Goal: Task Accomplishment & Management: Manage account settings

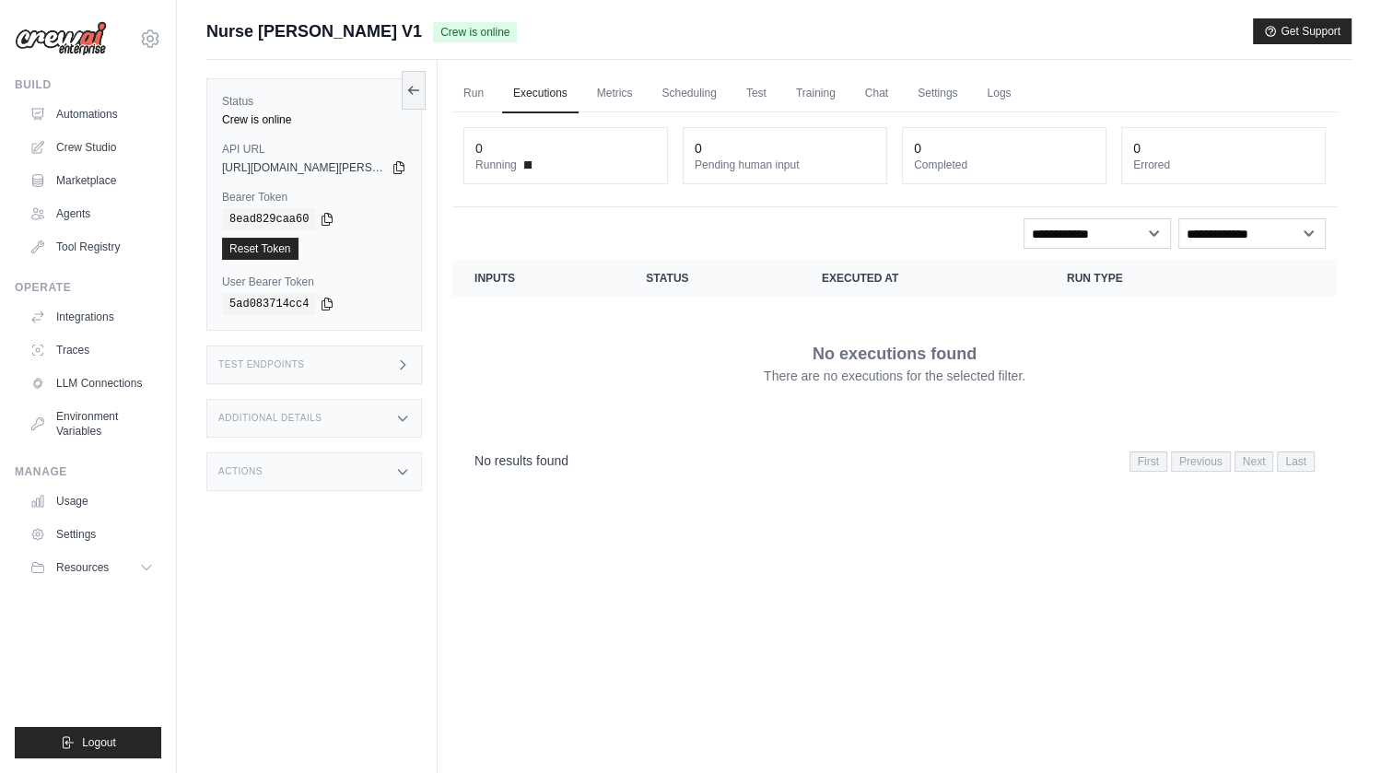
click at [394, 416] on div "Additional Details" at bounding box center [314, 418] width 216 height 39
click at [368, 468] on div "Actions" at bounding box center [314, 472] width 216 height 39
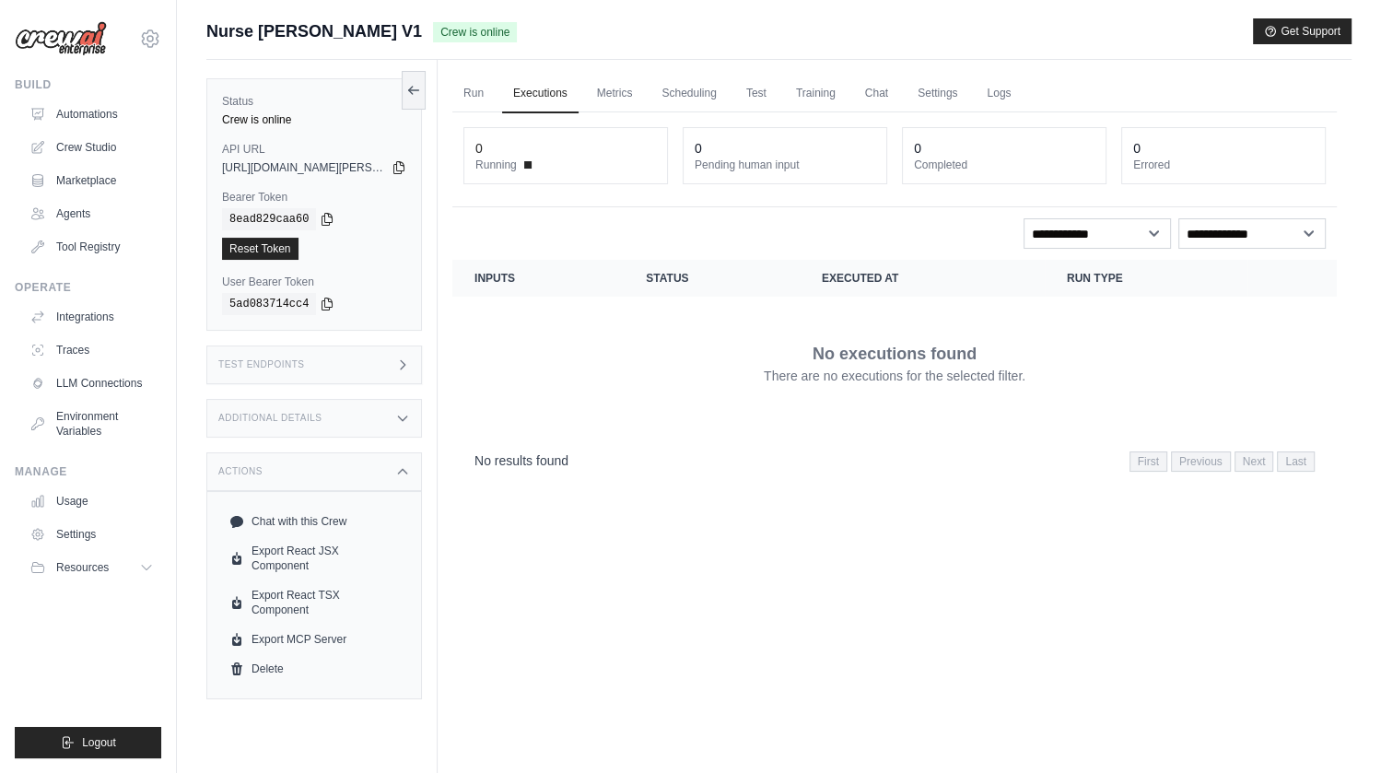
click at [370, 464] on div "Actions" at bounding box center [314, 472] width 216 height 39
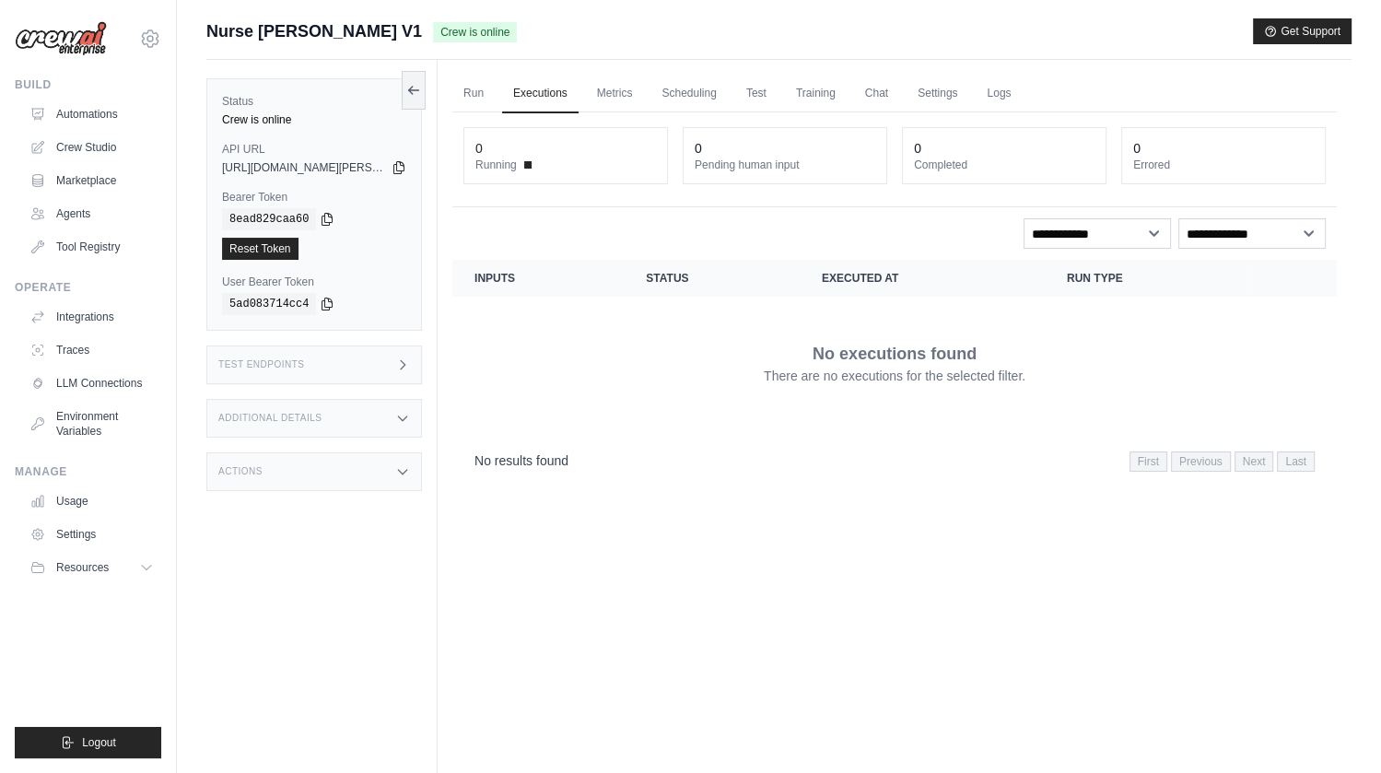
click at [385, 373] on div "Test Endpoints" at bounding box center [314, 365] width 216 height 39
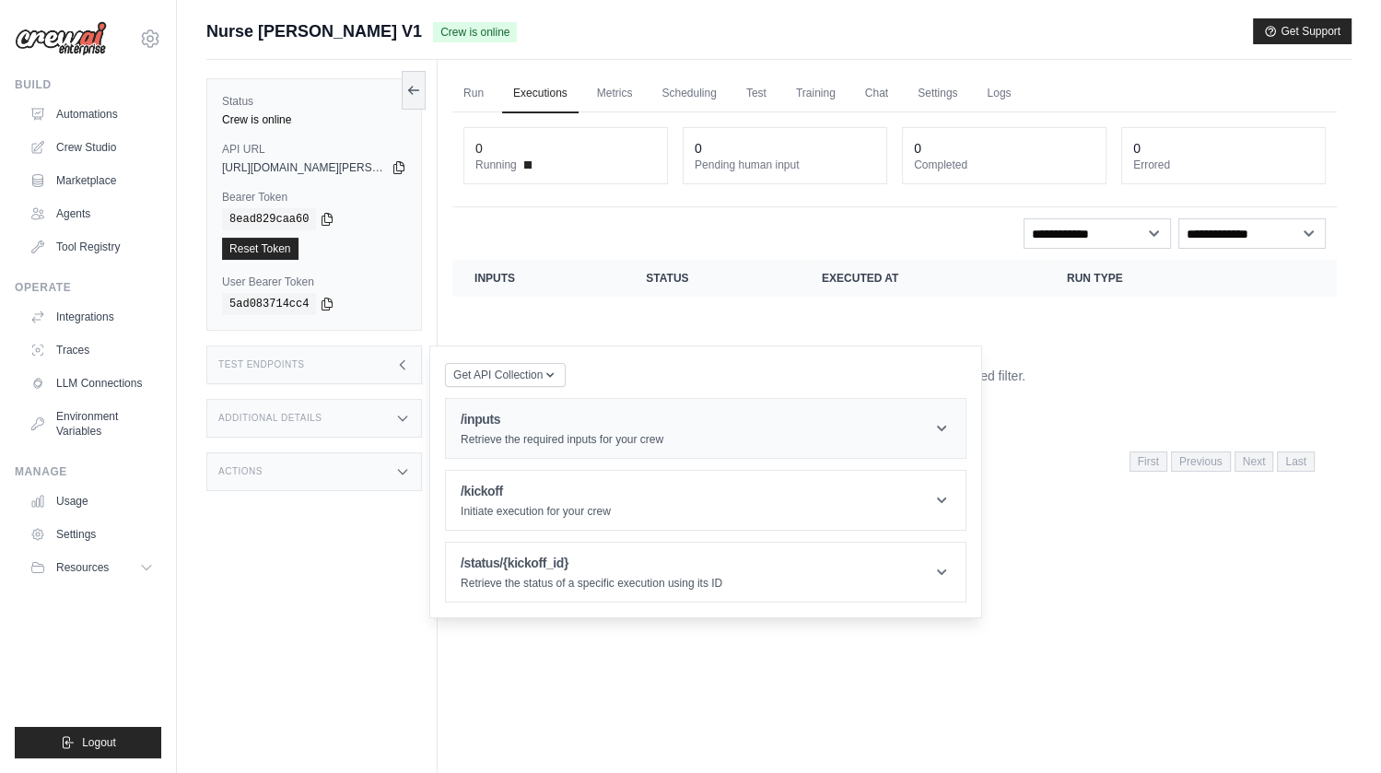
click at [777, 439] on header "/inputs Retrieve the required inputs for your crew" at bounding box center [706, 428] width 520 height 59
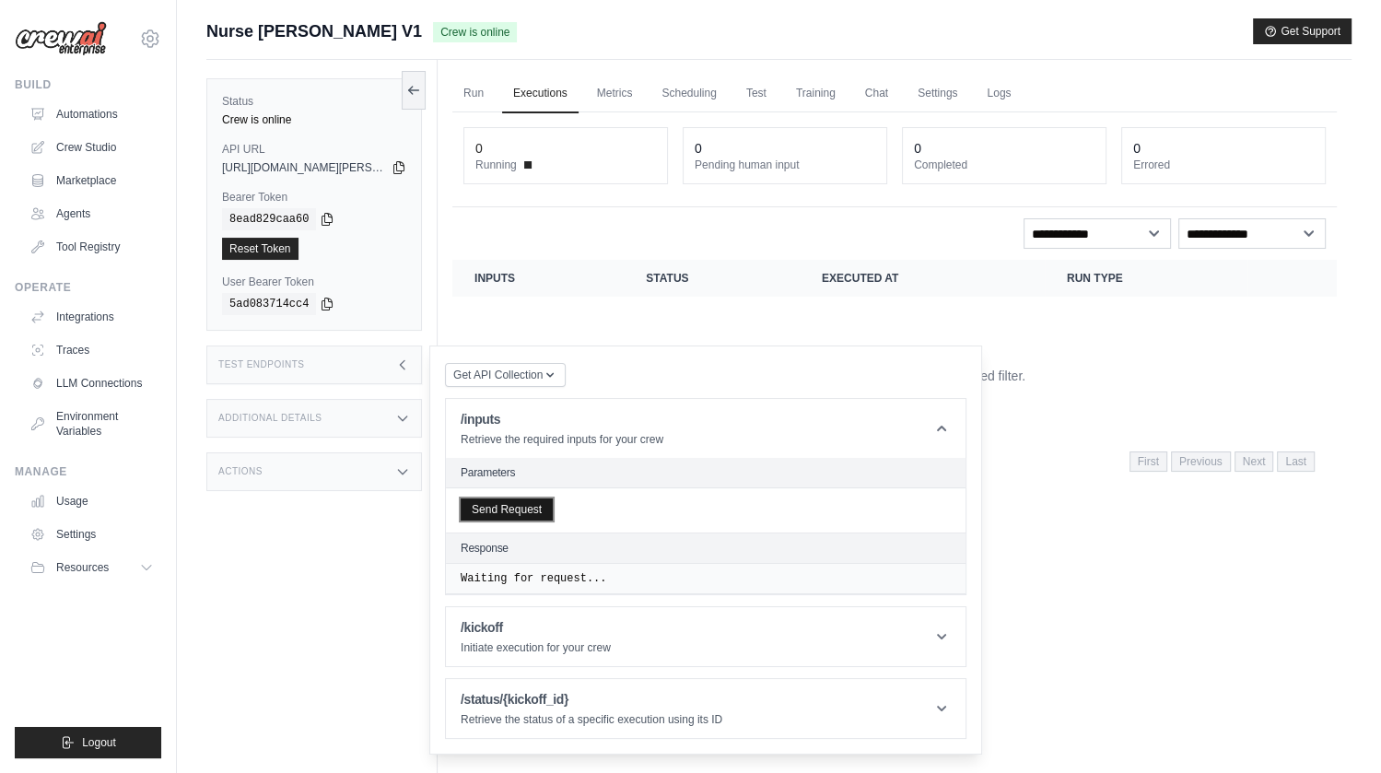
click at [542, 509] on button "Send Request" at bounding box center [507, 510] width 92 height 22
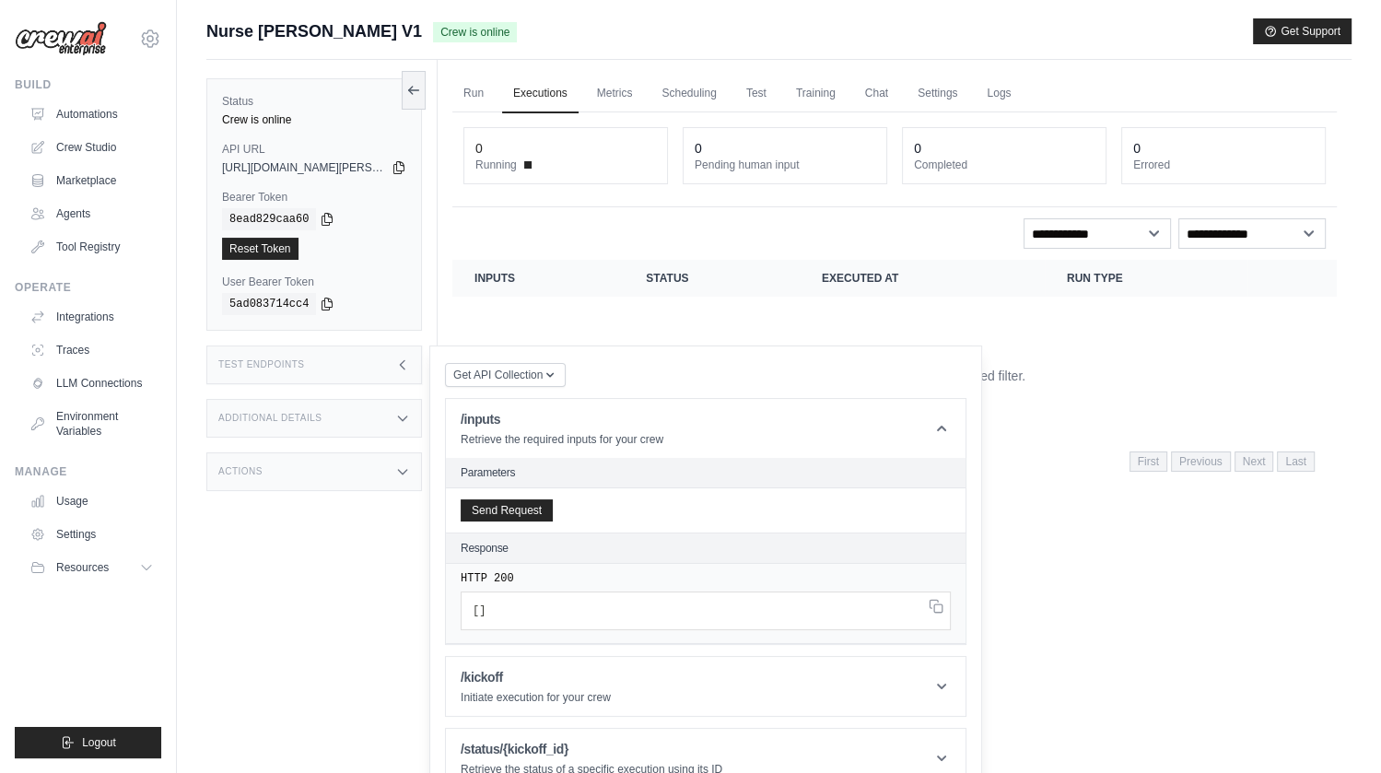
scroll to position [77, 0]
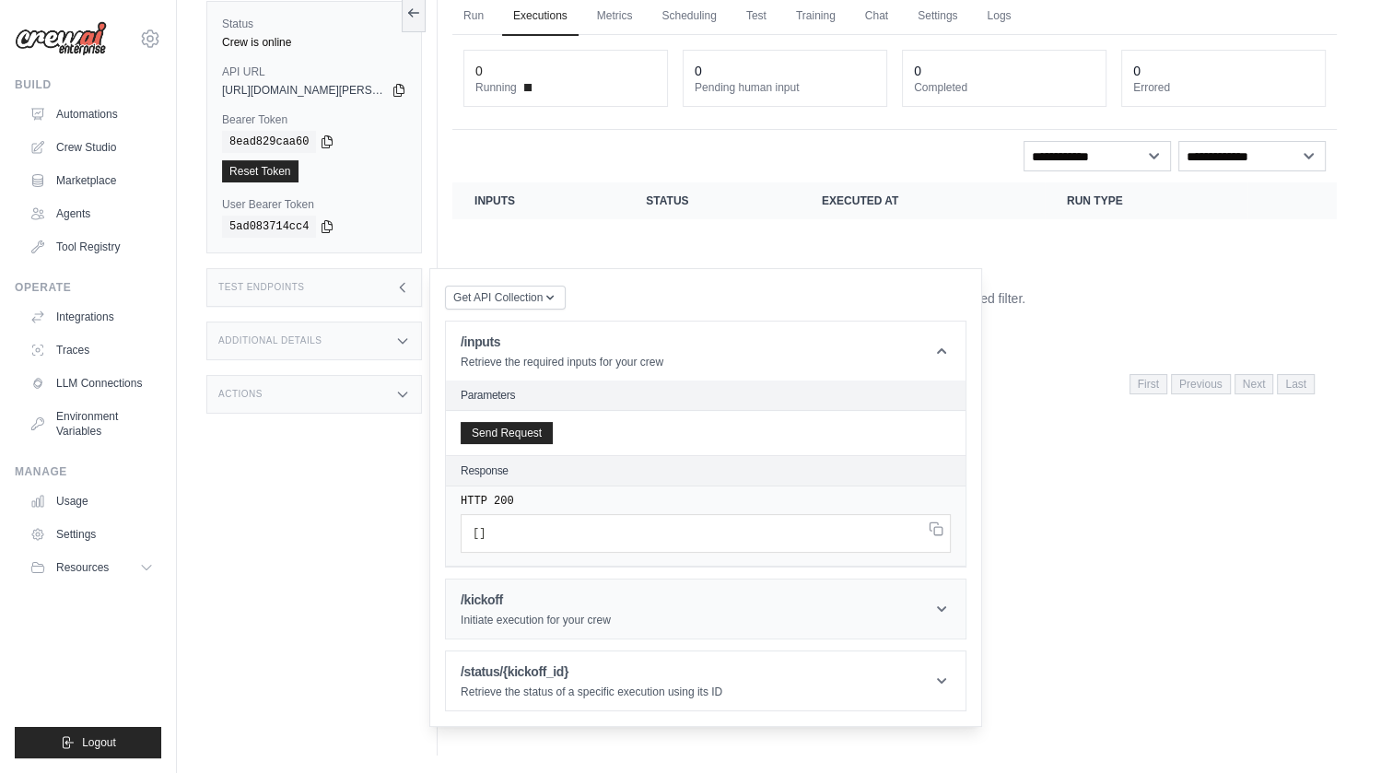
click at [664, 587] on header "/kickoff Initiate execution for your crew" at bounding box center [706, 609] width 520 height 59
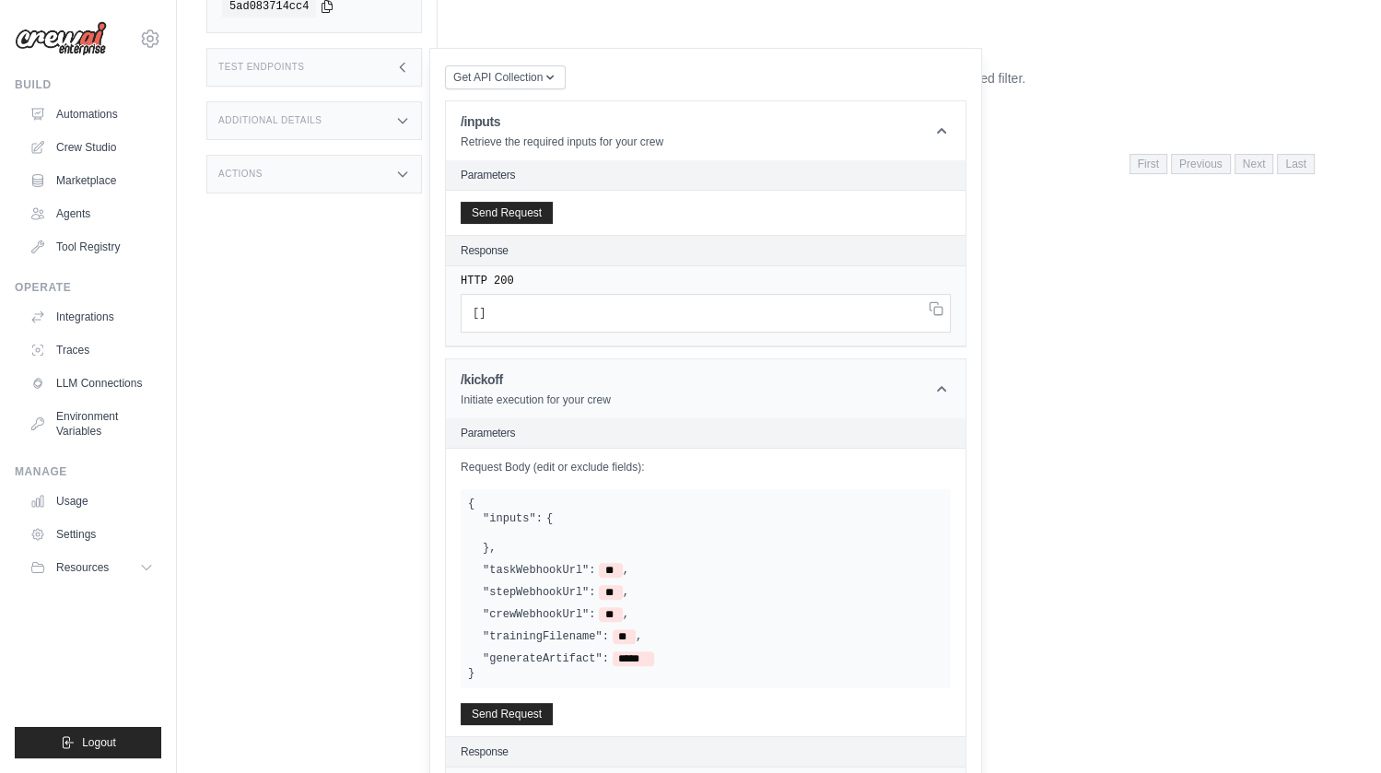
scroll to position [375, 0]
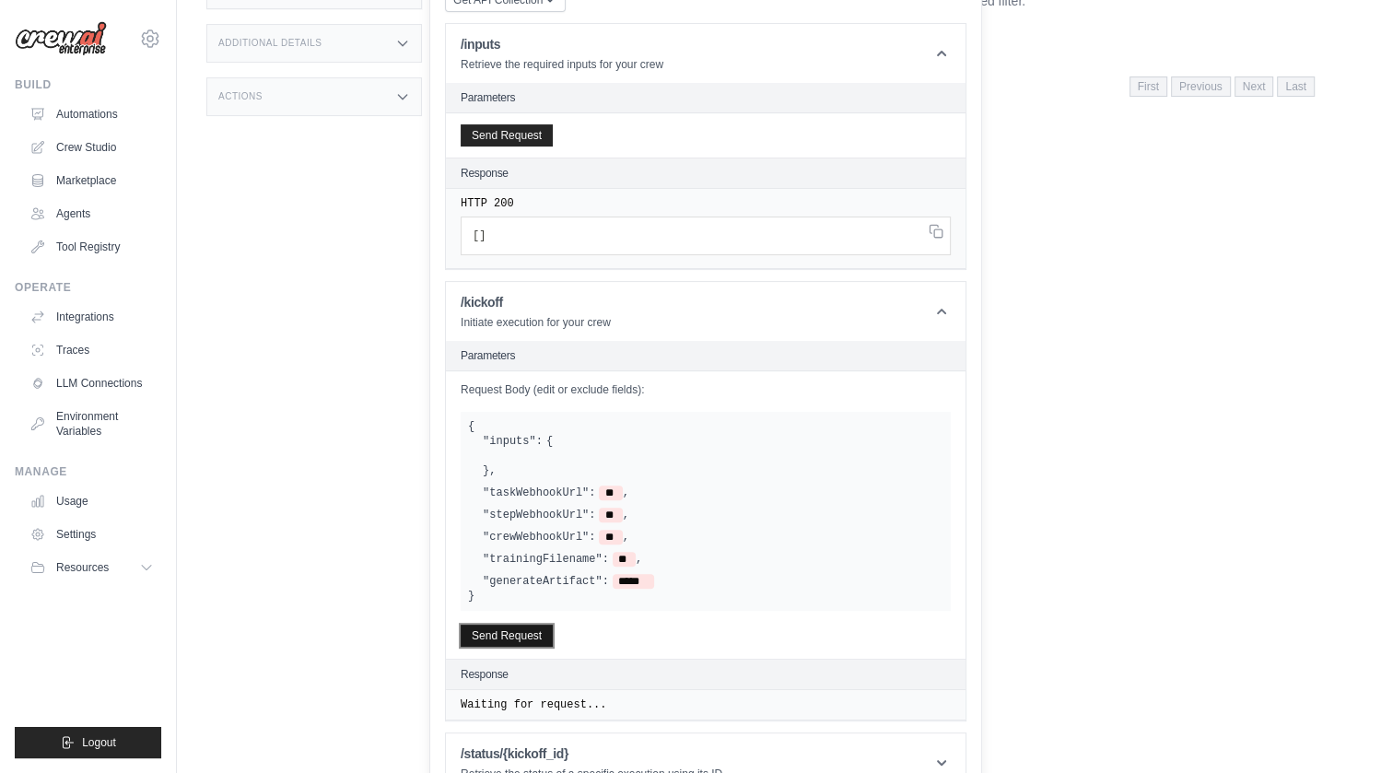
click at [519, 626] on button "Send Request" at bounding box center [507, 636] width 92 height 22
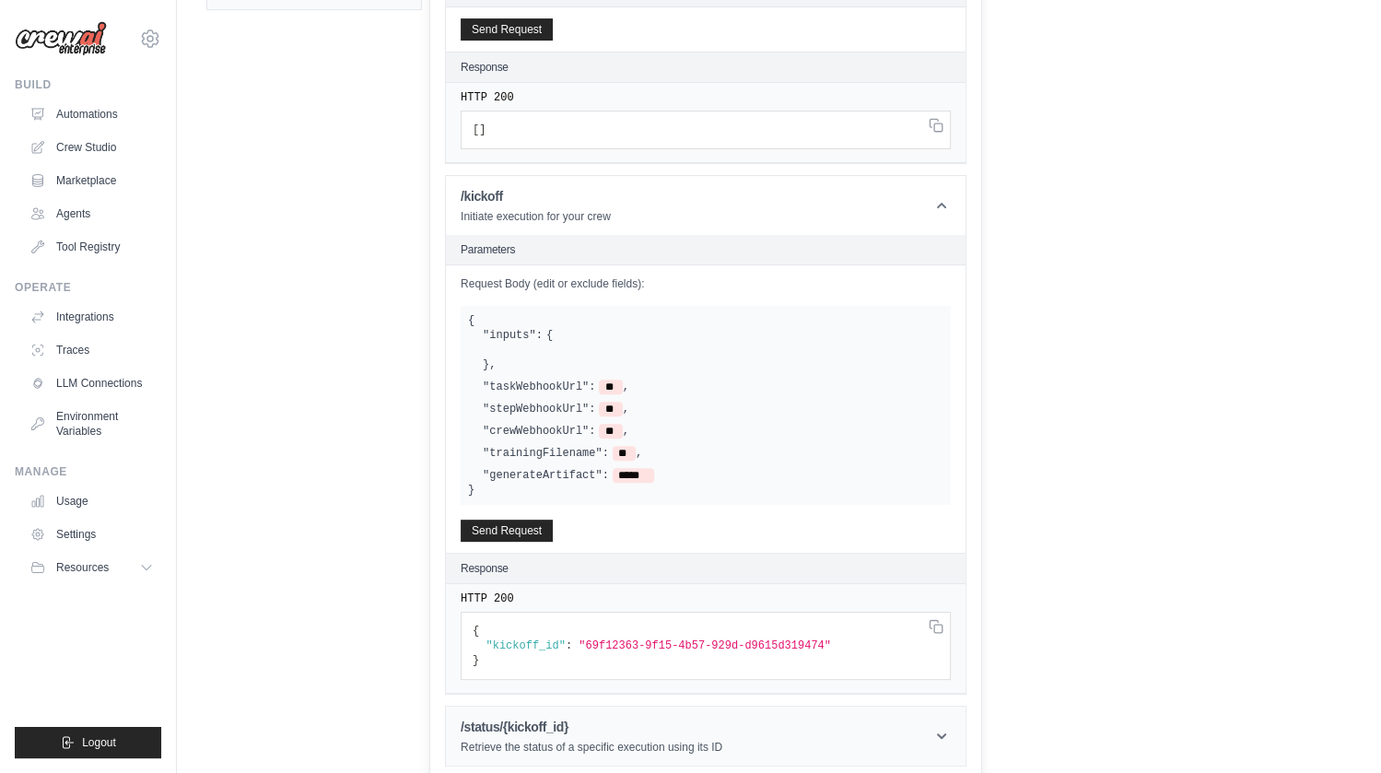
click at [743, 721] on header "/status/{kickoff_id} Retrieve the status of a specific execution using its ID" at bounding box center [706, 736] width 520 height 59
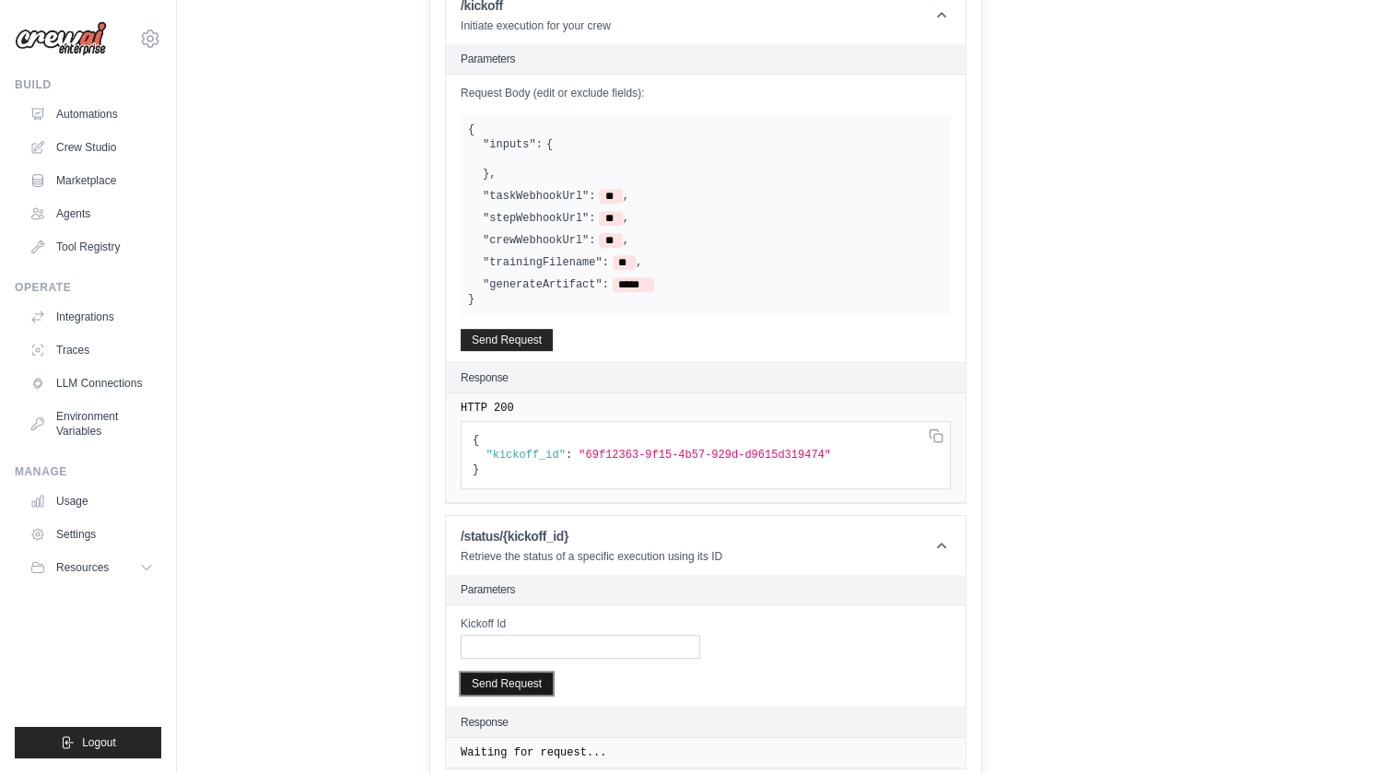
click at [509, 673] on button "Send Request" at bounding box center [507, 684] width 92 height 22
drag, startPoint x: 575, startPoint y: 447, endPoint x: 792, endPoint y: 446, distance: 216.6
click at [792, 449] on span ""69f12363-9f15-4b57-929d-d9615d319474"" at bounding box center [705, 455] width 253 height 13
copy span "69f12363-9f15-4b57-929d-d9615d319474"
click at [564, 639] on input "Kickoff Id" at bounding box center [581, 647] width 240 height 24
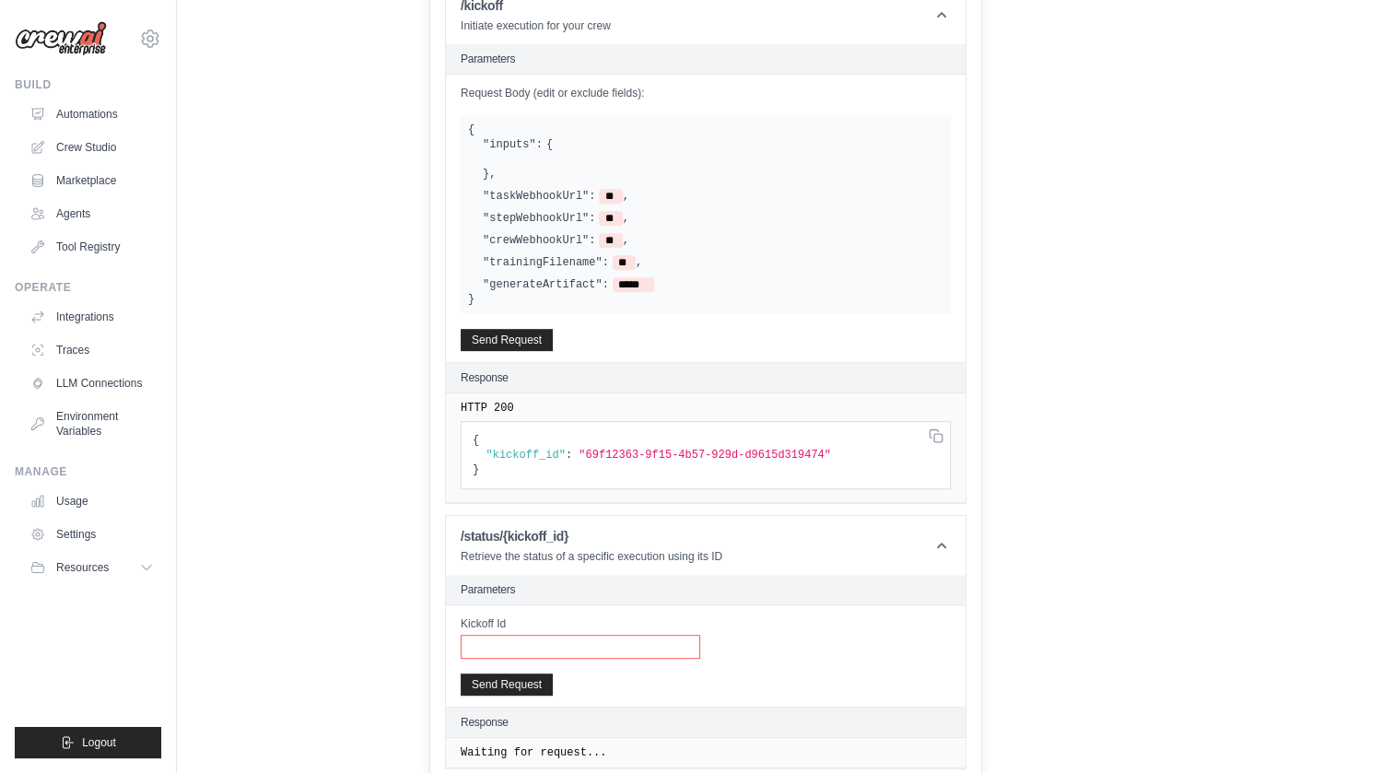
paste input "**********"
type input "**********"
click at [541, 673] on button "Send Request" at bounding box center [507, 684] width 92 height 22
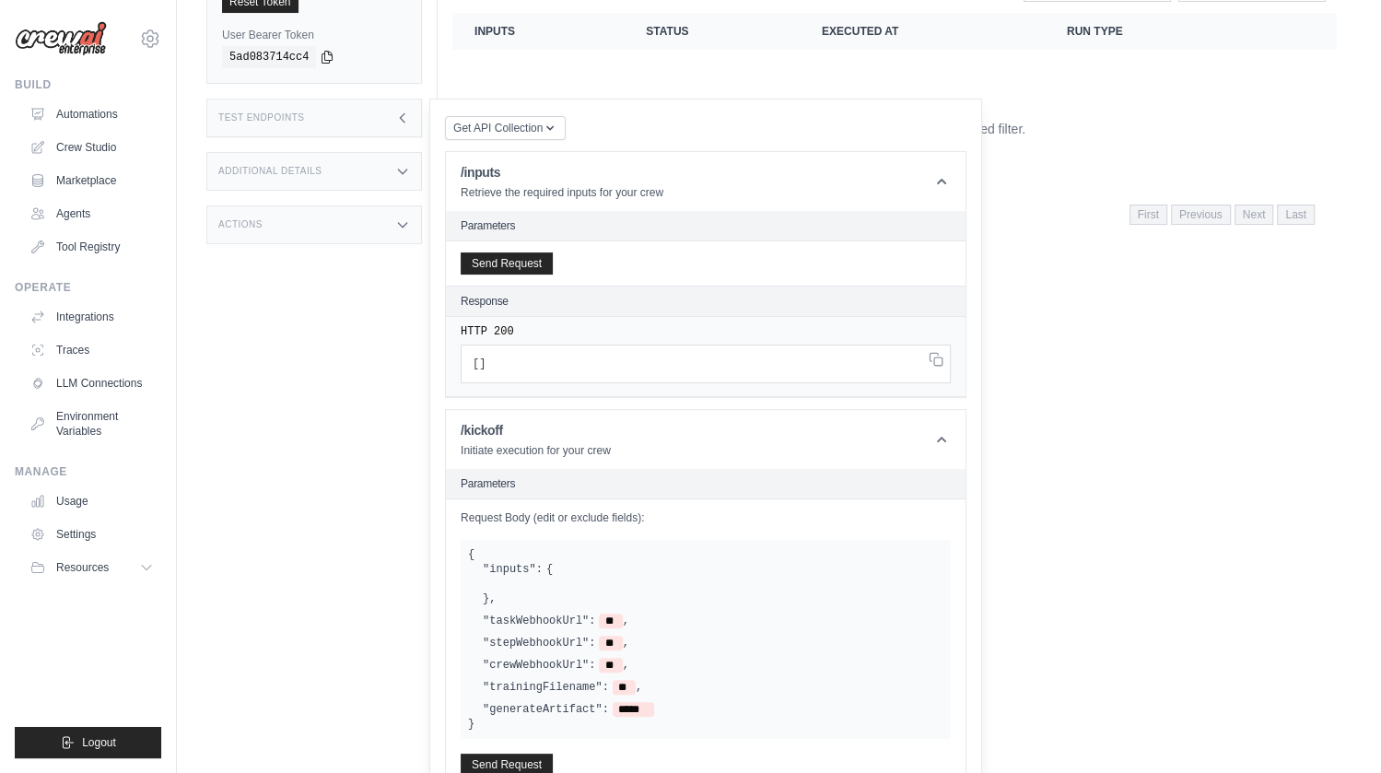
scroll to position [0, 0]
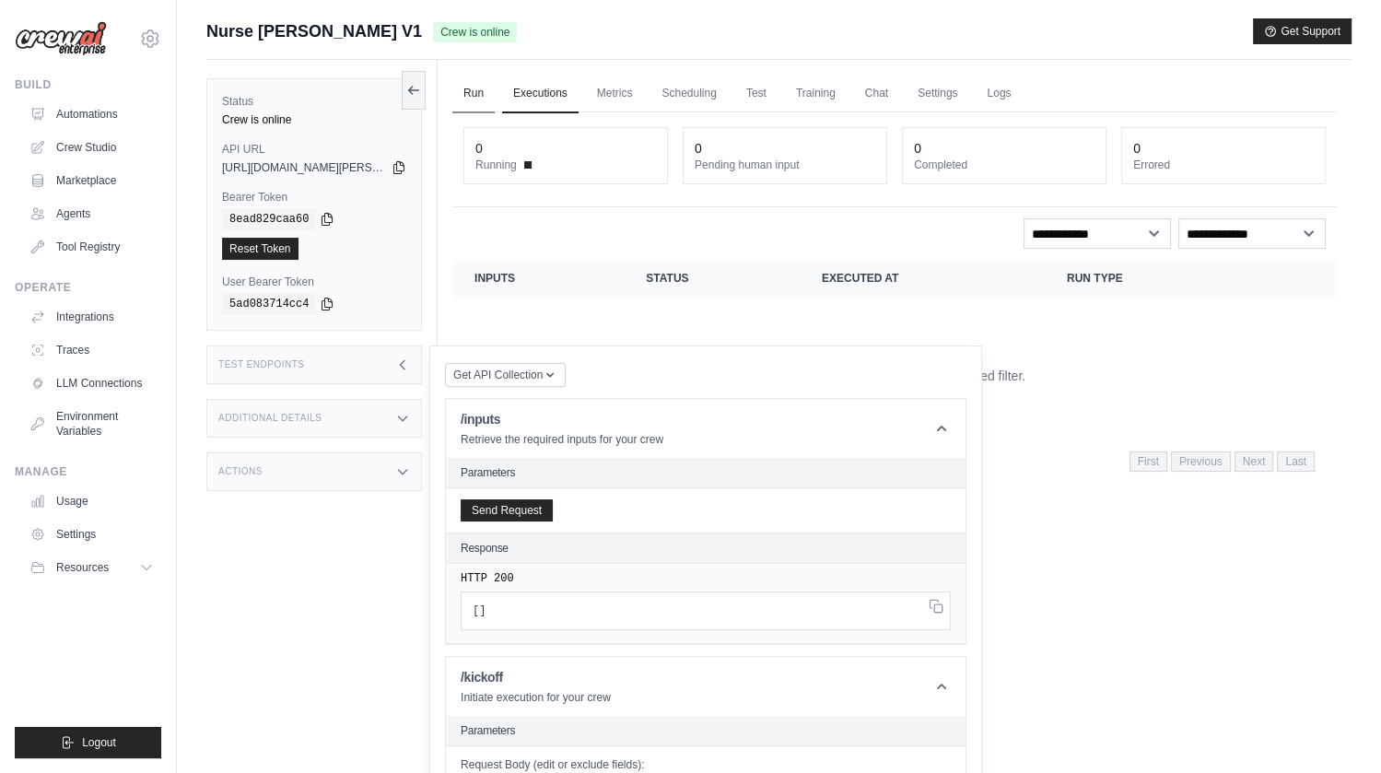
click at [463, 86] on link "Run" at bounding box center [474, 94] width 42 height 39
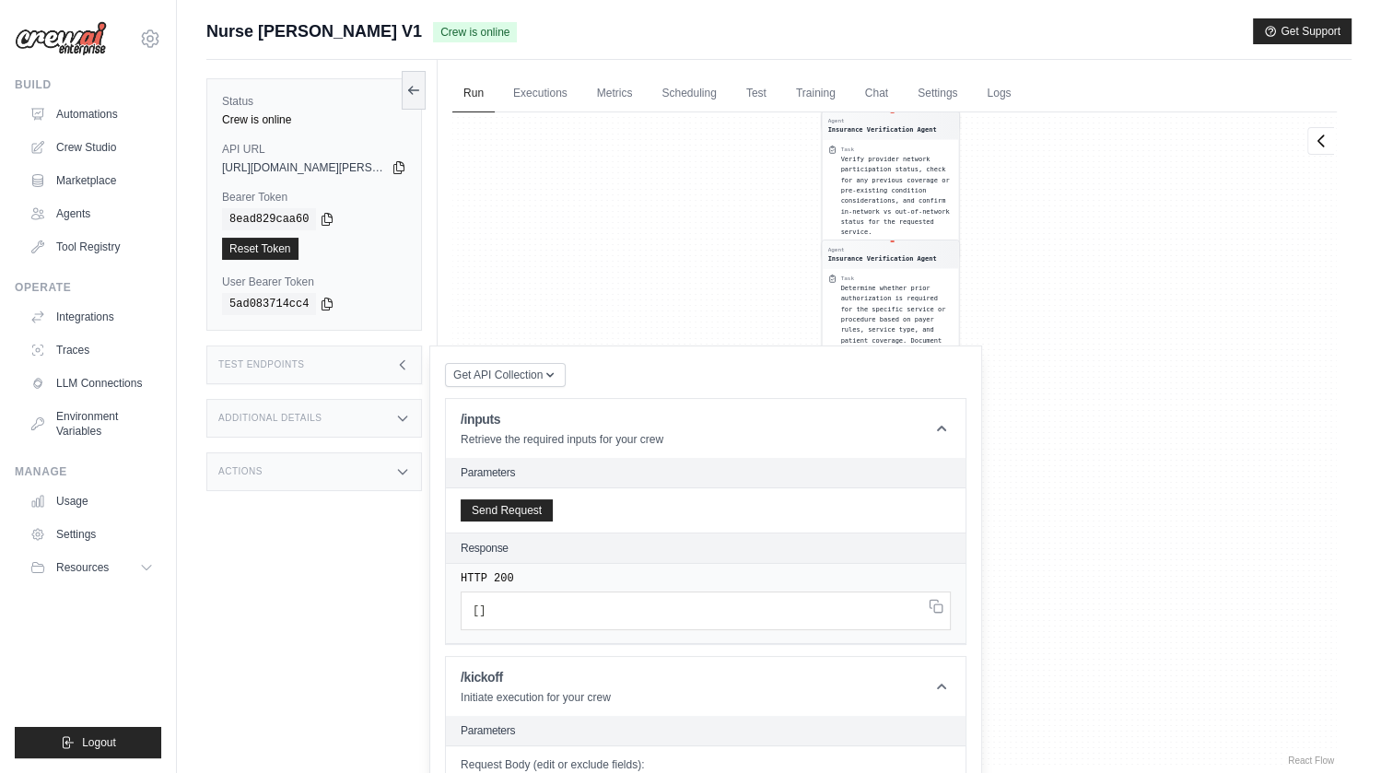
click at [406, 354] on div "Test Endpoints" at bounding box center [314, 365] width 216 height 39
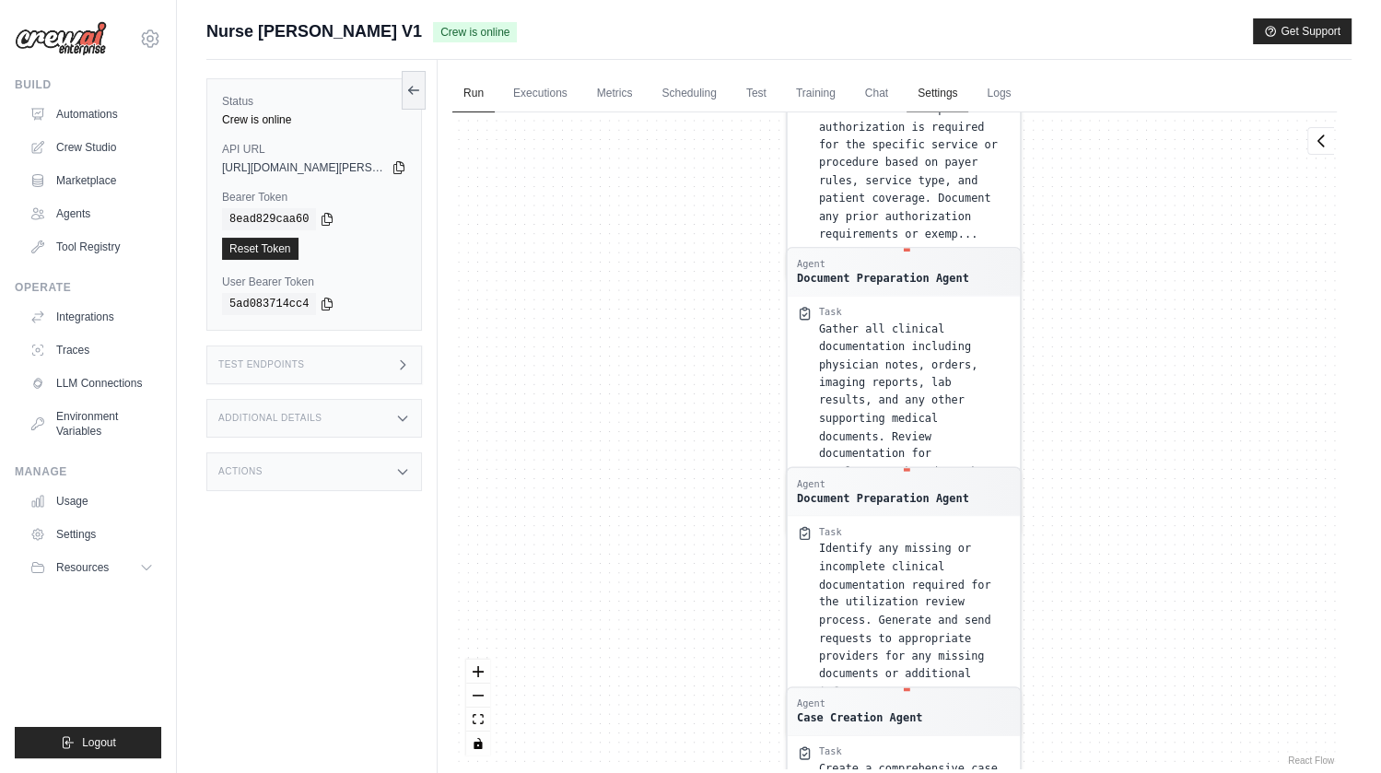
click at [923, 93] on link "Settings" at bounding box center [938, 94] width 62 height 39
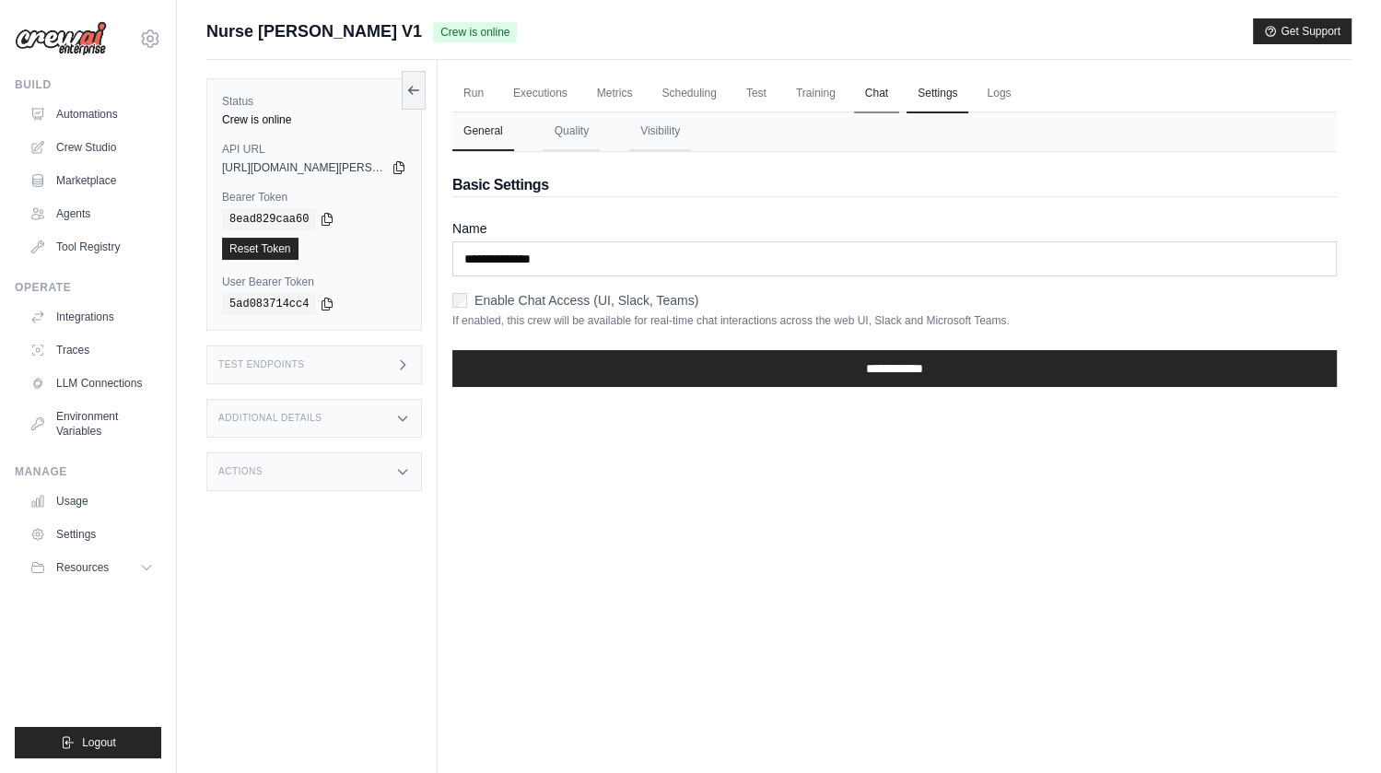
click at [880, 98] on link "Chat" at bounding box center [876, 94] width 45 height 39
click at [920, 598] on div "Run Executions Metrics Scheduling Test Training Chat Settings Logs 0 Running 0 …" at bounding box center [895, 446] width 914 height 773
click at [884, 98] on link "Chat" at bounding box center [876, 94] width 45 height 39
click at [591, 300] on label "Enable Chat Access (UI, Slack, Teams)" at bounding box center [587, 300] width 224 height 18
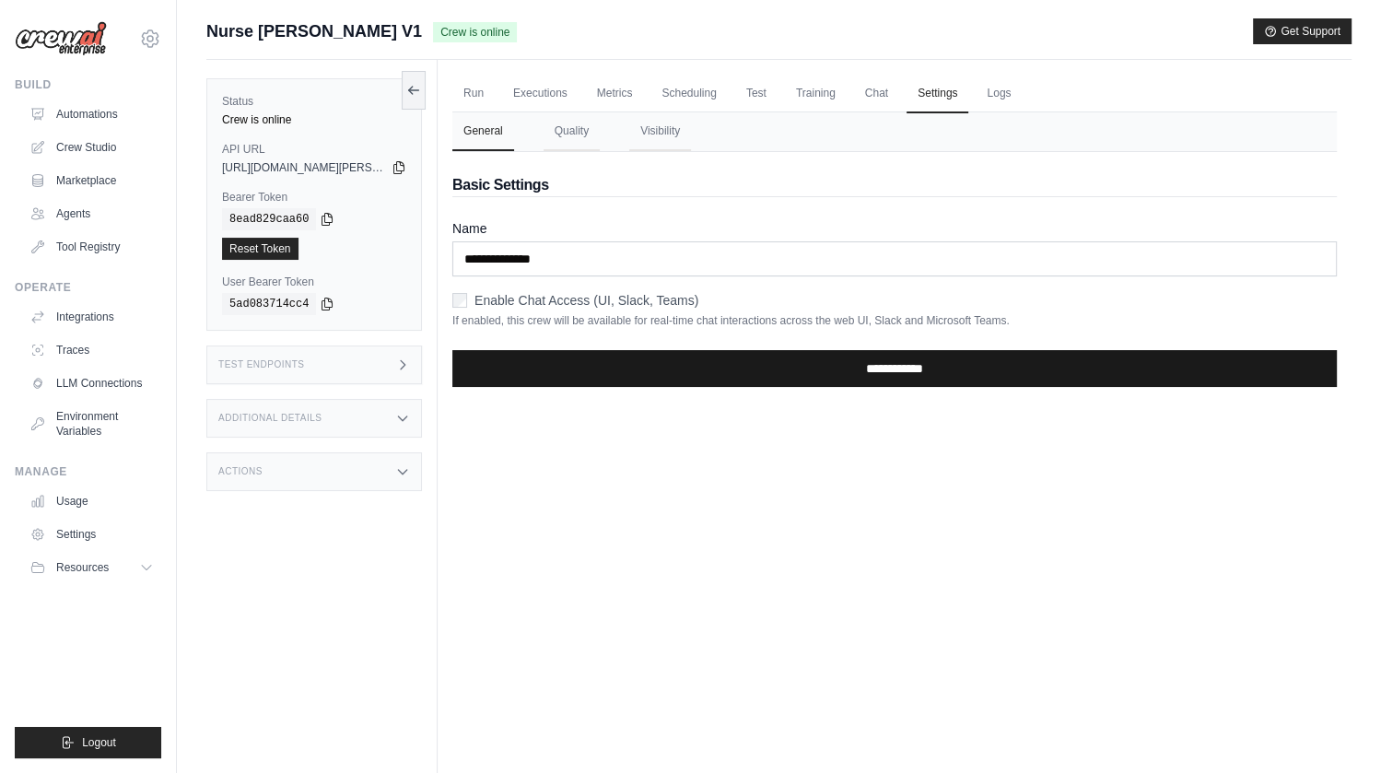
click at [788, 362] on input "**********" at bounding box center [895, 368] width 885 height 37
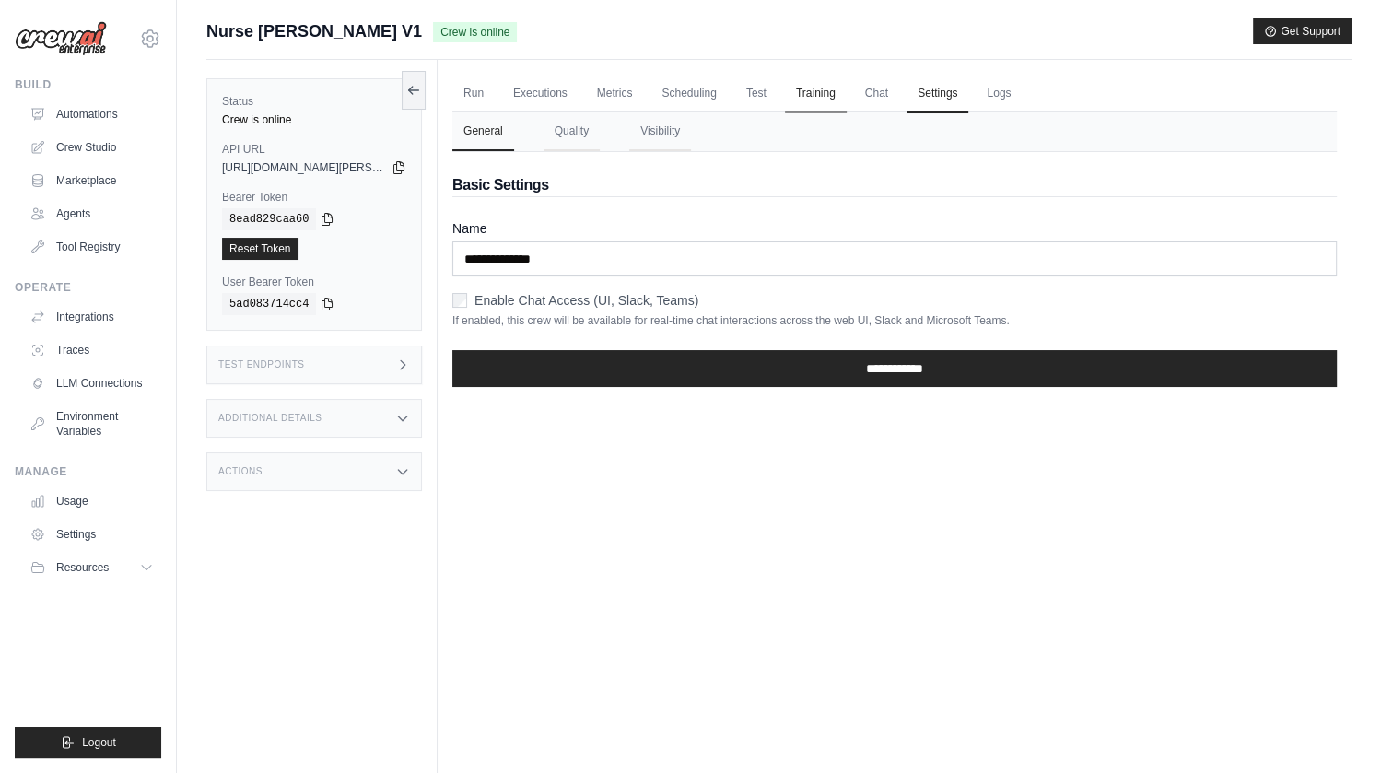
click at [827, 98] on link "Training" at bounding box center [816, 94] width 62 height 39
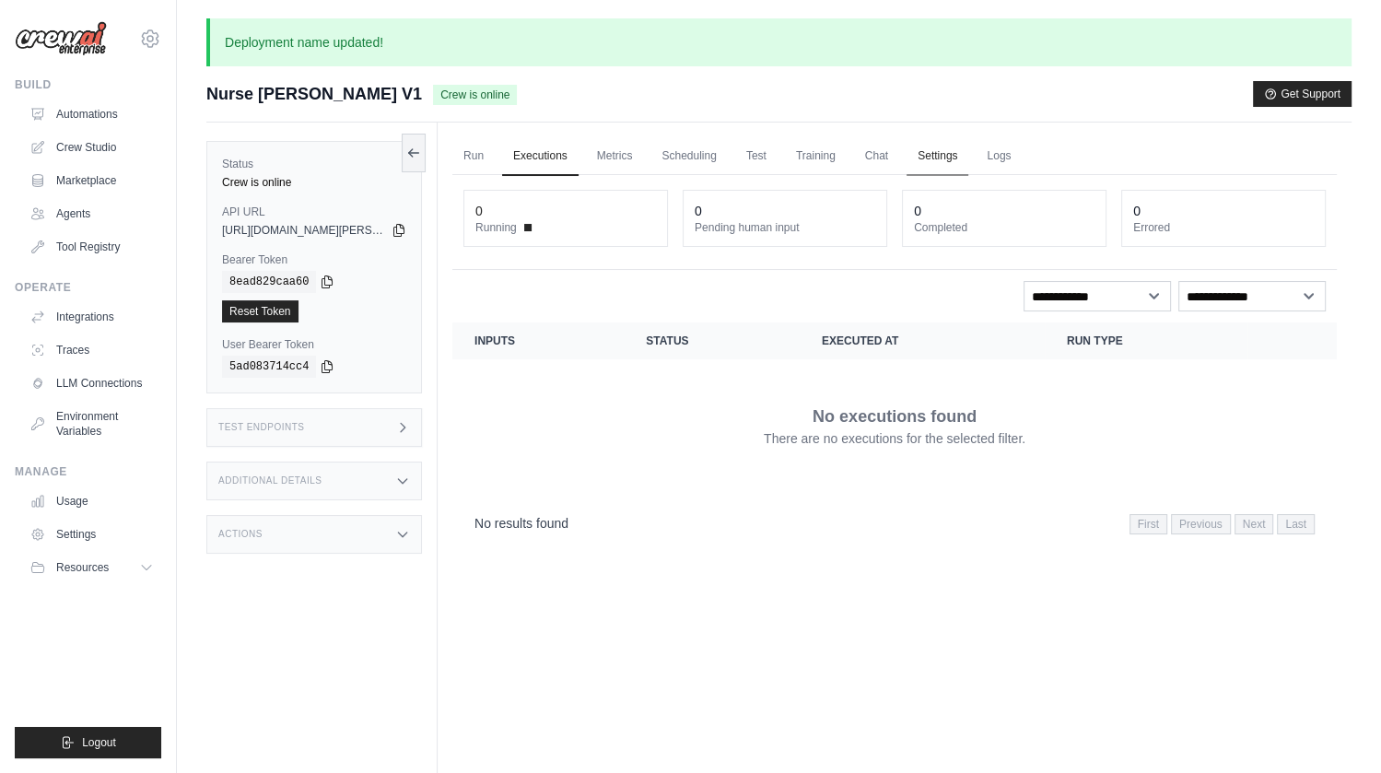
click at [949, 153] on link "Settings" at bounding box center [938, 156] width 62 height 39
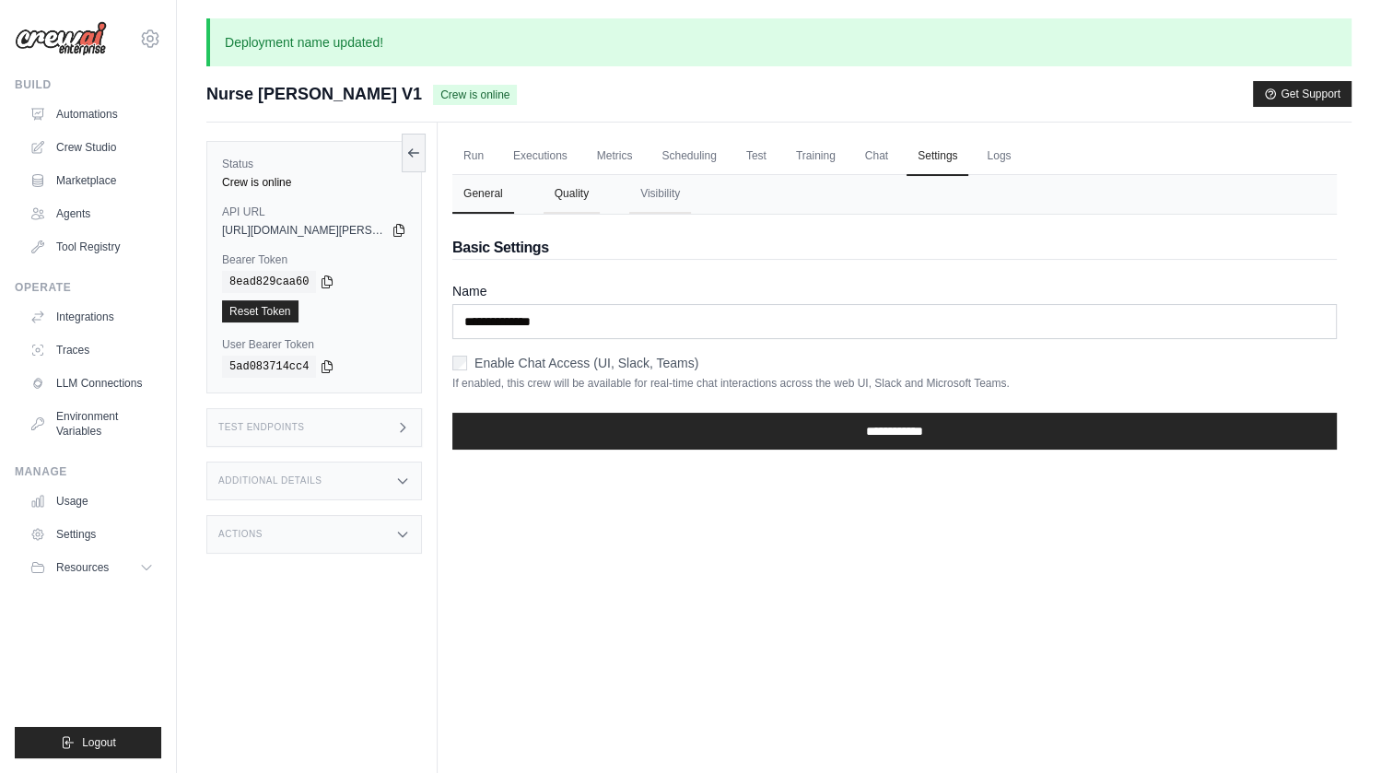
click at [568, 199] on button "Quality" at bounding box center [572, 194] width 56 height 39
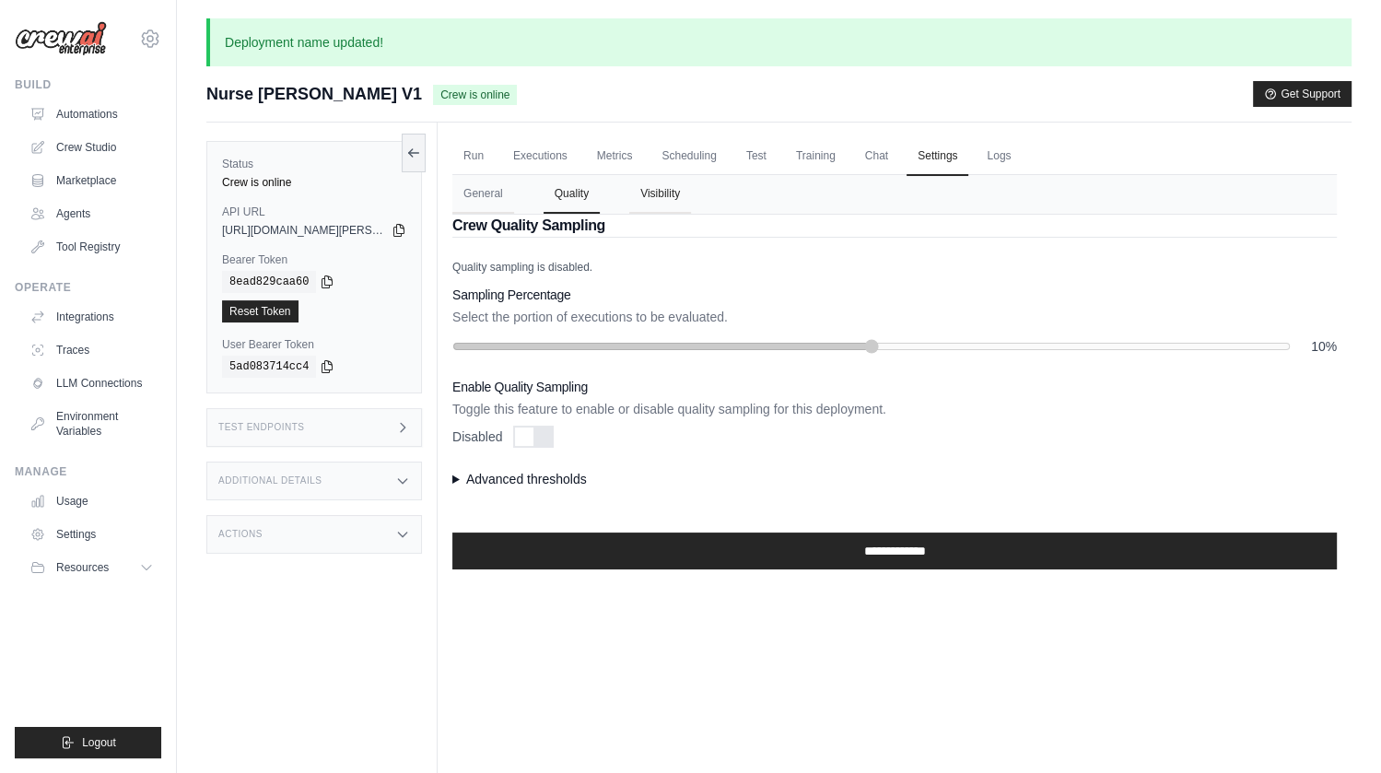
click at [656, 189] on button "Visibility" at bounding box center [660, 194] width 62 height 39
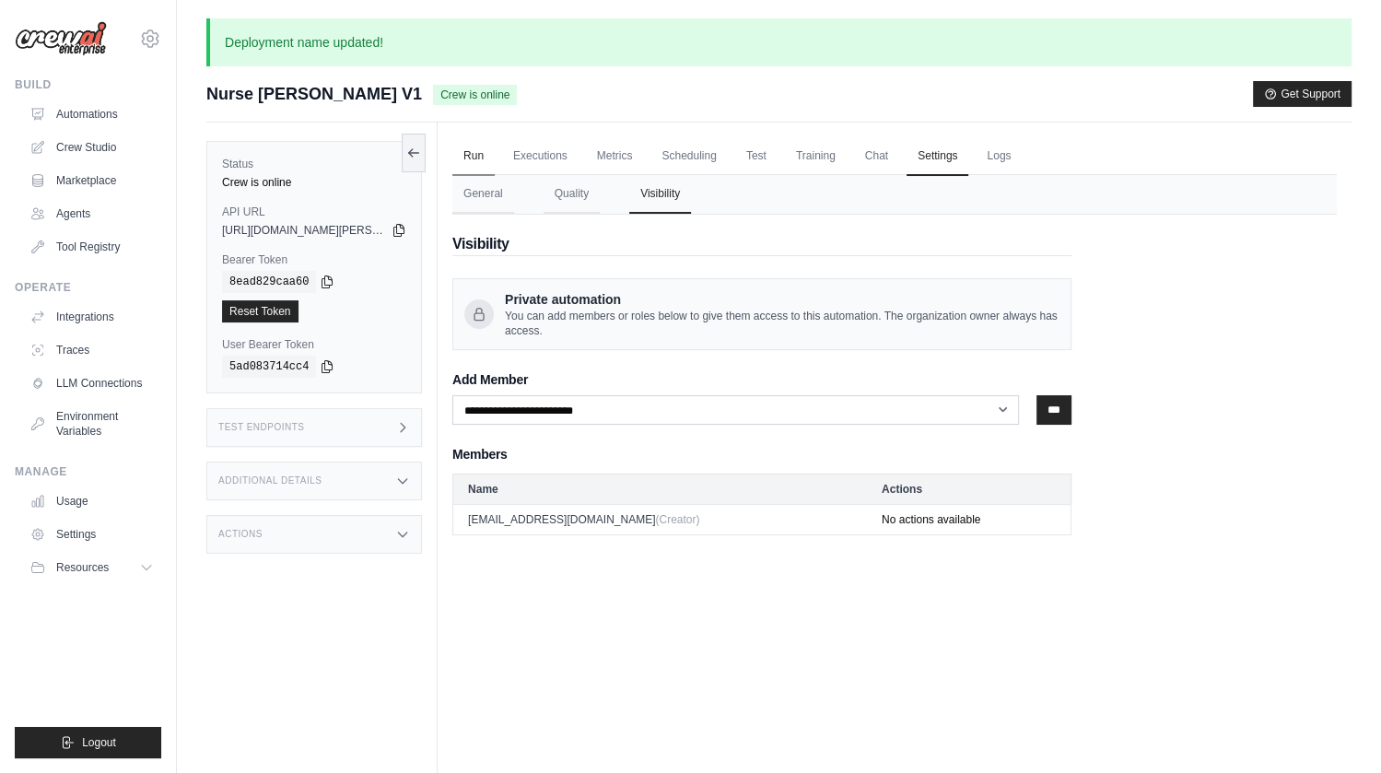
click at [469, 162] on link "Run" at bounding box center [474, 156] width 42 height 39
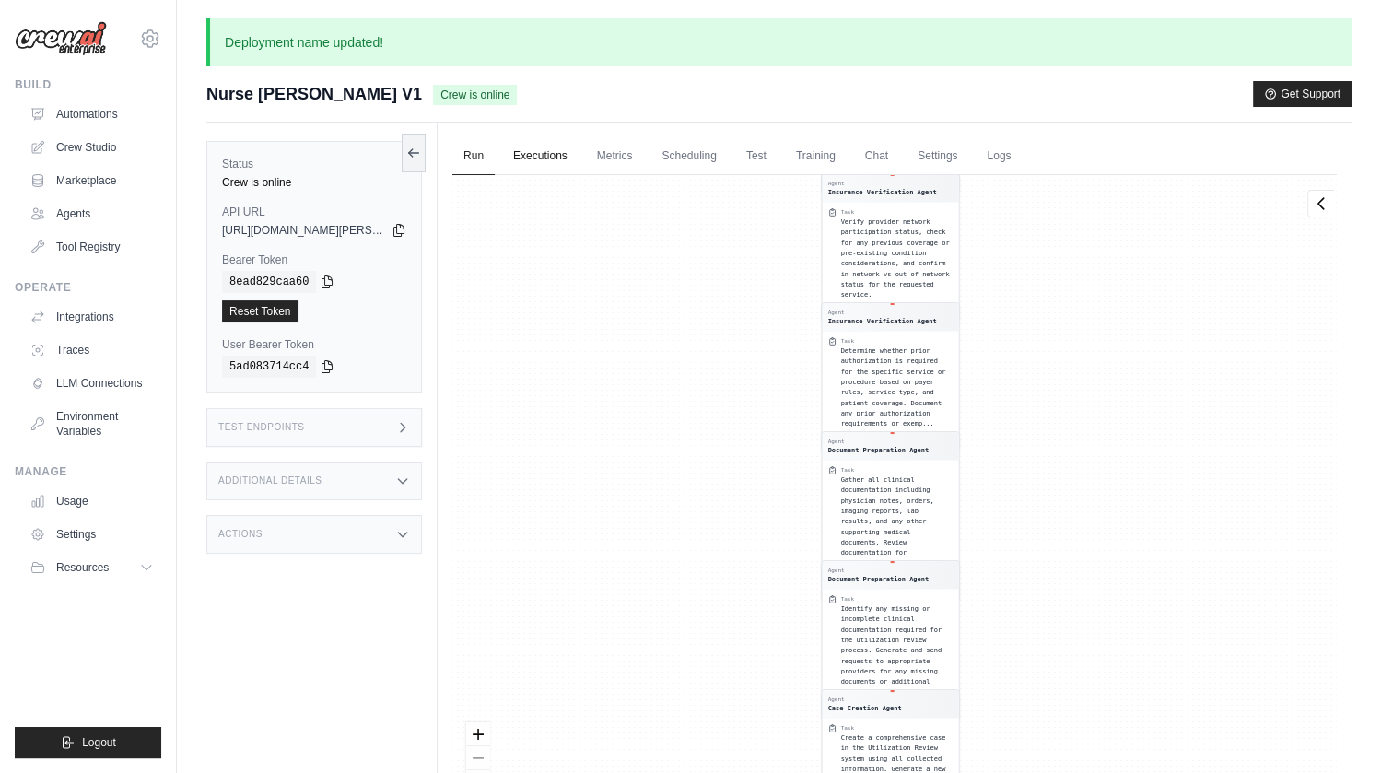
click at [522, 160] on link "Executions" at bounding box center [540, 156] width 76 height 39
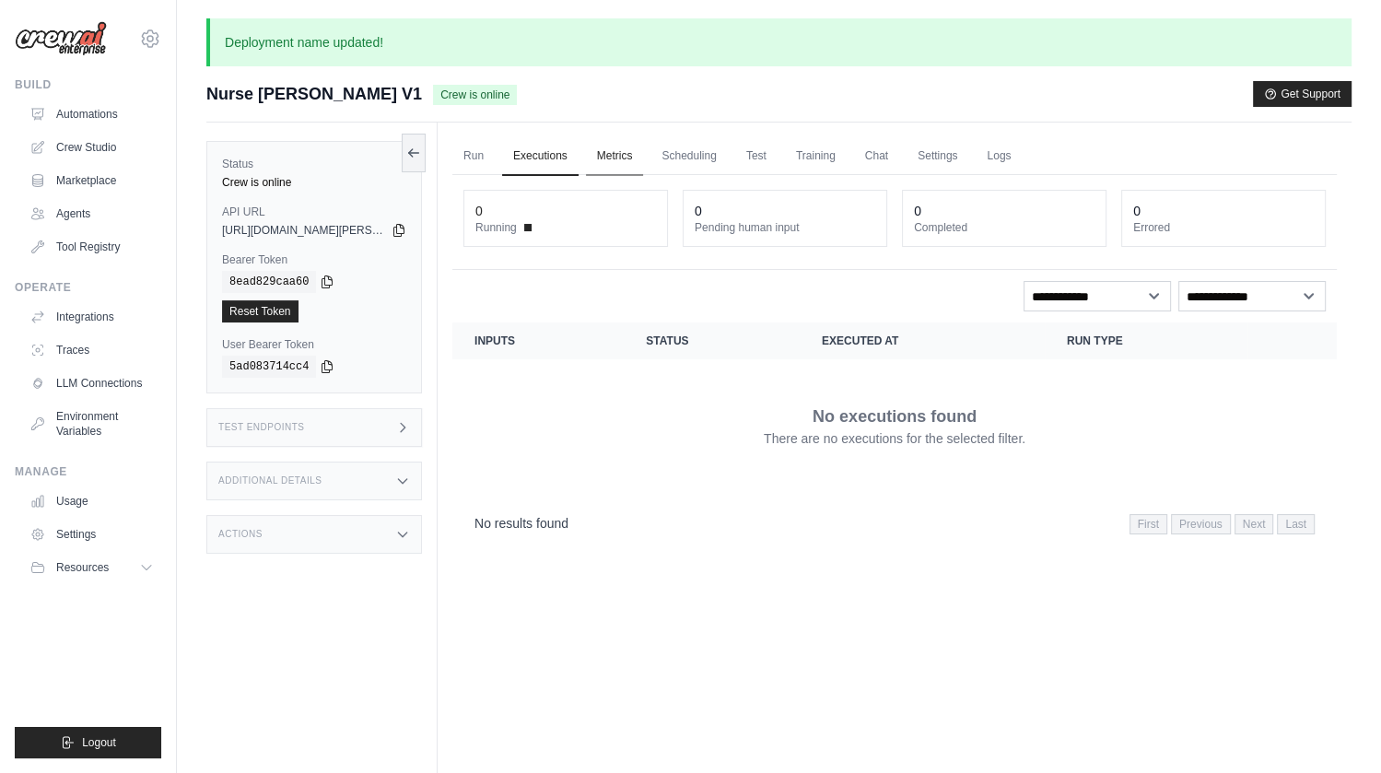
click at [589, 156] on link "Metrics" at bounding box center [615, 156] width 58 height 39
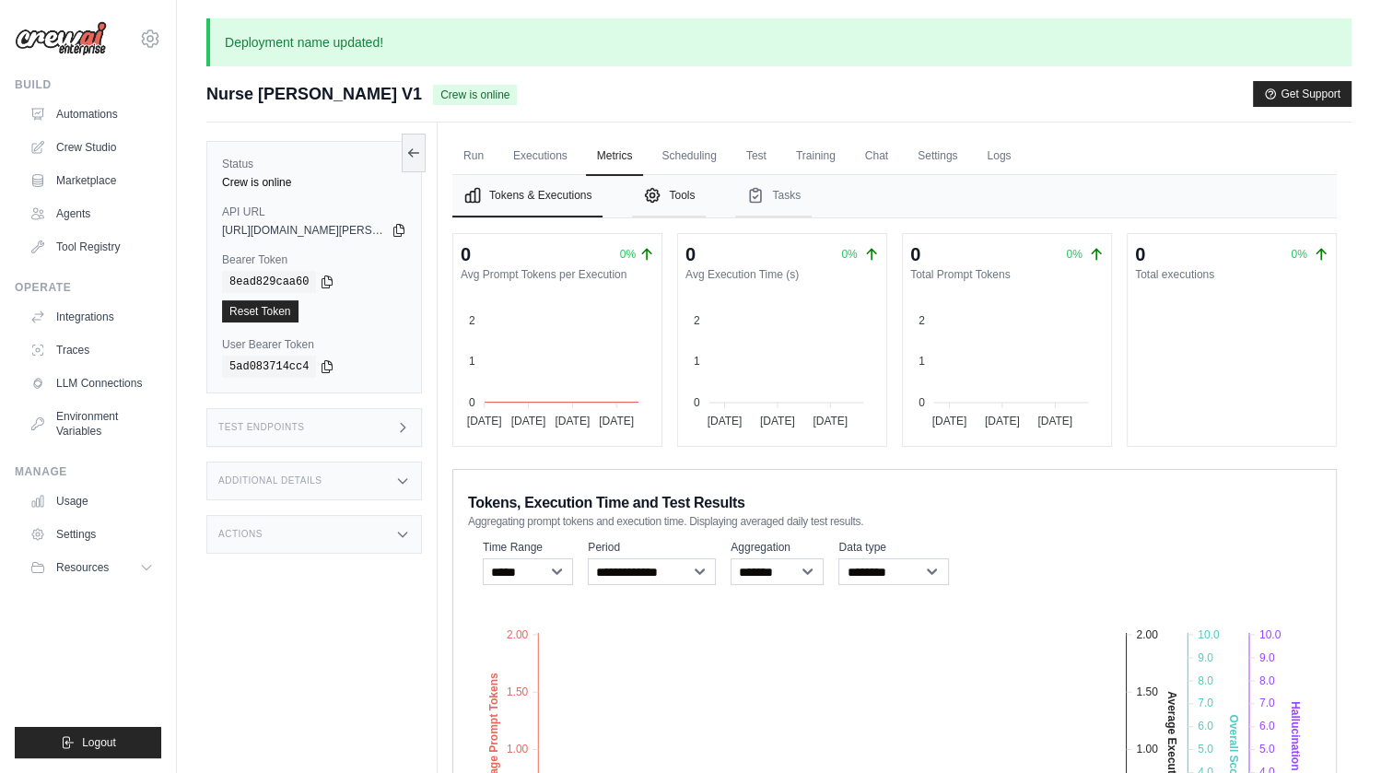
click at [686, 196] on button "Tools" at bounding box center [669, 196] width 74 height 42
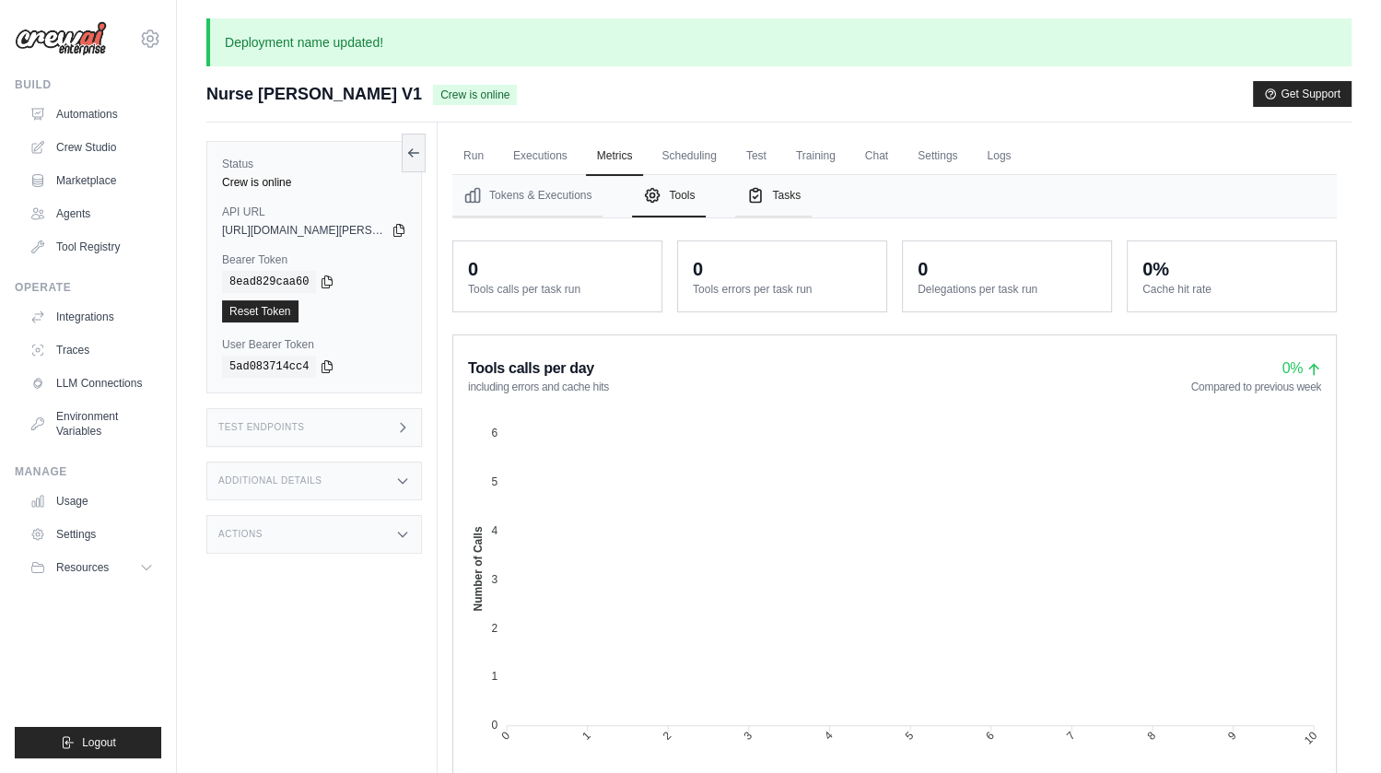
click at [788, 200] on button "Tasks" at bounding box center [773, 196] width 76 height 42
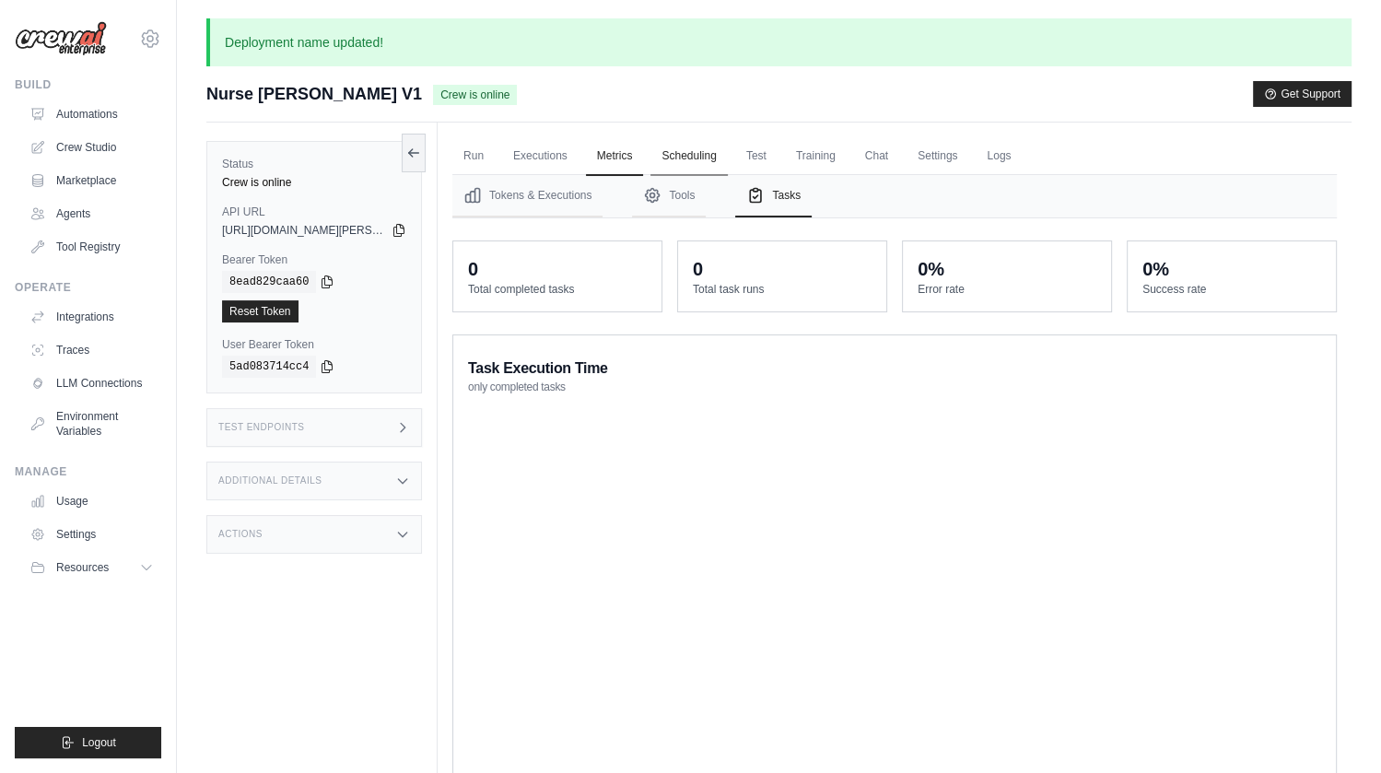
click at [693, 154] on link "Scheduling" at bounding box center [689, 156] width 76 height 39
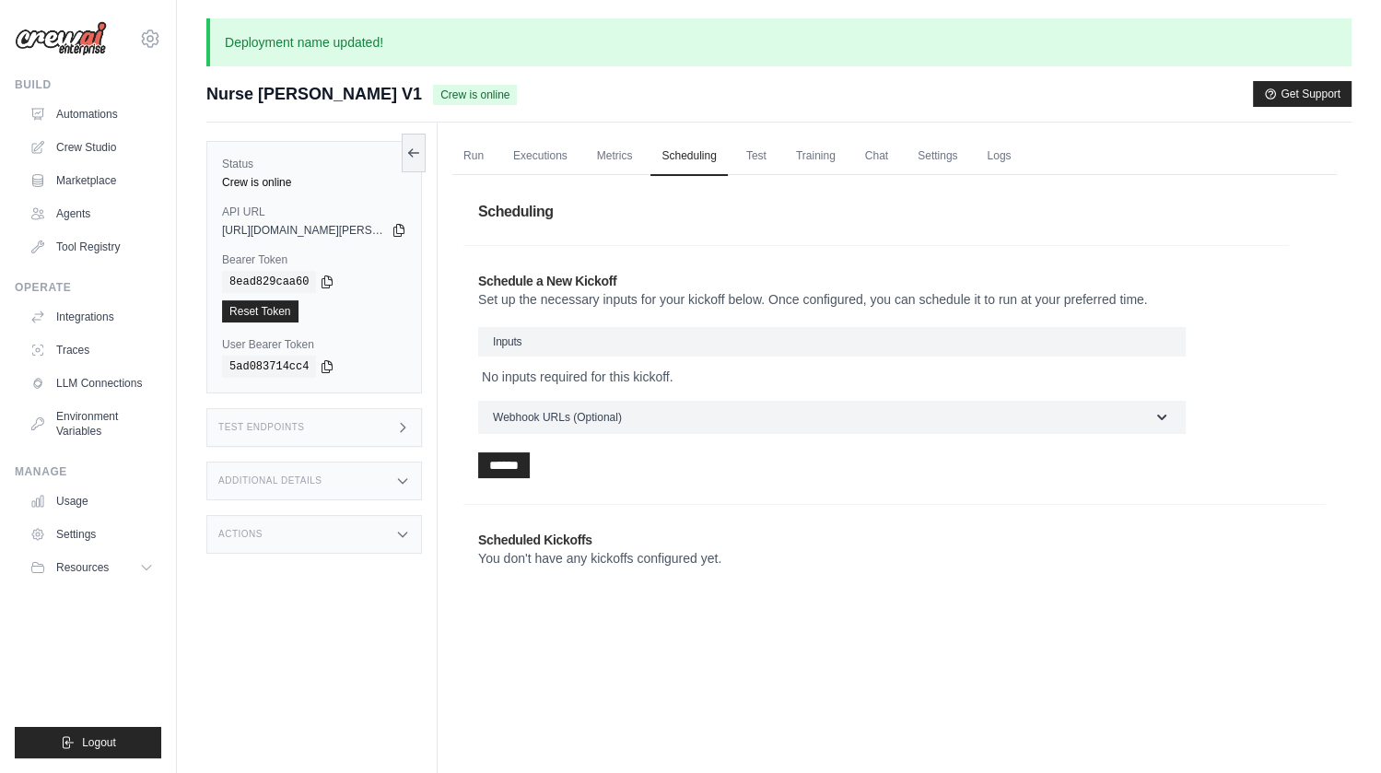
click at [275, 523] on div "Actions" at bounding box center [314, 534] width 216 height 39
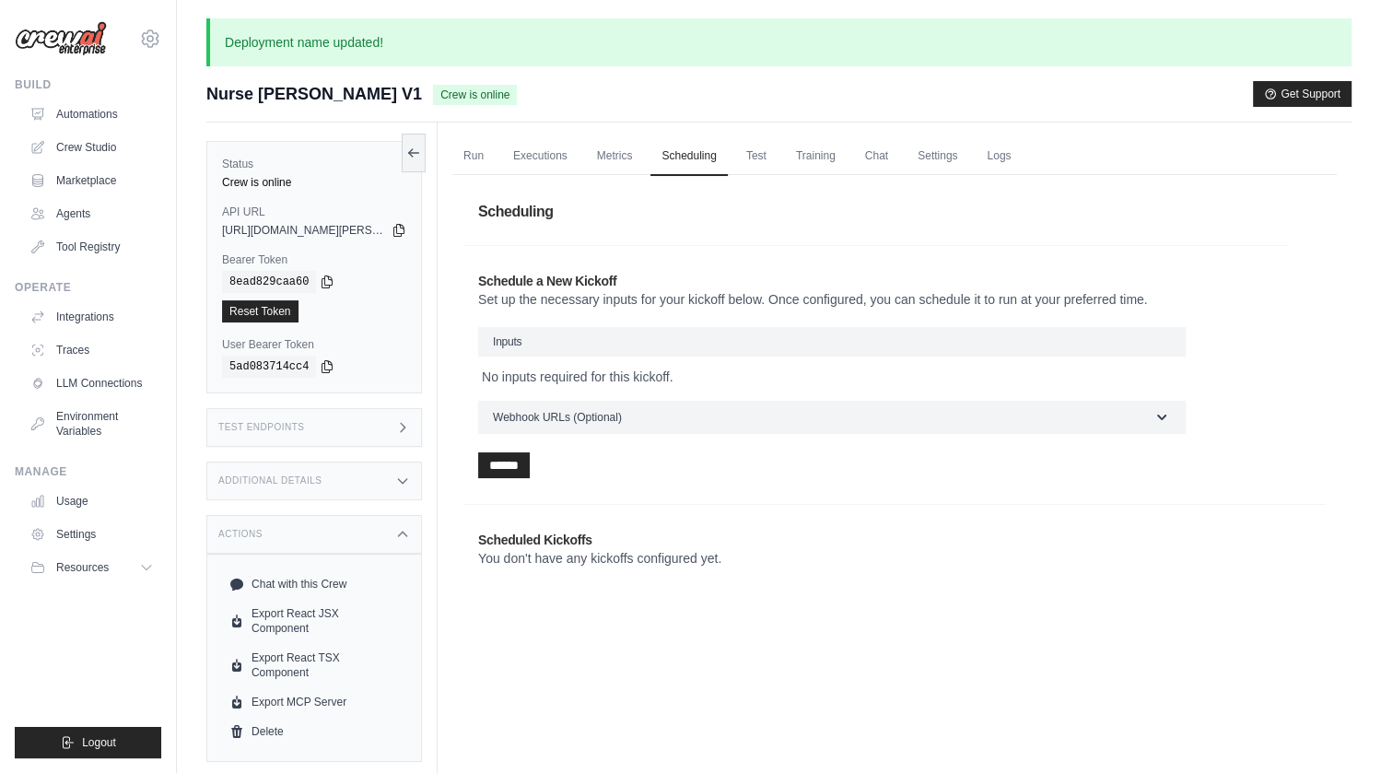
click at [316, 476] on h3 "Additional Details" at bounding box center [269, 481] width 103 height 11
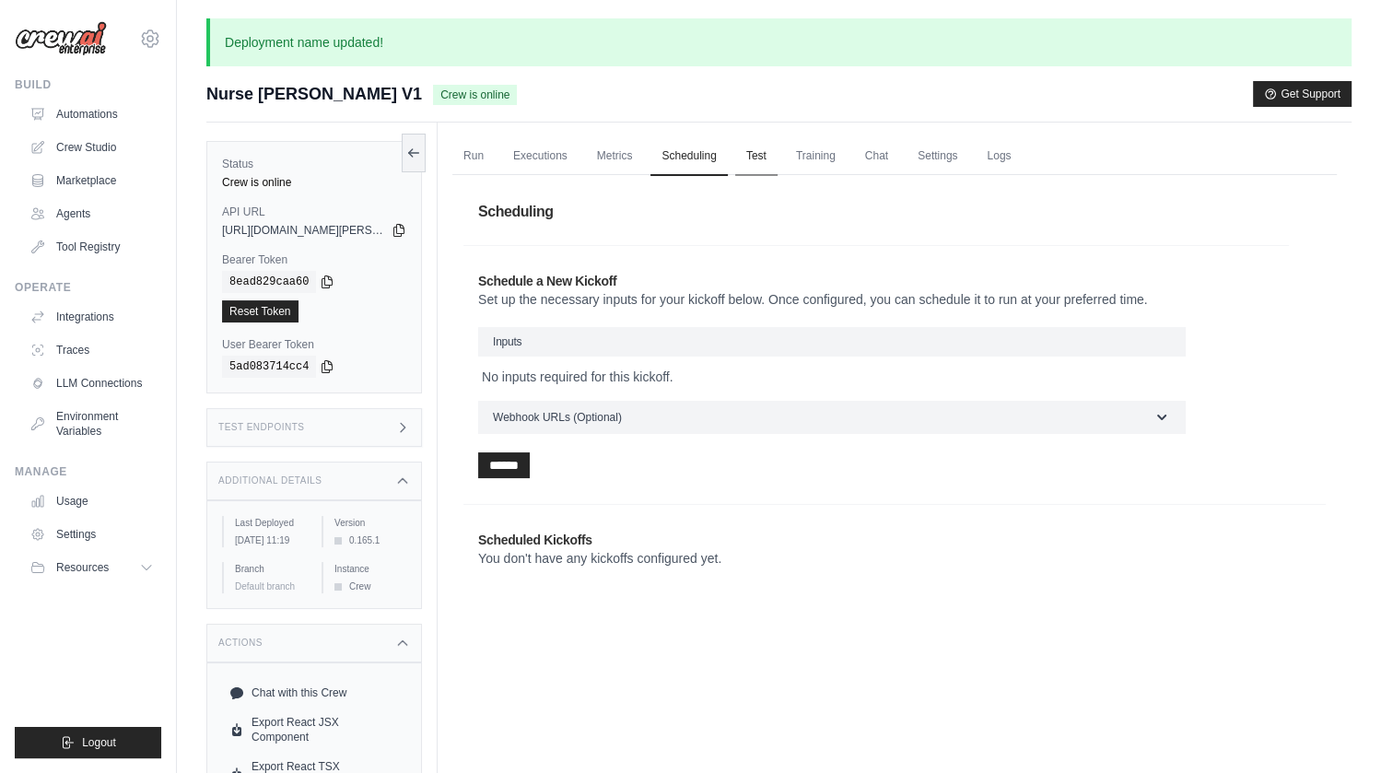
click at [759, 150] on link "Test" at bounding box center [756, 156] width 42 height 39
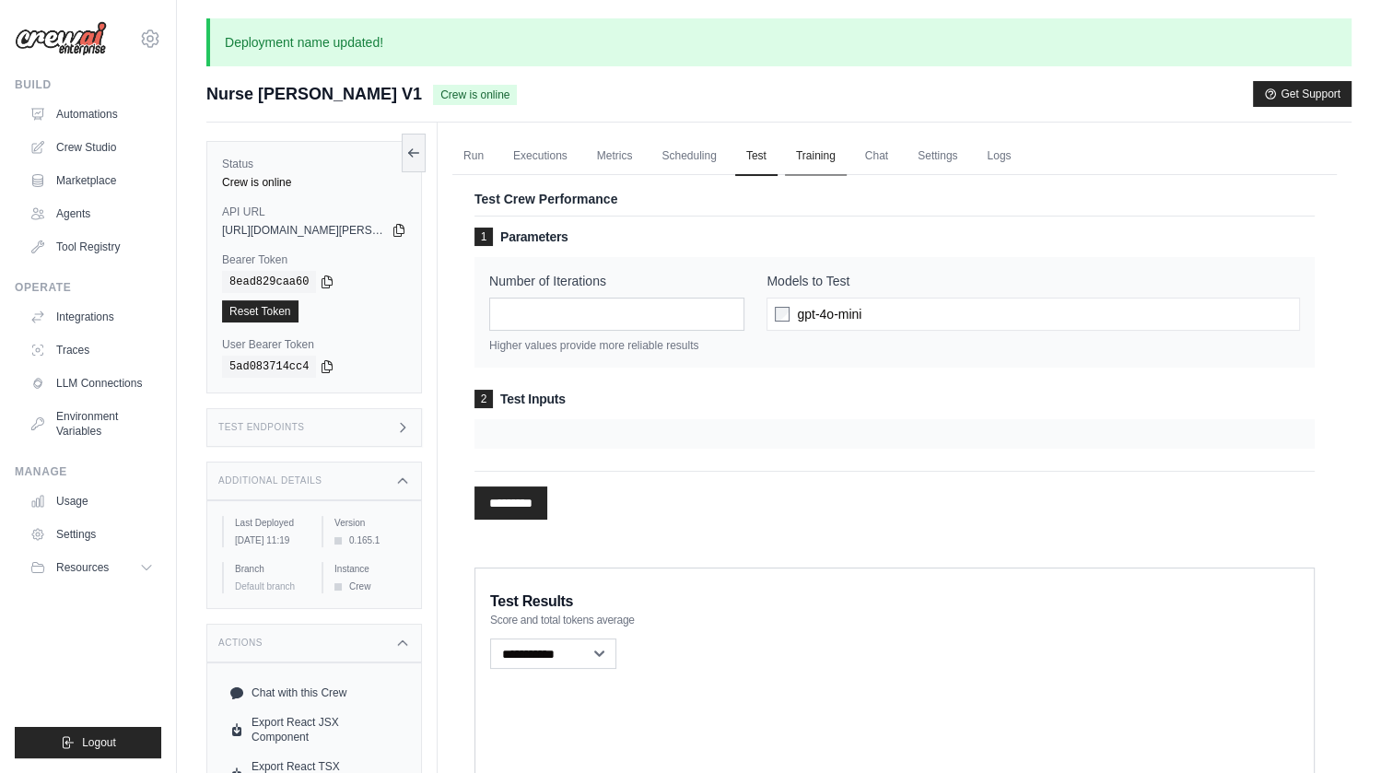
click at [815, 158] on link "Training" at bounding box center [816, 156] width 62 height 39
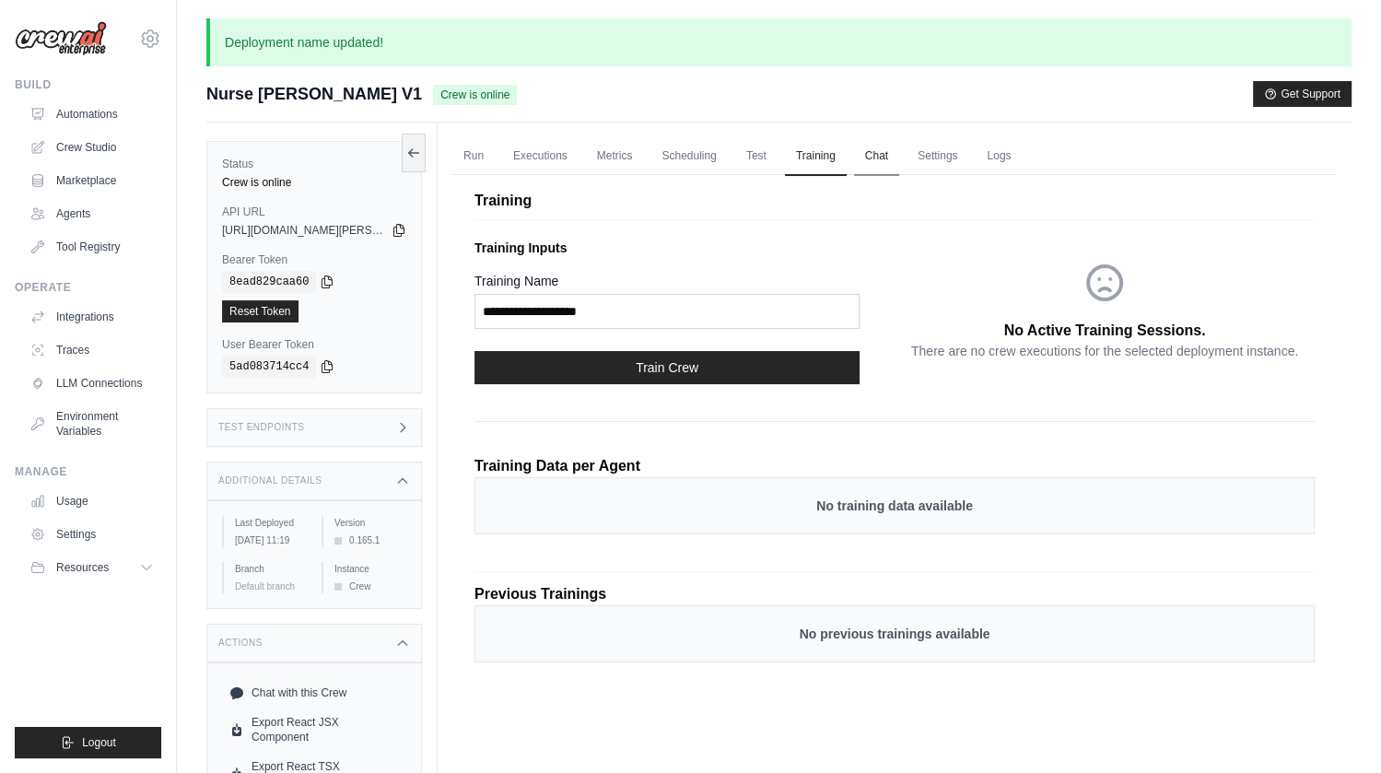
click at [863, 165] on link "Chat" at bounding box center [876, 156] width 45 height 39
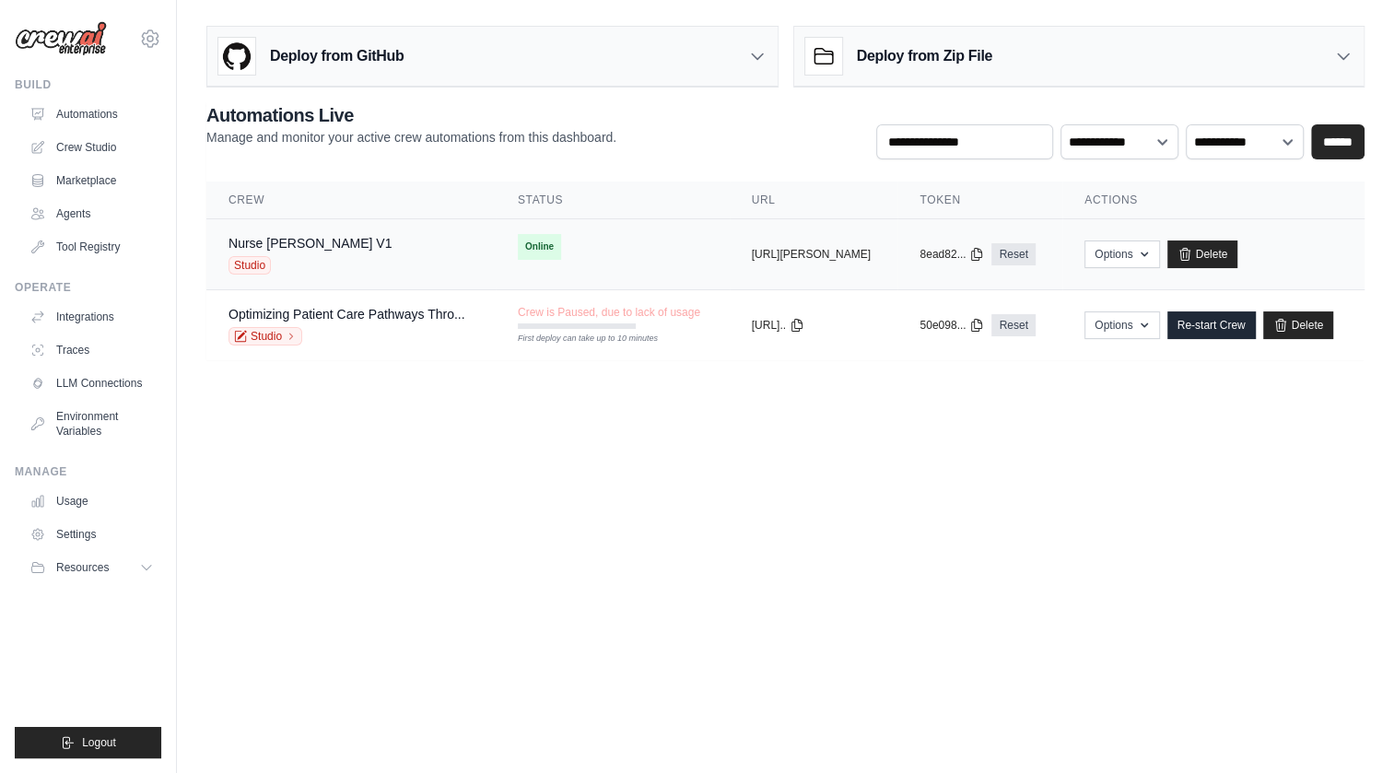
click at [637, 236] on td "Online" at bounding box center [613, 246] width 234 height 55
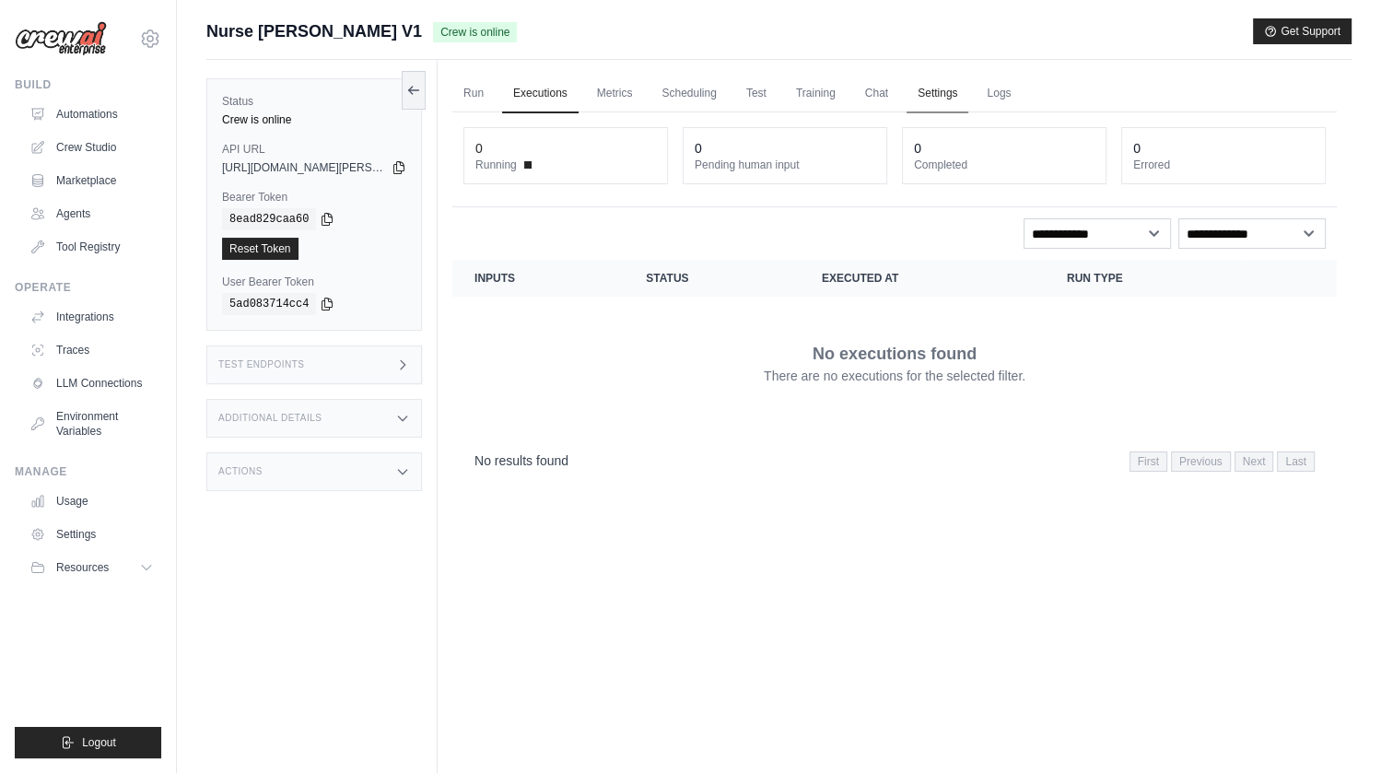
click at [931, 88] on link "Settings" at bounding box center [938, 94] width 62 height 39
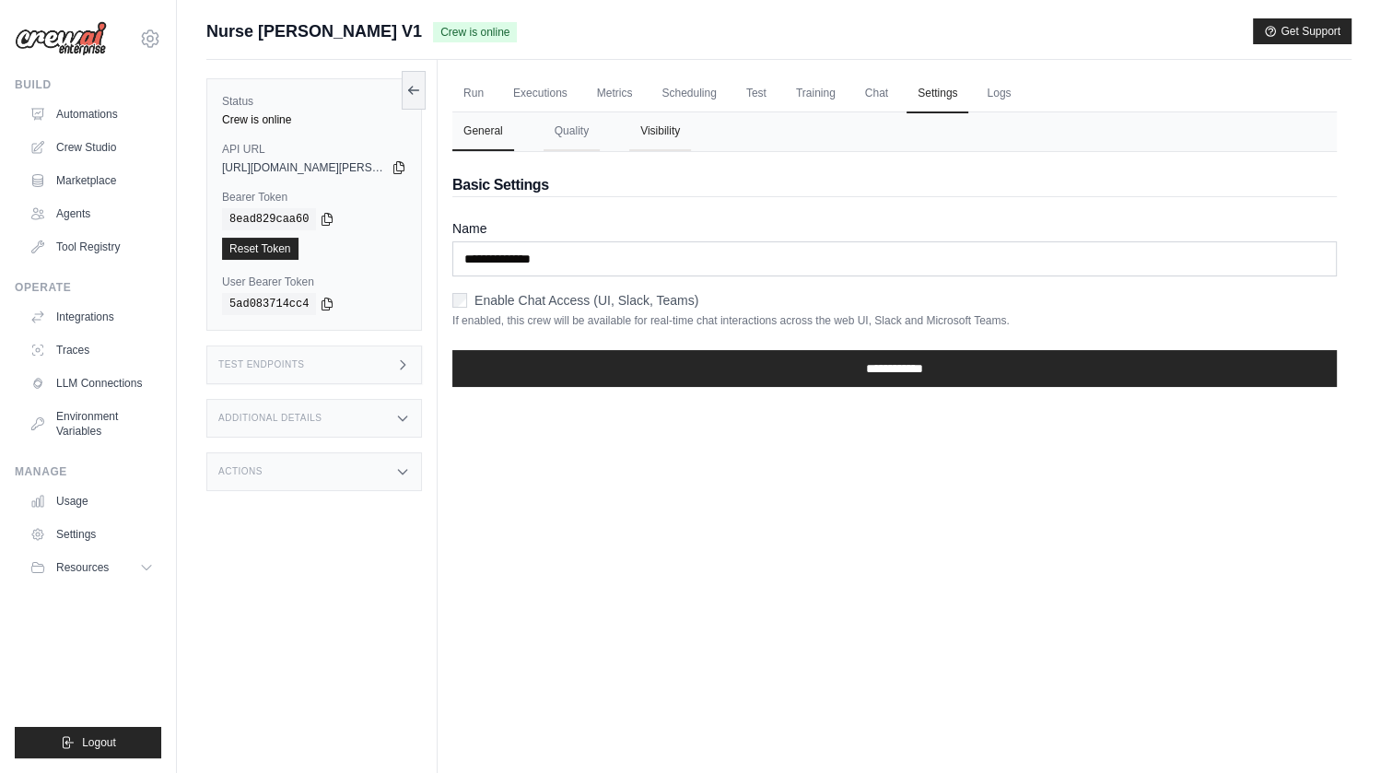
click at [682, 136] on button "Visibility" at bounding box center [660, 131] width 62 height 39
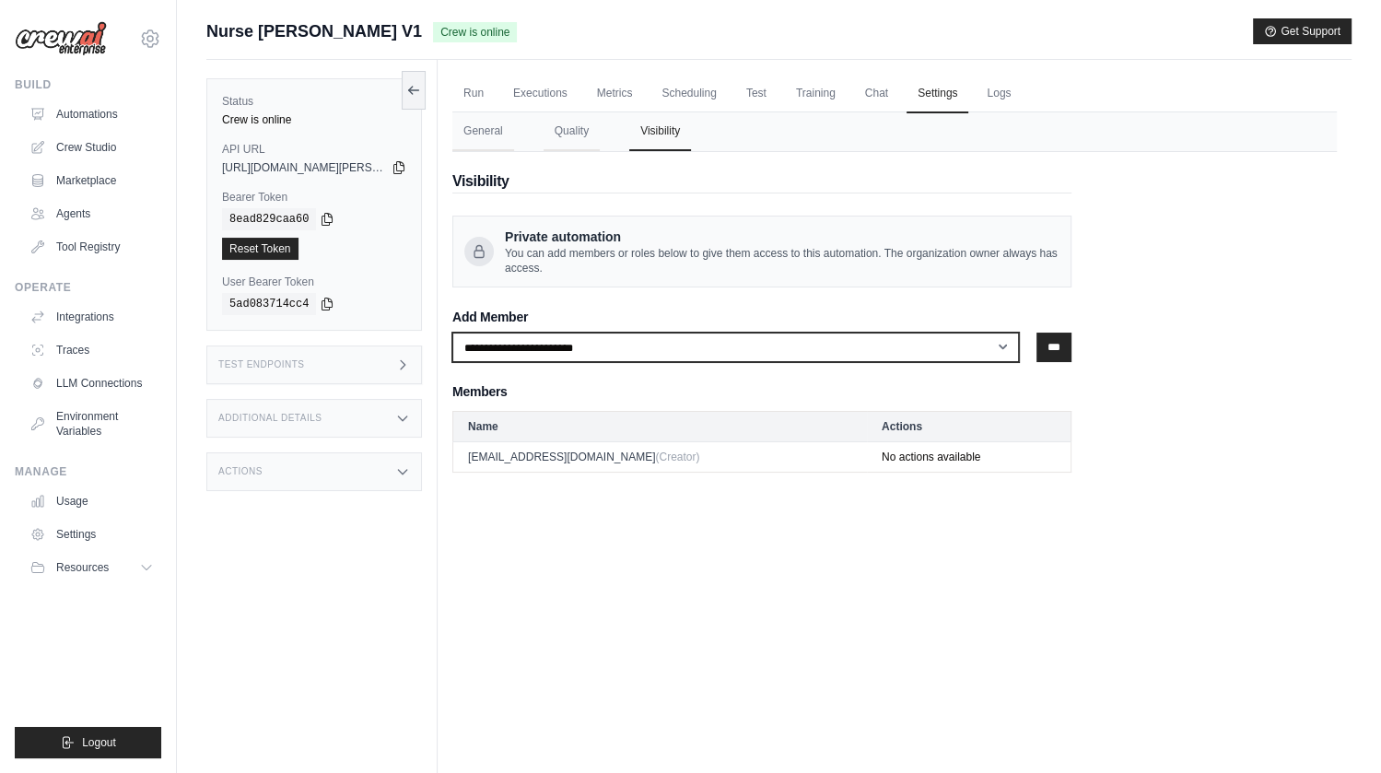
click at [580, 345] on select "**********" at bounding box center [736, 347] width 567 height 29
select select "**********"
click at [453, 333] on select "**********" at bounding box center [736, 347] width 567 height 29
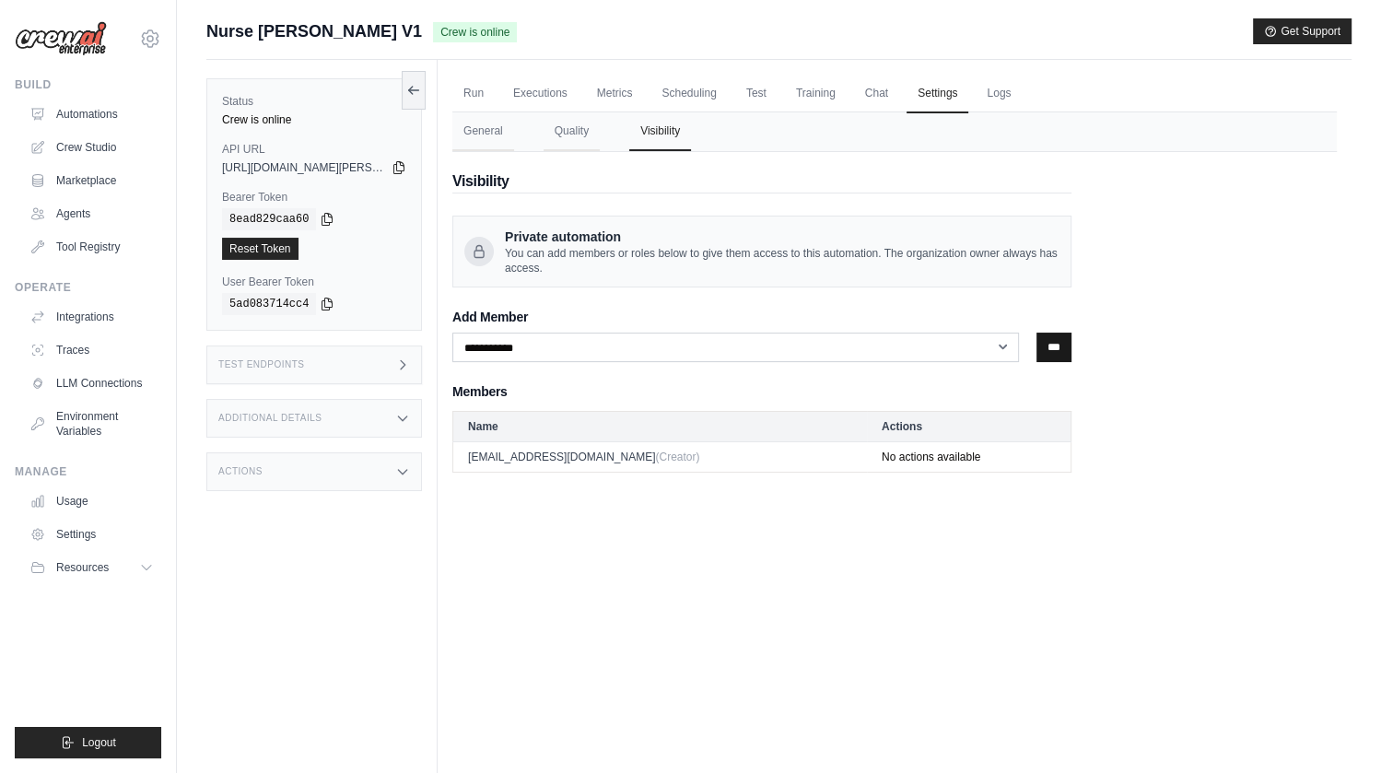
click at [1052, 351] on input "***" at bounding box center [1054, 347] width 35 height 29
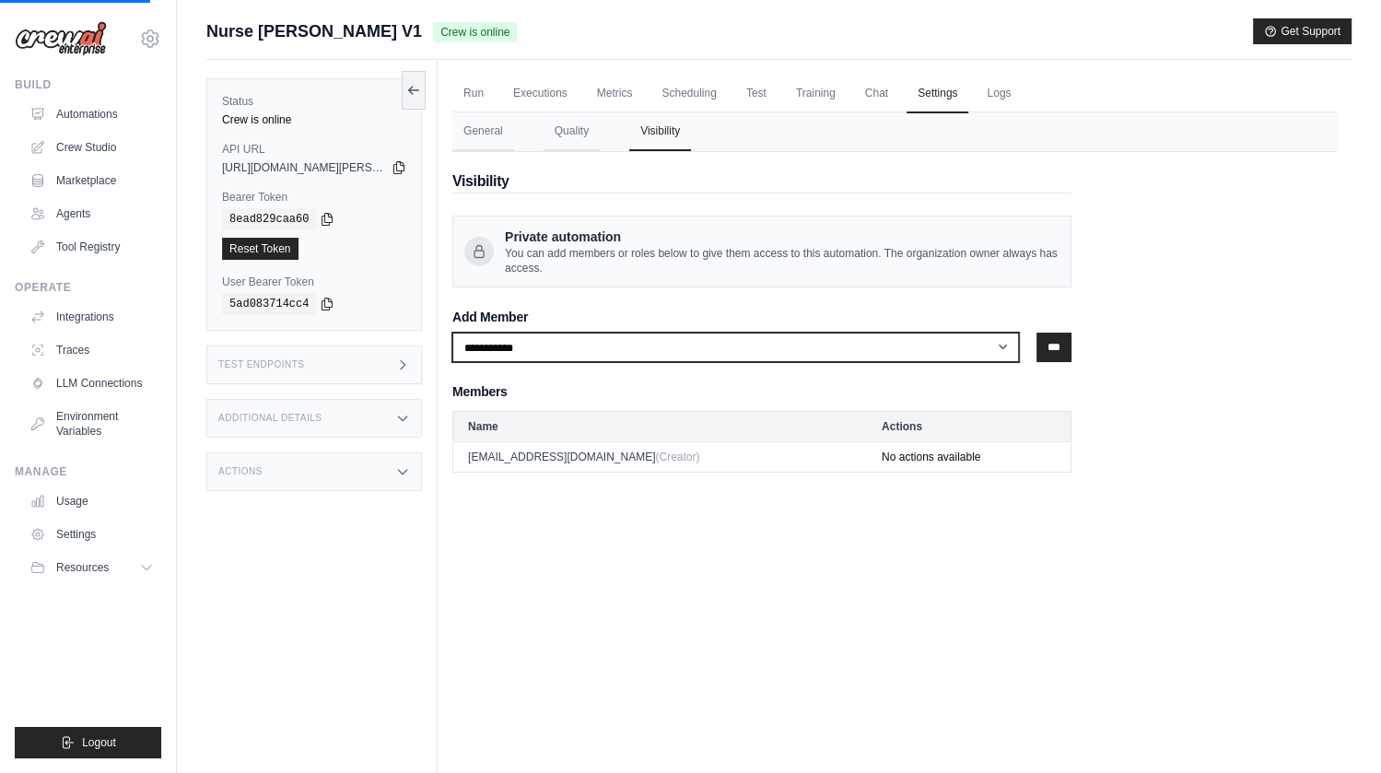
click at [932, 345] on select "**********" at bounding box center [736, 347] width 567 height 29
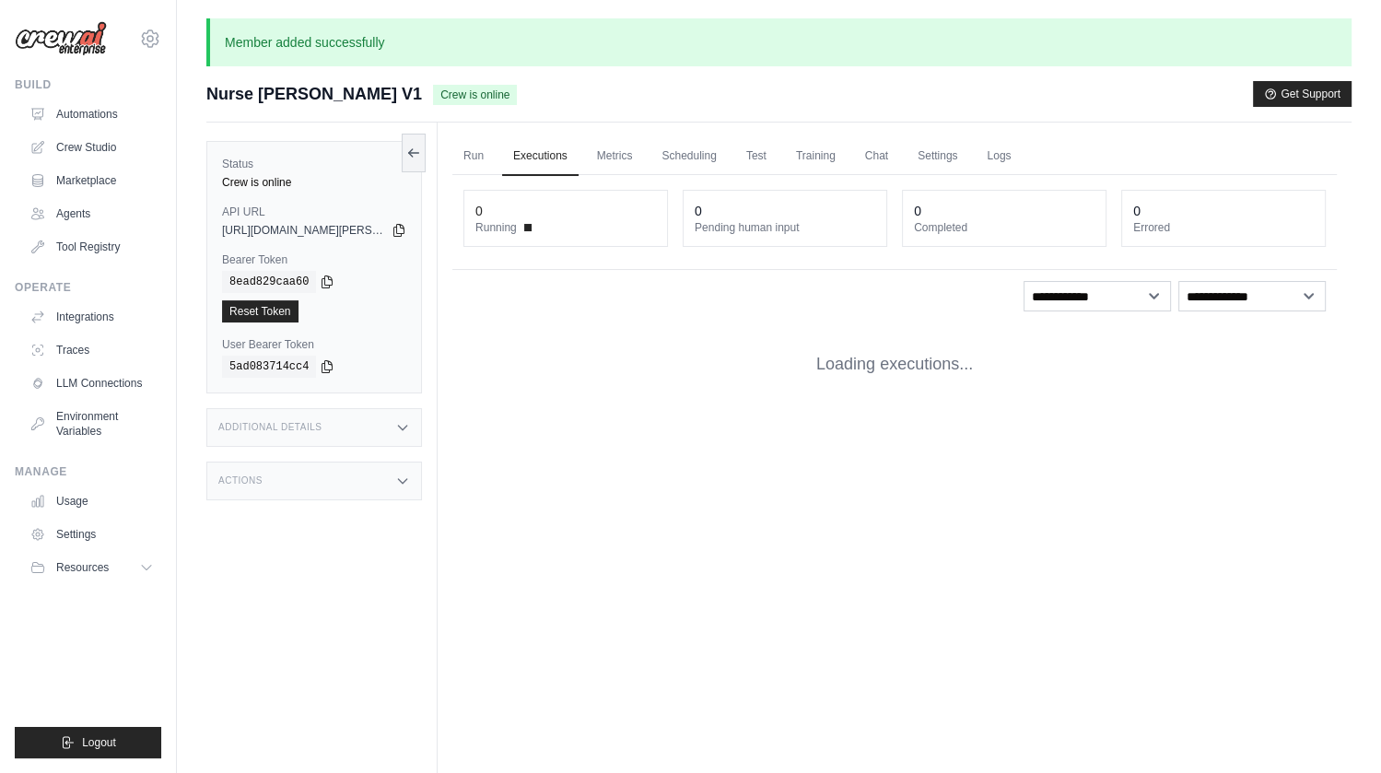
click at [767, 471] on div "Run Executions Metrics Scheduling Test Training Chat Settings Logs 0 Running 0 …" at bounding box center [895, 509] width 914 height 773
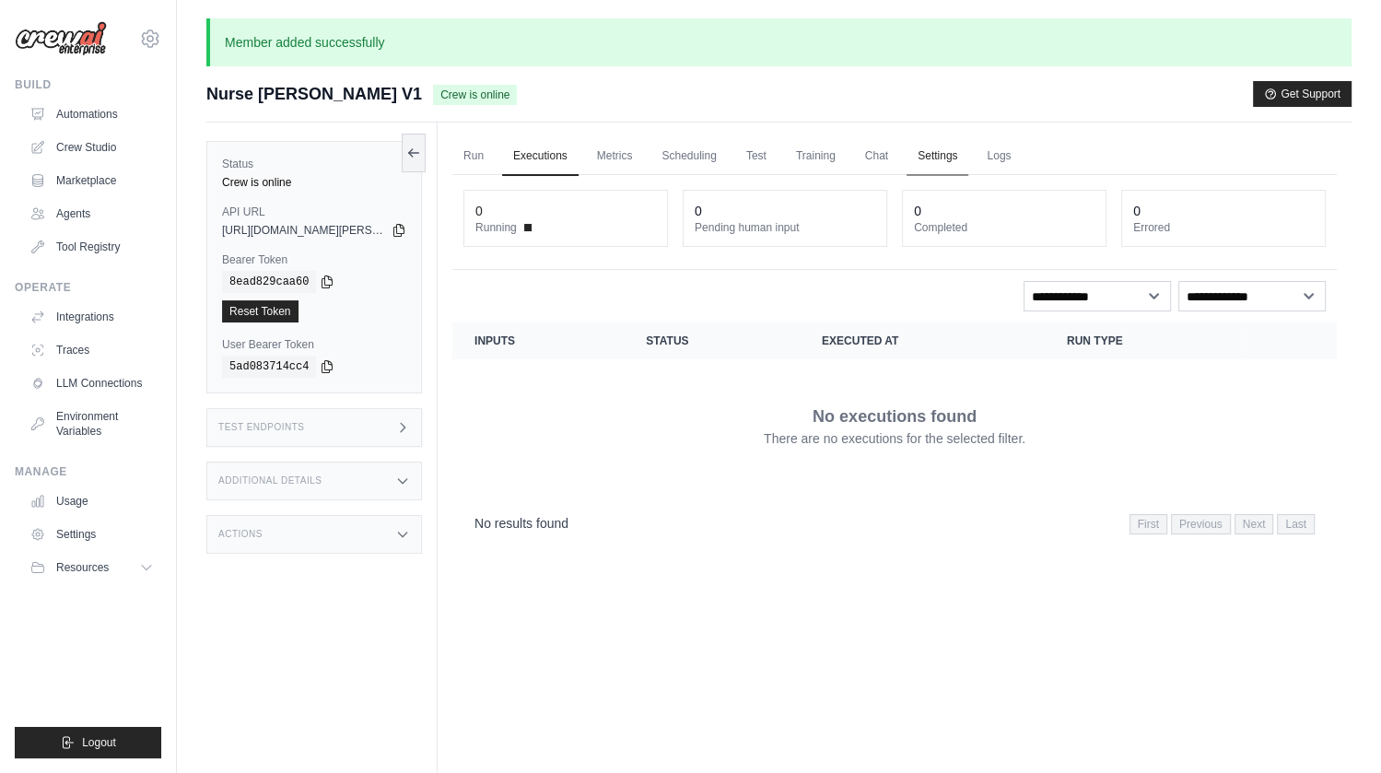
click at [943, 162] on link "Settings" at bounding box center [938, 156] width 62 height 39
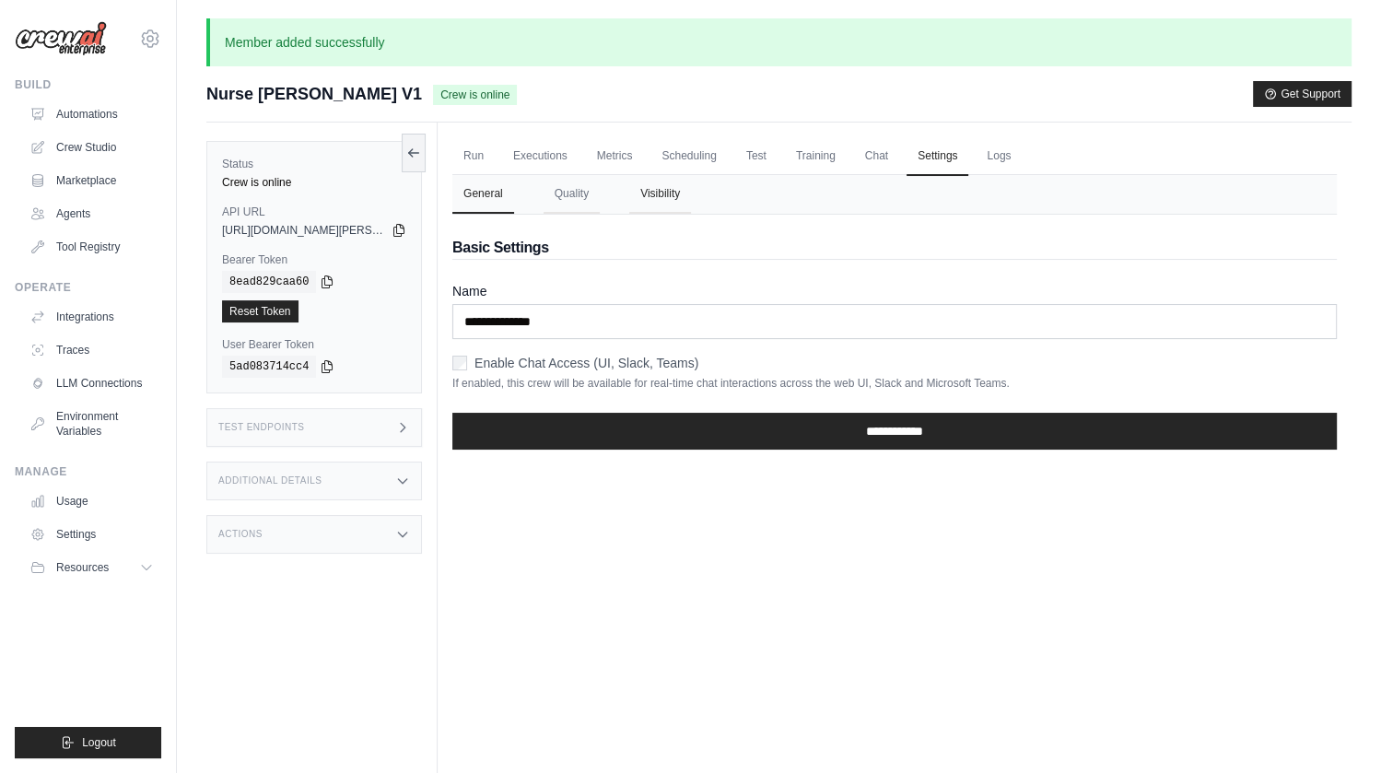
click at [673, 190] on button "Visibility" at bounding box center [660, 194] width 62 height 39
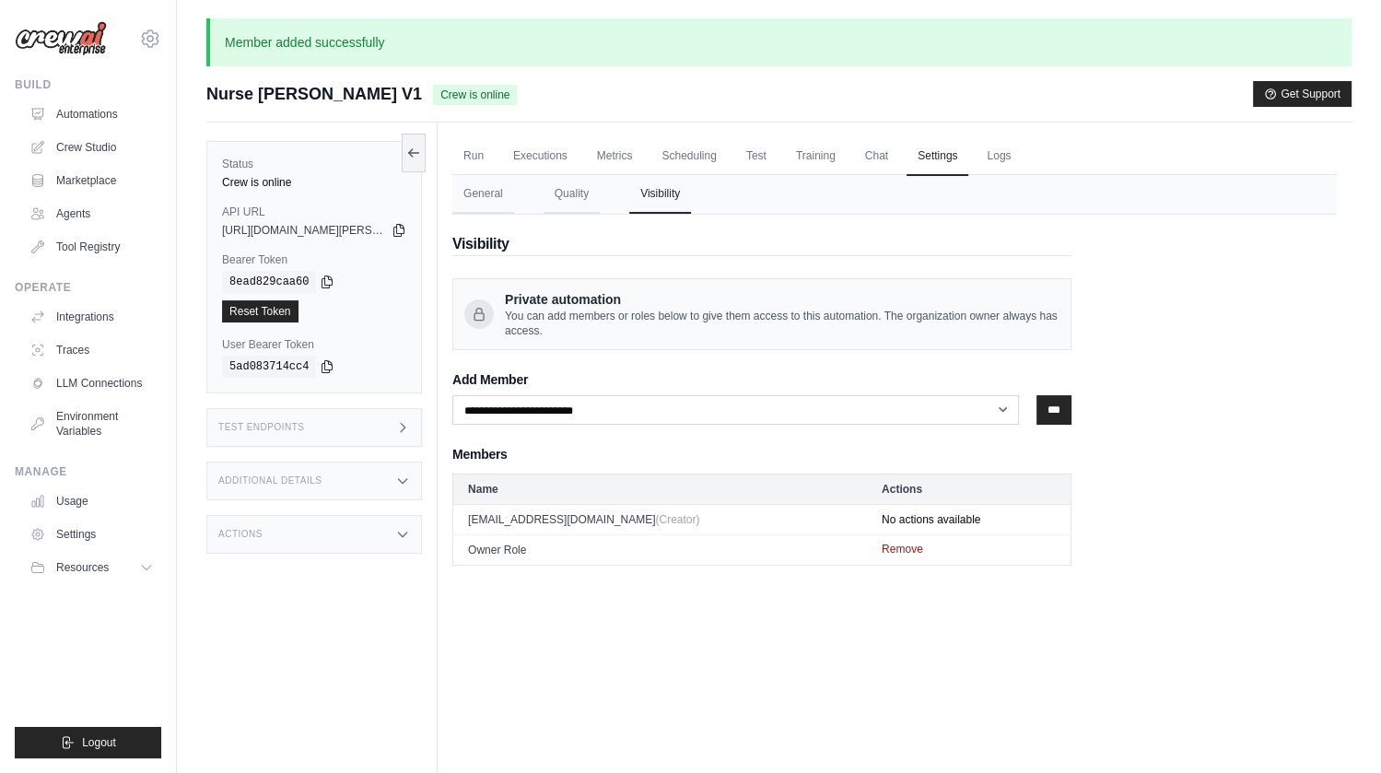
click at [882, 544] on button "Remove" at bounding box center [902, 549] width 41 height 15
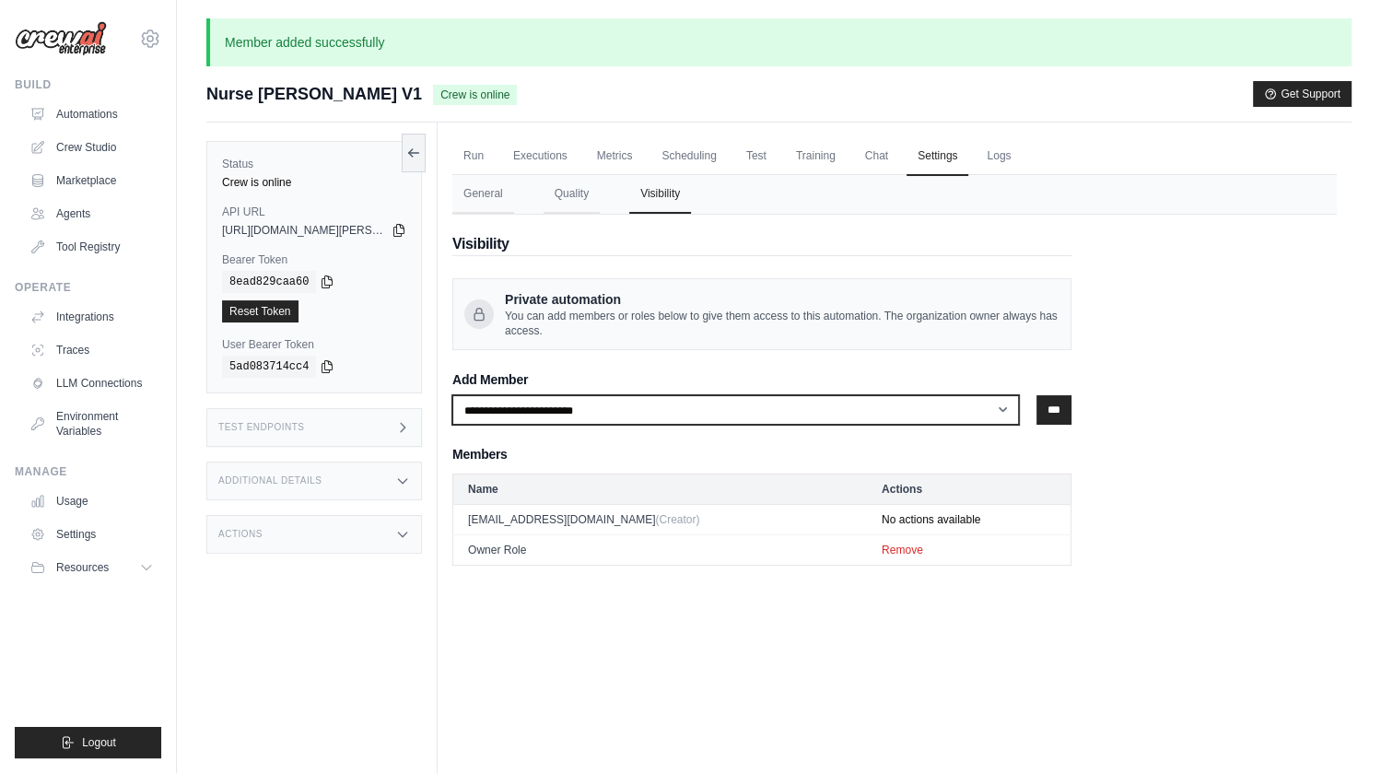
click at [614, 410] on select "**********" at bounding box center [736, 409] width 567 height 29
select select "**********"
click at [453, 395] on select "**********" at bounding box center [736, 409] width 567 height 29
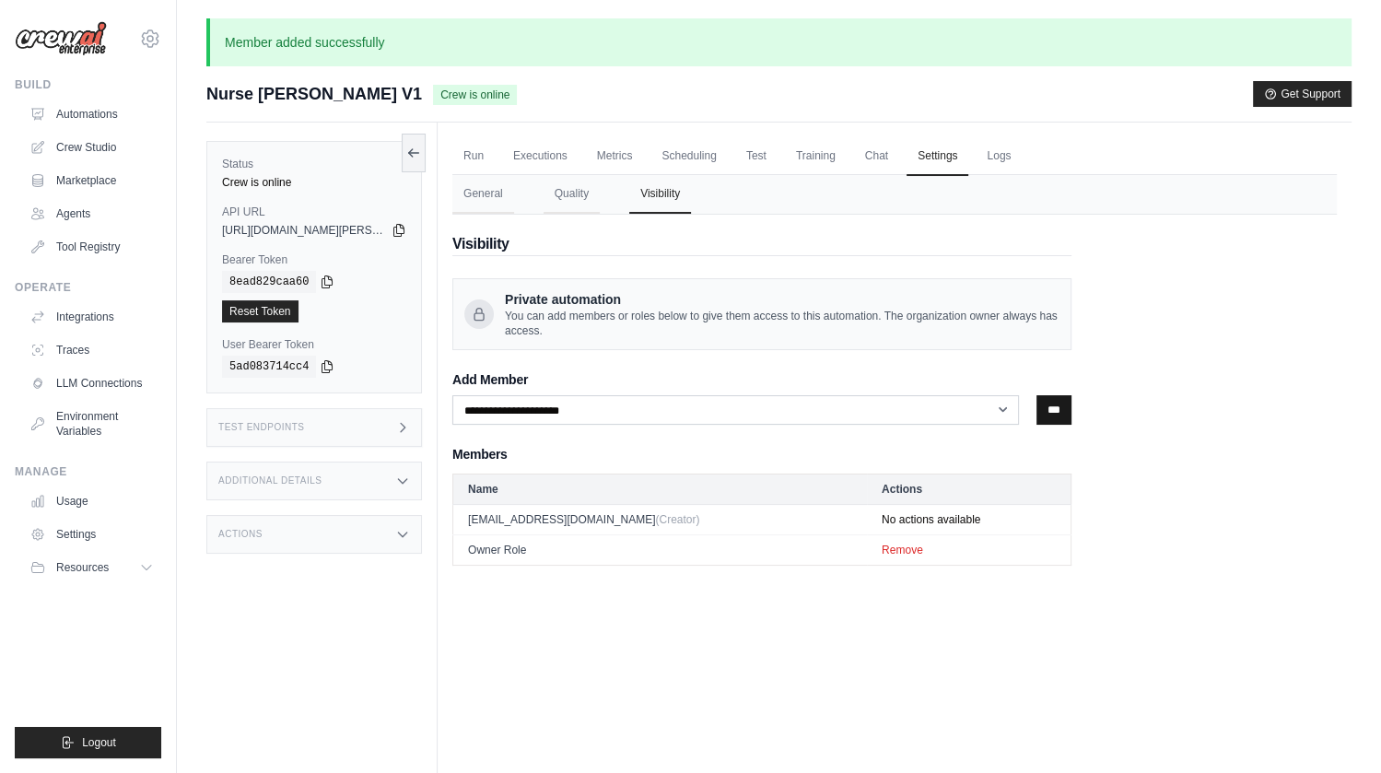
click at [1054, 397] on input "***" at bounding box center [1054, 409] width 35 height 29
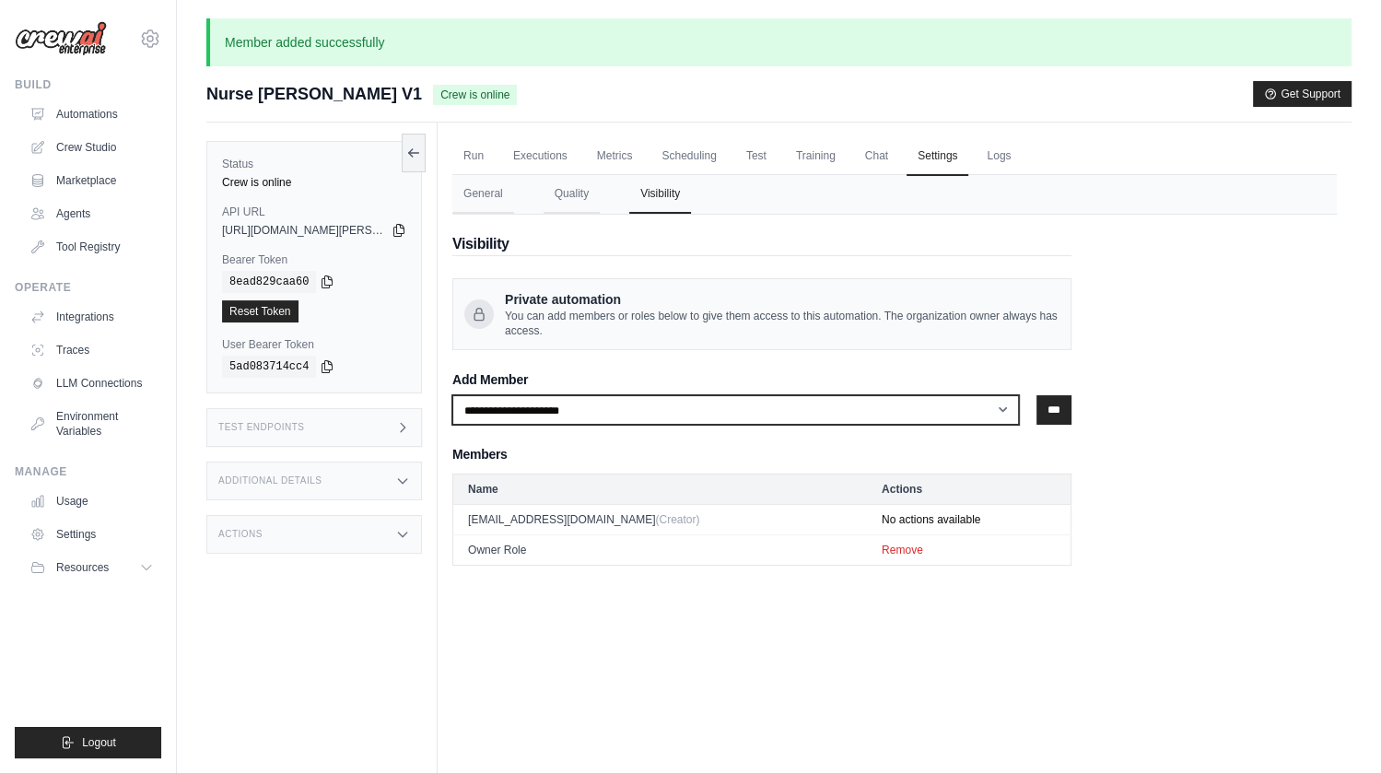
click at [780, 411] on select "**********" at bounding box center [736, 409] width 567 height 29
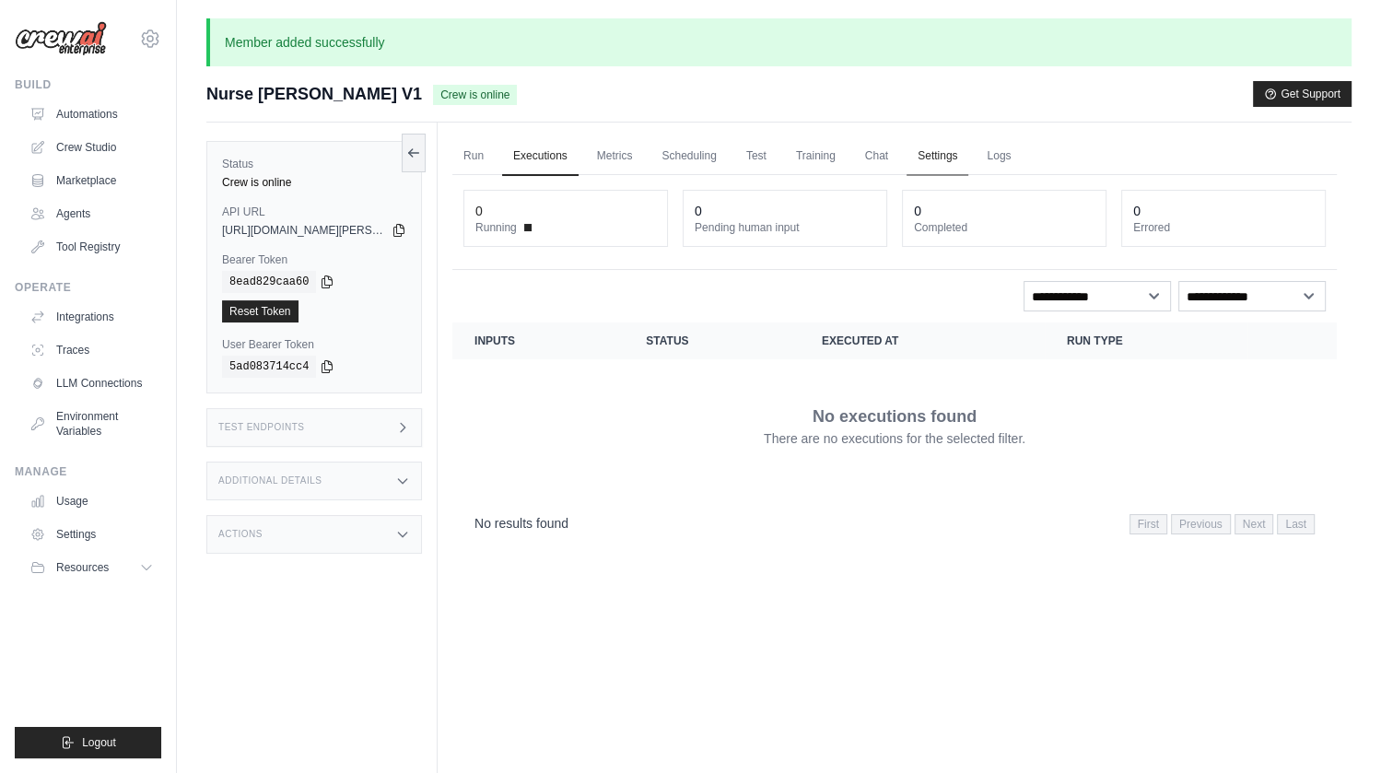
click at [920, 144] on link "Settings" at bounding box center [938, 156] width 62 height 39
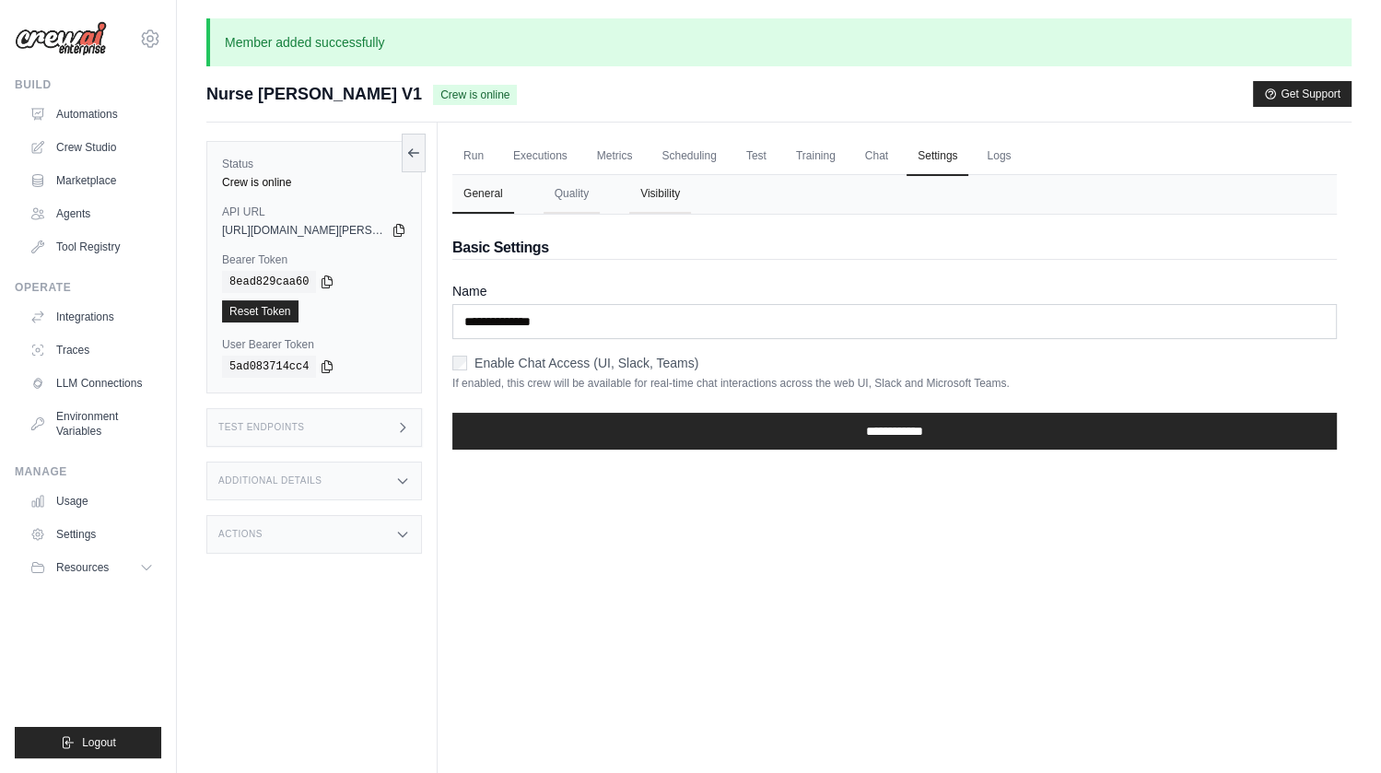
click at [663, 188] on button "Visibility" at bounding box center [660, 194] width 62 height 39
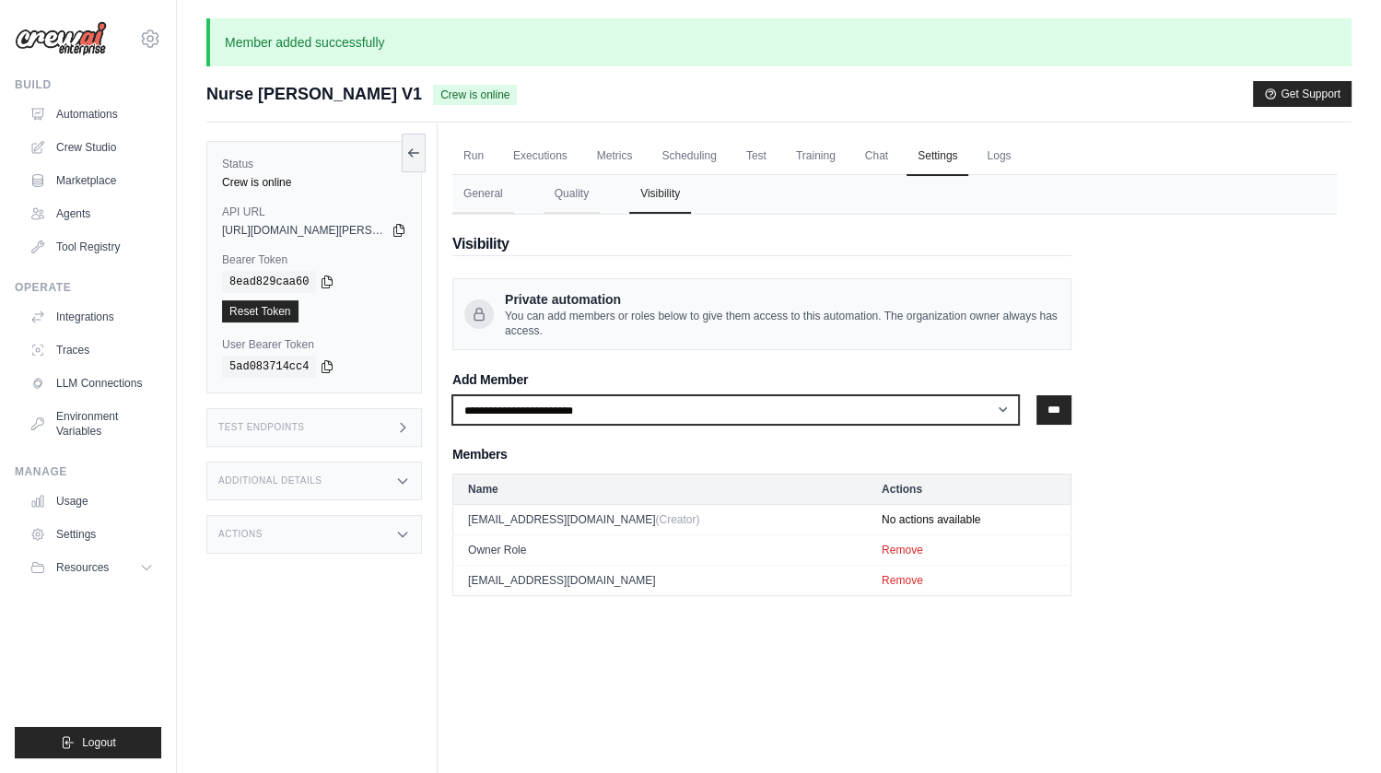
click at [678, 406] on select "**********" at bounding box center [736, 409] width 567 height 29
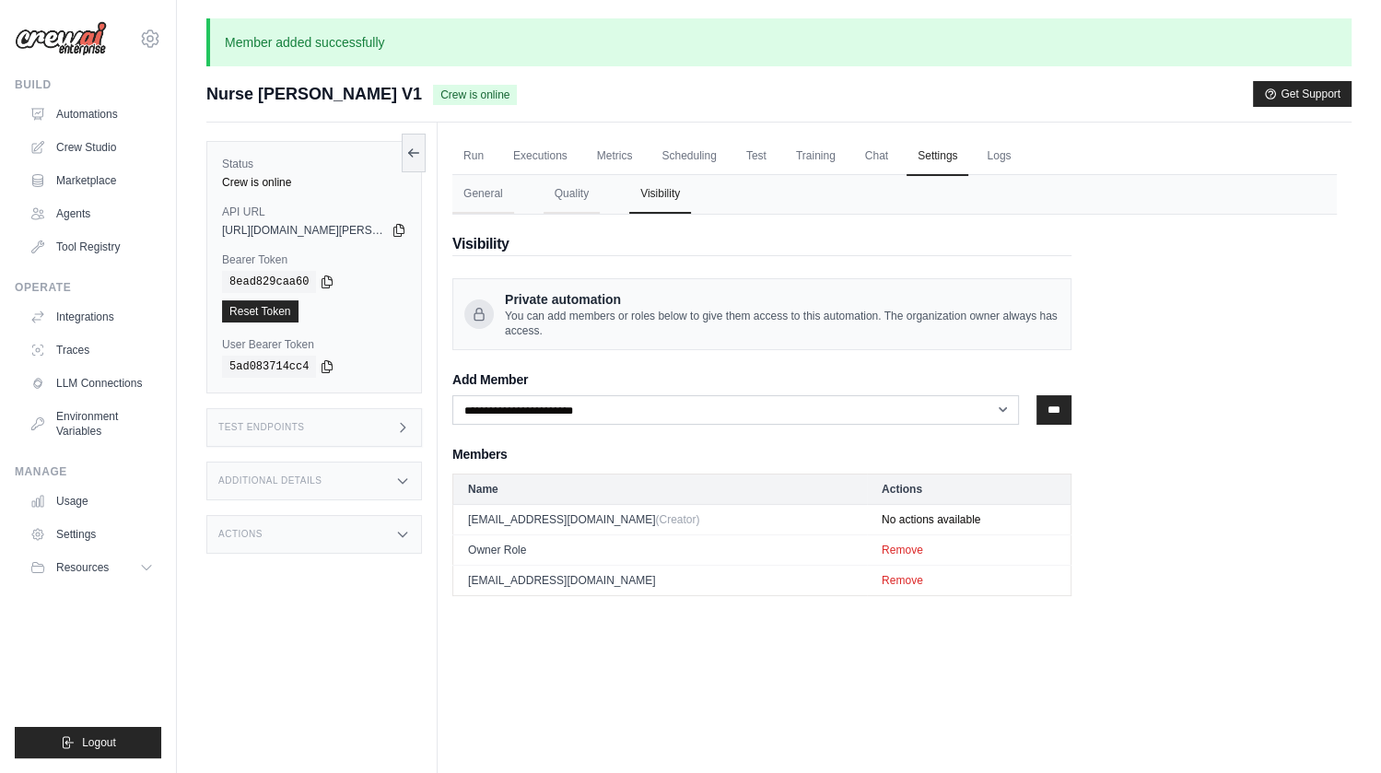
click at [621, 599] on div "Run Executions Metrics Scheduling Test Training Chat Settings Logs 0 Running 0 …" at bounding box center [895, 509] width 914 height 773
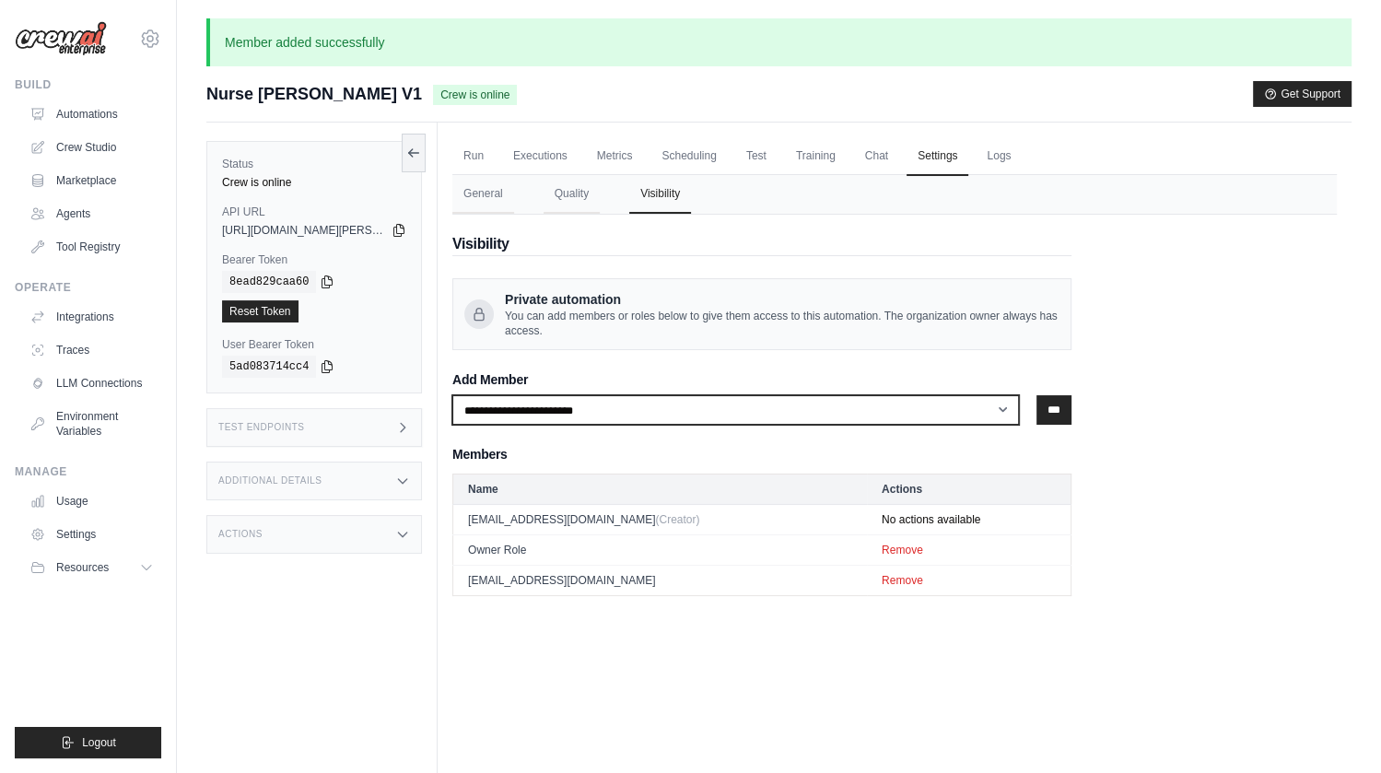
click at [844, 395] on select "**********" at bounding box center [736, 409] width 567 height 29
select select "**********"
click at [453, 395] on select "**********" at bounding box center [736, 409] width 567 height 29
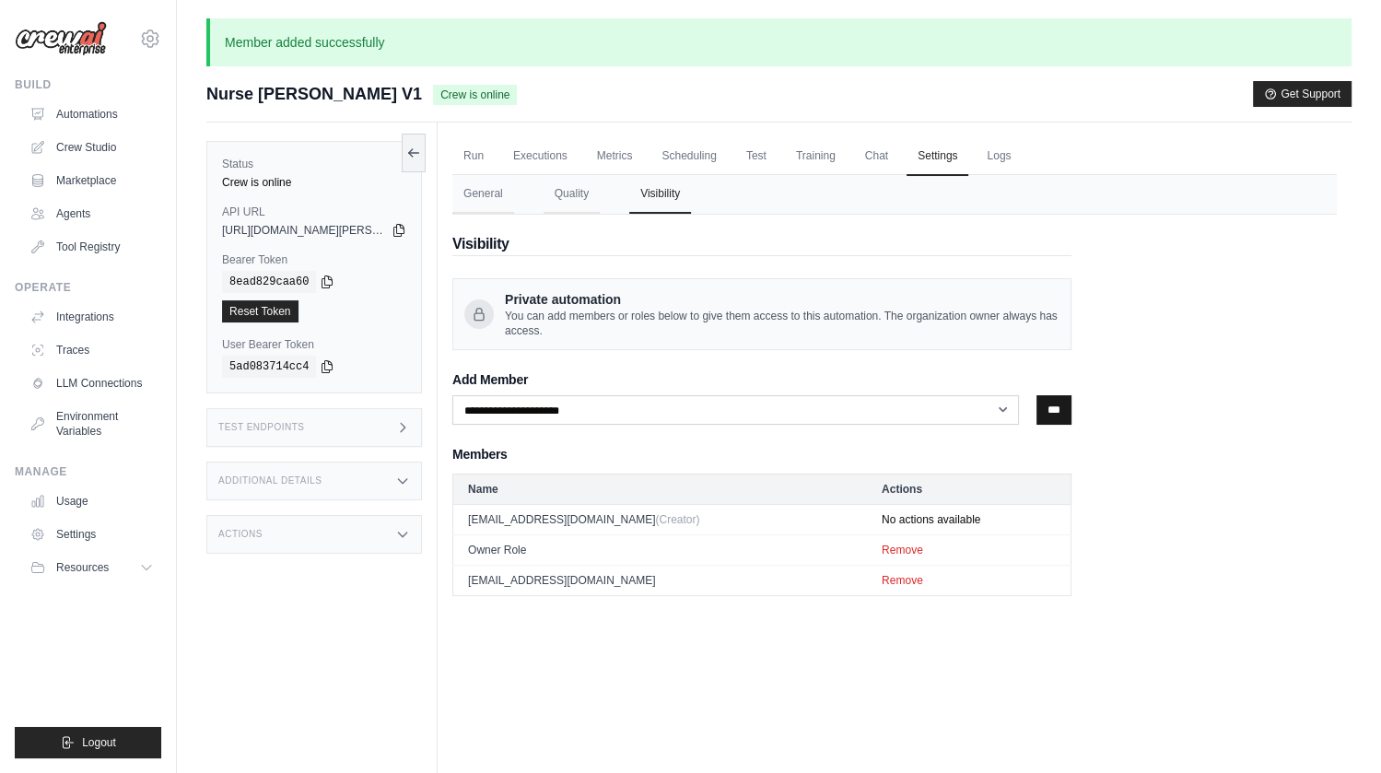
click at [1047, 413] on input "***" at bounding box center [1054, 409] width 35 height 29
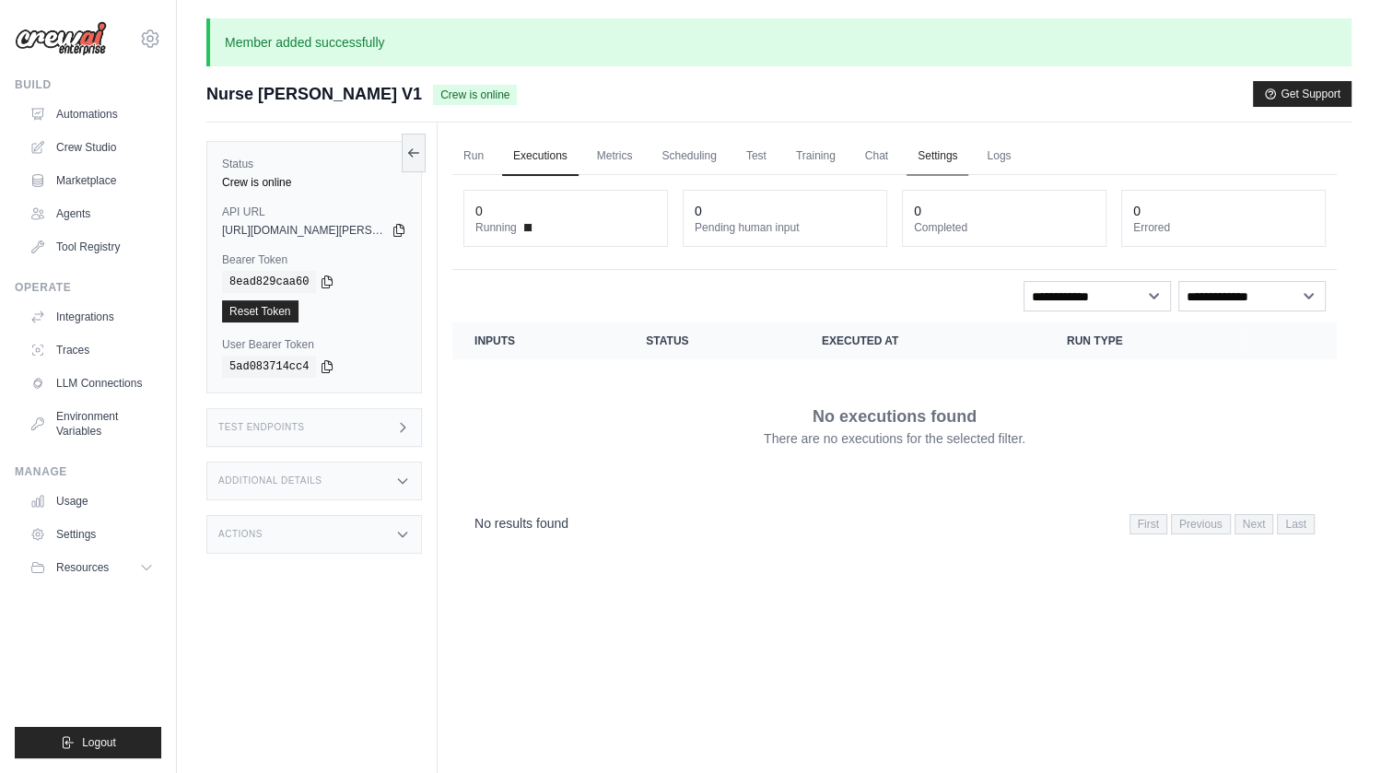
click at [912, 154] on link "Settings" at bounding box center [938, 156] width 62 height 39
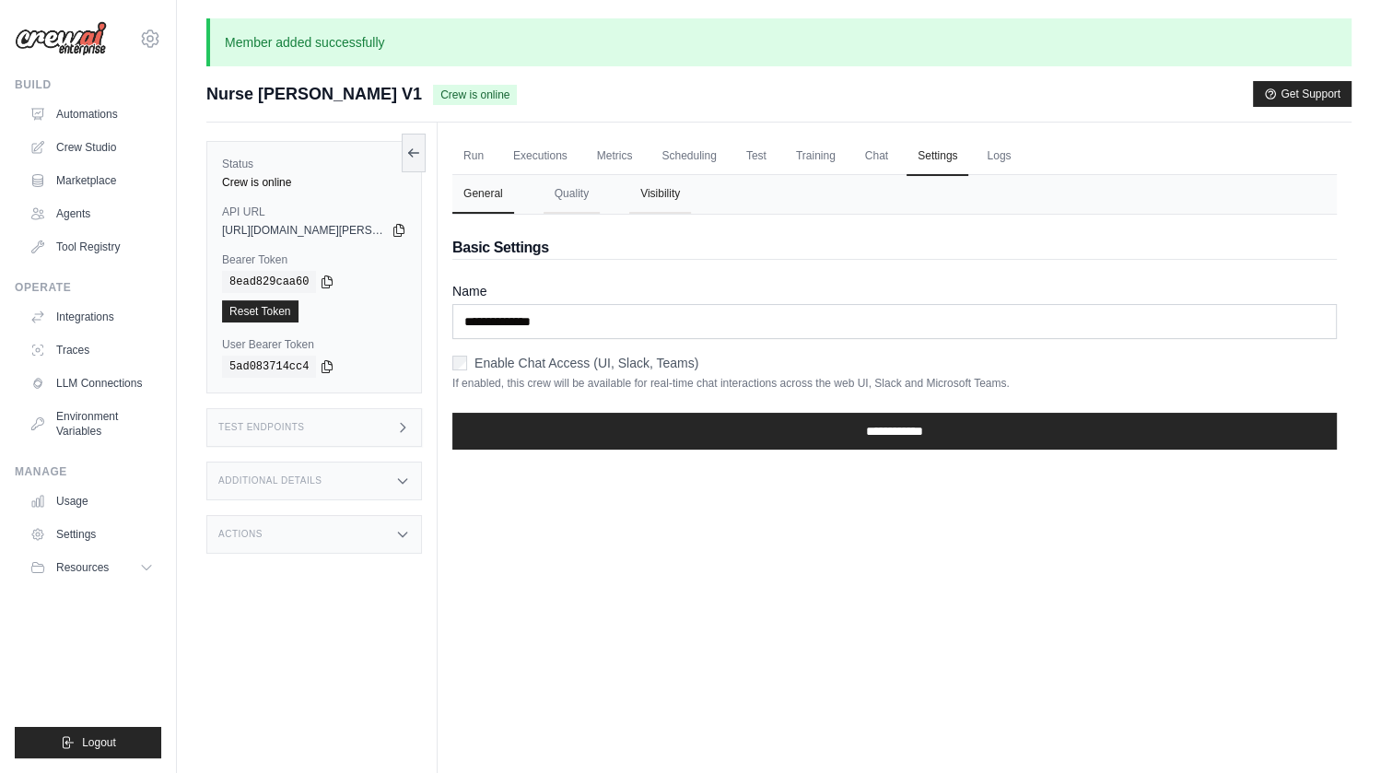
click at [661, 203] on button "Visibility" at bounding box center [660, 194] width 62 height 39
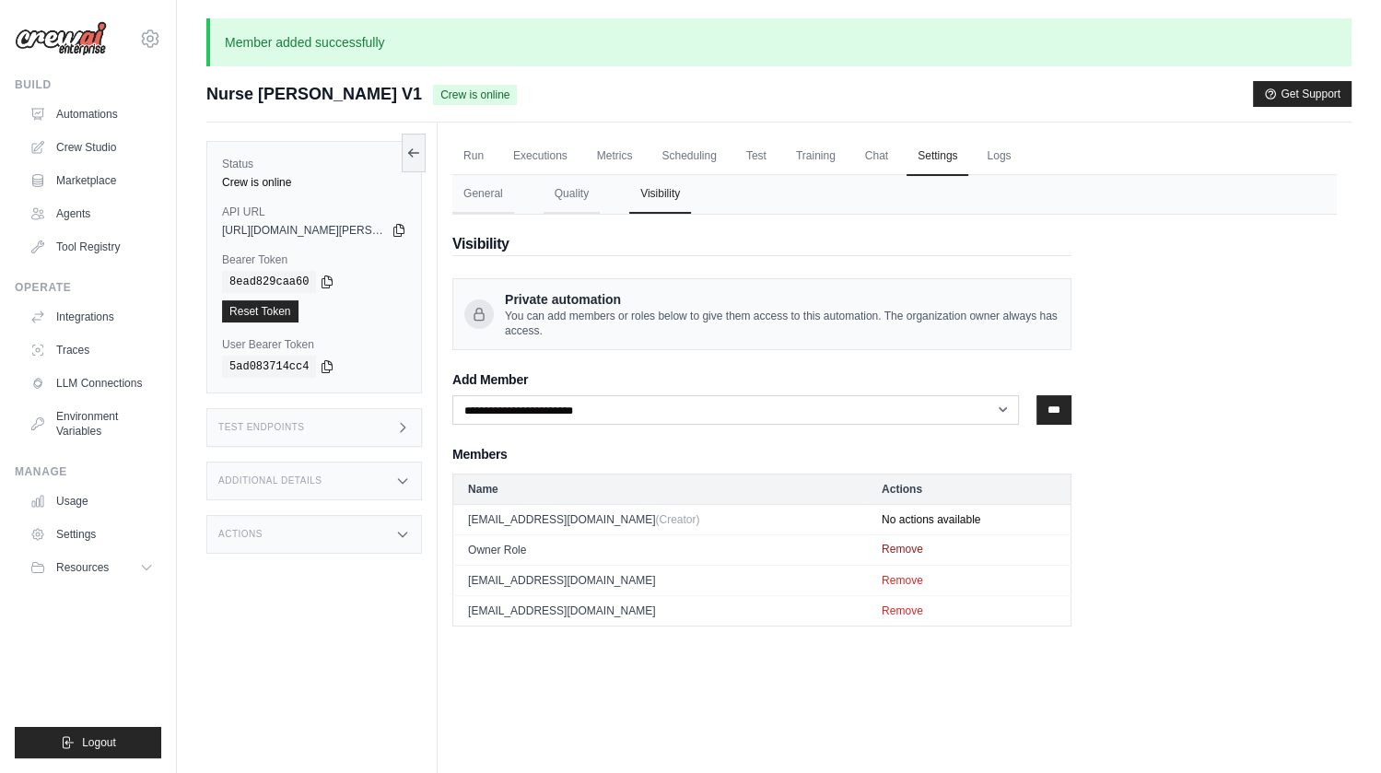
click at [894, 543] on button "Remove" at bounding box center [902, 549] width 41 height 15
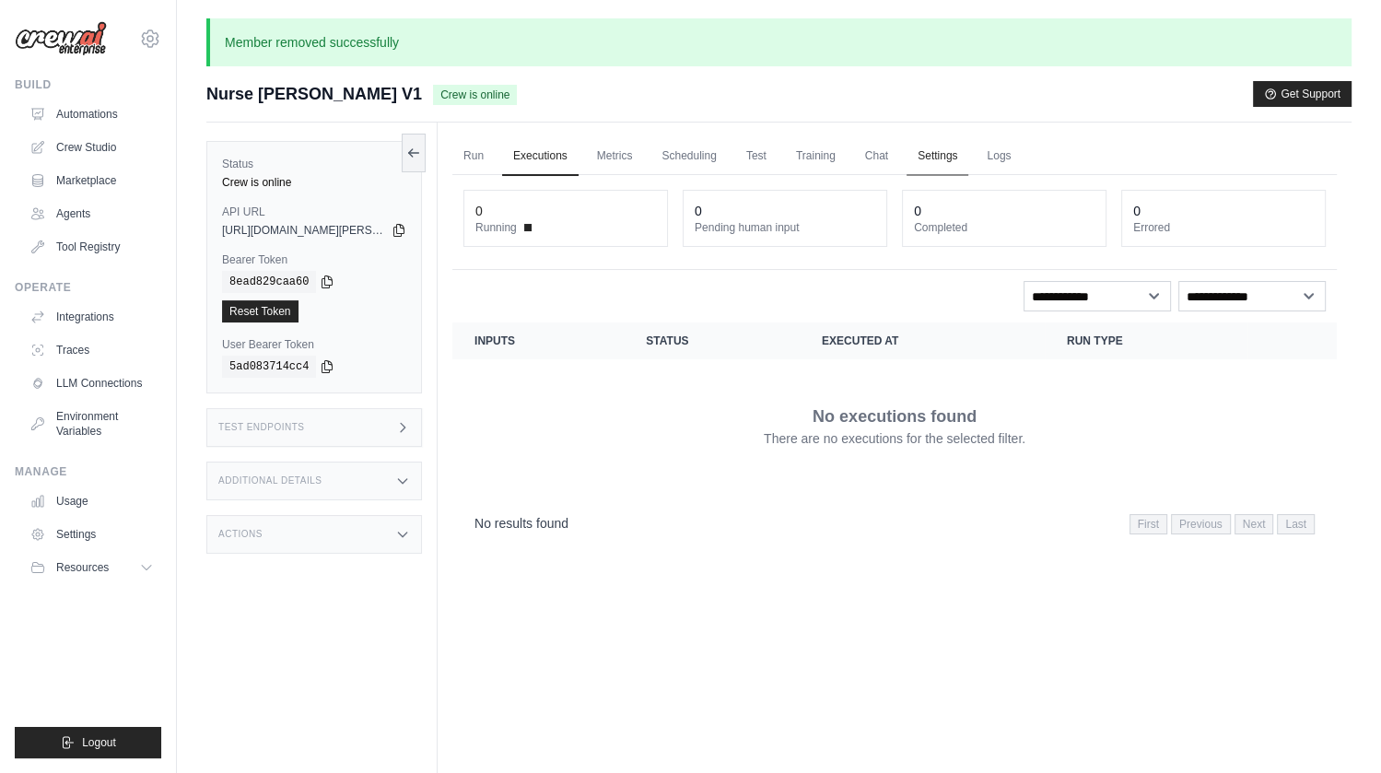
click at [948, 147] on link "Settings" at bounding box center [938, 156] width 62 height 39
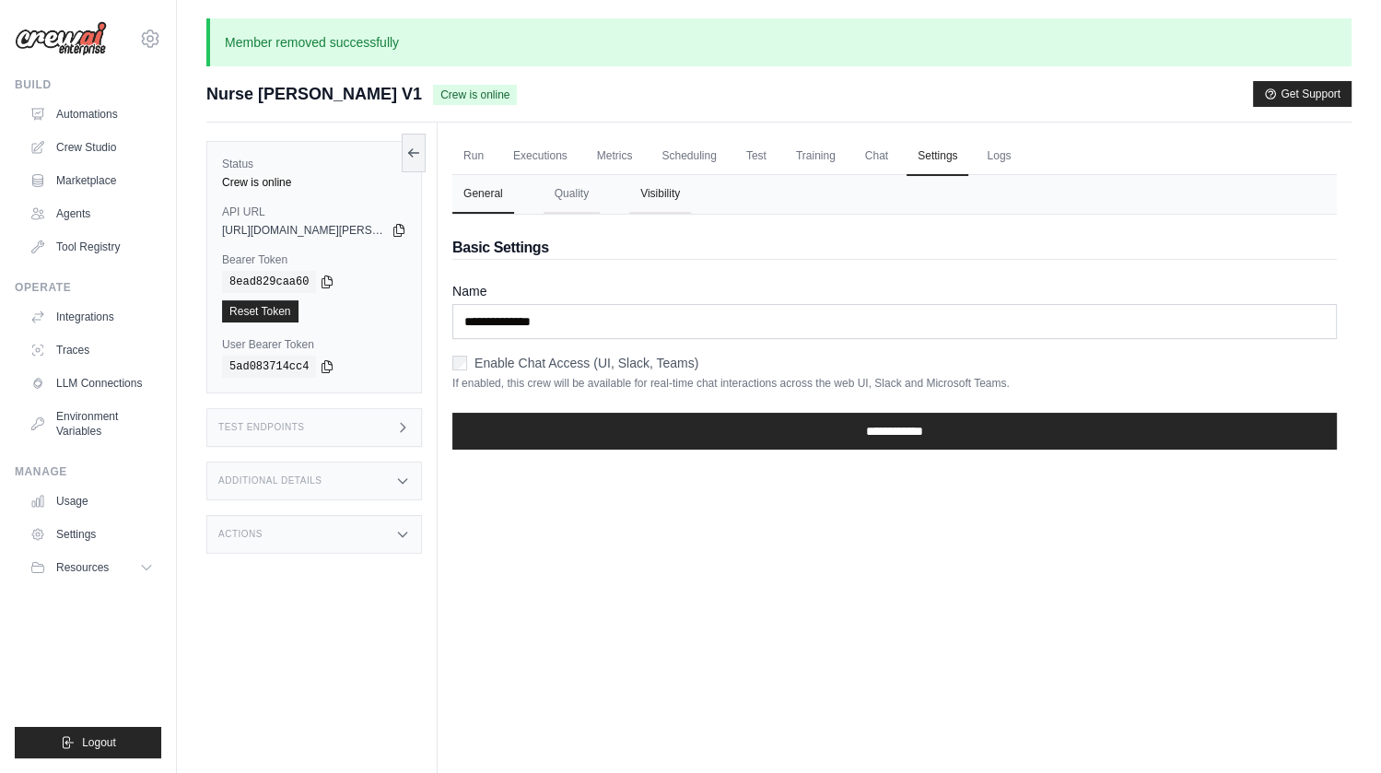
click at [652, 187] on button "Visibility" at bounding box center [660, 194] width 62 height 39
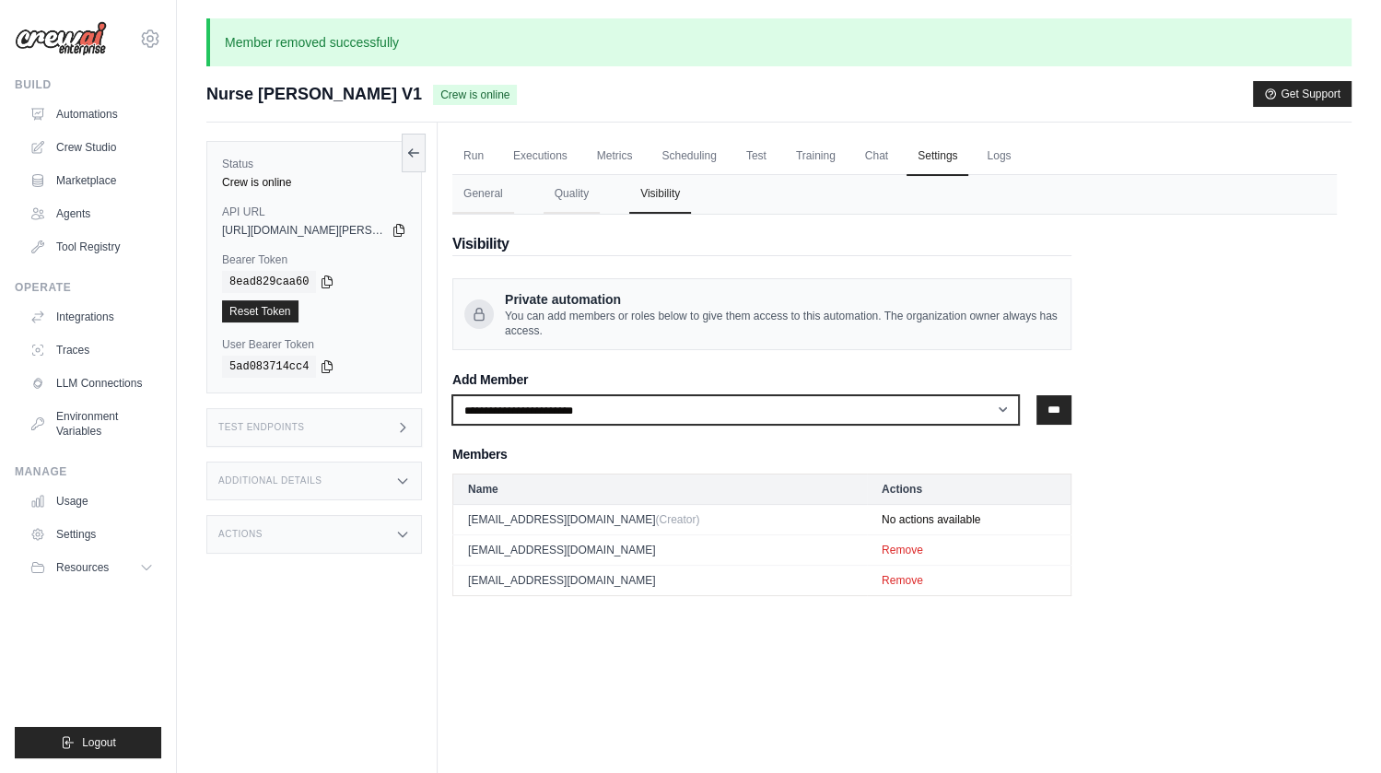
click at [605, 414] on select "**********" at bounding box center [736, 409] width 567 height 29
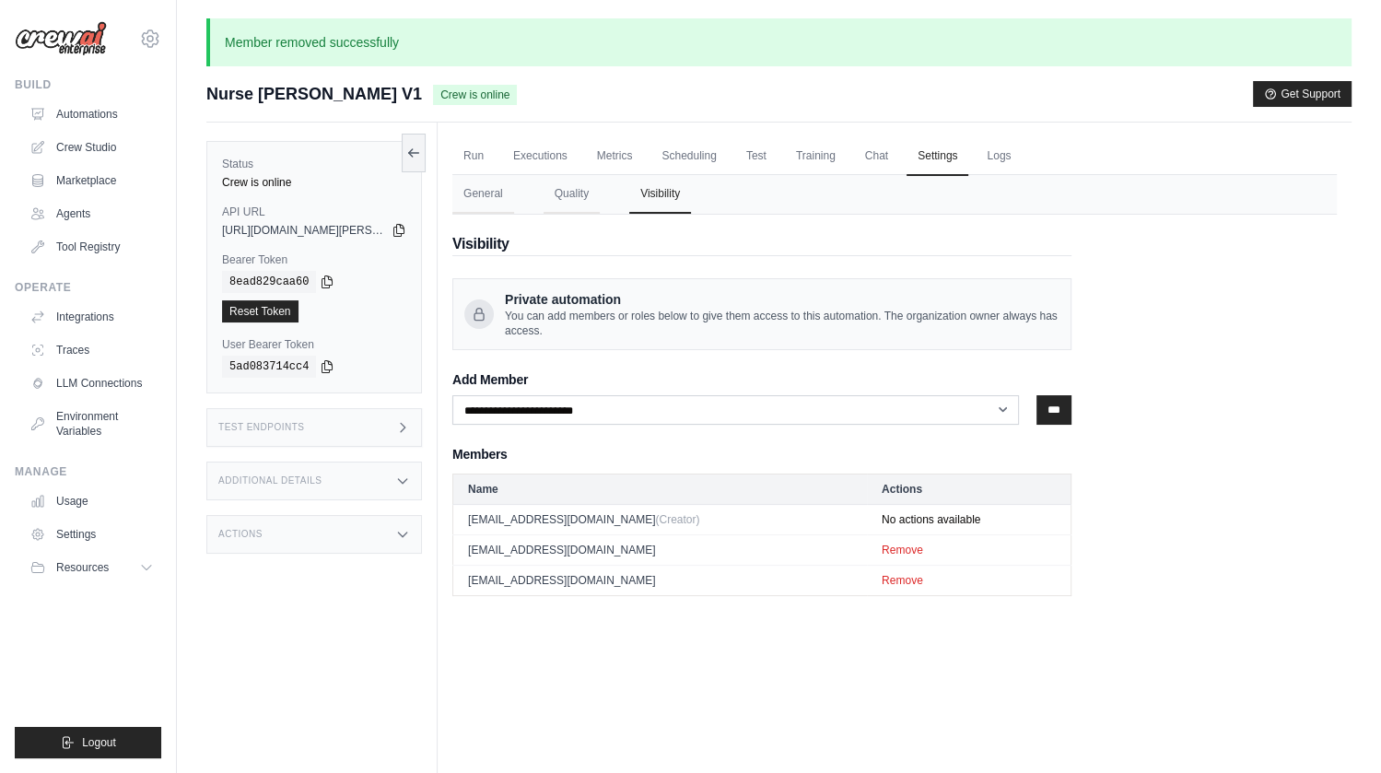
click at [595, 642] on div "Run Executions Metrics Scheduling Test Training Chat Settings Logs 0 Running 0 …" at bounding box center [895, 509] width 914 height 773
click at [485, 159] on link "Run" at bounding box center [474, 156] width 42 height 39
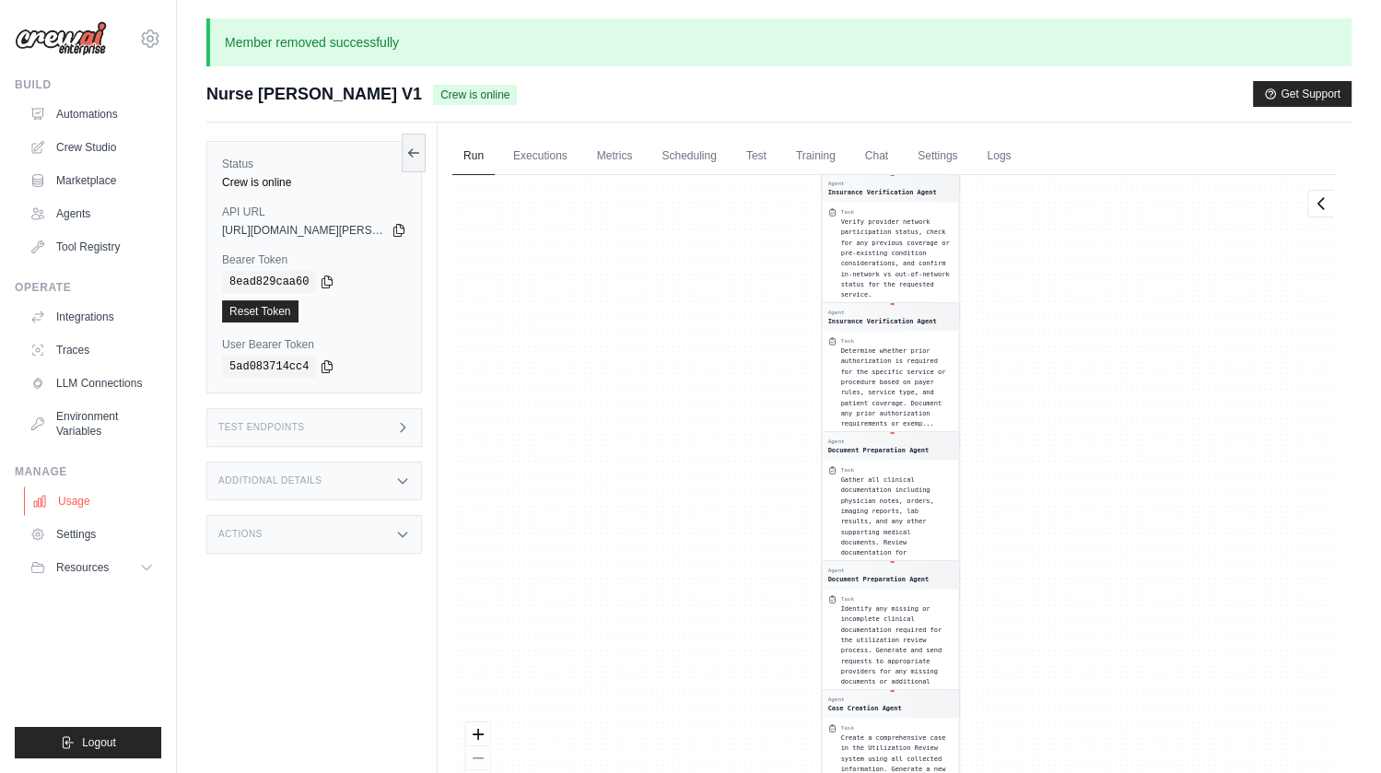
click at [88, 496] on link "Usage" at bounding box center [93, 501] width 139 height 29
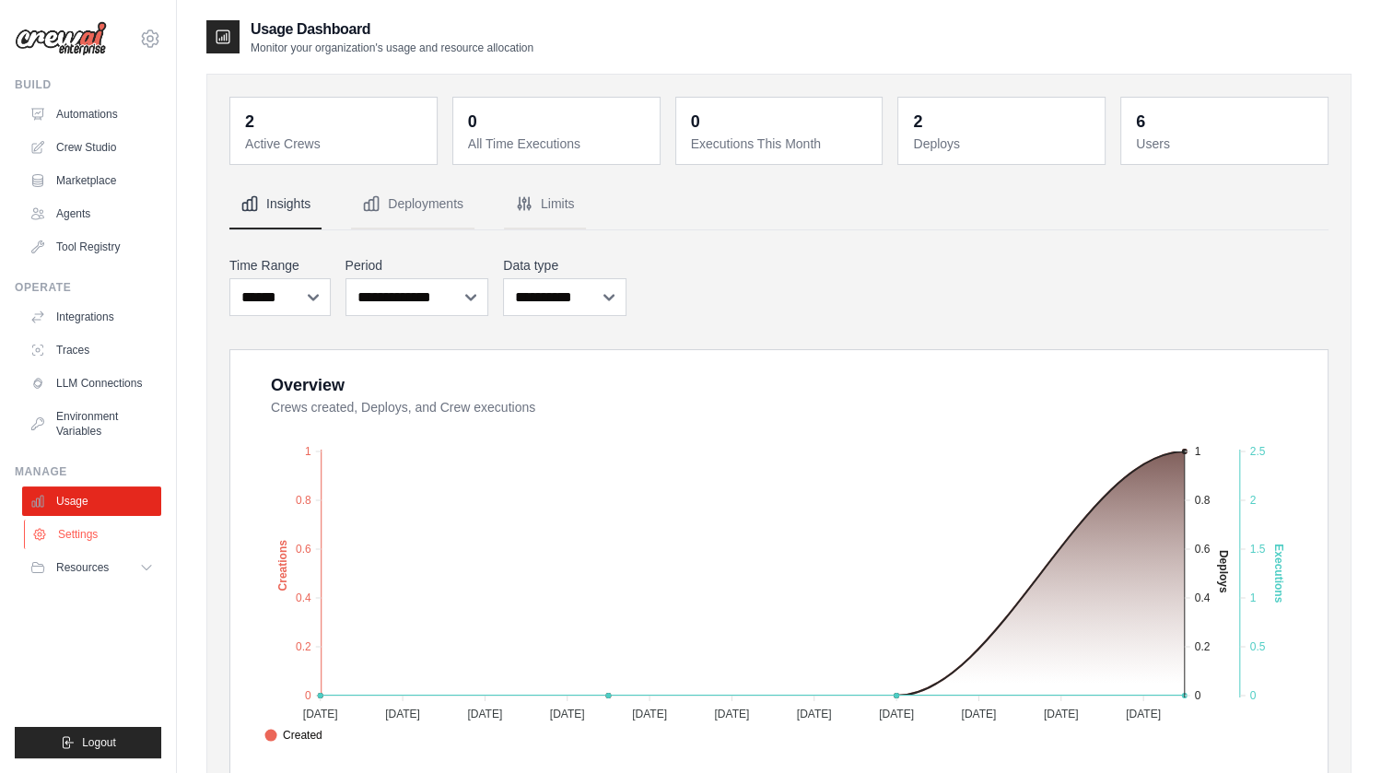
click at [84, 526] on link "Settings" at bounding box center [93, 534] width 139 height 29
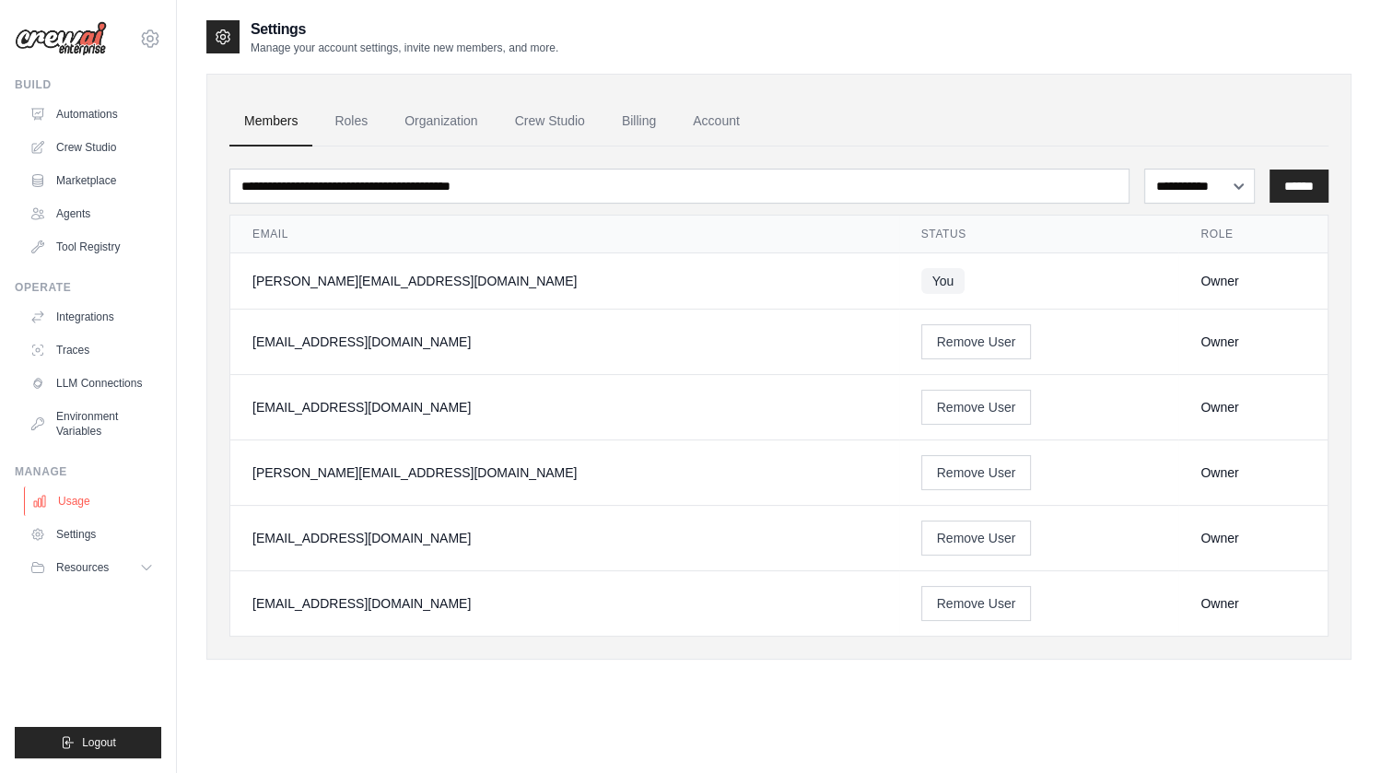
click at [104, 501] on link "Usage" at bounding box center [93, 501] width 139 height 29
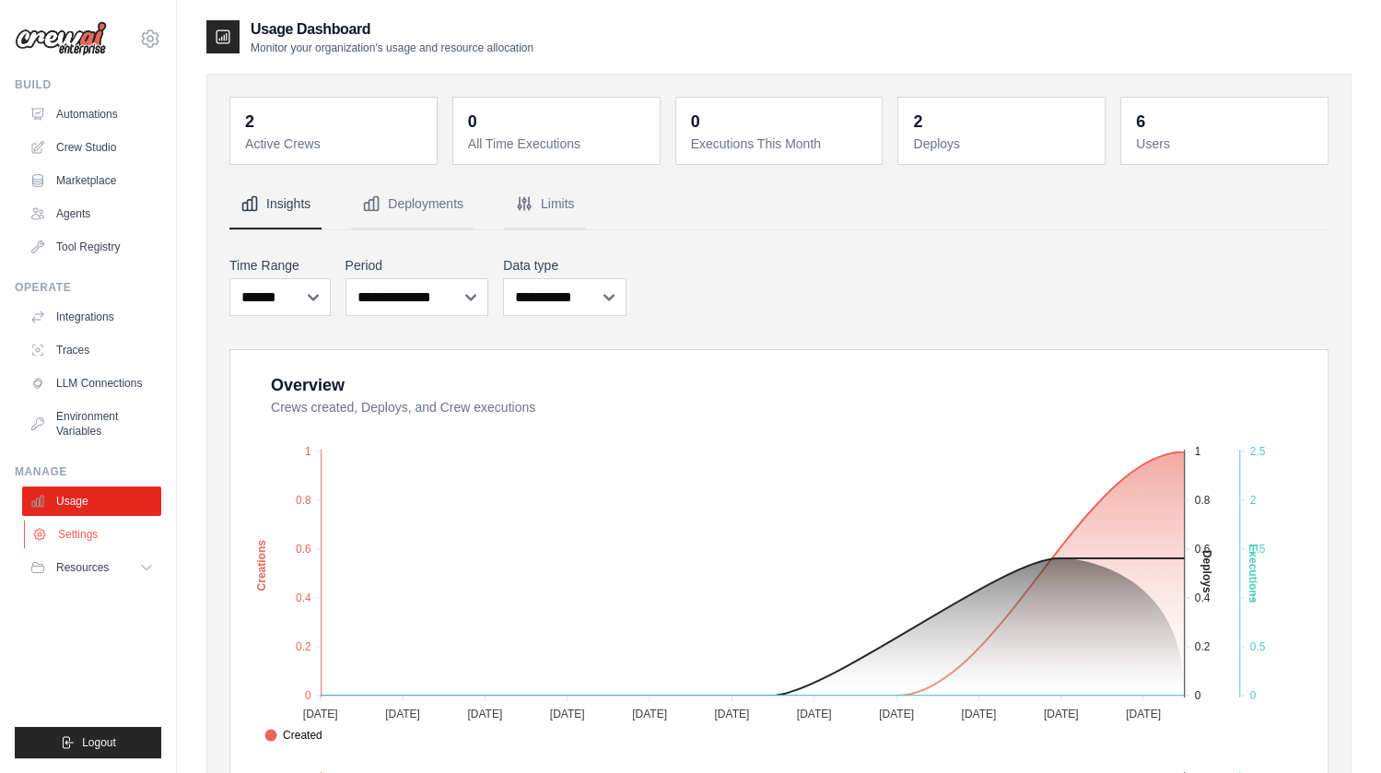
click at [96, 537] on link "Settings" at bounding box center [93, 534] width 139 height 29
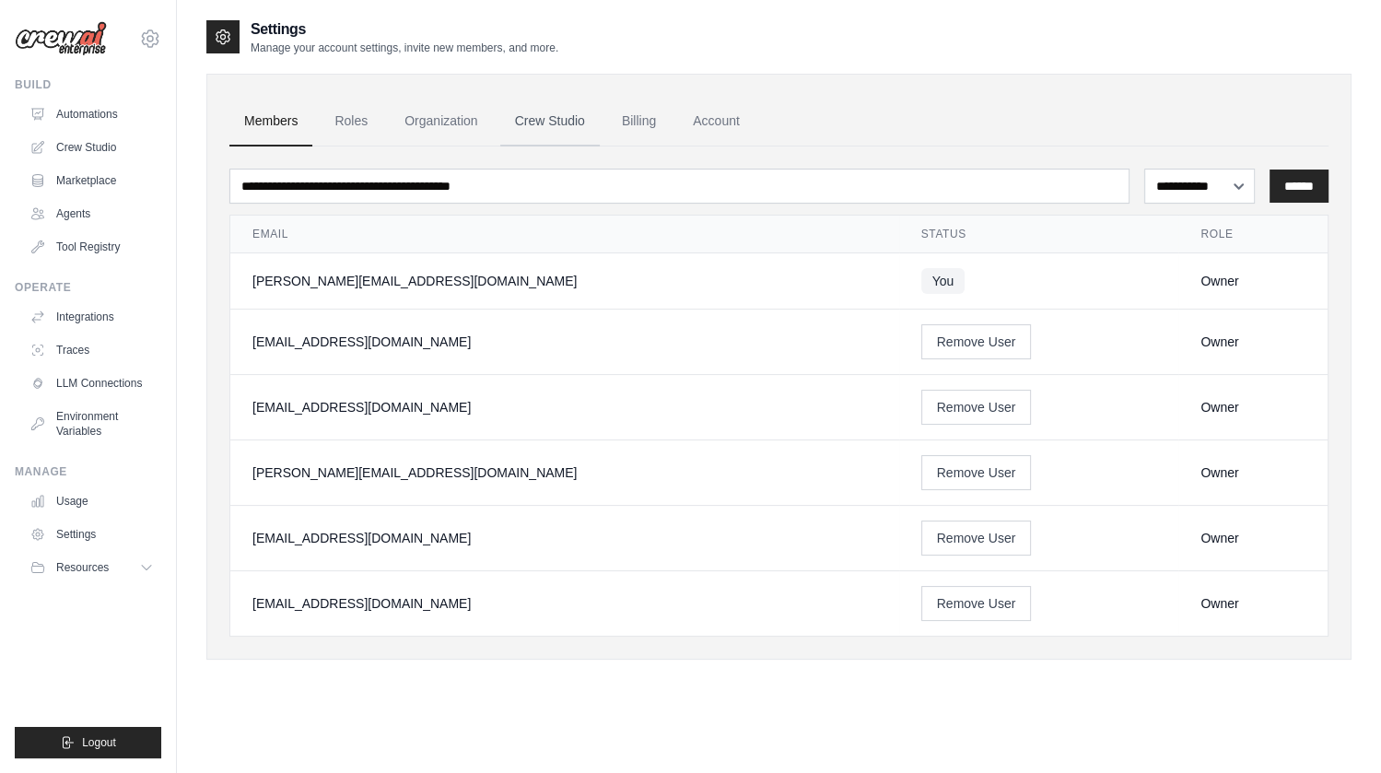
click at [554, 135] on link "Crew Studio" at bounding box center [550, 122] width 100 height 50
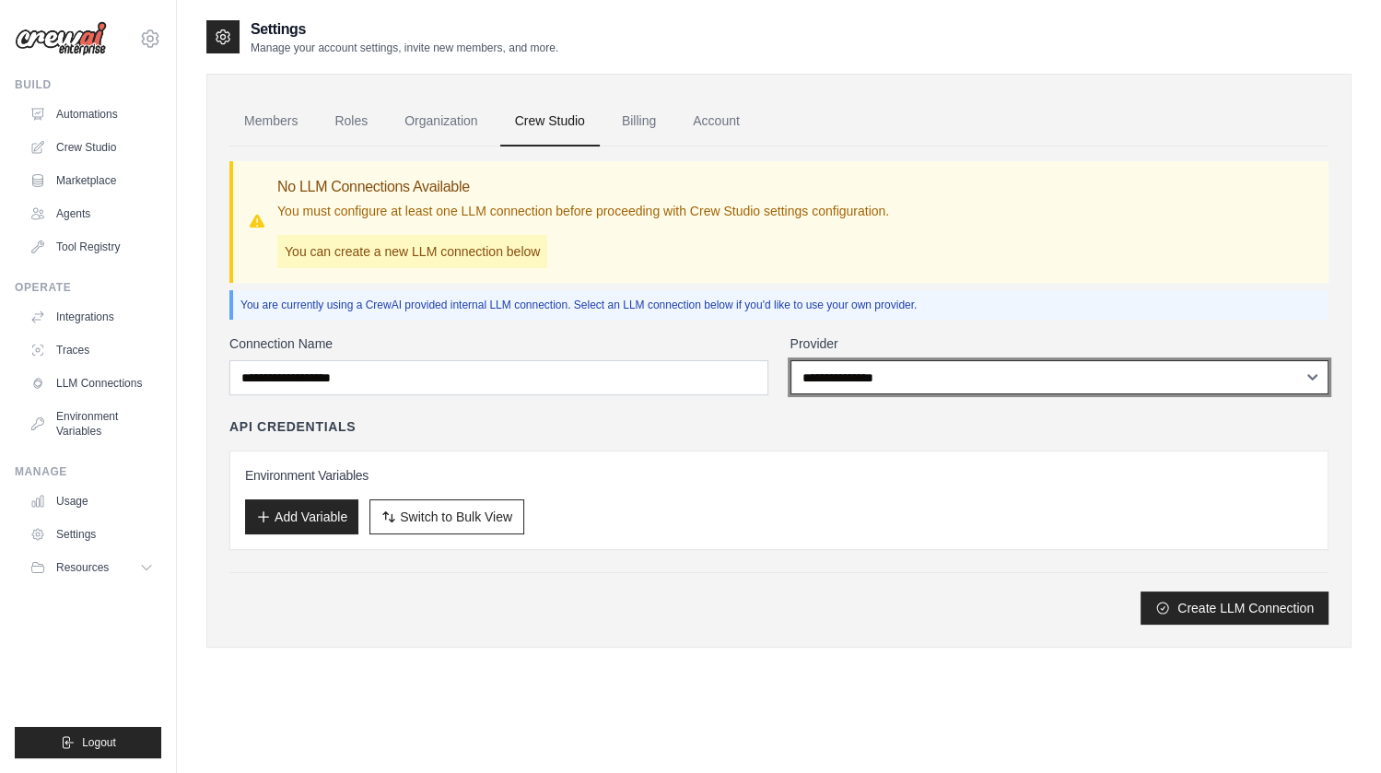
click at [837, 373] on select "**********" at bounding box center [1060, 377] width 539 height 34
select select "******"
click at [791, 360] on select "**********" at bounding box center [1060, 377] width 539 height 34
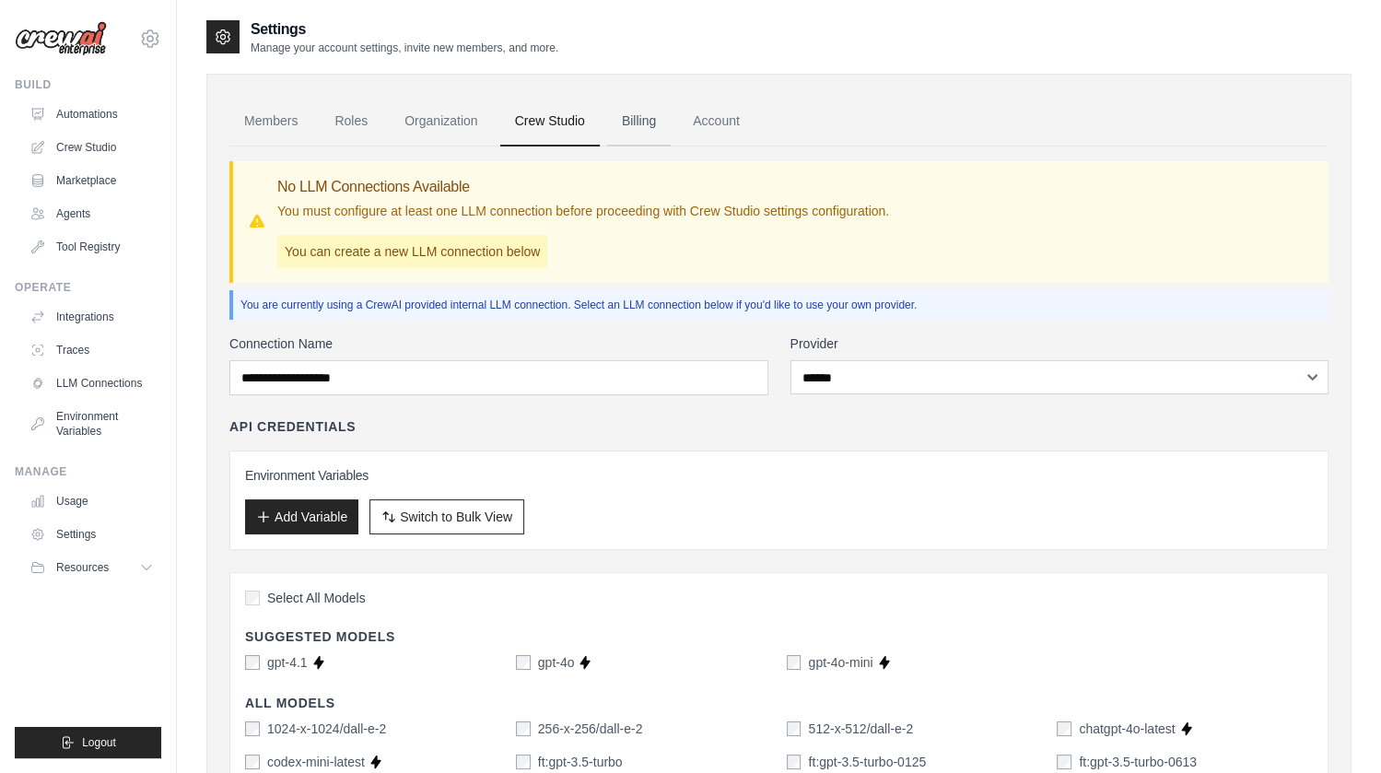
click at [667, 126] on link "Billing" at bounding box center [639, 122] width 64 height 50
click at [642, 123] on link "Billing" at bounding box center [639, 122] width 64 height 50
click at [464, 123] on link "Organization" at bounding box center [441, 122] width 102 height 50
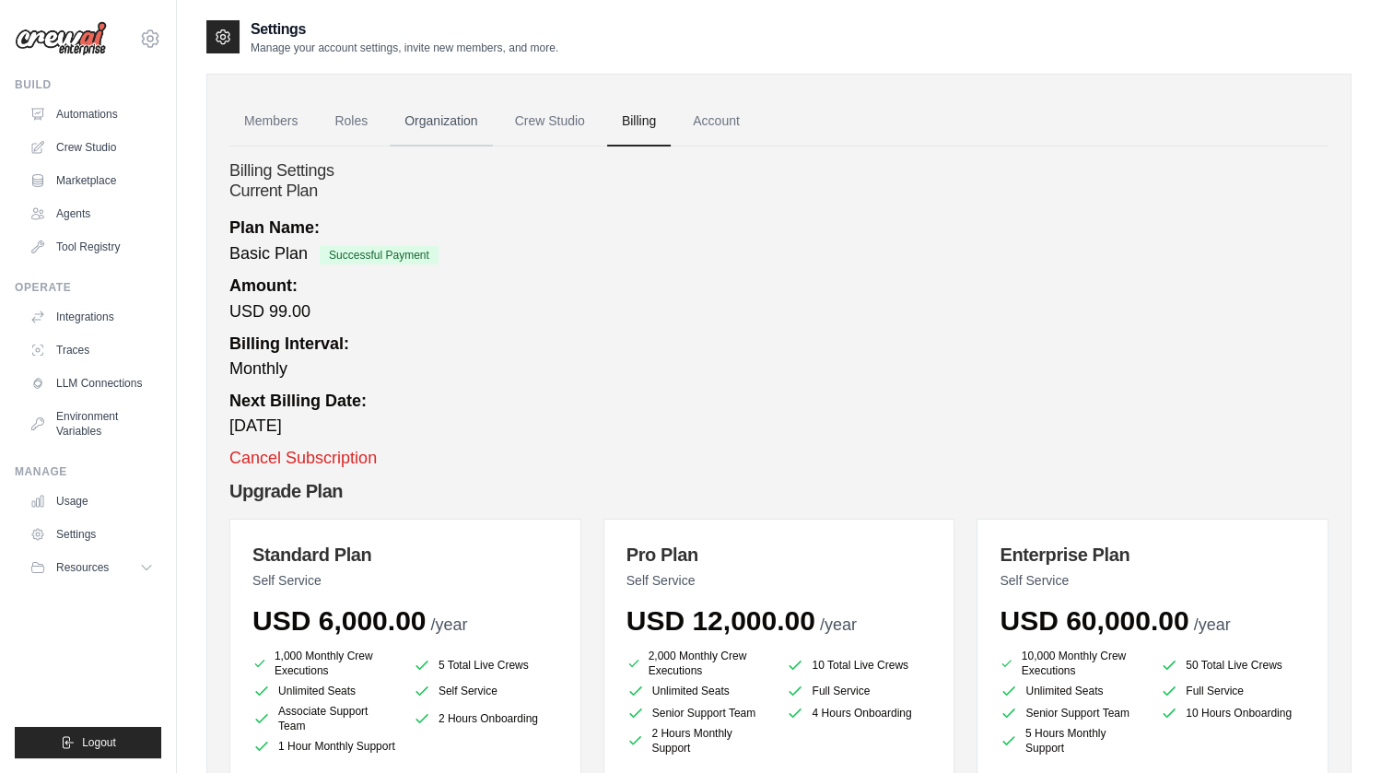
click at [441, 123] on link "Organization" at bounding box center [441, 122] width 102 height 50
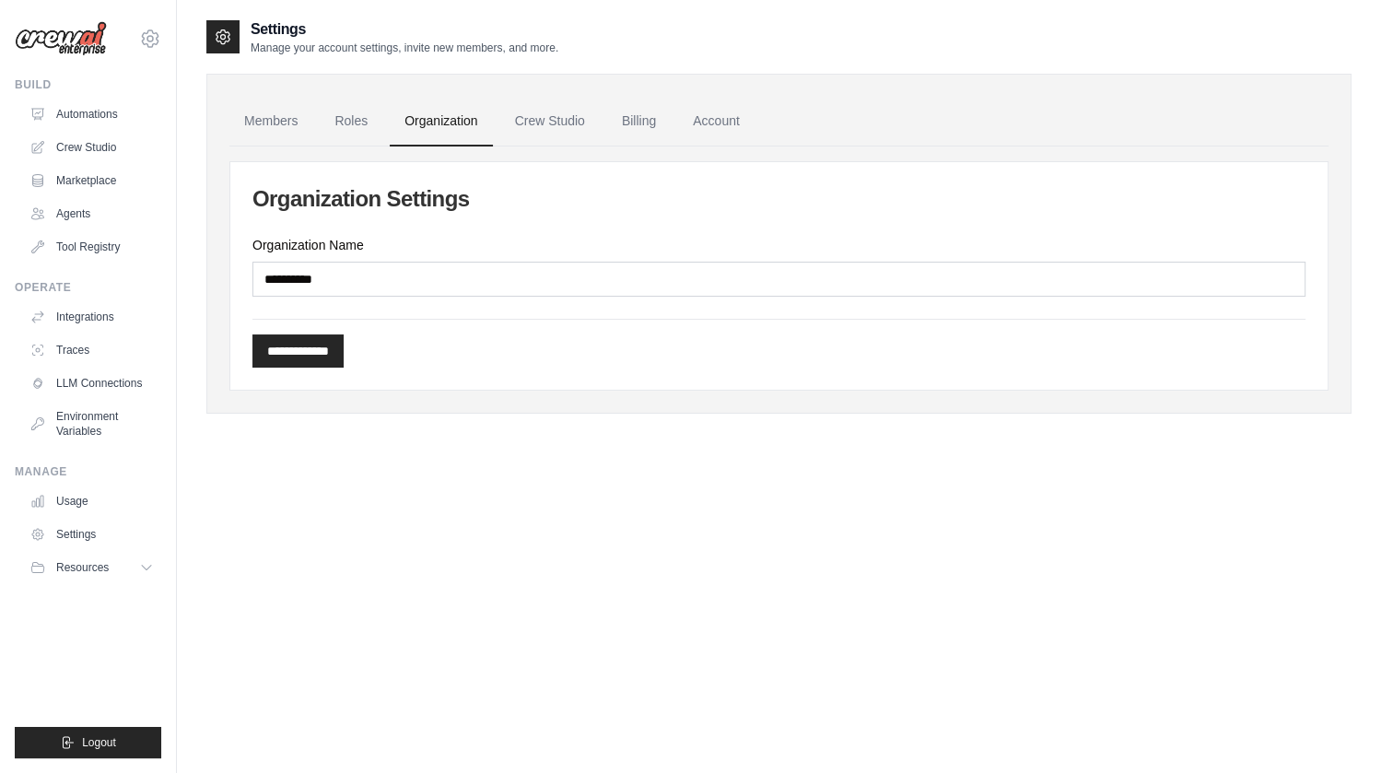
click at [384, 123] on ul "Members Roles Organization Crew Studio Billing Account" at bounding box center [778, 122] width 1099 height 50
click at [357, 113] on link "Roles" at bounding box center [351, 122] width 63 height 50
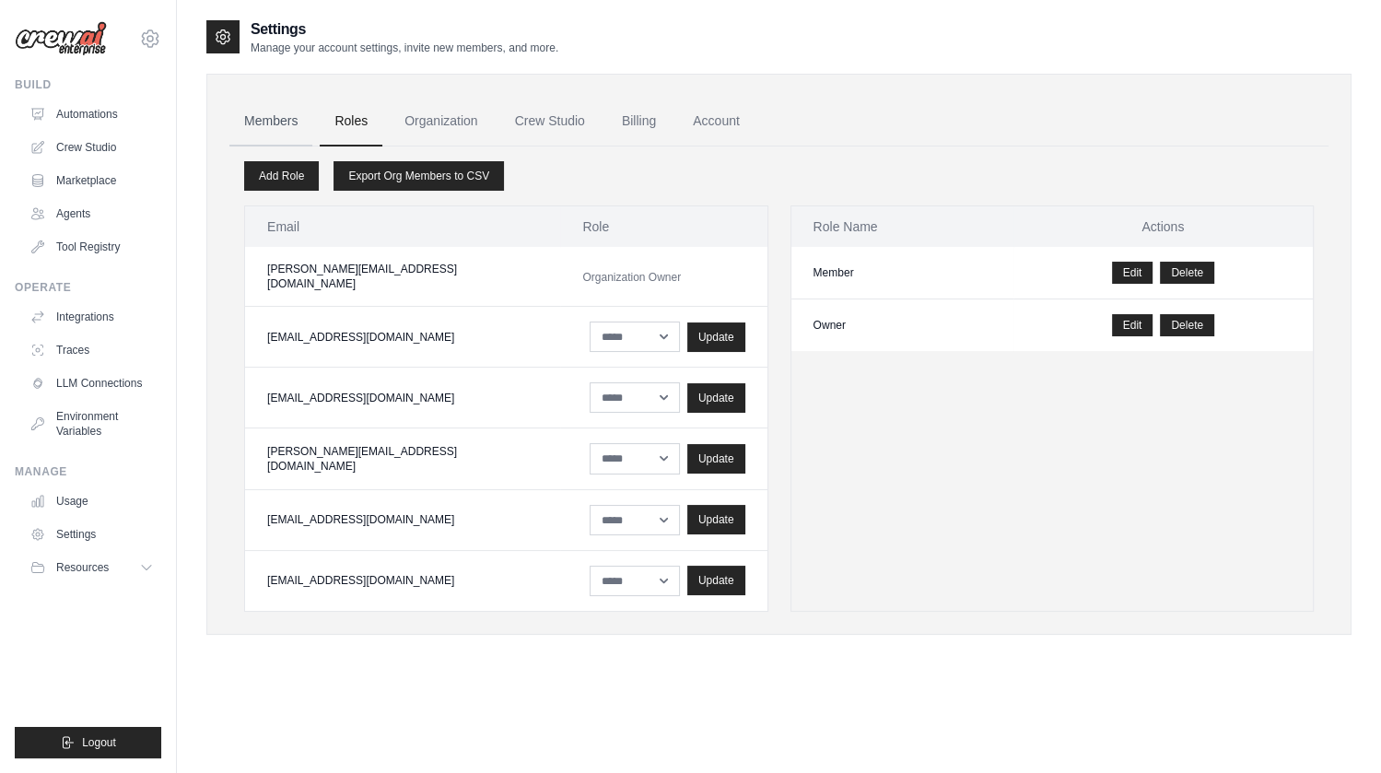
click at [286, 125] on link "Members" at bounding box center [270, 122] width 83 height 50
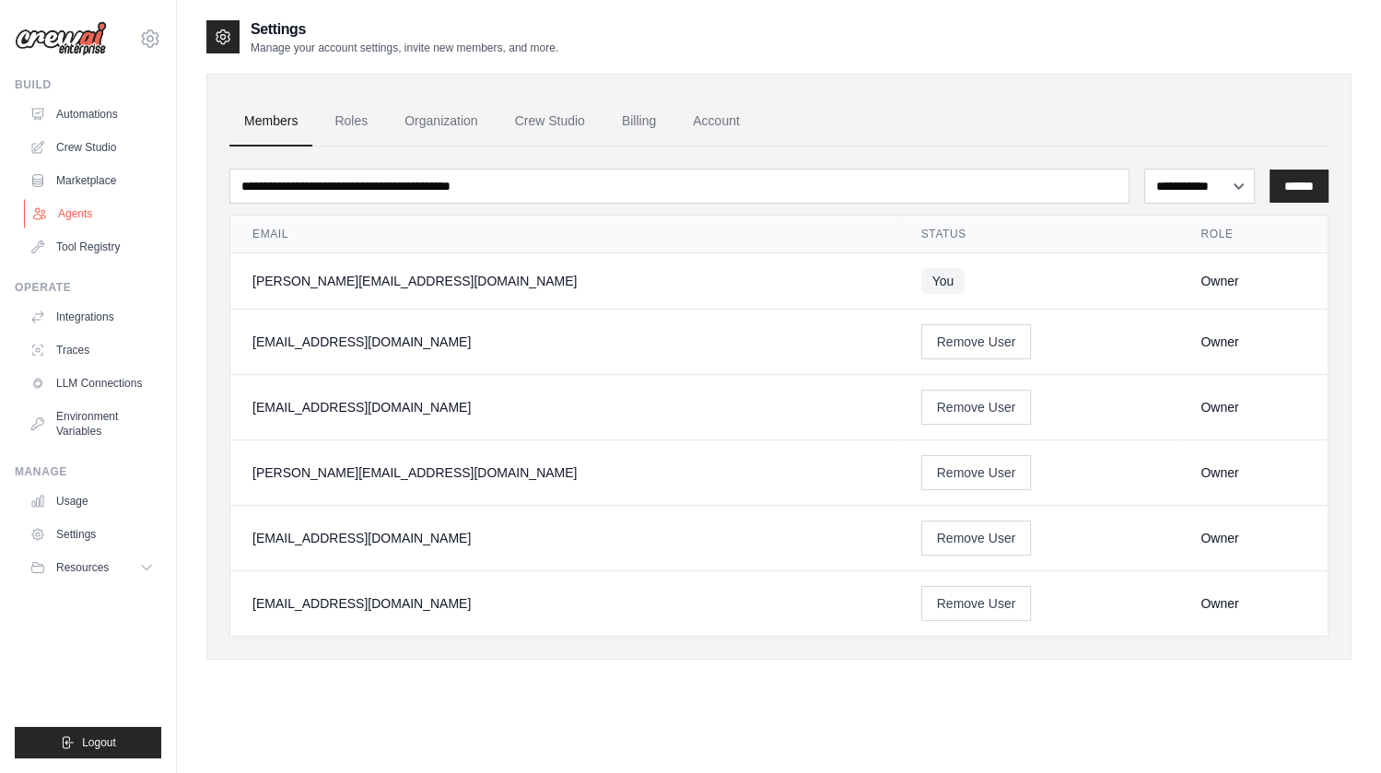
click at [112, 220] on link "Agents" at bounding box center [93, 213] width 139 height 29
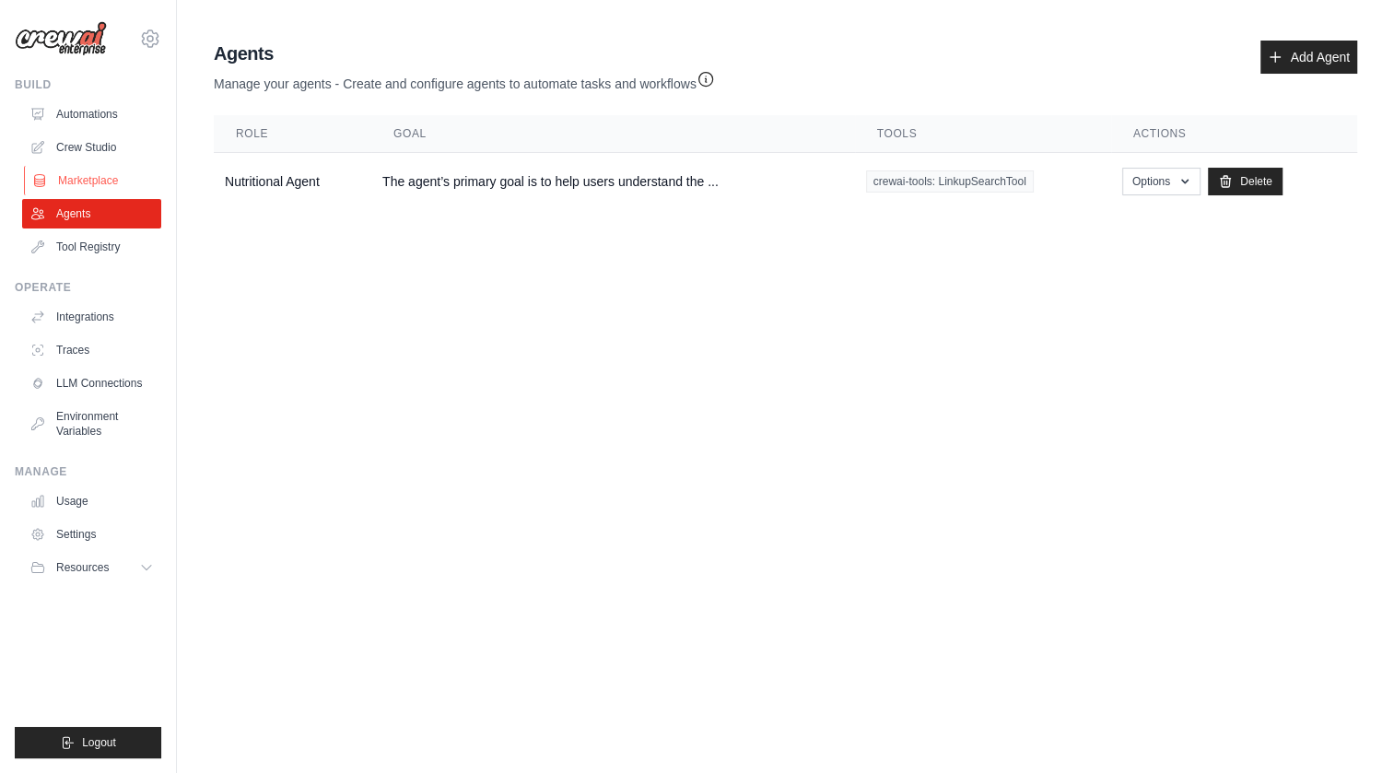
click at [100, 178] on link "Marketplace" at bounding box center [93, 180] width 139 height 29
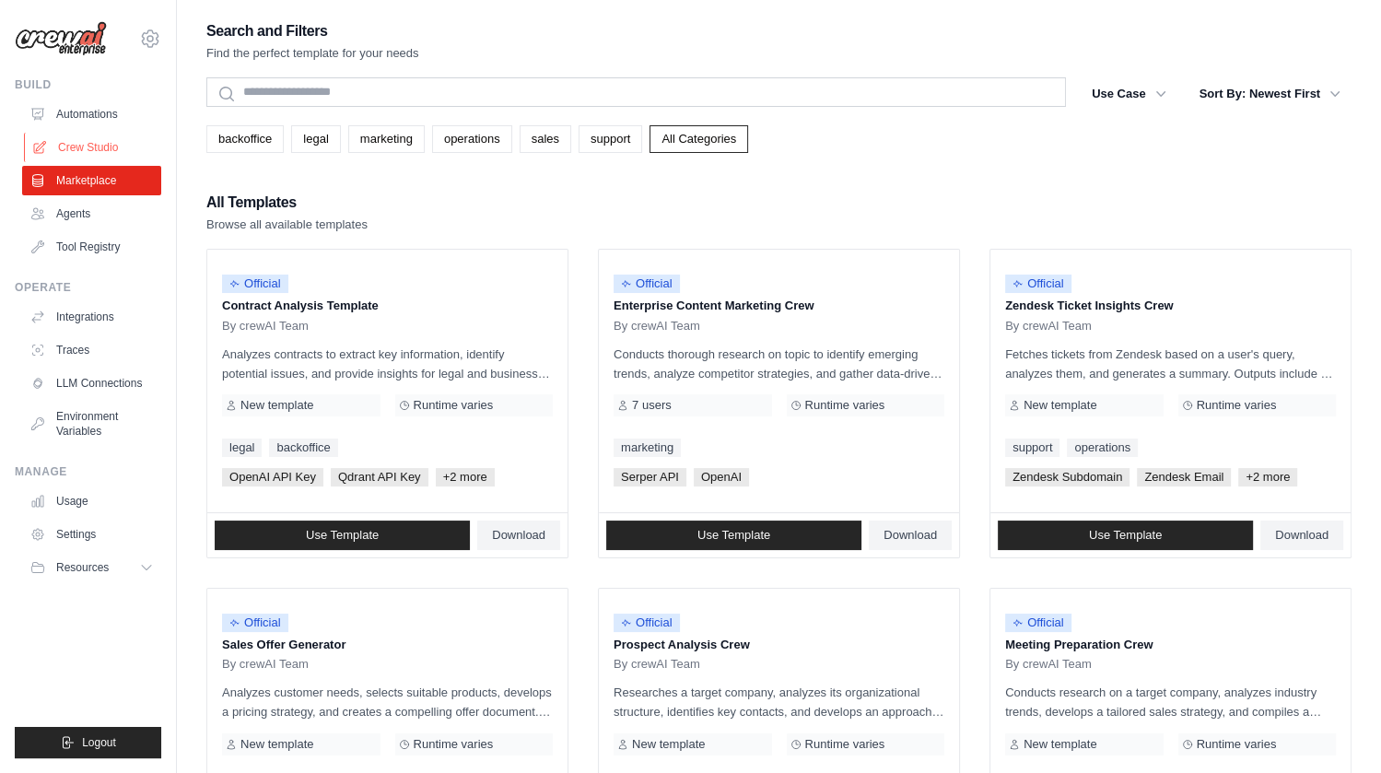
click at [109, 151] on link "Crew Studio" at bounding box center [93, 147] width 139 height 29
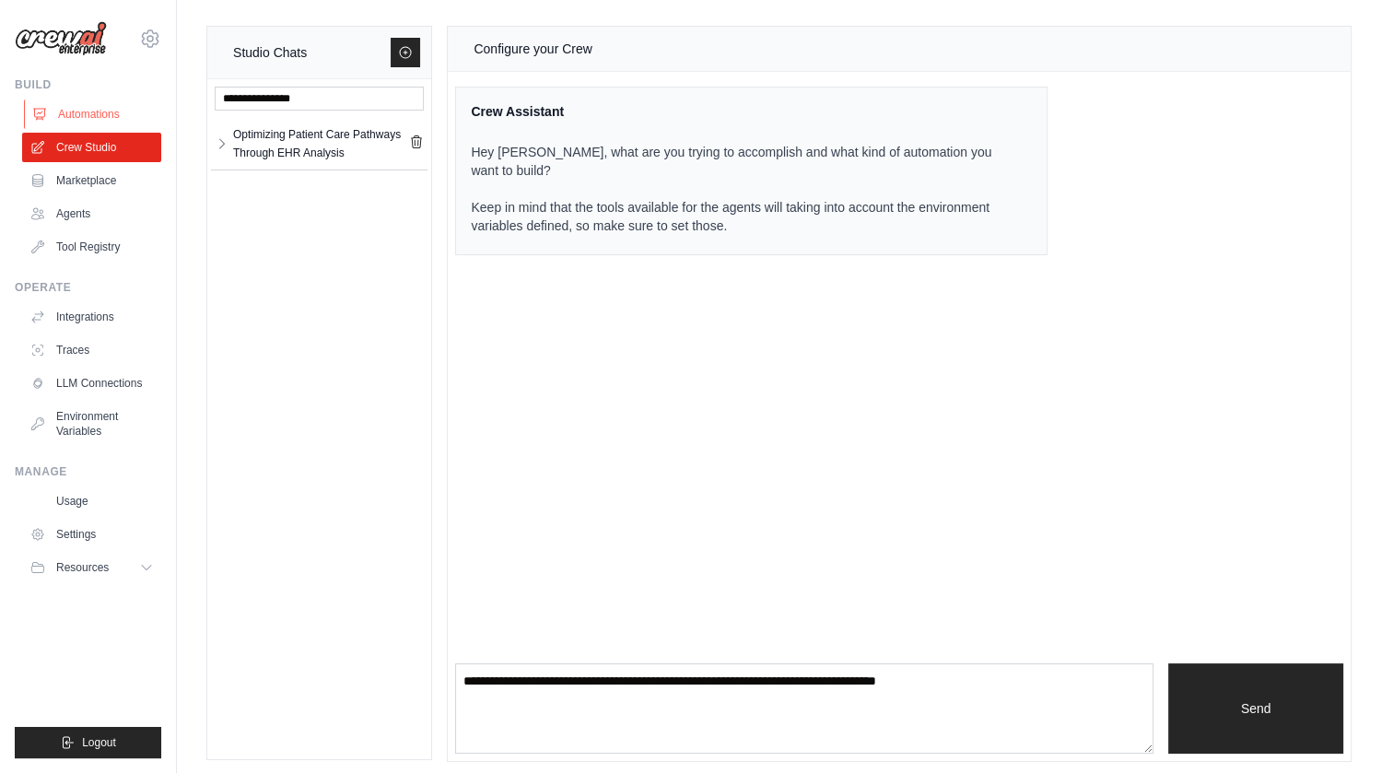
click at [87, 112] on link "Automations" at bounding box center [93, 114] width 139 height 29
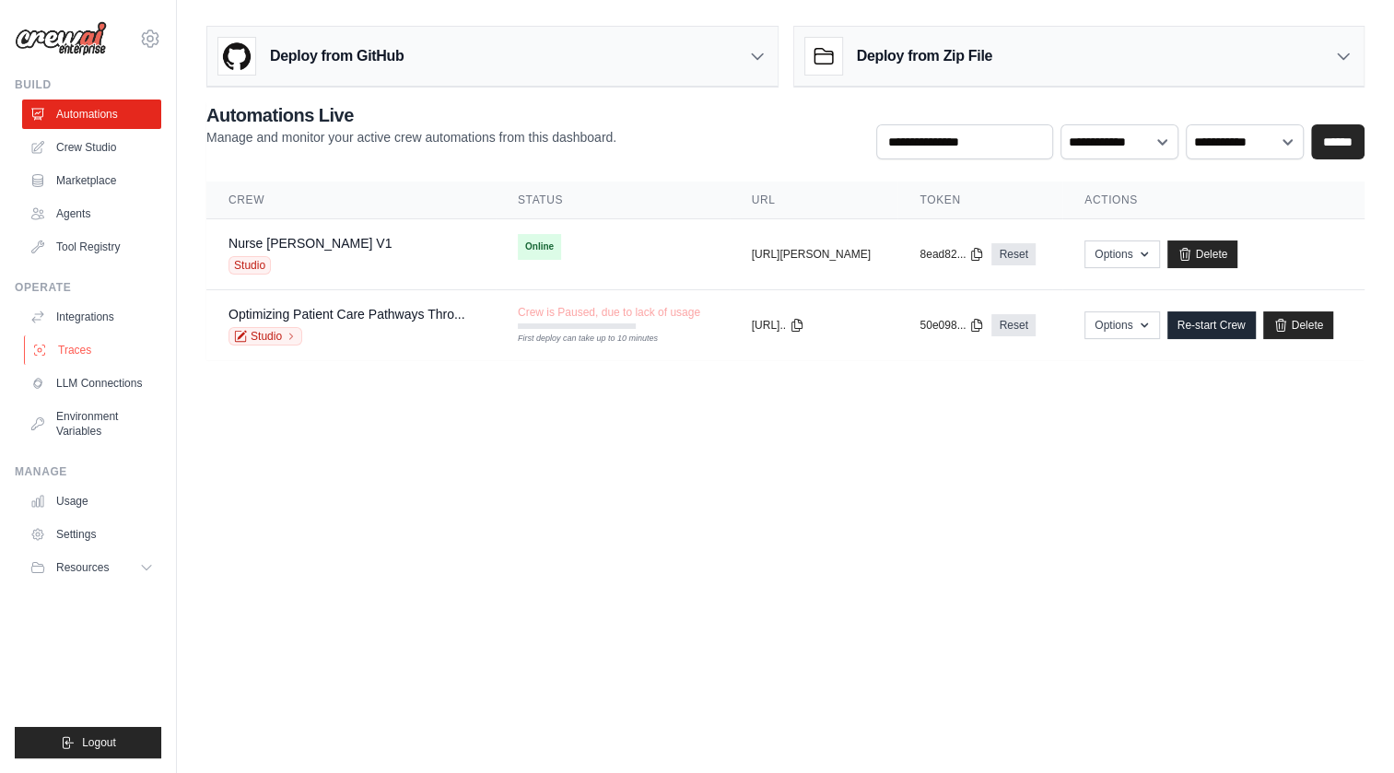
click at [56, 346] on link "Traces" at bounding box center [93, 349] width 139 height 29
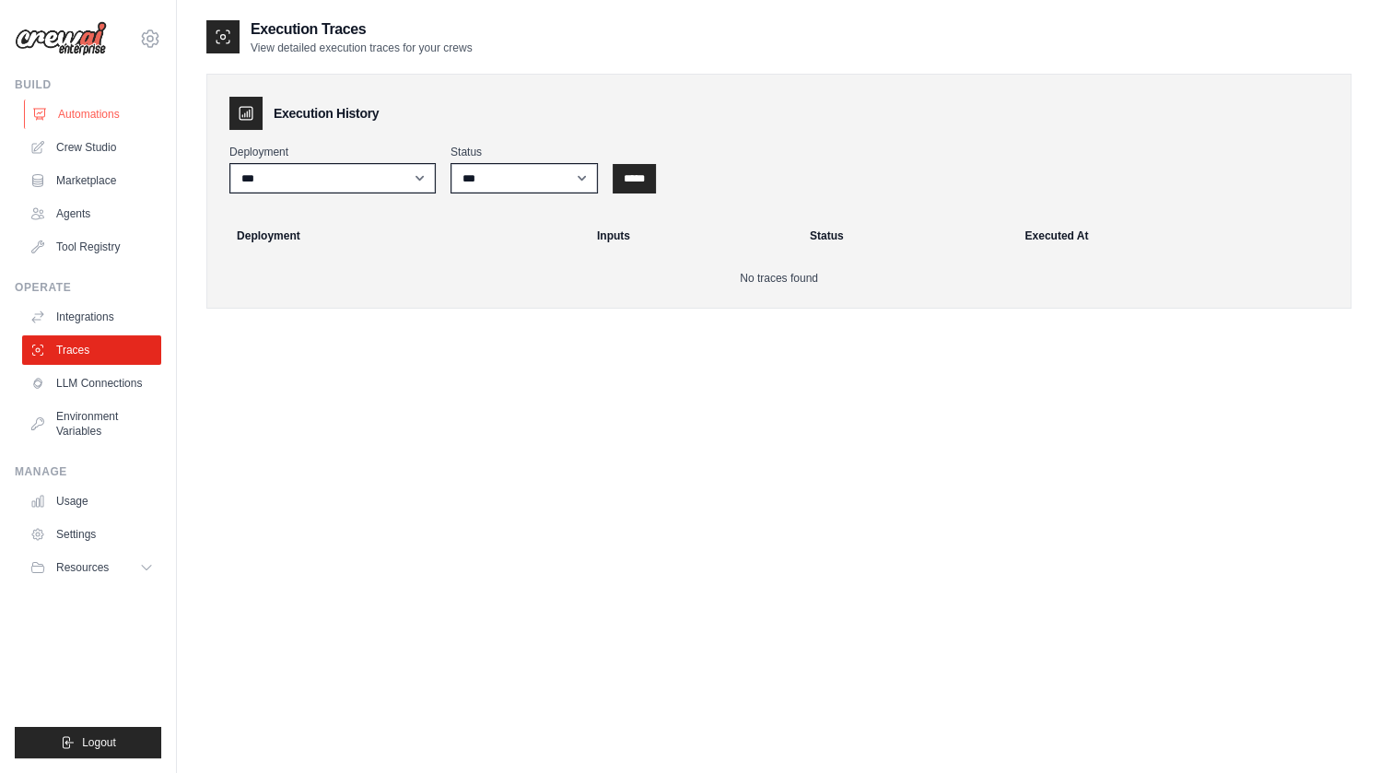
click at [83, 112] on link "Automations" at bounding box center [93, 114] width 139 height 29
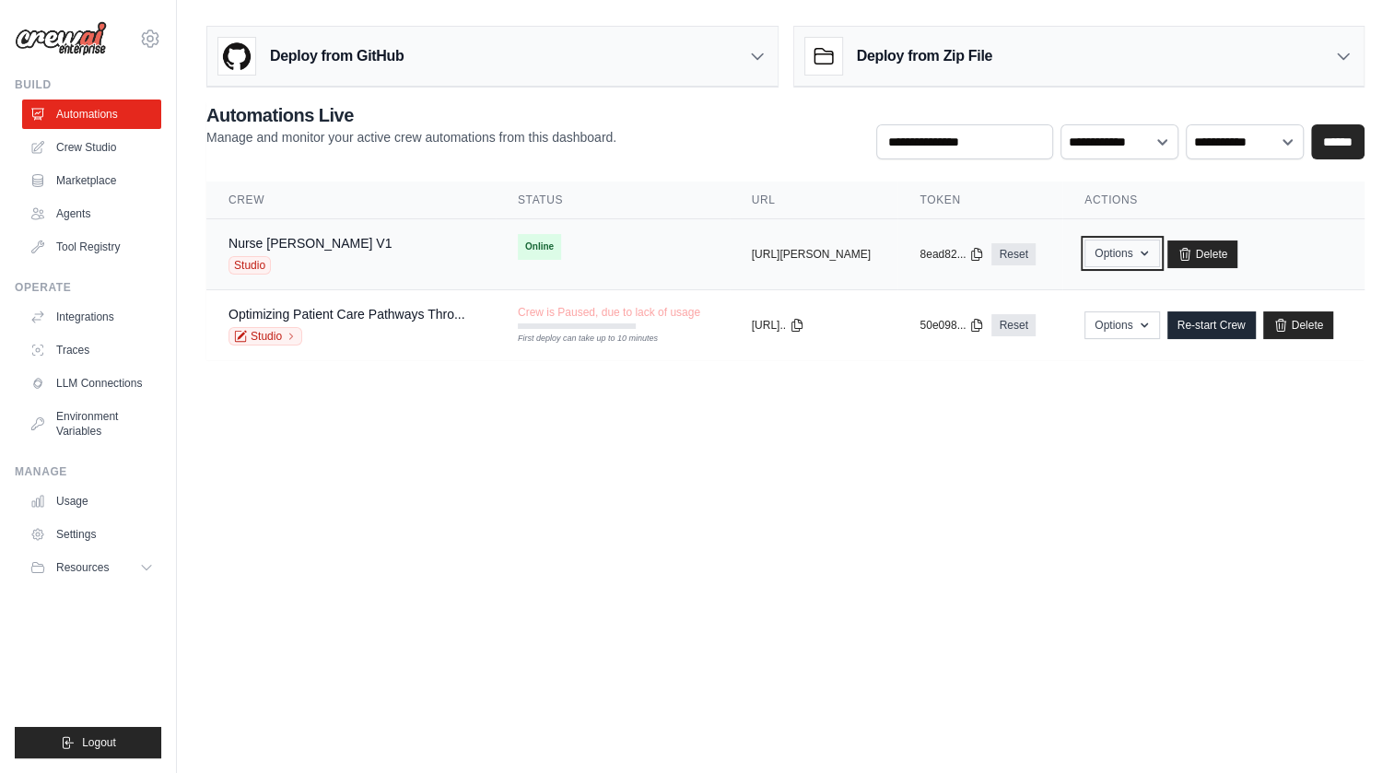
click at [1141, 260] on button "Options" at bounding box center [1122, 254] width 75 height 28
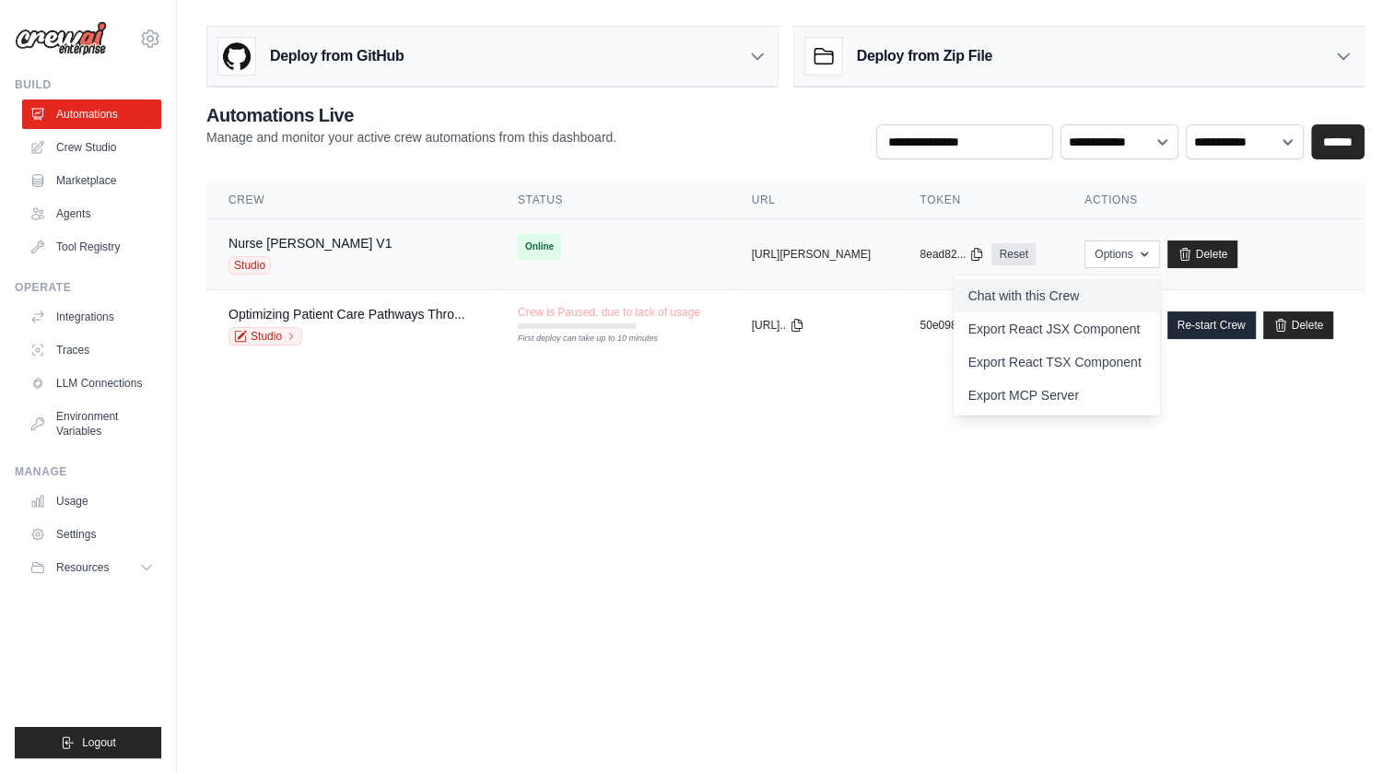
click at [1078, 292] on link "Chat with this Crew" at bounding box center [1057, 295] width 206 height 33
click at [119, 379] on link "LLM Connections" at bounding box center [93, 383] width 139 height 29
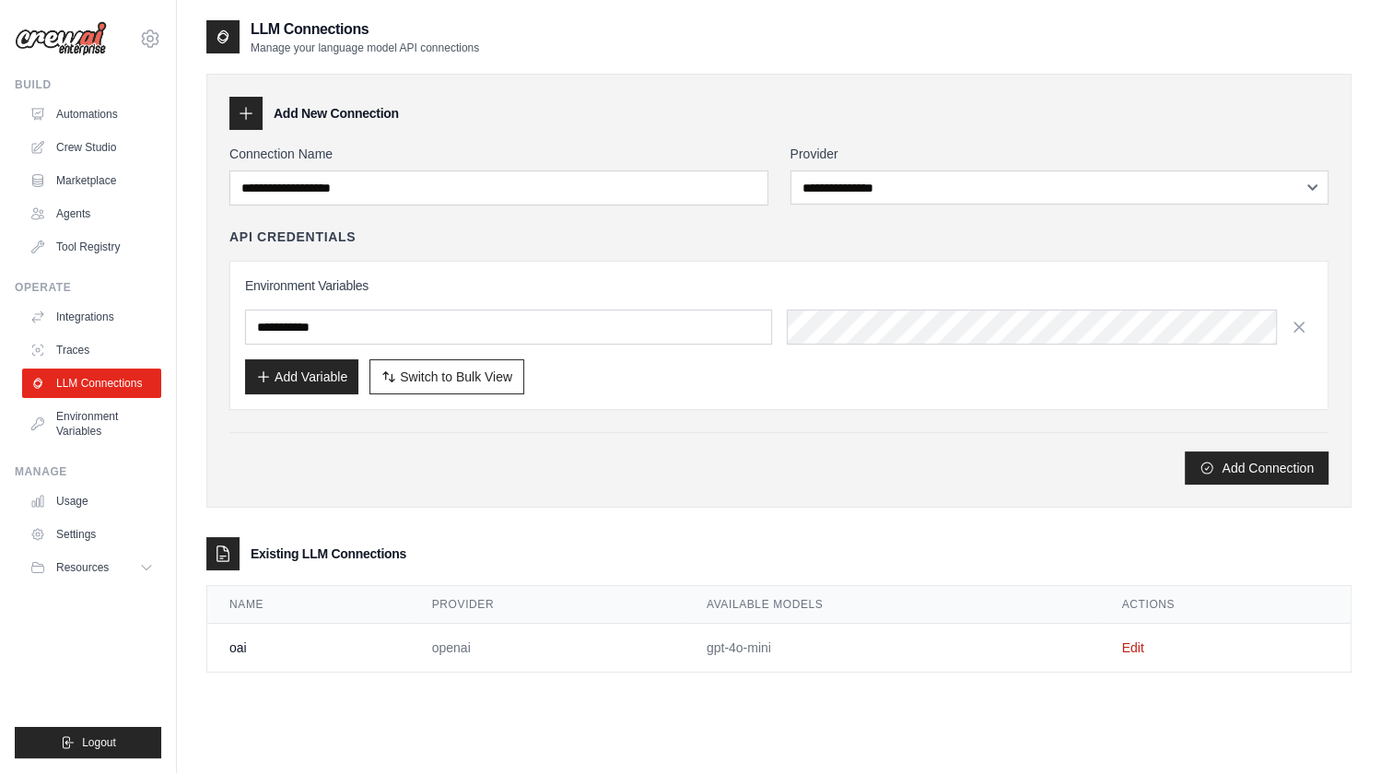
scroll to position [36, 0]
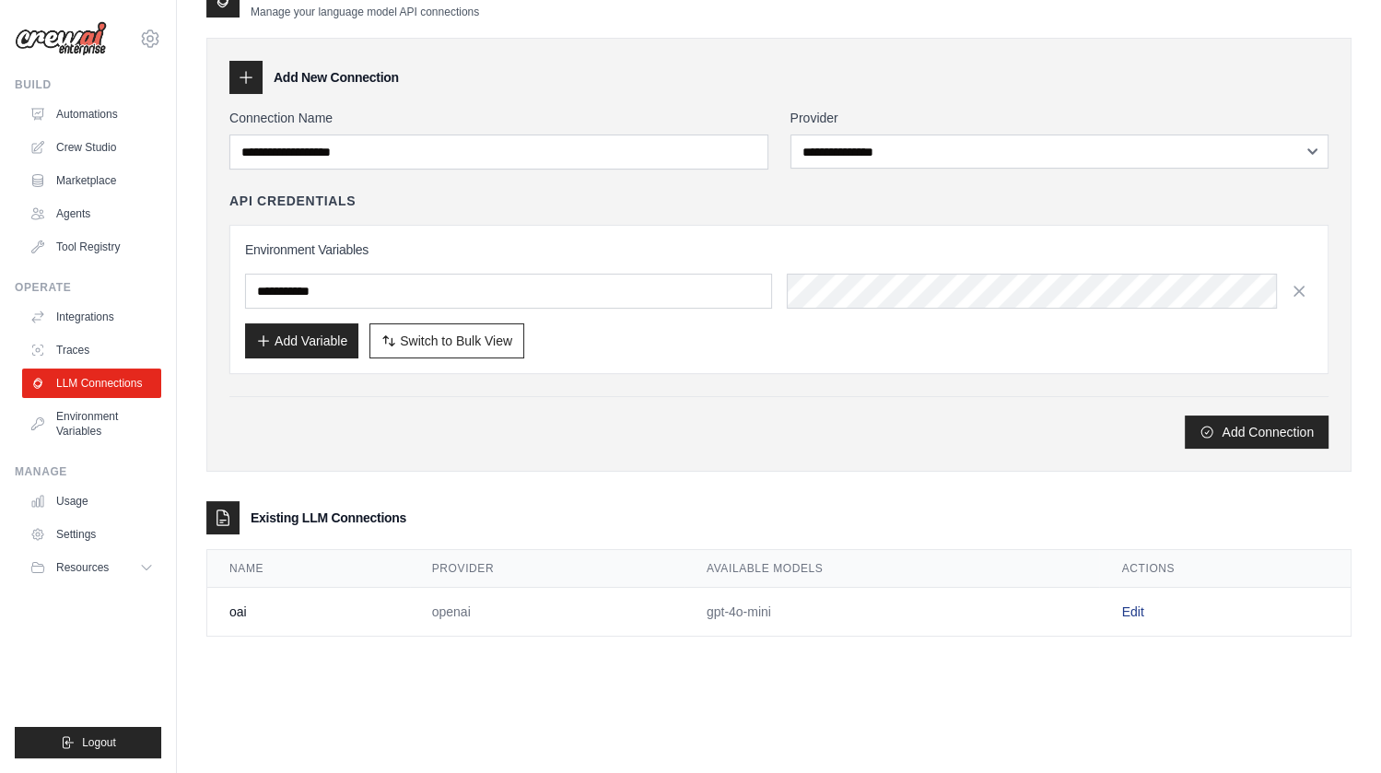
click at [1124, 610] on link "Edit" at bounding box center [1133, 612] width 22 height 15
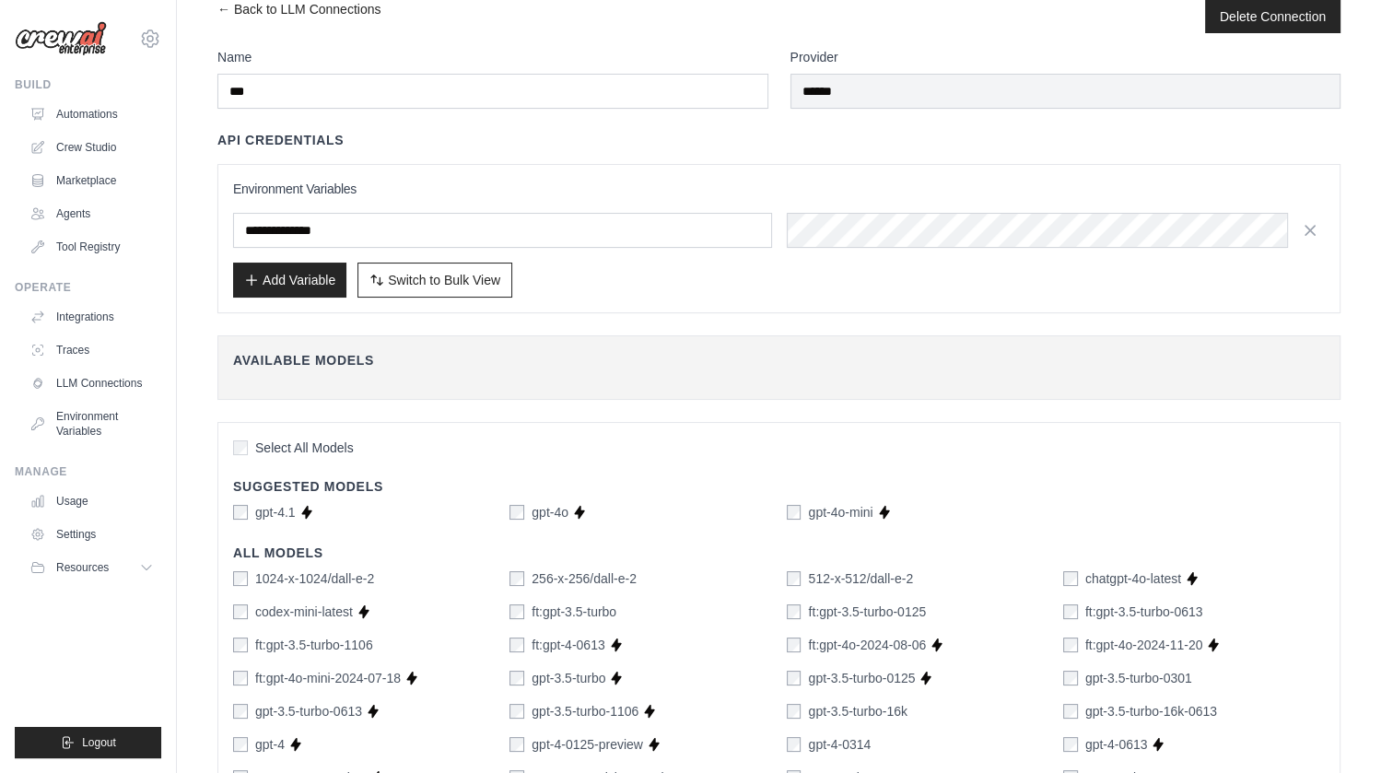
scroll to position [35, 0]
click at [86, 138] on link "Crew Studio" at bounding box center [93, 147] width 139 height 29
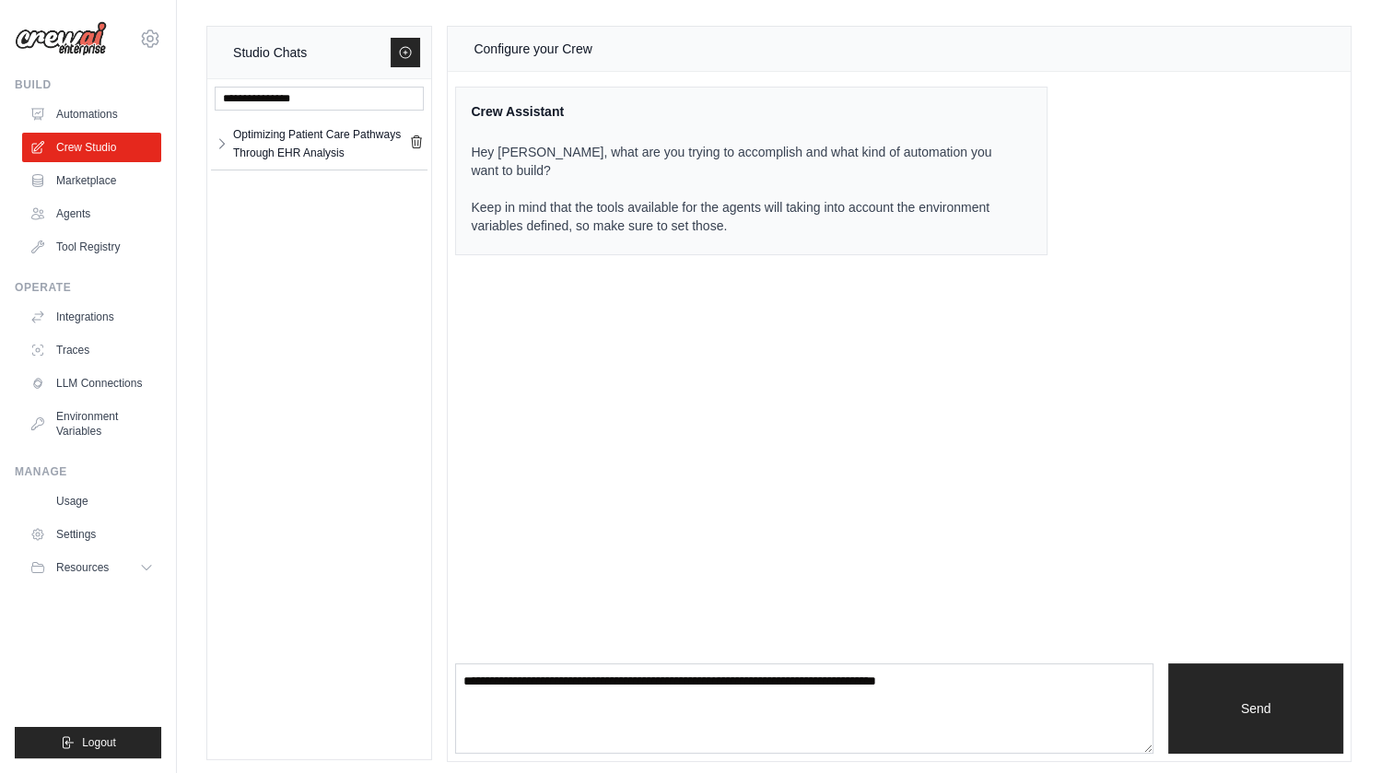
click at [827, 476] on div "Configure your Crew Crew Assistant Hey Krishna, what are you trying to accompli…" at bounding box center [899, 394] width 903 height 735
click at [535, 337] on div "Configure your Crew Crew Assistant Hey Krishna, what are you trying to accompli…" at bounding box center [899, 394] width 903 height 735
click at [75, 107] on link "Automations" at bounding box center [93, 114] width 139 height 29
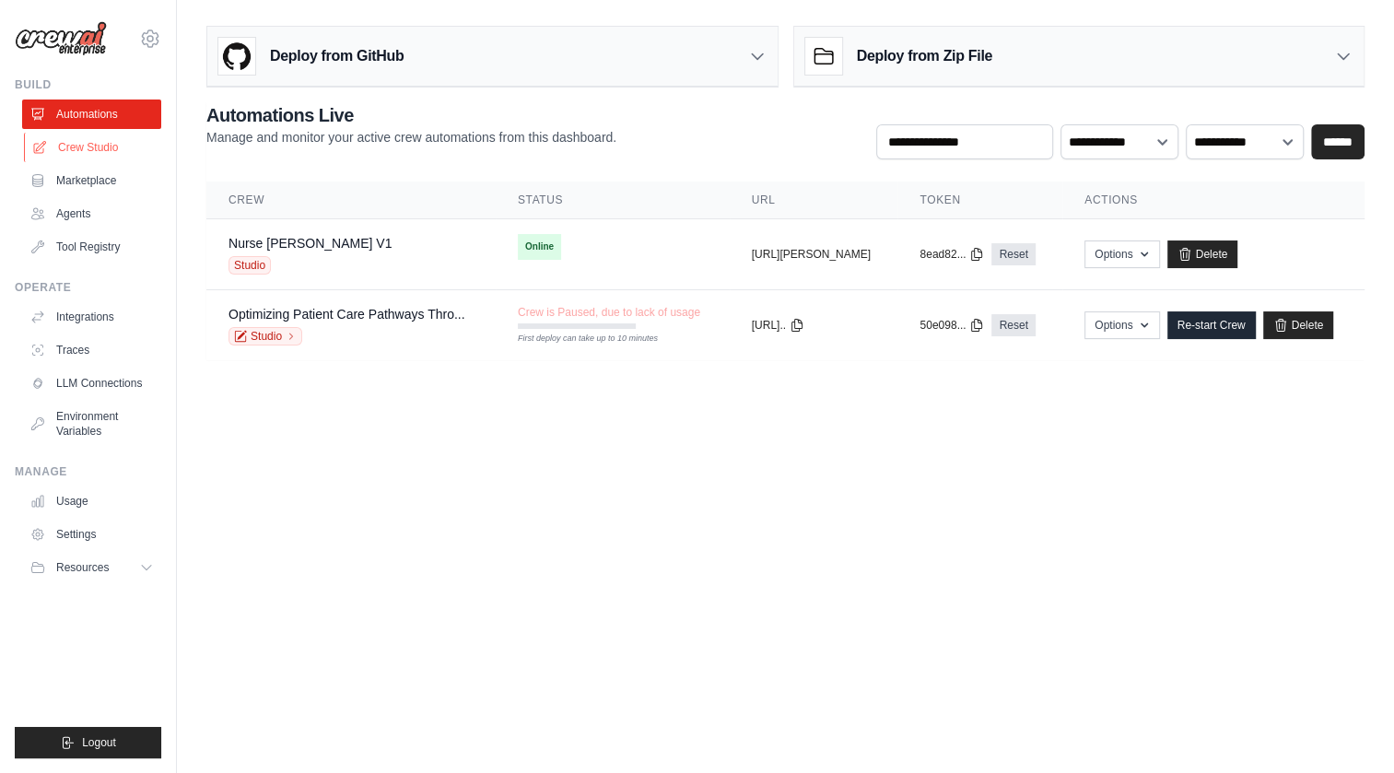
click at [75, 147] on link "Crew Studio" at bounding box center [93, 147] width 139 height 29
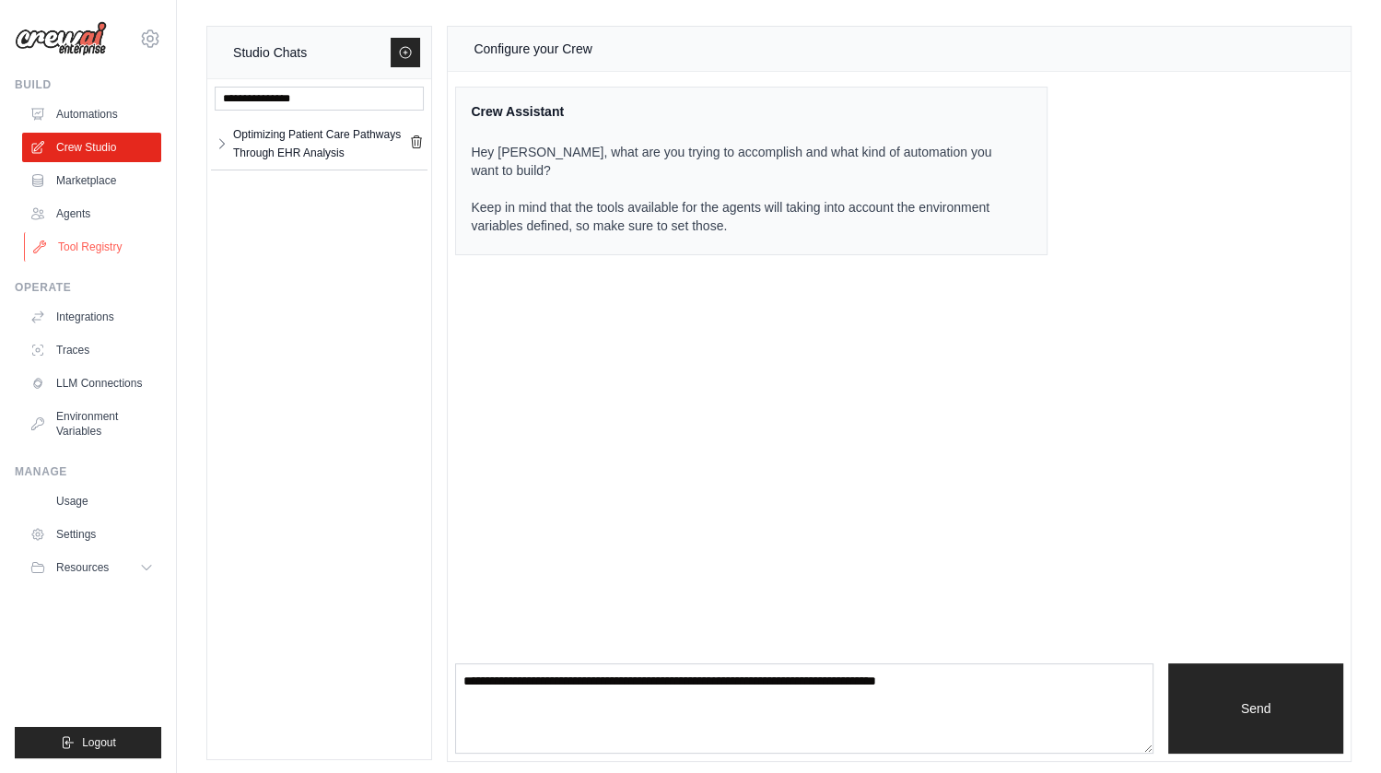
click at [76, 246] on link "Tool Registry" at bounding box center [93, 246] width 139 height 29
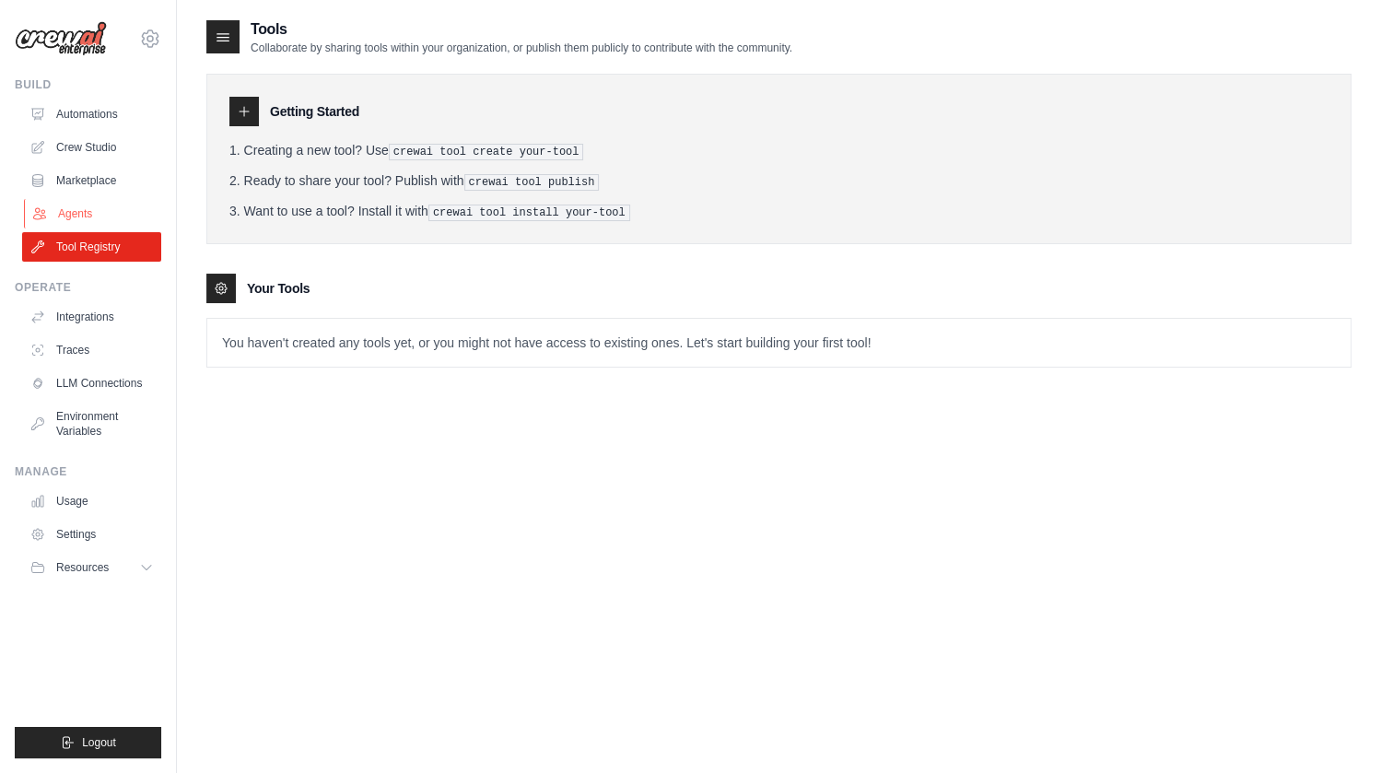
click at [86, 207] on link "Agents" at bounding box center [93, 213] width 139 height 29
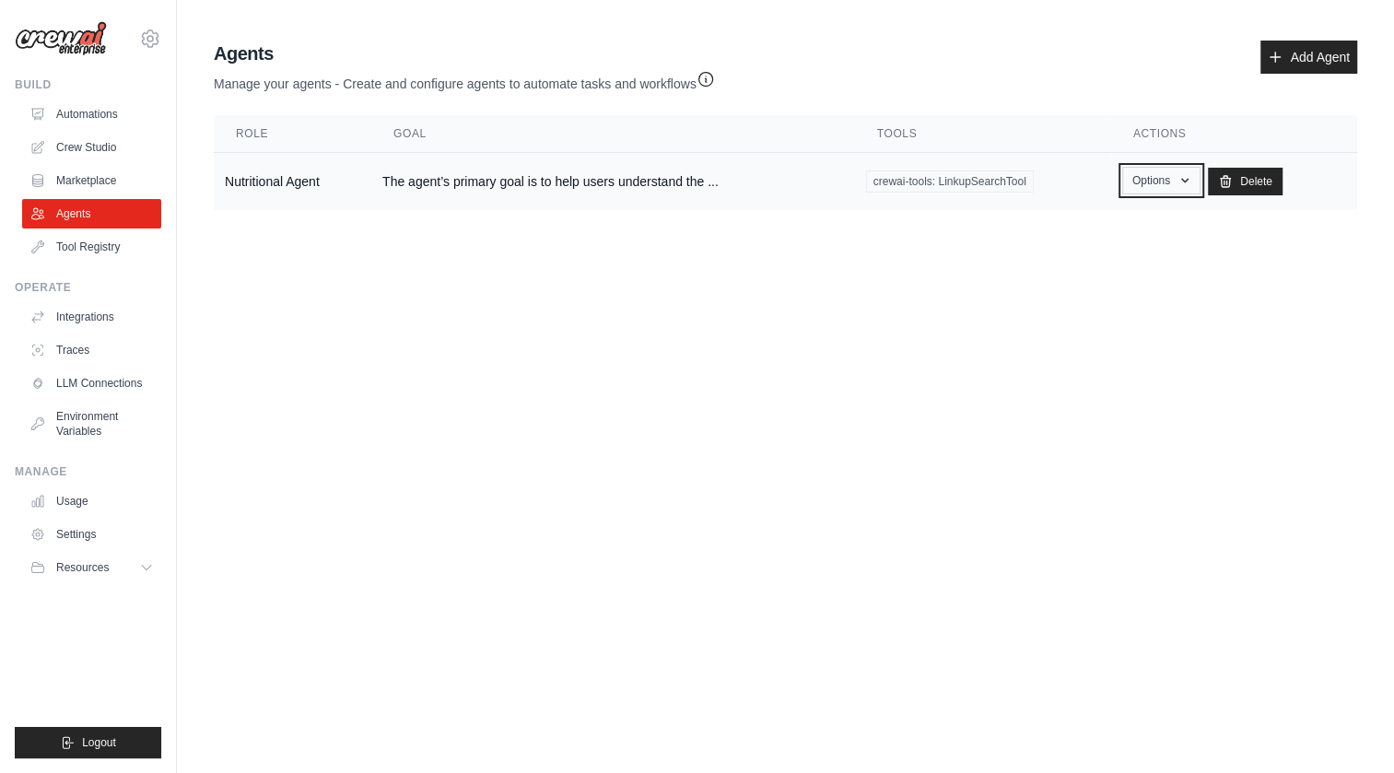
click at [1167, 175] on button "Options" at bounding box center [1162, 181] width 78 height 28
click at [819, 399] on body "krishnakumar@assurecare.com Settings Build Automations Crew Studio" at bounding box center [697, 386] width 1394 height 773
click at [72, 146] on link "Crew Studio" at bounding box center [93, 147] width 139 height 29
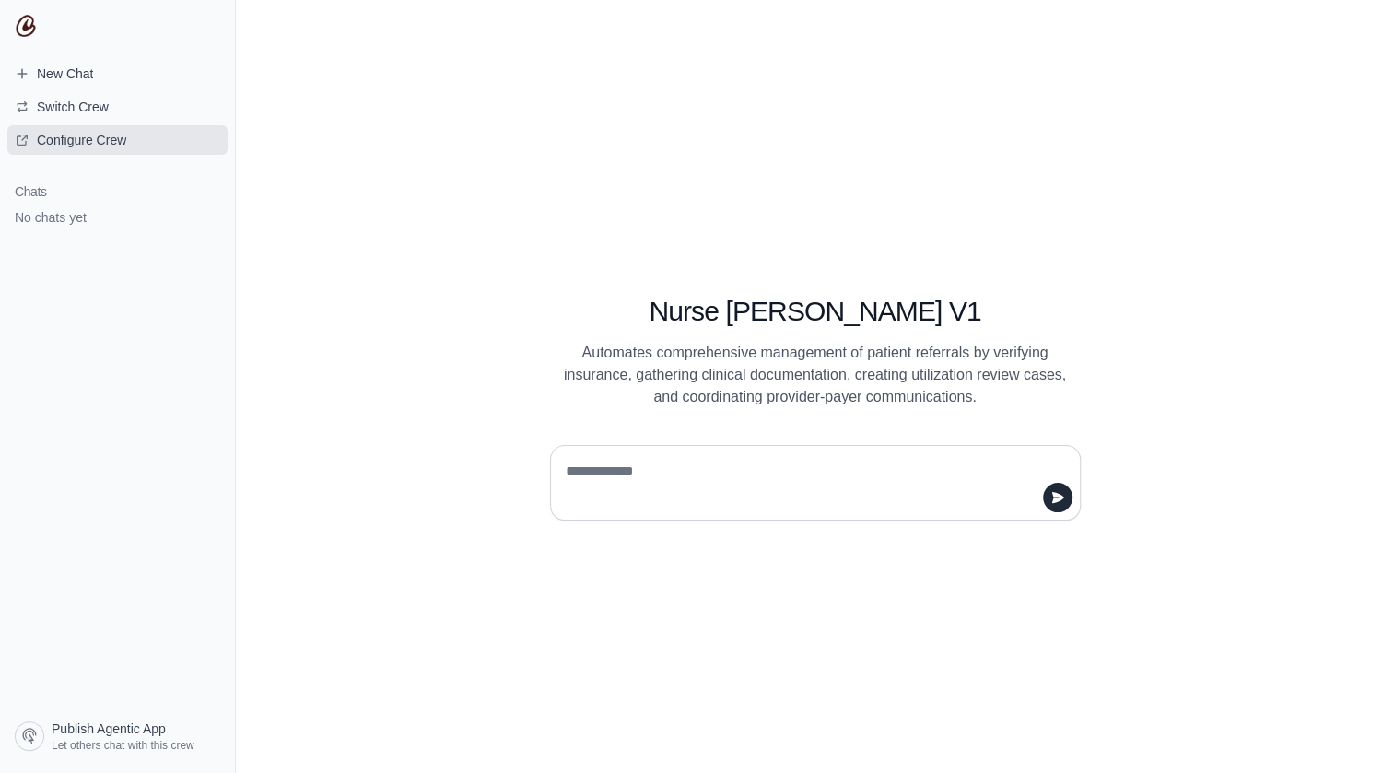
click at [96, 141] on span "Configure Crew" at bounding box center [81, 140] width 89 height 18
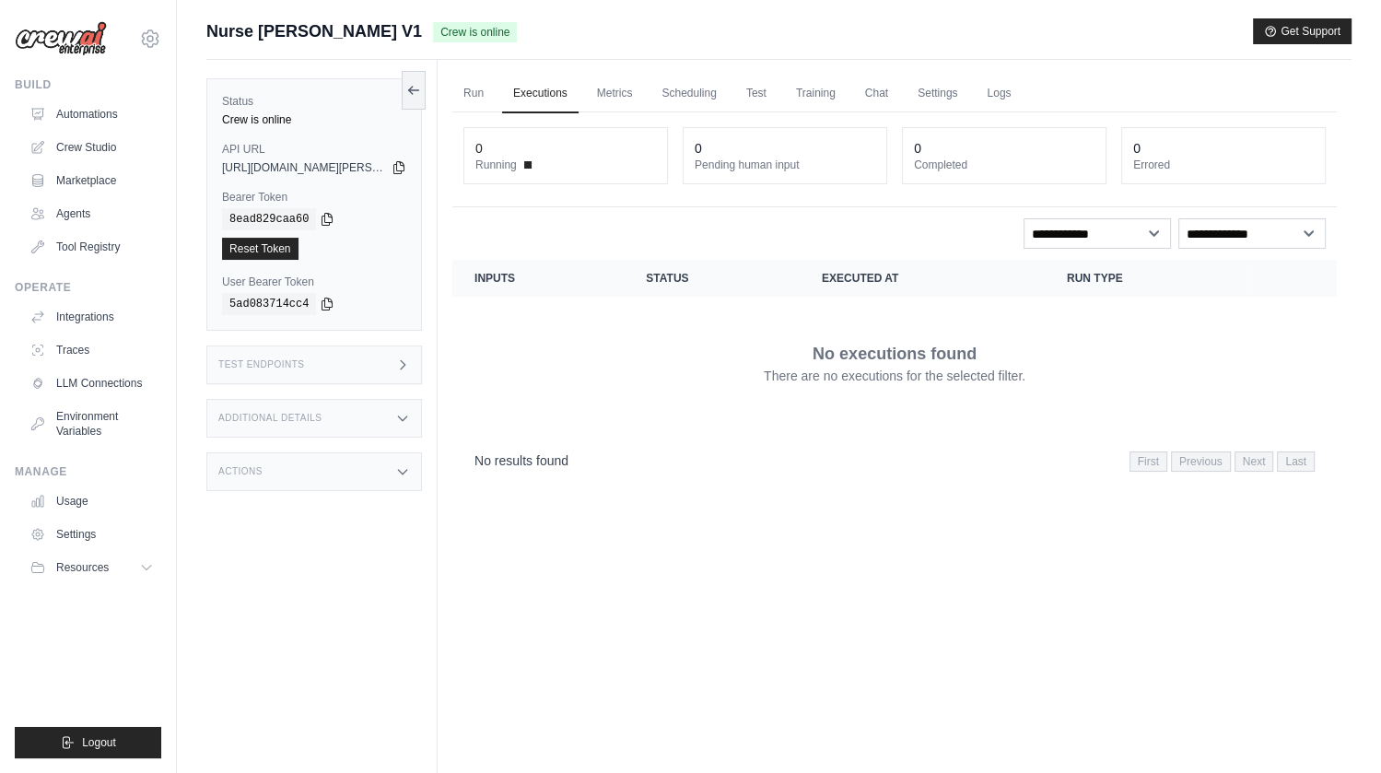
click at [402, 359] on icon at bounding box center [402, 365] width 15 height 15
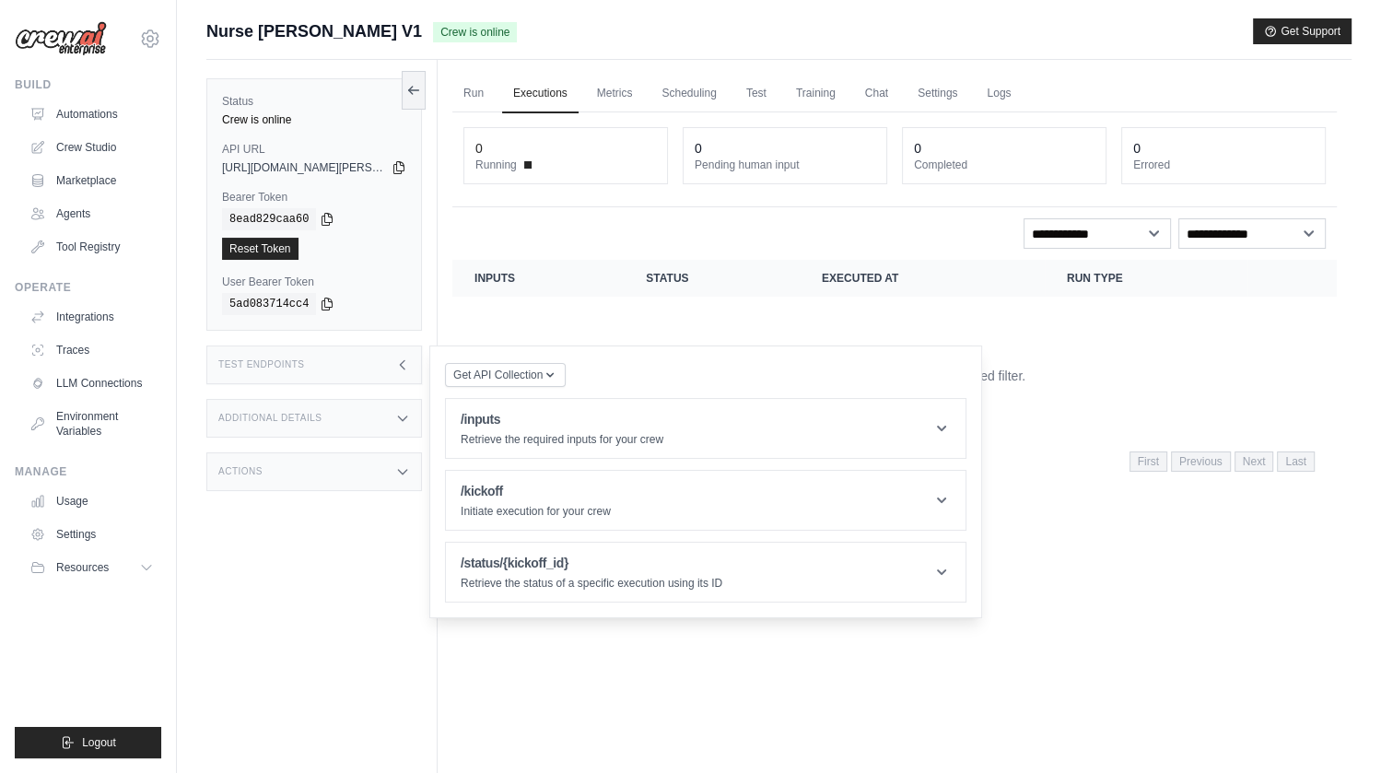
click at [373, 409] on div "Additional Details" at bounding box center [314, 418] width 216 height 39
click at [318, 573] on div "Actions" at bounding box center [314, 580] width 216 height 39
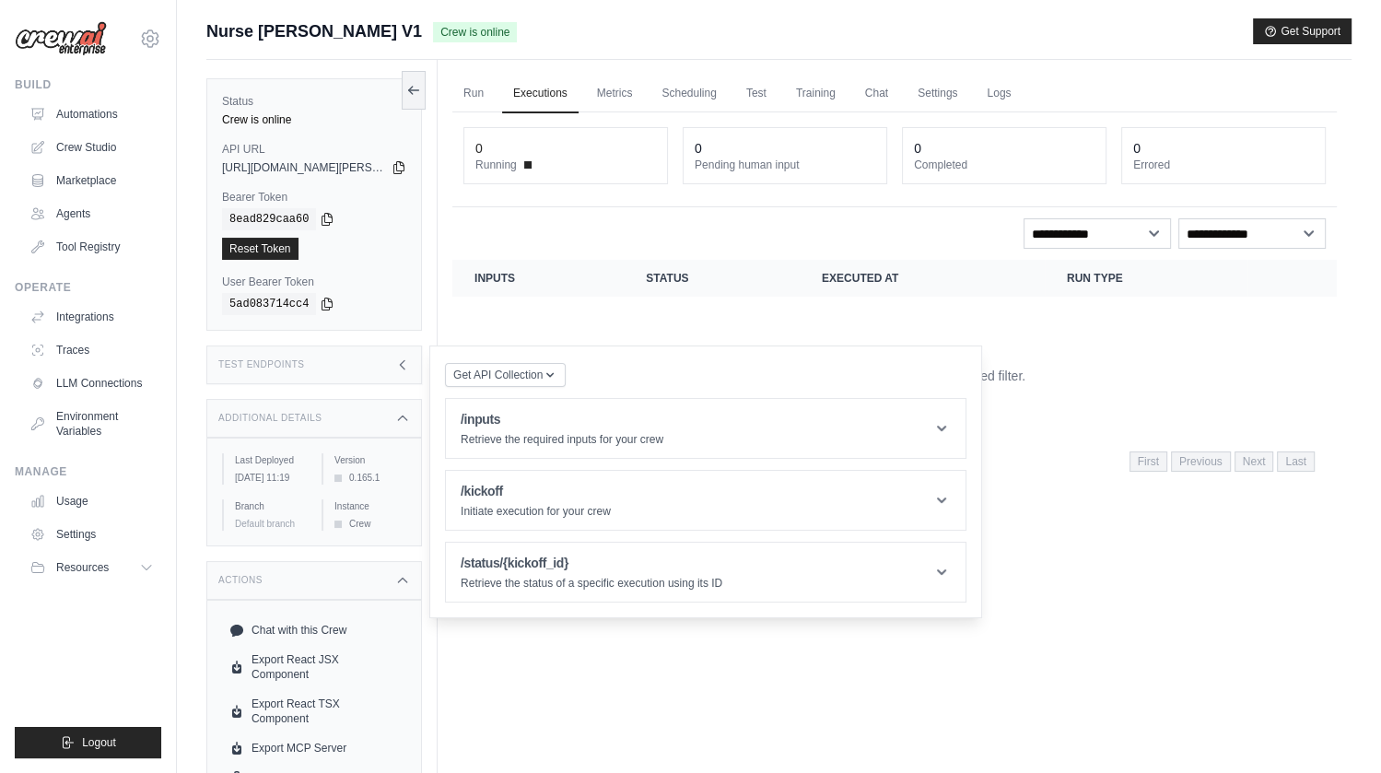
click at [488, 663] on div "Run Executions Metrics Scheduling Test Training Chat Settings Logs 0 Running 0 …" at bounding box center [895, 446] width 914 height 773
click at [591, 102] on link "Metrics" at bounding box center [615, 94] width 58 height 39
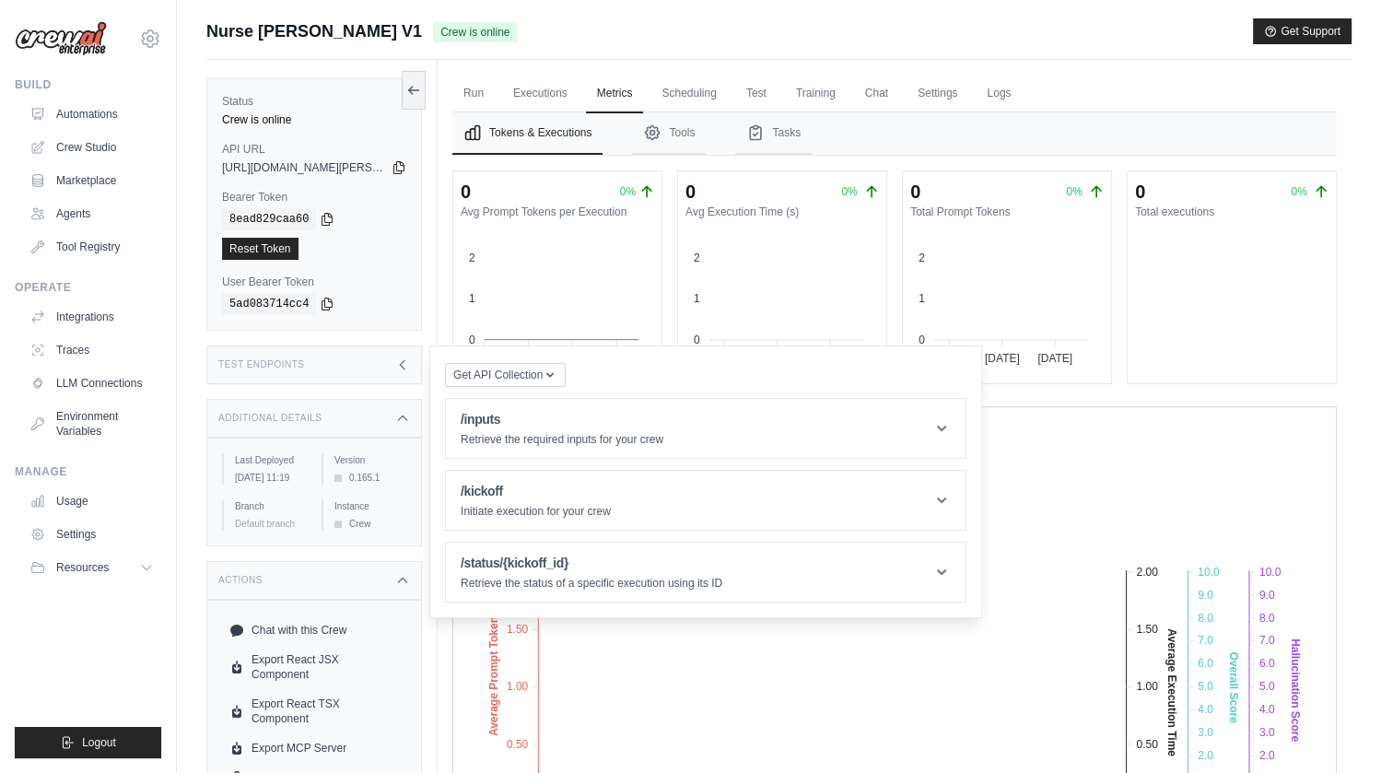
click at [398, 359] on icon at bounding box center [402, 365] width 15 height 15
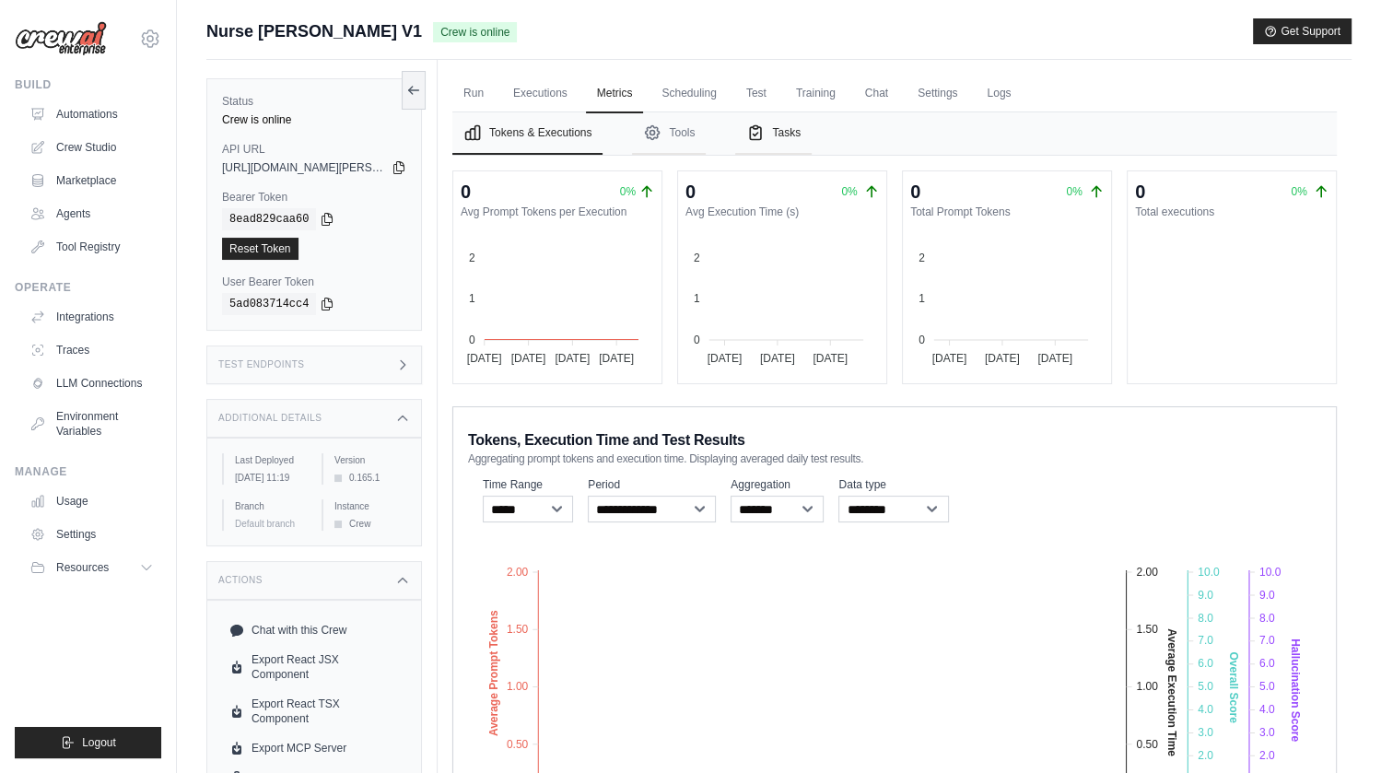
click at [780, 139] on button "Tasks" at bounding box center [773, 133] width 76 height 42
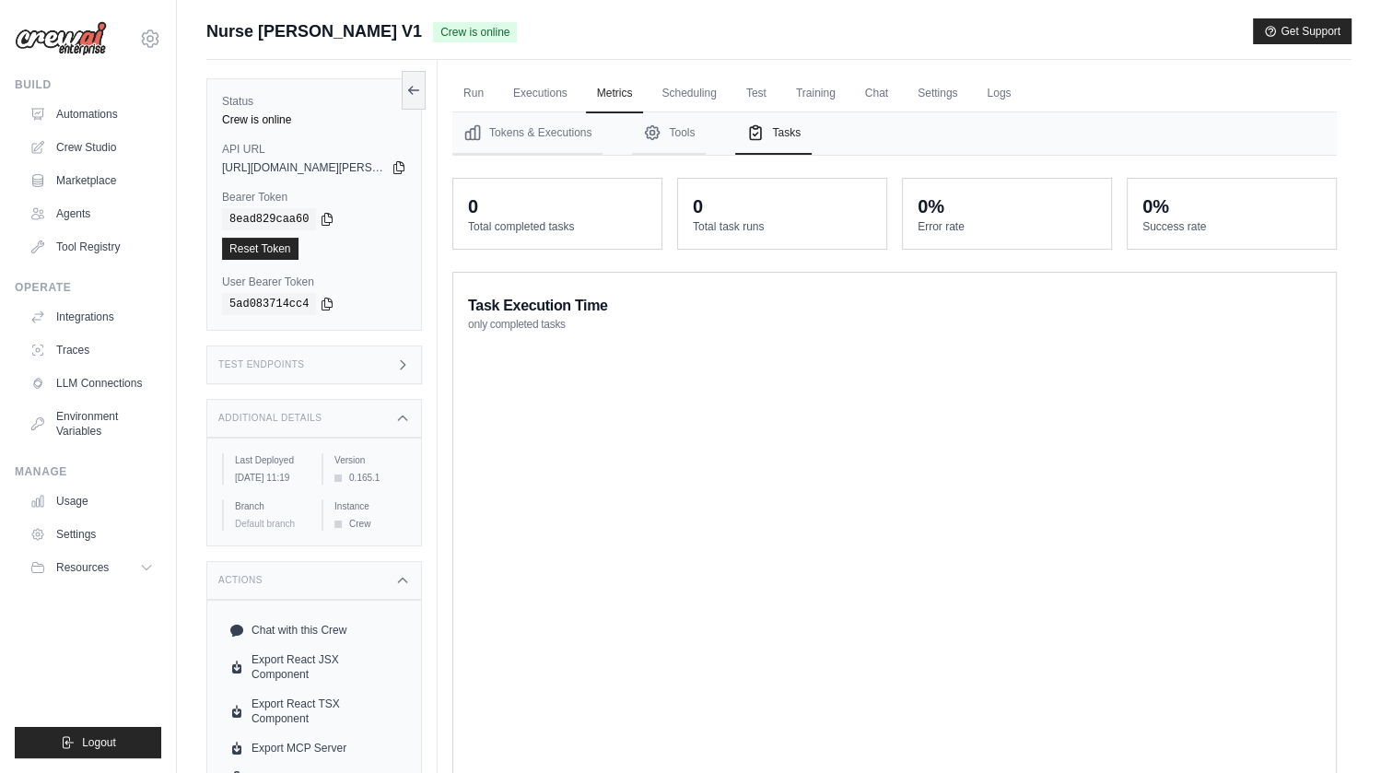
click at [710, 128] on nav "Tokens & Executions Tools Tasks" at bounding box center [895, 133] width 885 height 42
click at [88, 101] on link "Automations" at bounding box center [93, 114] width 139 height 29
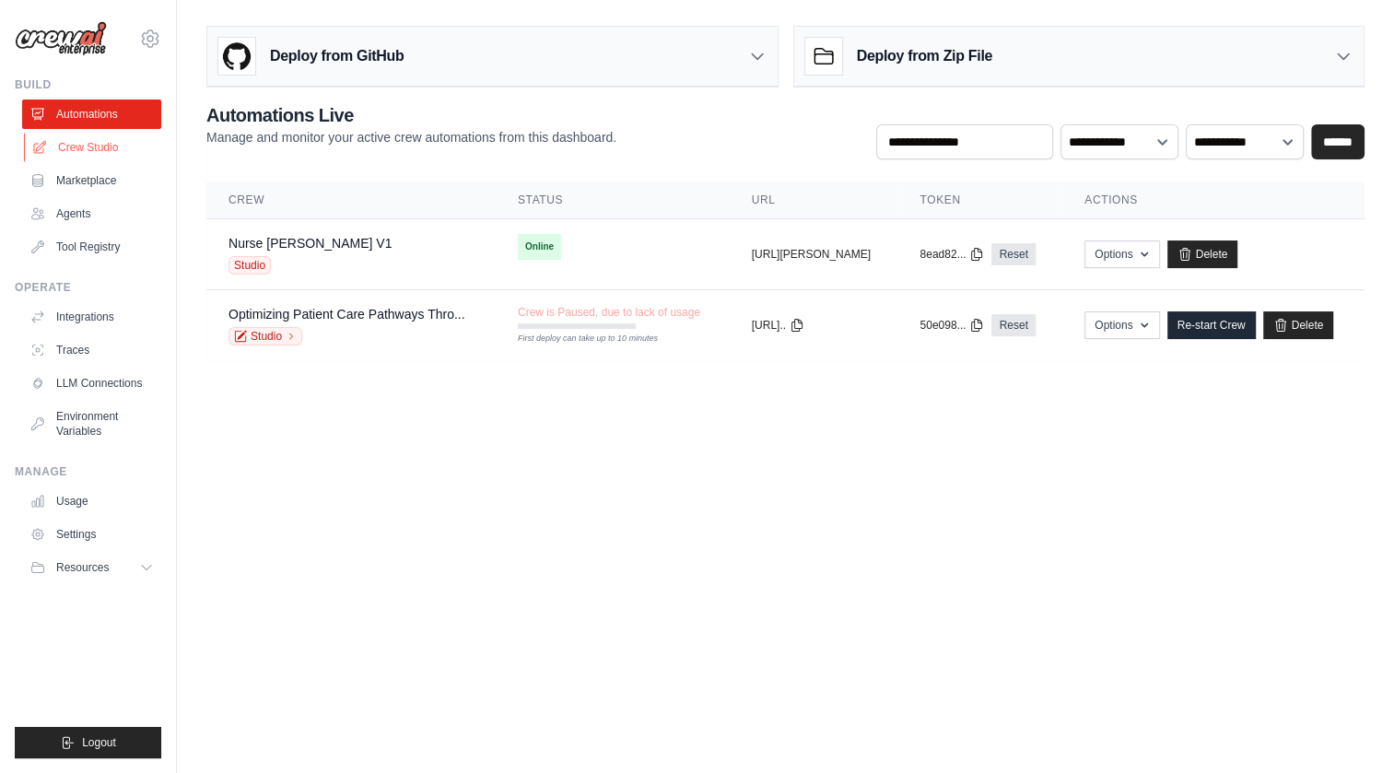
click at [64, 152] on link "Crew Studio" at bounding box center [93, 147] width 139 height 29
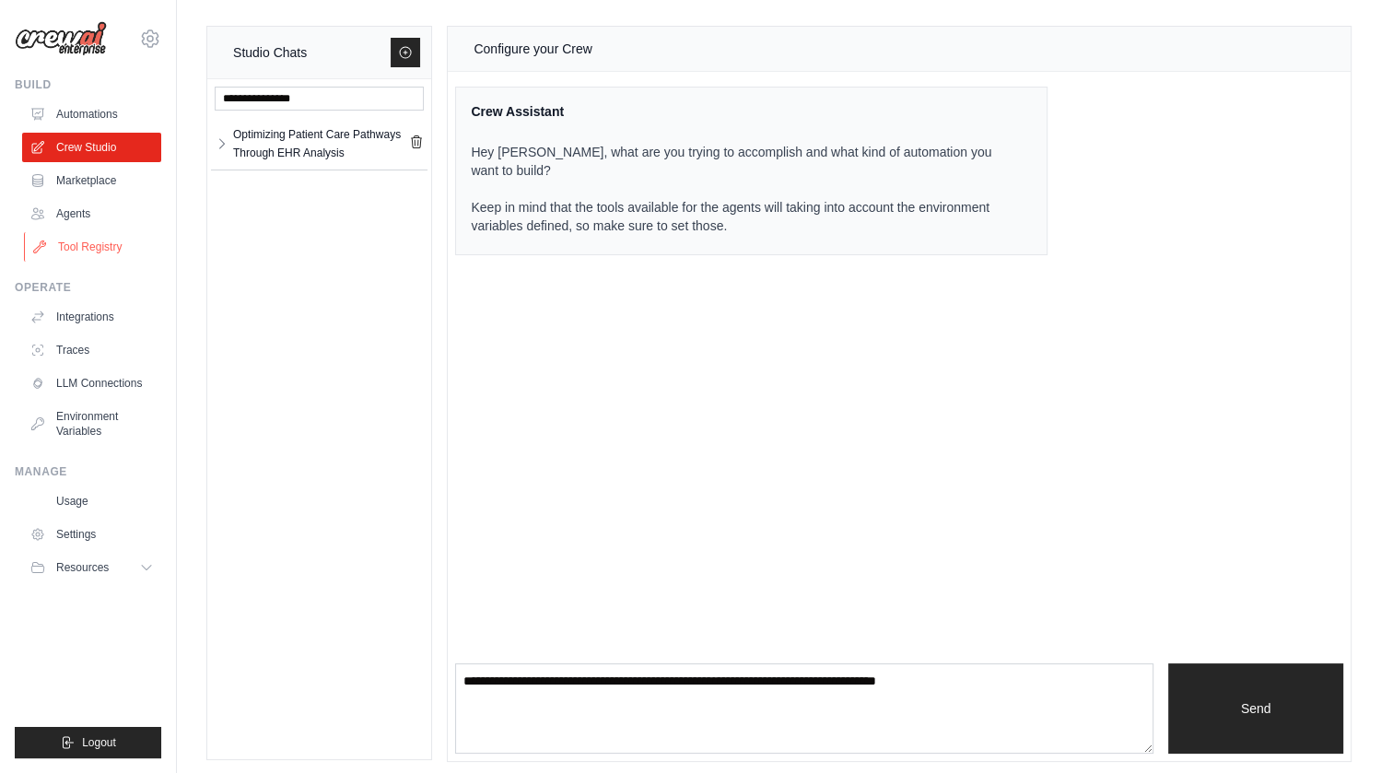
click at [95, 245] on link "Tool Registry" at bounding box center [93, 246] width 139 height 29
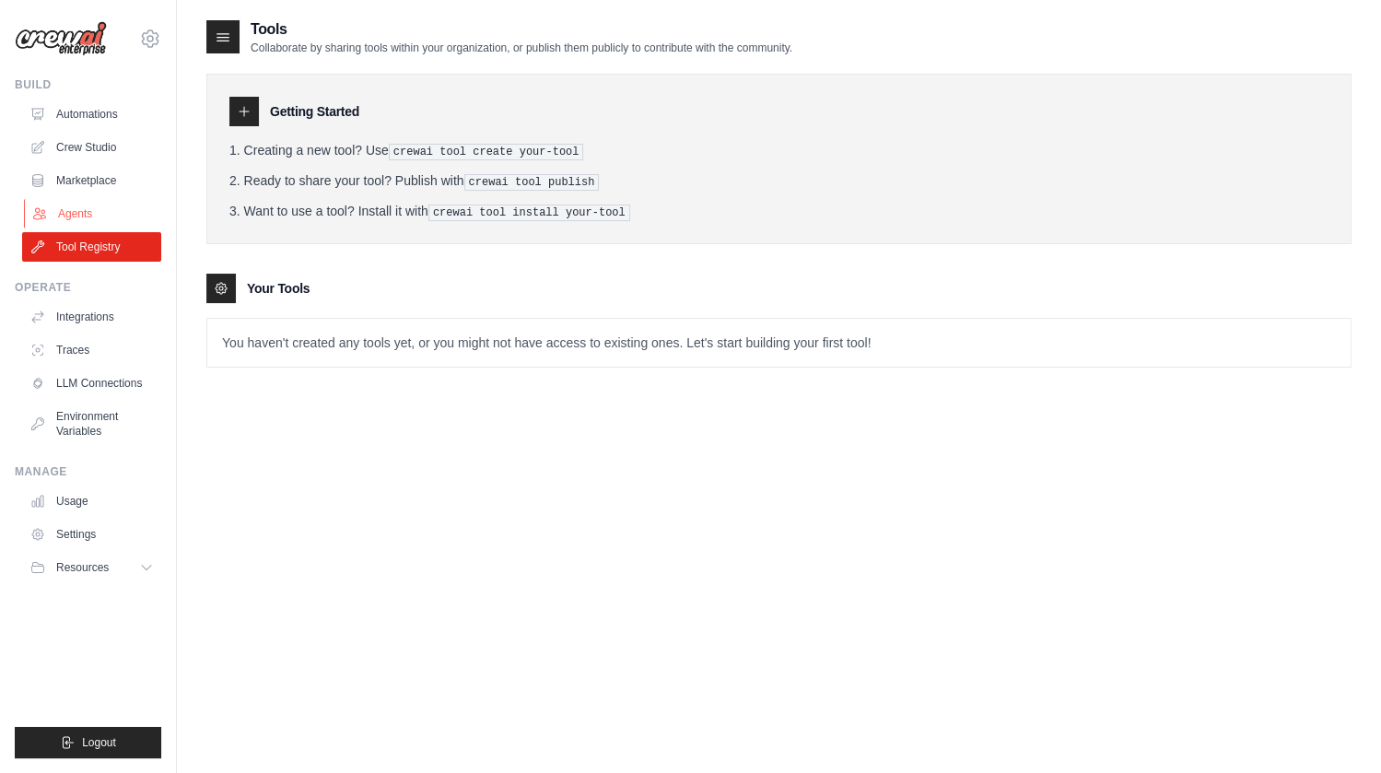
click at [79, 219] on link "Agents" at bounding box center [93, 213] width 139 height 29
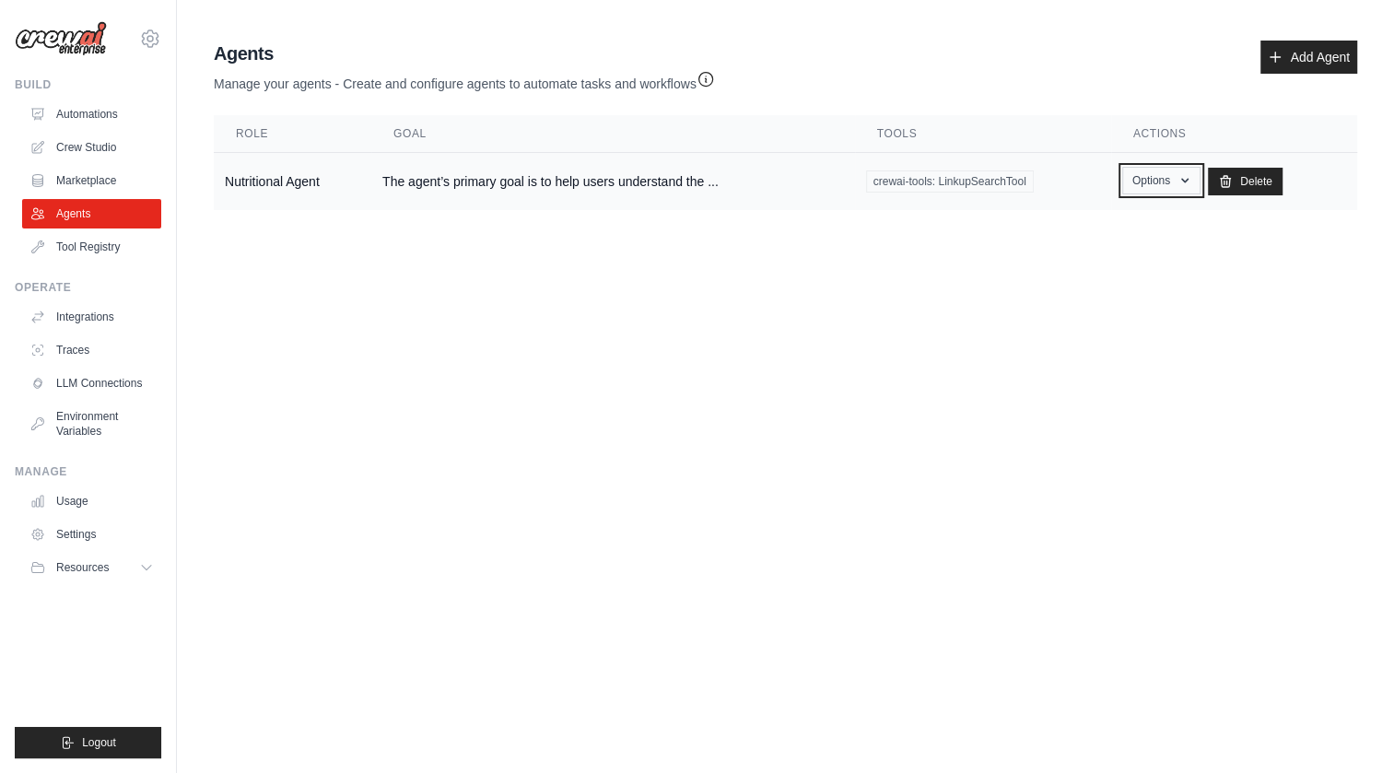
click at [1128, 179] on button "Options" at bounding box center [1162, 181] width 78 height 28
click at [1091, 215] on link "Show" at bounding box center [1134, 222] width 133 height 33
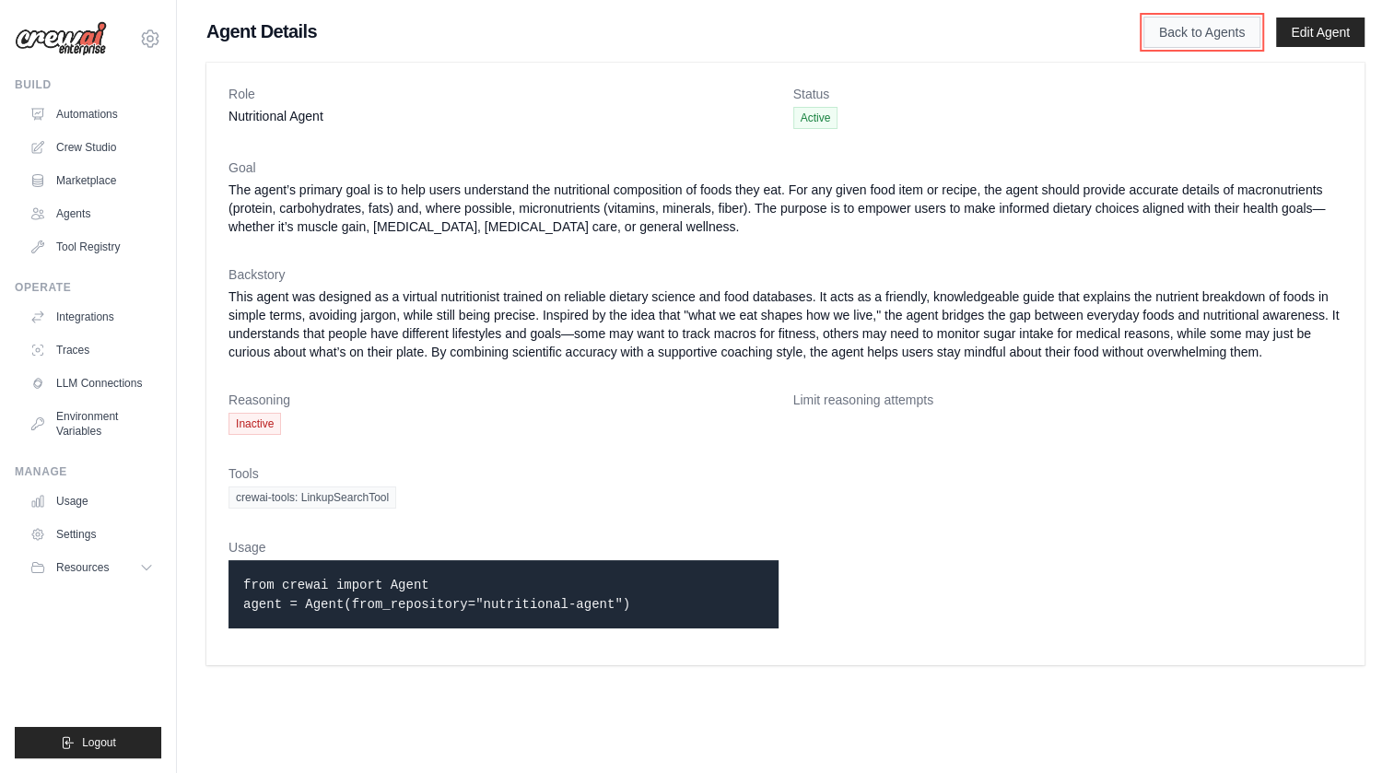
click at [1215, 45] on link "Back to Agents" at bounding box center [1202, 32] width 117 height 31
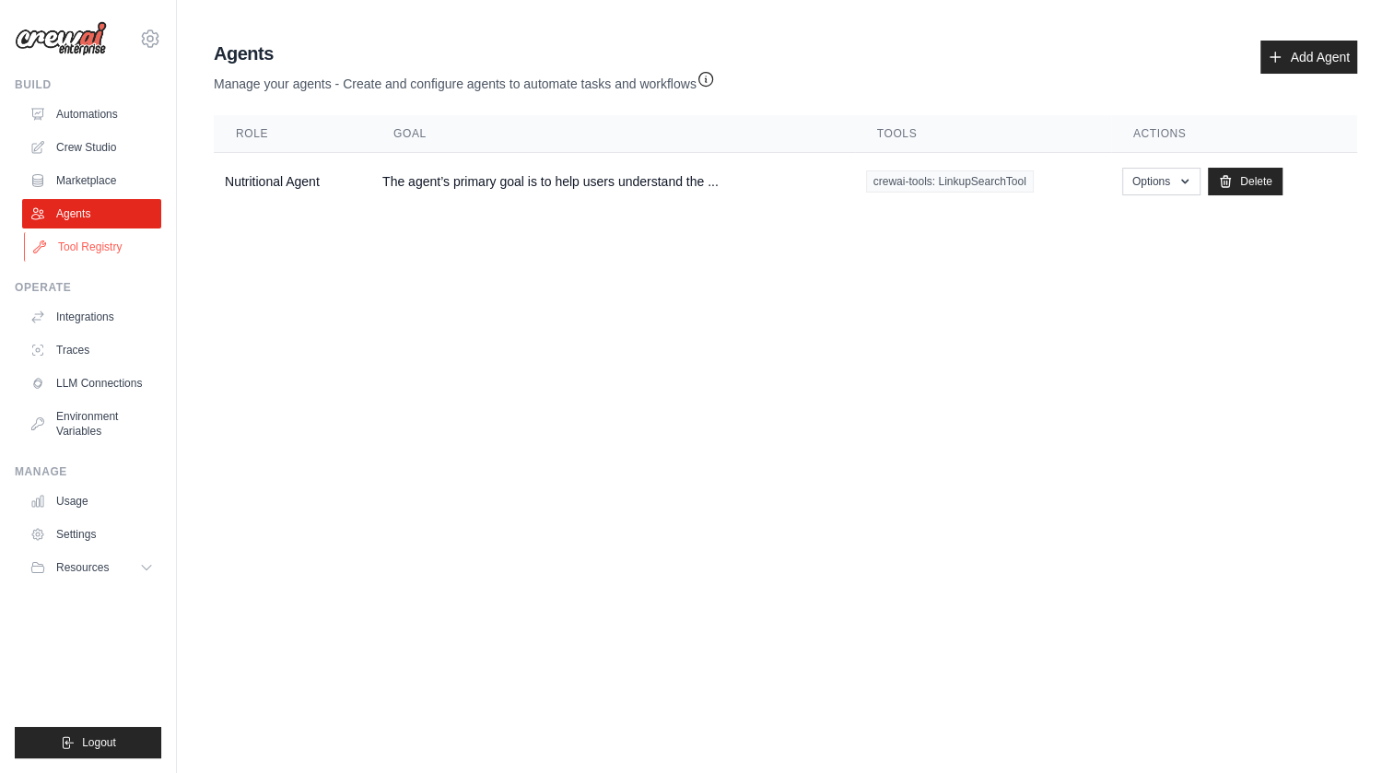
click at [115, 241] on link "Tool Registry" at bounding box center [93, 246] width 139 height 29
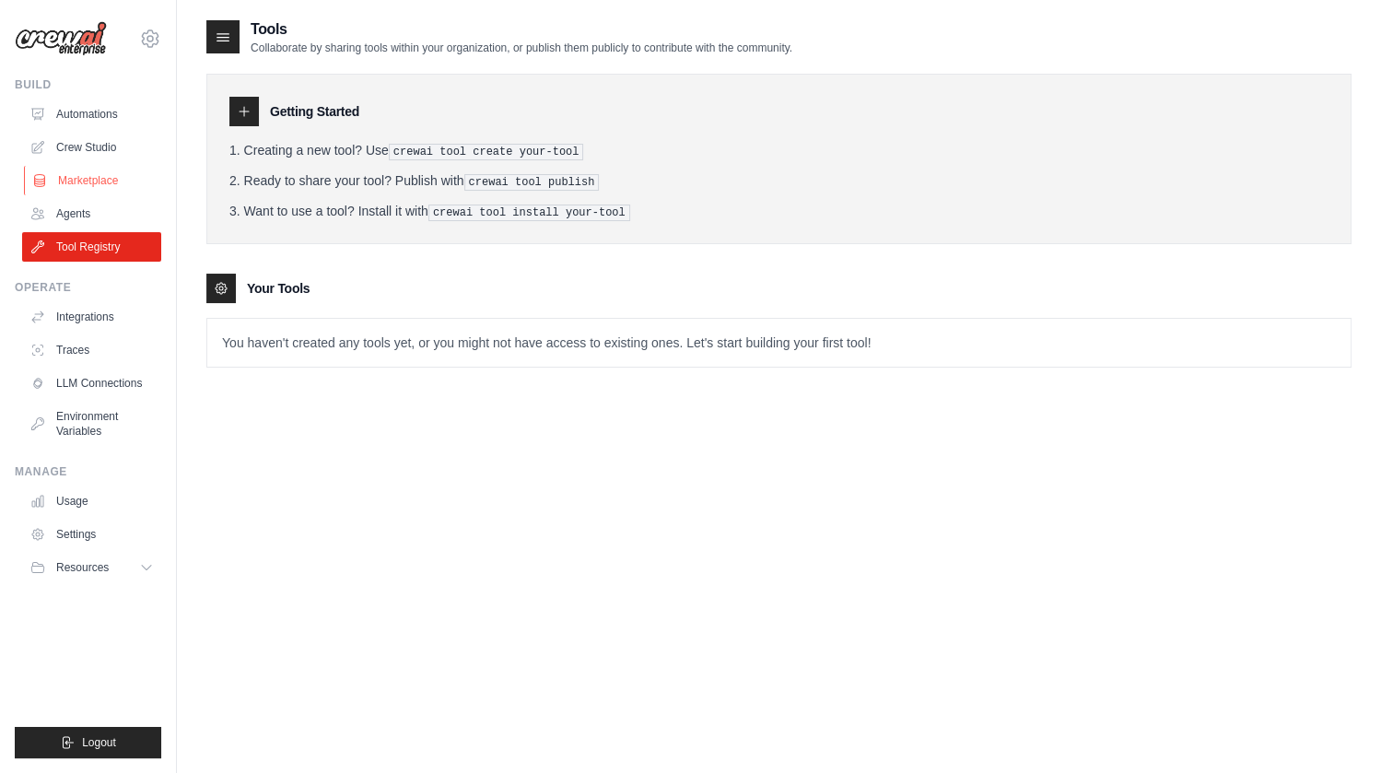
click at [110, 188] on link "Marketplace" at bounding box center [93, 180] width 139 height 29
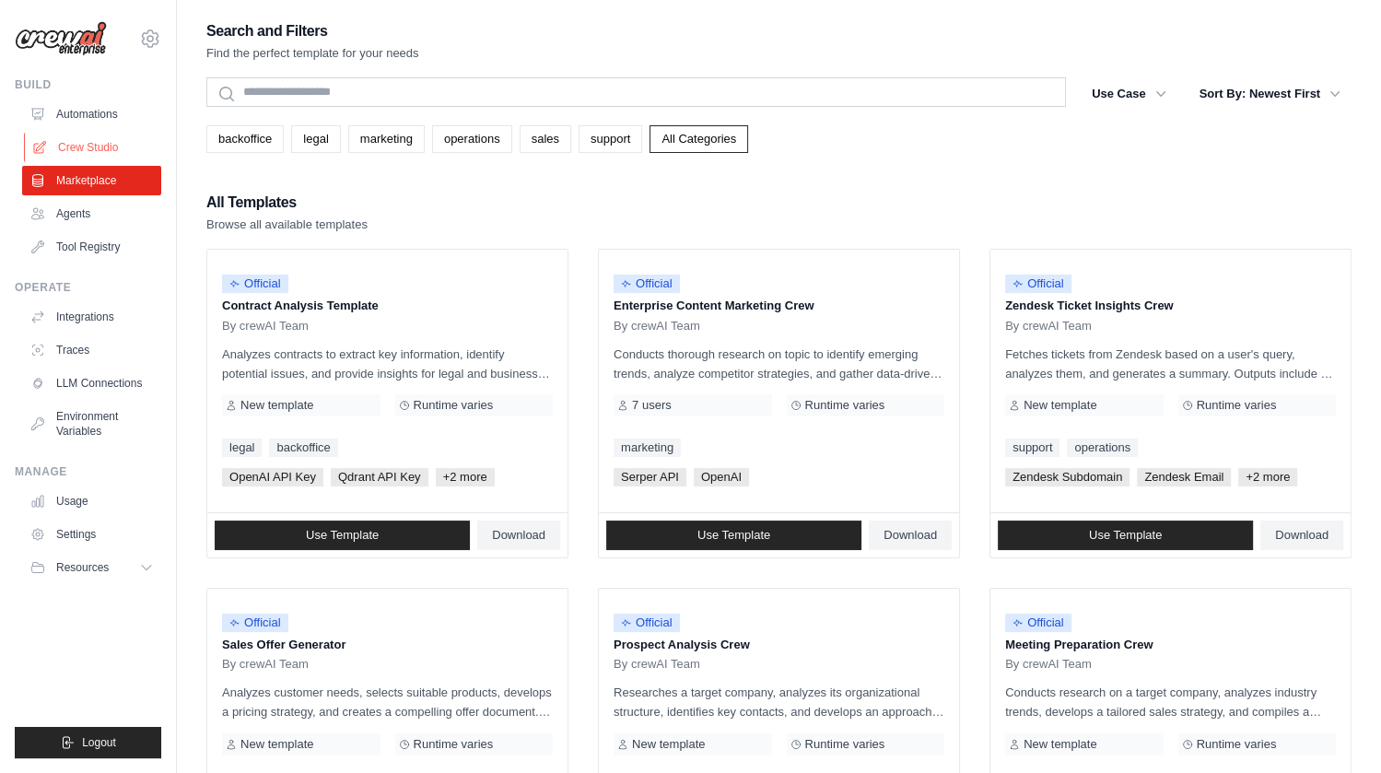
click at [122, 147] on link "Crew Studio" at bounding box center [93, 147] width 139 height 29
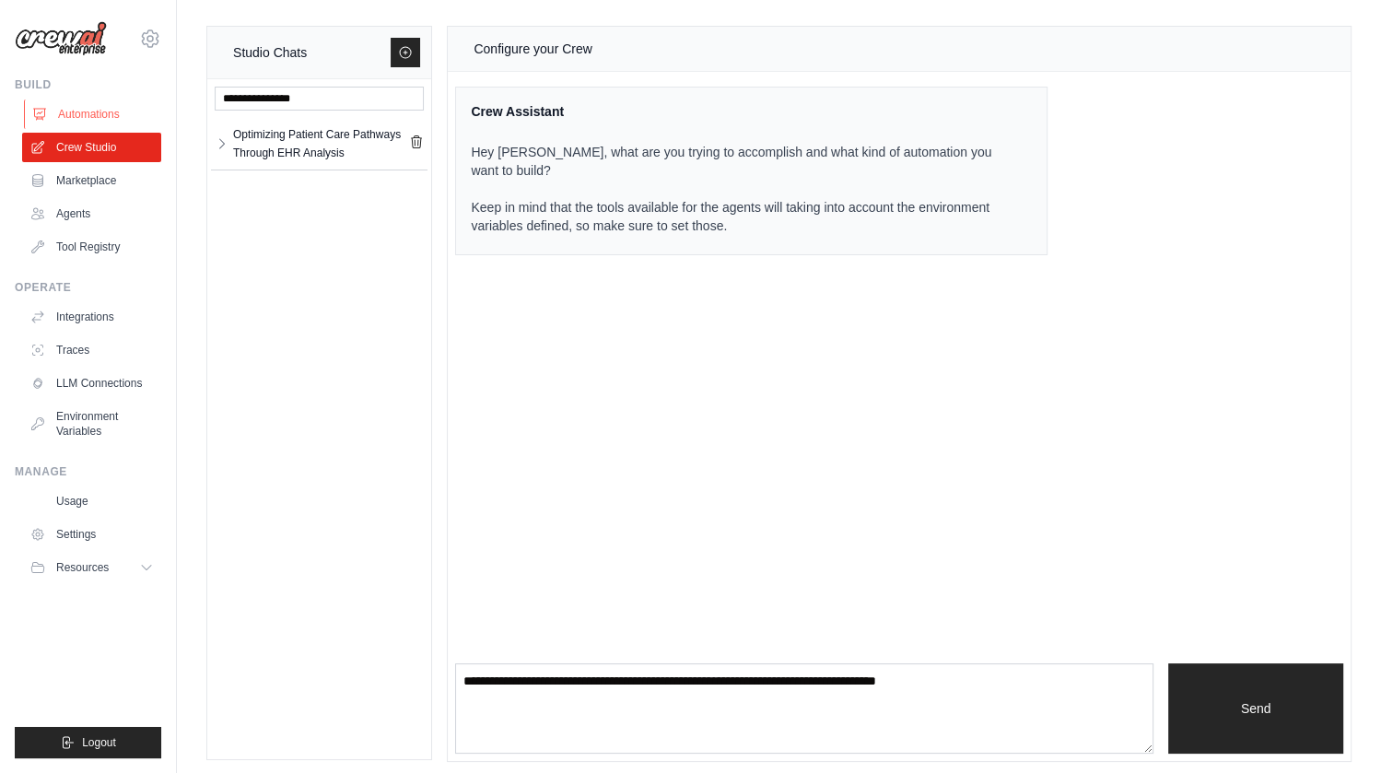
click at [112, 116] on link "Automations" at bounding box center [93, 114] width 139 height 29
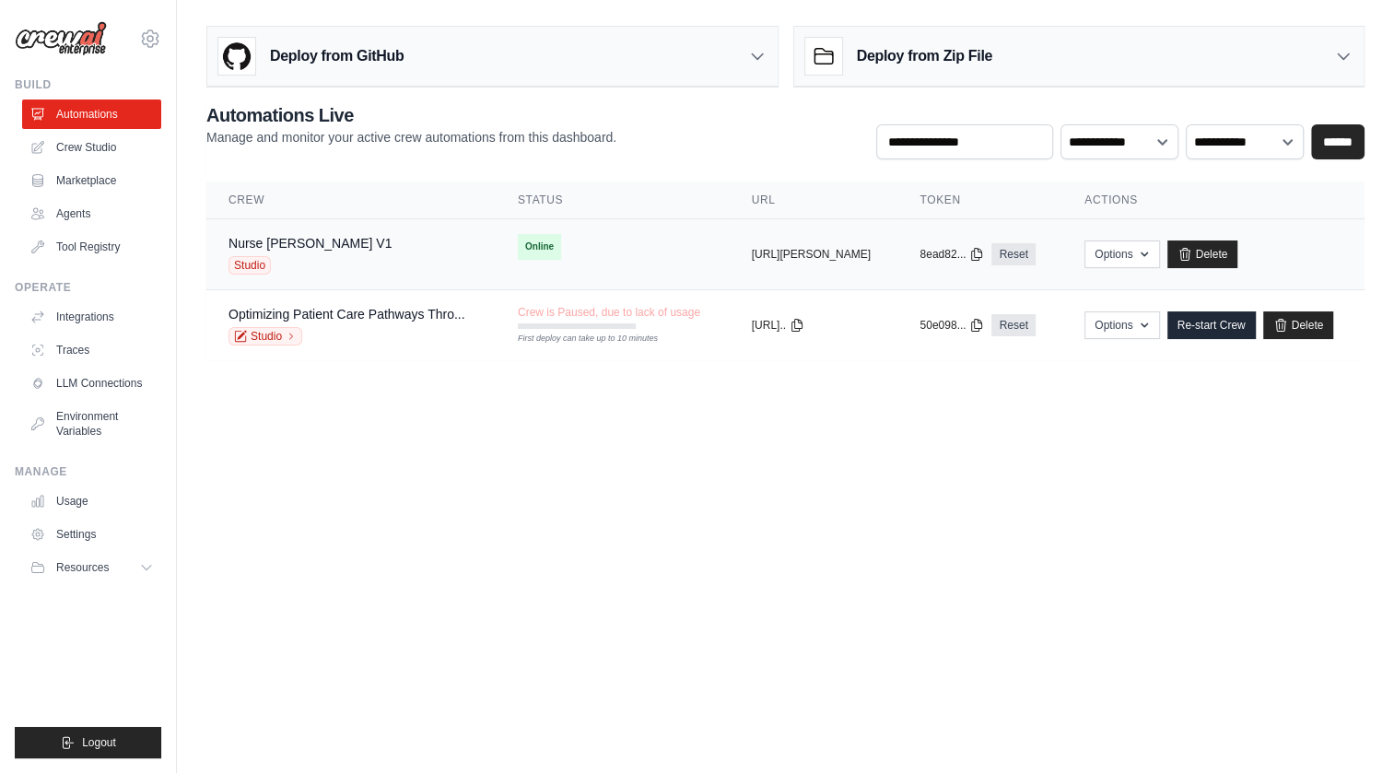
click at [341, 264] on div "Nurse Susie V1 Studio" at bounding box center [351, 254] width 245 height 41
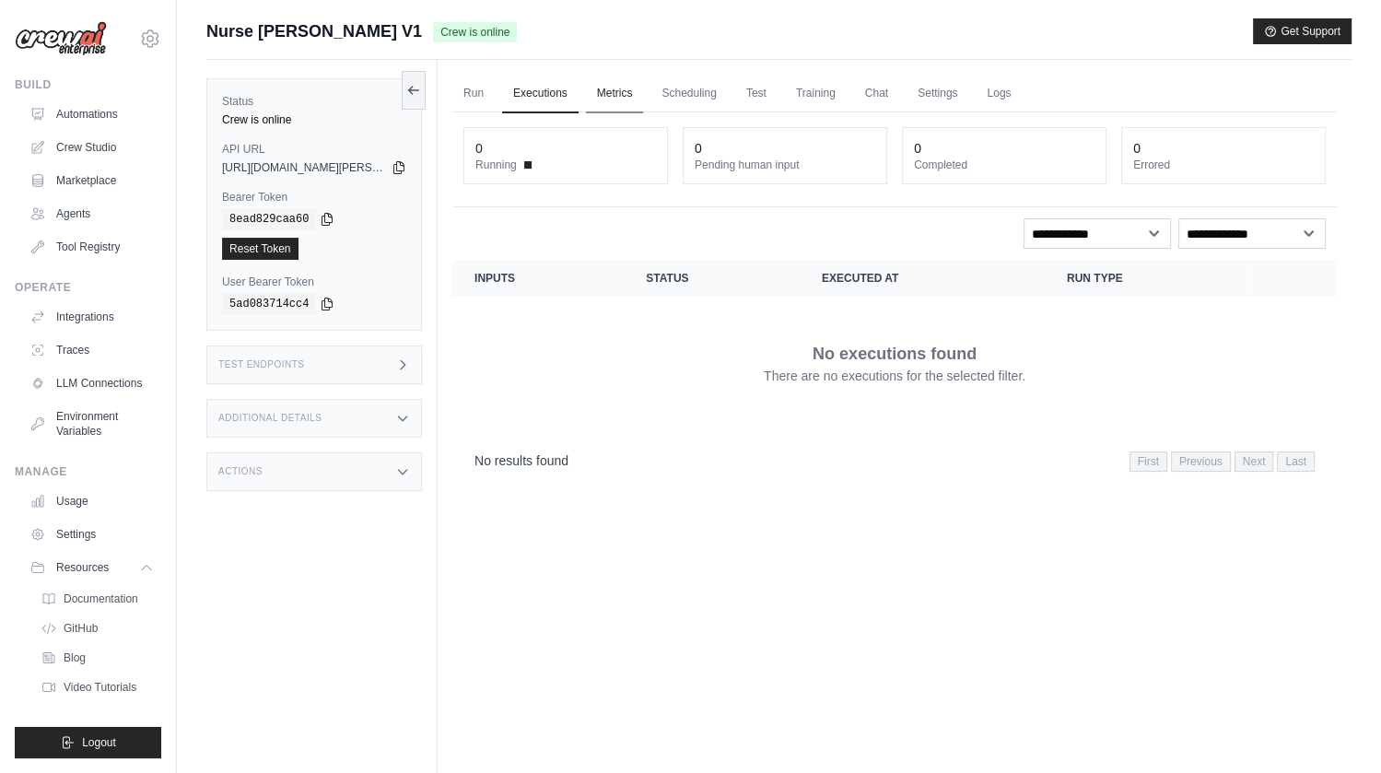
click at [611, 91] on link "Metrics" at bounding box center [615, 94] width 58 height 39
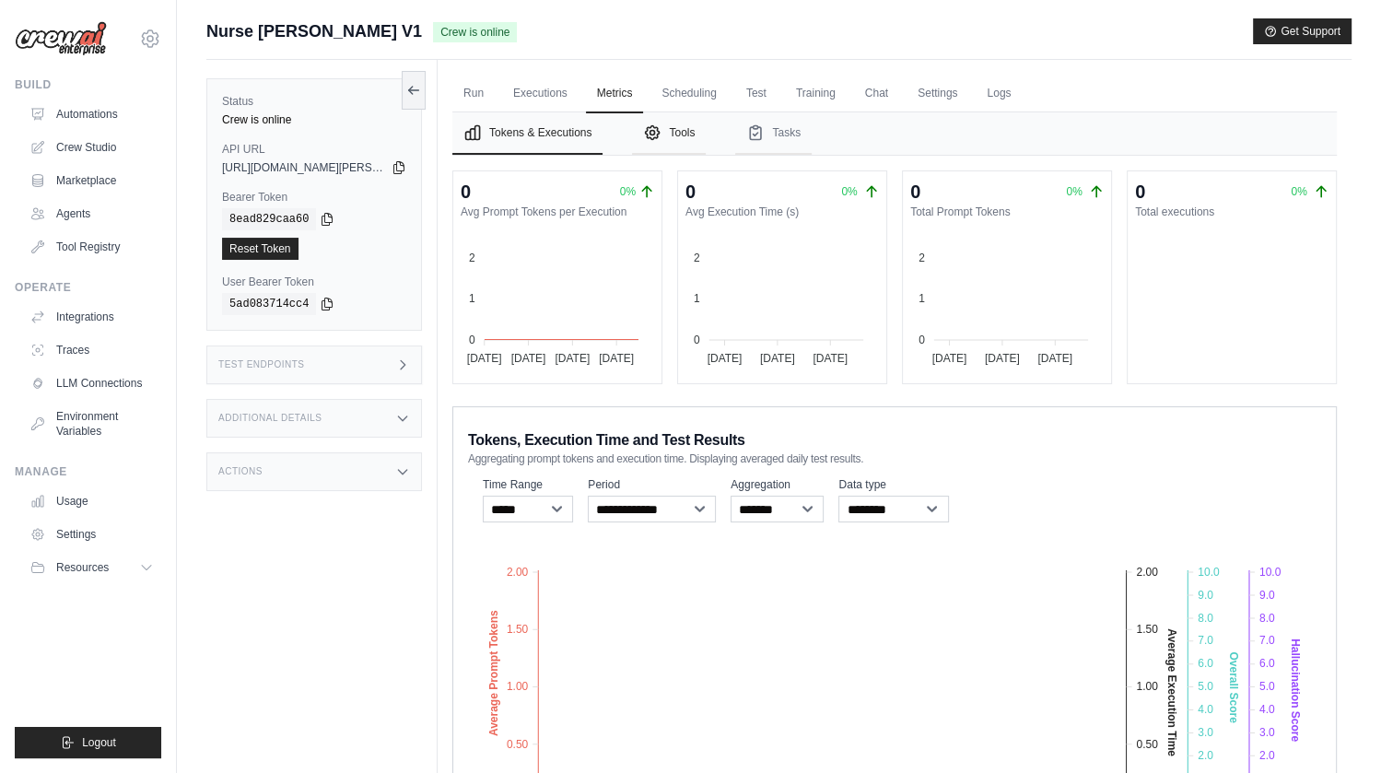
click at [676, 141] on button "Tools" at bounding box center [669, 133] width 74 height 42
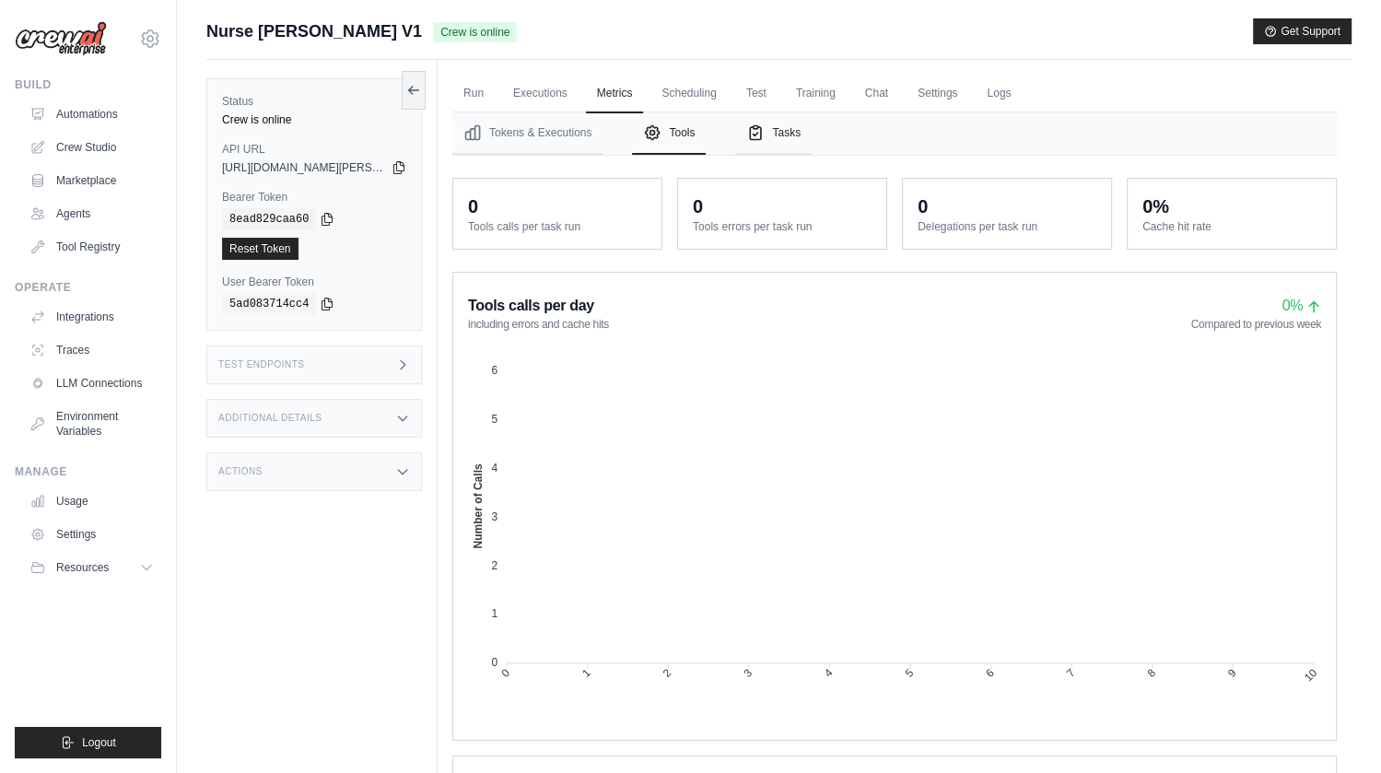
click at [778, 135] on button "Tasks" at bounding box center [773, 133] width 76 height 42
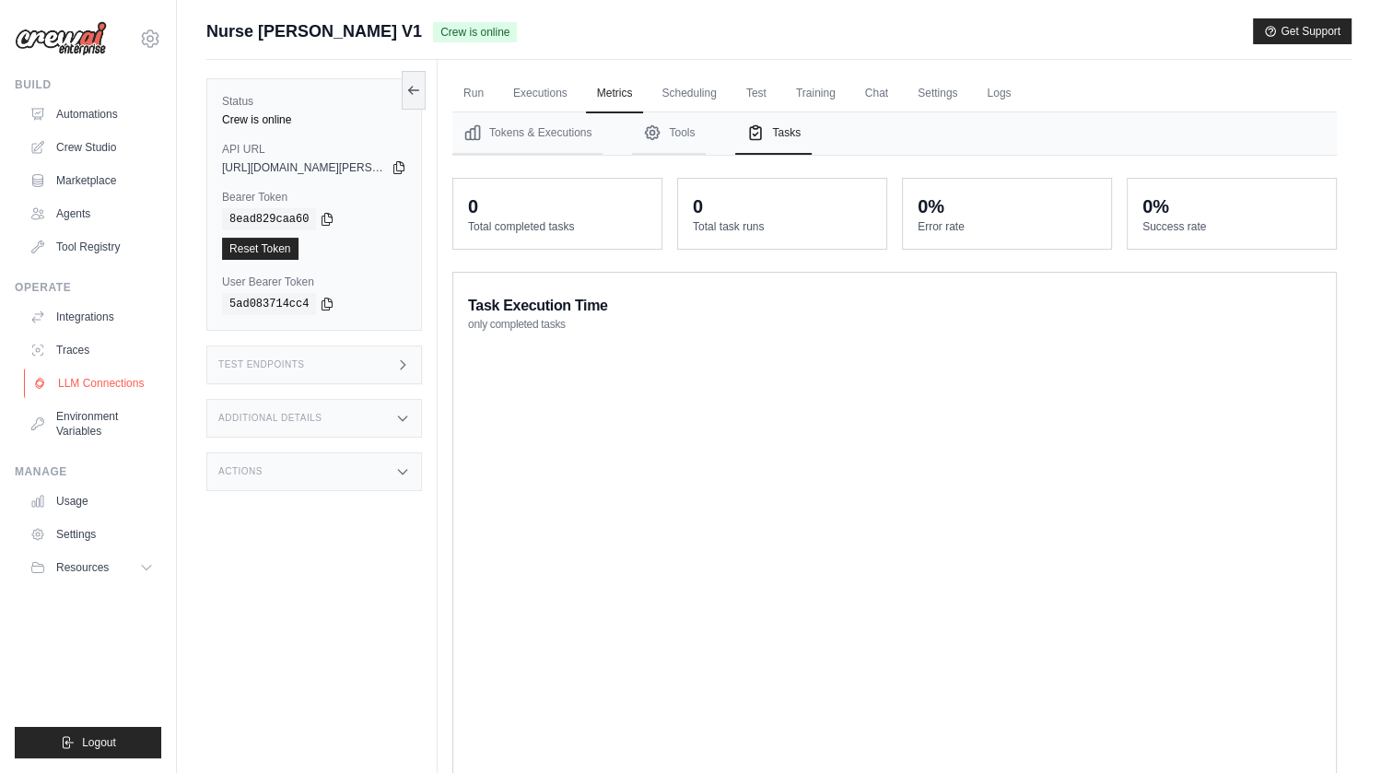
click at [131, 382] on link "LLM Connections" at bounding box center [93, 383] width 139 height 29
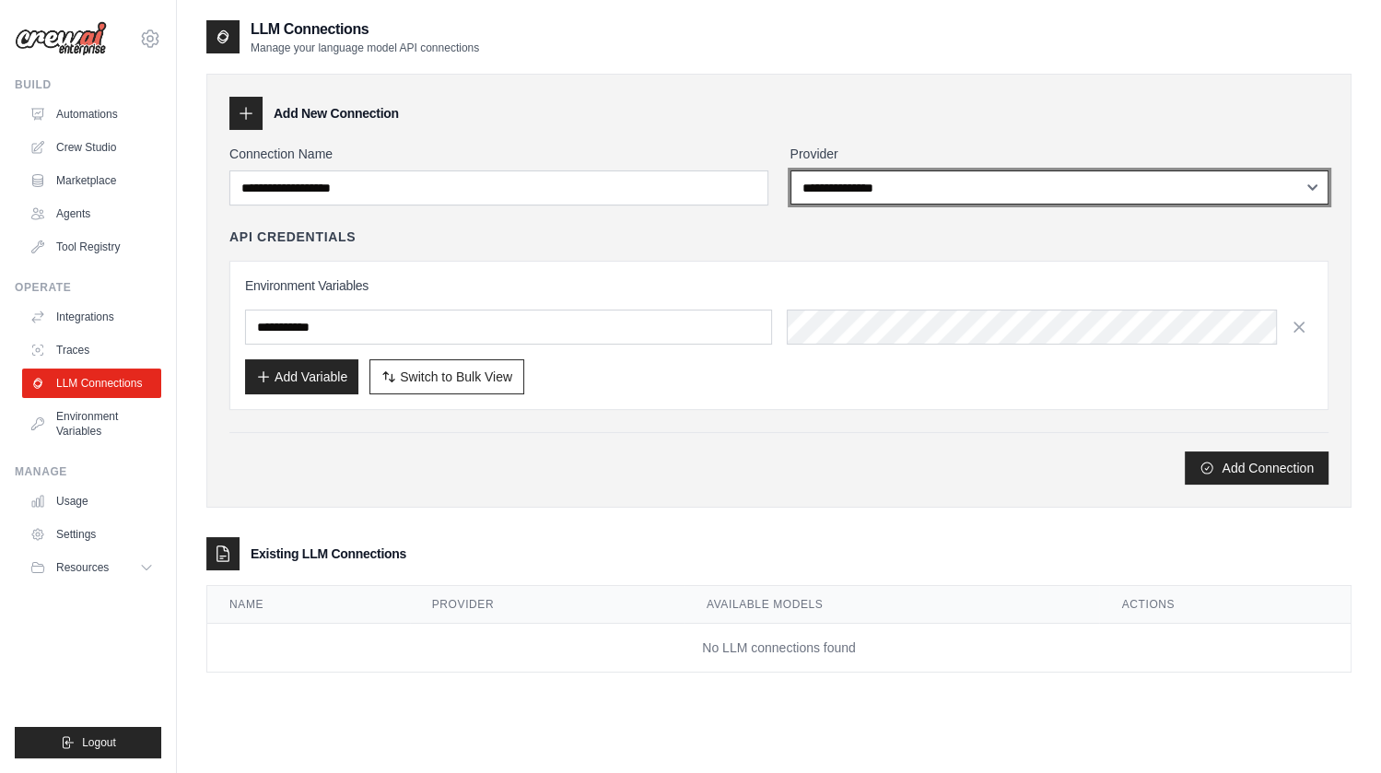
click at [860, 174] on select "**********" at bounding box center [1060, 187] width 539 height 34
select select "******"
click at [791, 170] on select "**********" at bounding box center [1060, 187] width 539 height 34
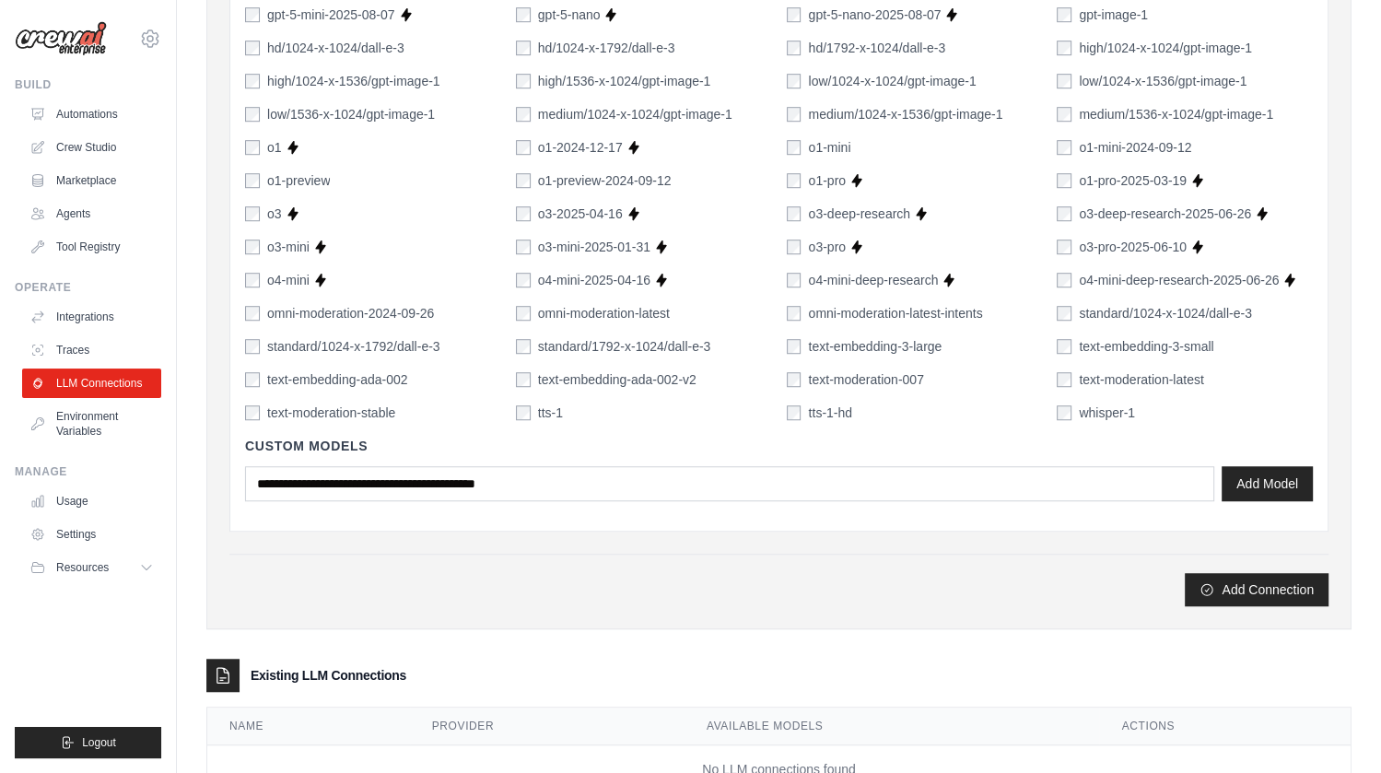
scroll to position [1199, 0]
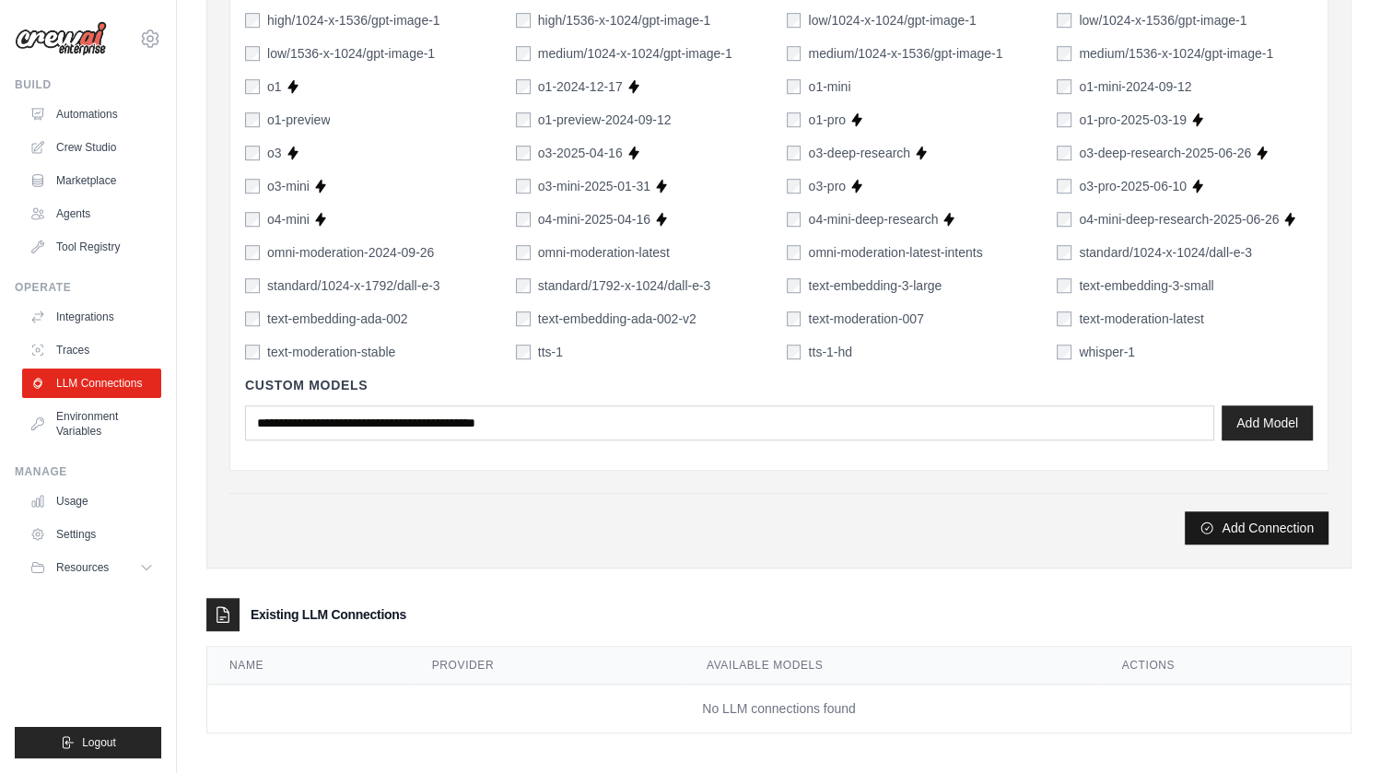
click at [1199, 529] on button "Add Connection" at bounding box center [1257, 527] width 144 height 33
type input "***"
click at [1234, 535] on button "Add Connection" at bounding box center [1257, 527] width 144 height 33
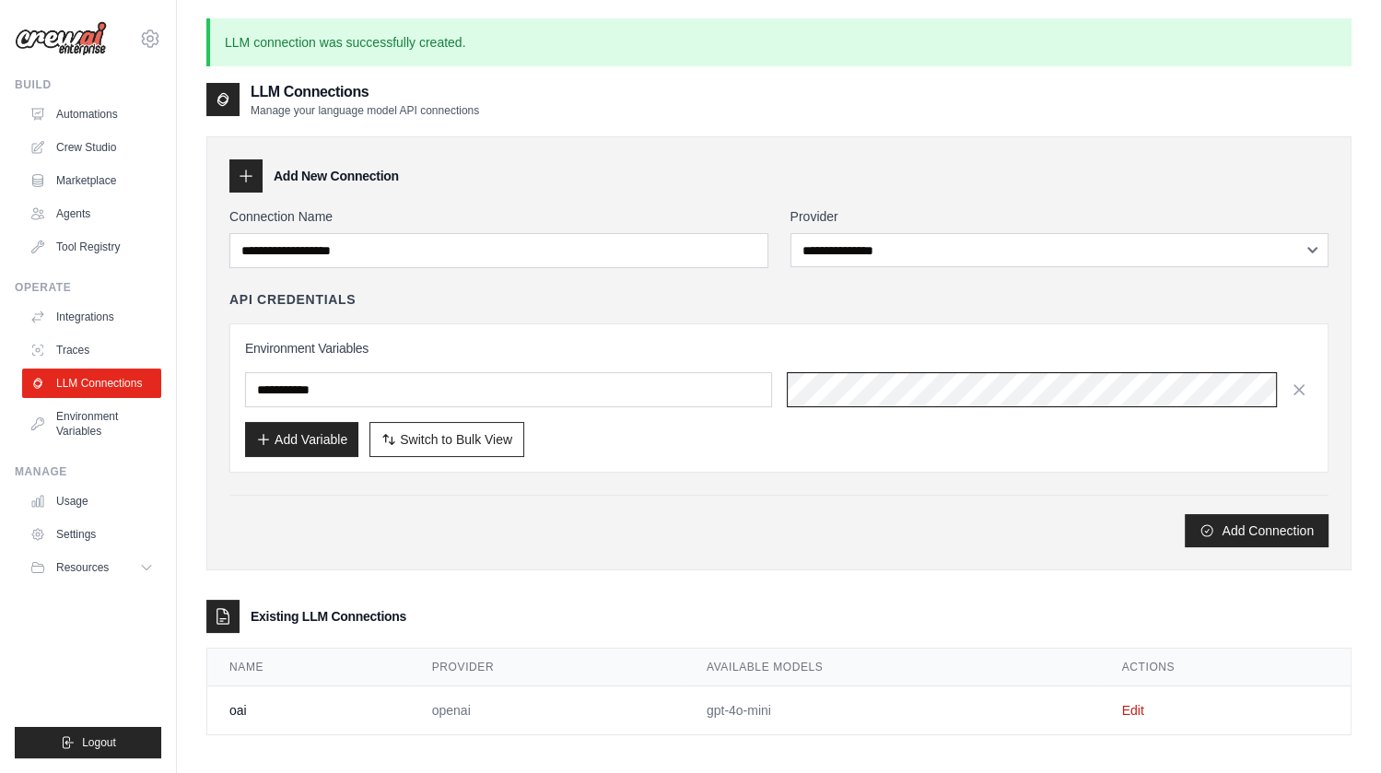
scroll to position [99, 0]
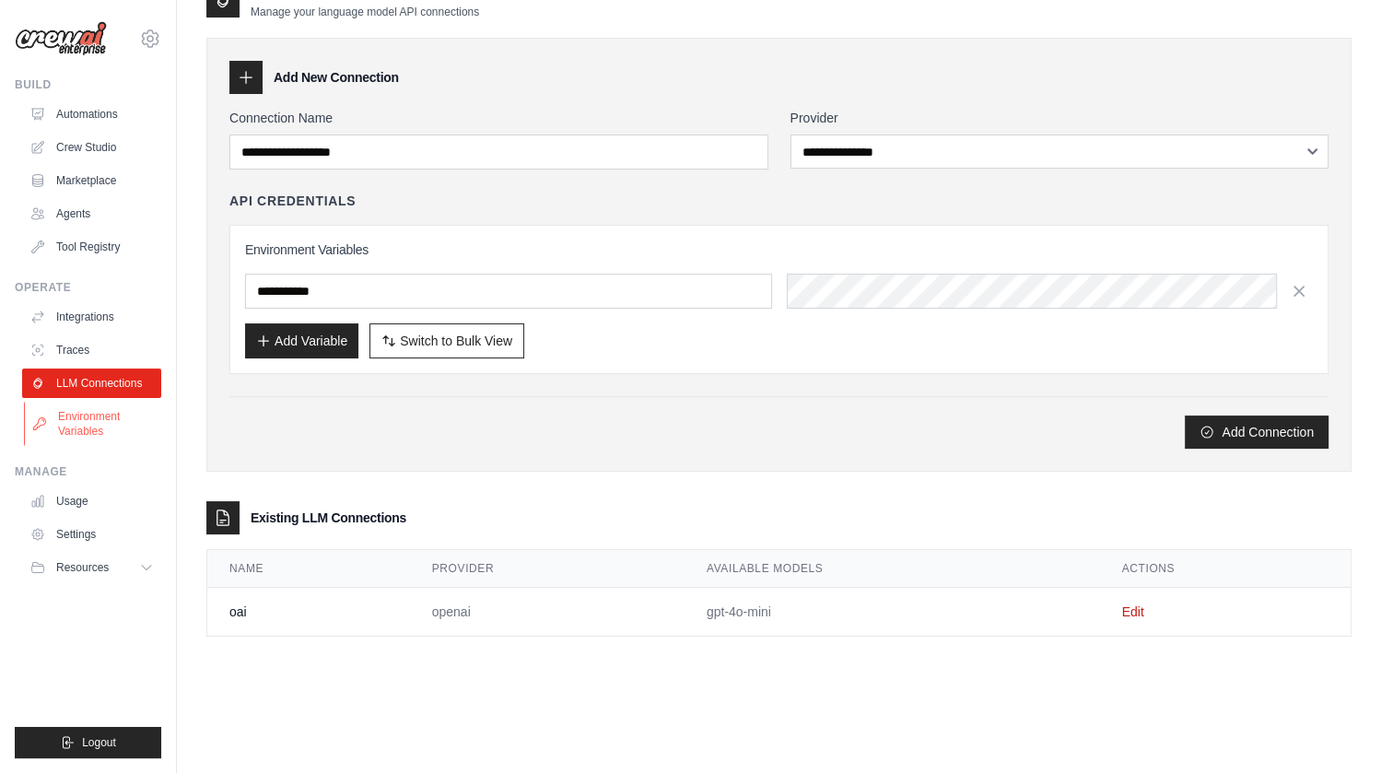
click at [104, 426] on link "Environment Variables" at bounding box center [93, 424] width 139 height 44
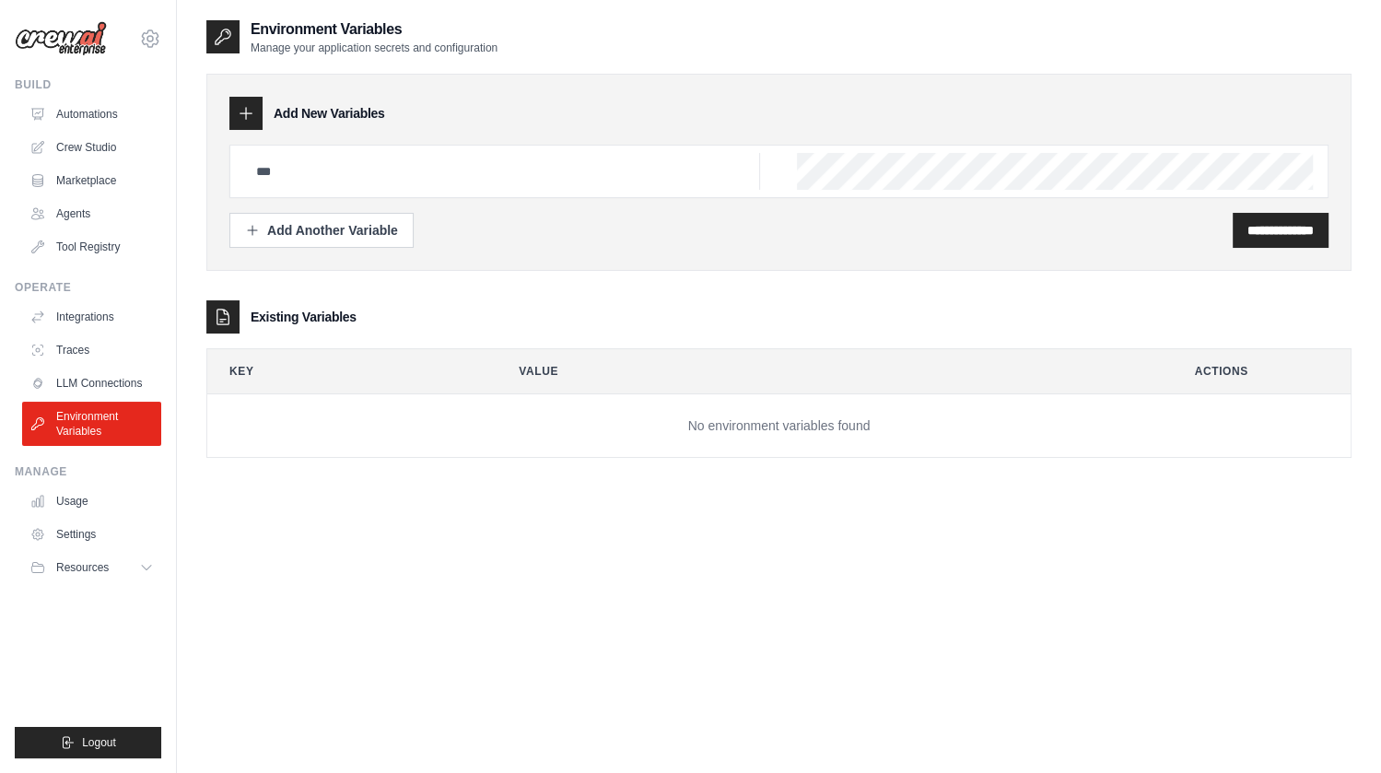
click at [243, 106] on icon at bounding box center [246, 113] width 18 height 18
click at [270, 166] on input "text" at bounding box center [502, 171] width 515 height 37
click at [122, 378] on link "LLM Connections" at bounding box center [93, 383] width 139 height 29
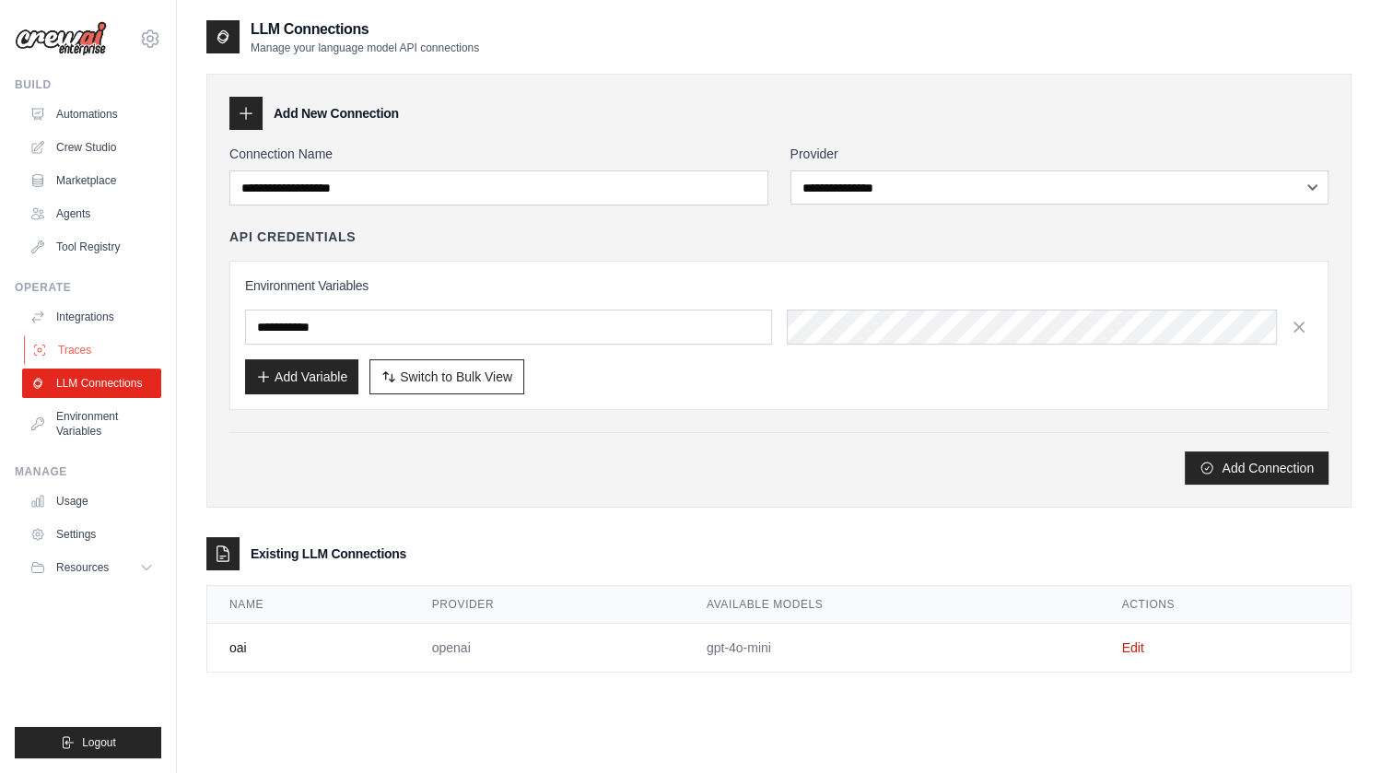
click at [88, 355] on link "Traces" at bounding box center [93, 349] width 139 height 29
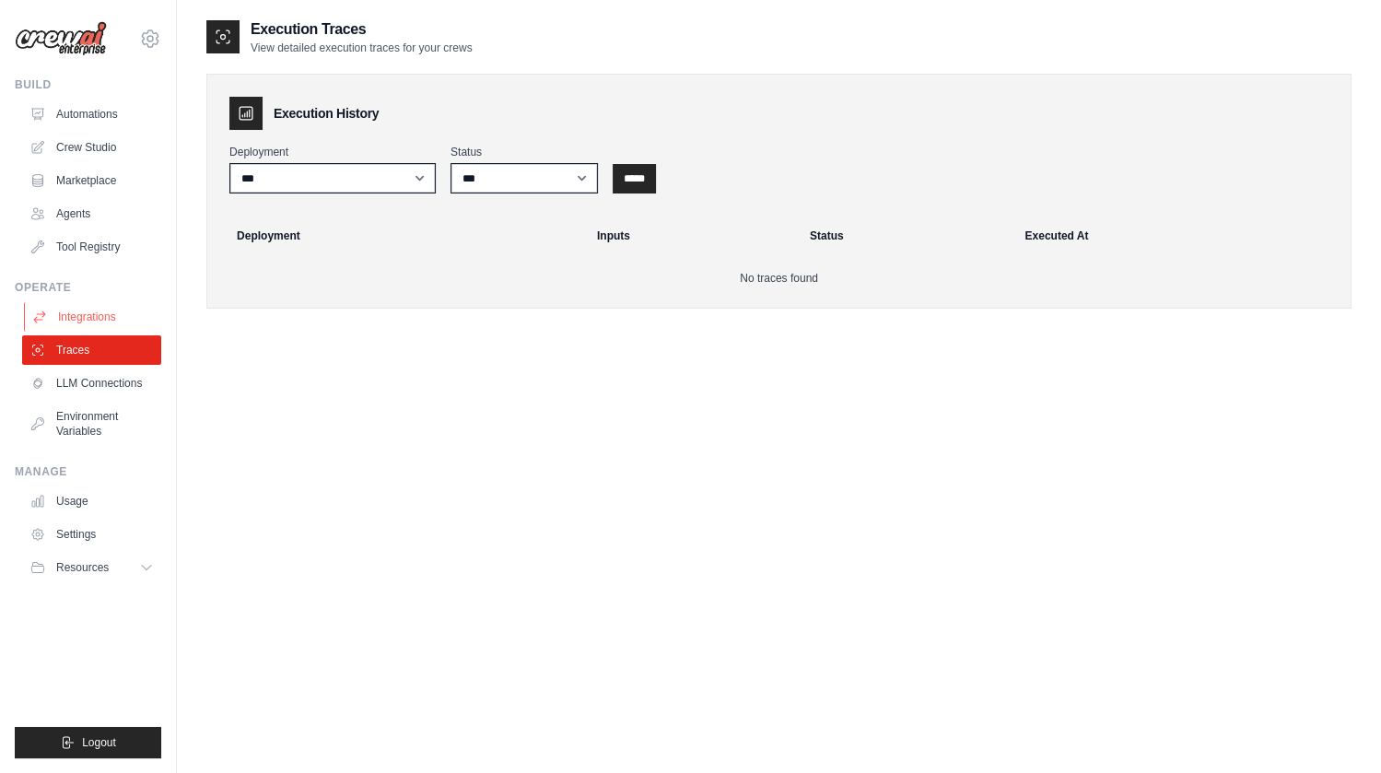
click at [88, 321] on link "Integrations" at bounding box center [93, 316] width 139 height 29
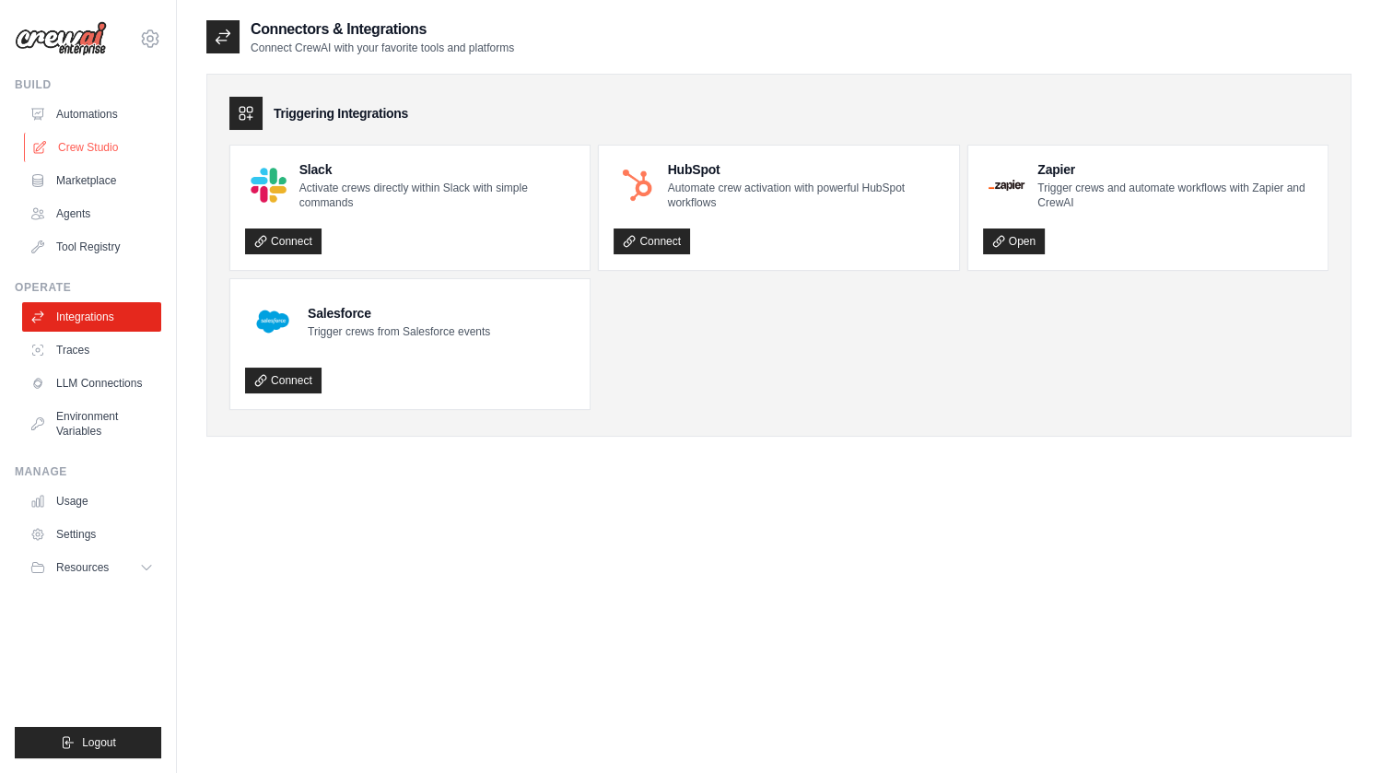
click at [110, 155] on link "Crew Studio" at bounding box center [93, 147] width 139 height 29
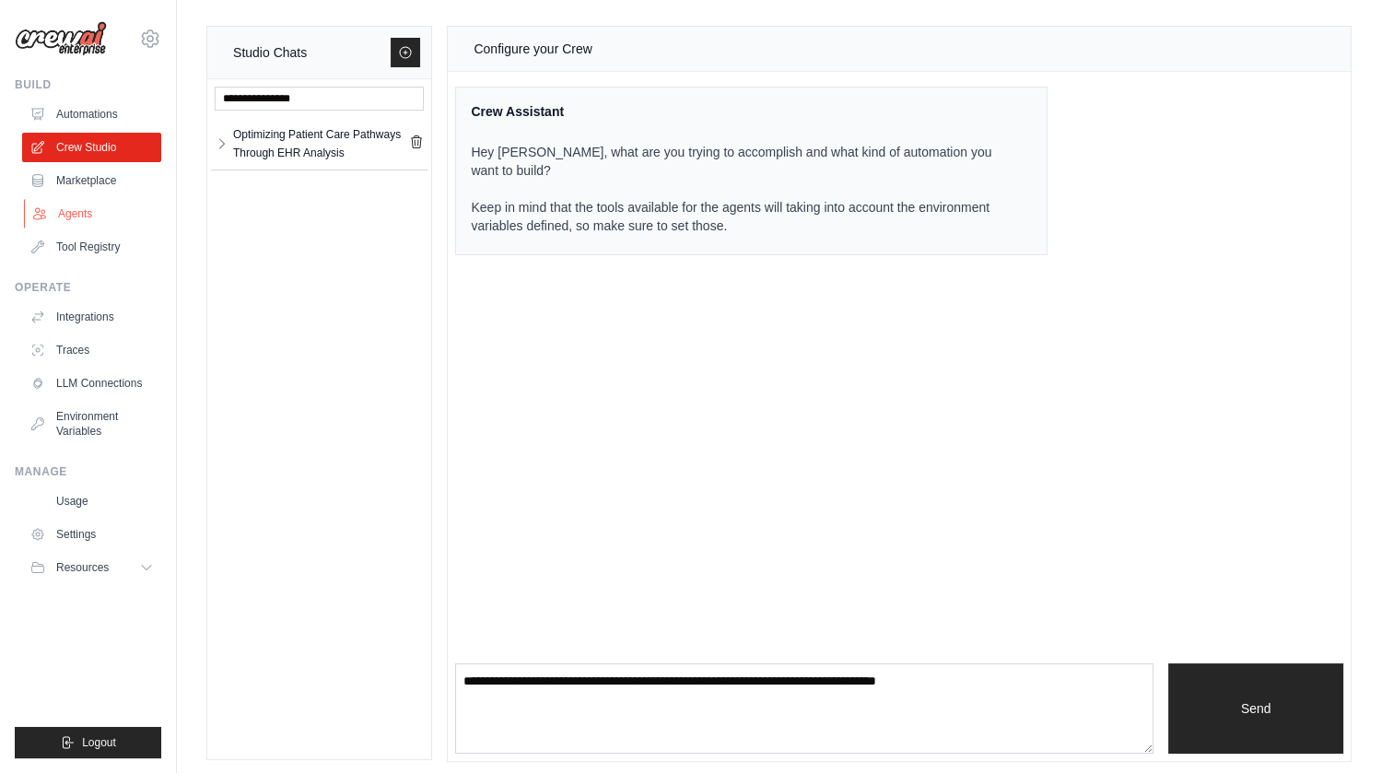
click at [84, 204] on link "Agents" at bounding box center [93, 213] width 139 height 29
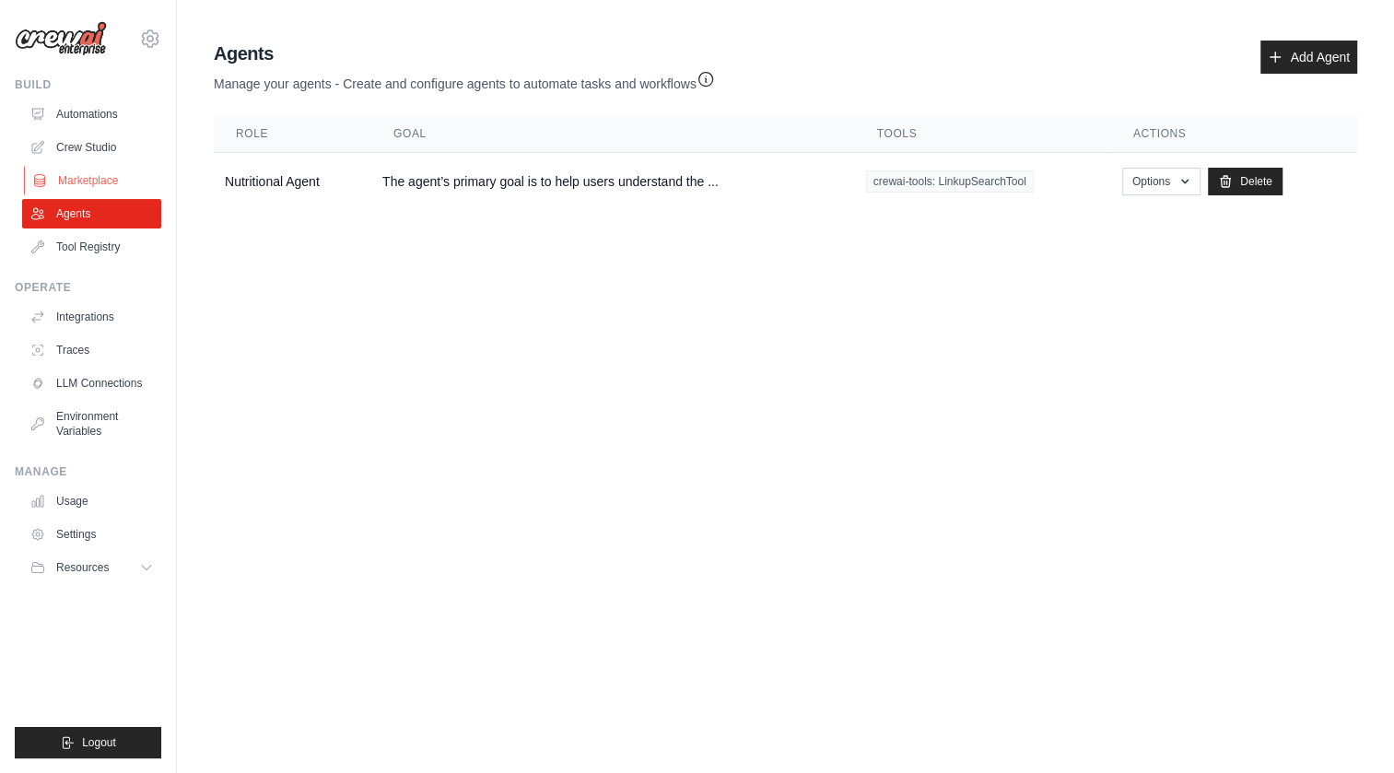
click at [98, 171] on link "Marketplace" at bounding box center [93, 180] width 139 height 29
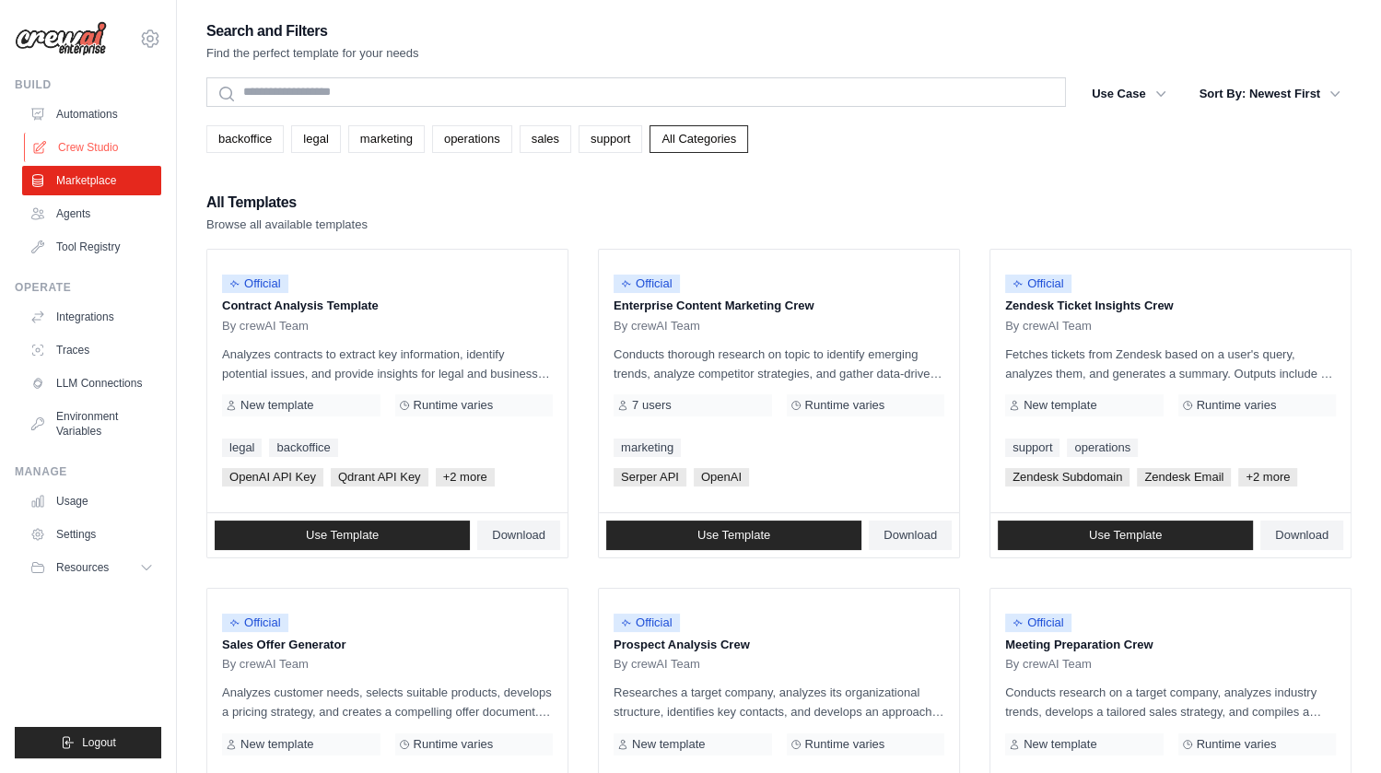
click at [97, 156] on link "Crew Studio" at bounding box center [93, 147] width 139 height 29
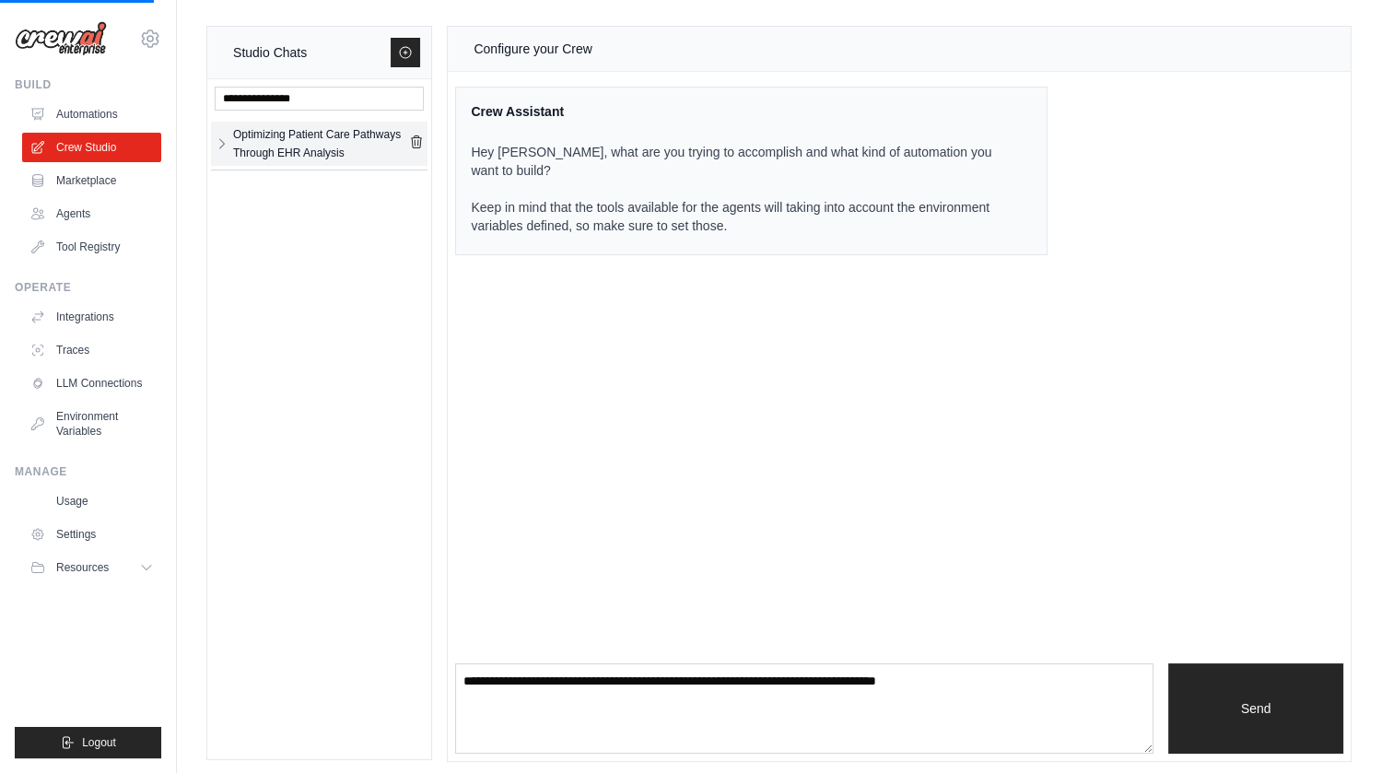
click at [308, 129] on div "Optimizing Patient Care Pathways Through EHR Analysis" at bounding box center [321, 143] width 176 height 37
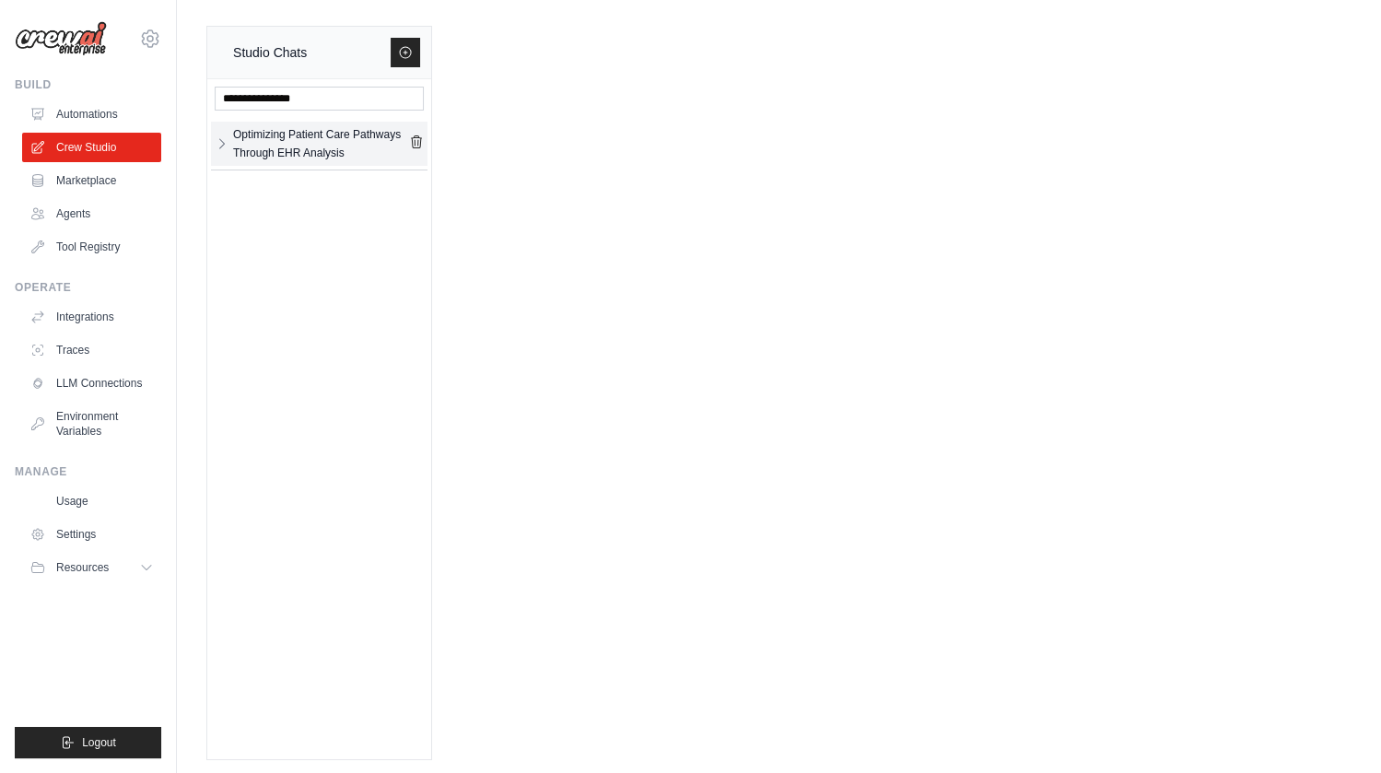
click at [328, 154] on div "Optimizing Patient Care Pathways Through EHR Analysis" at bounding box center [321, 143] width 176 height 37
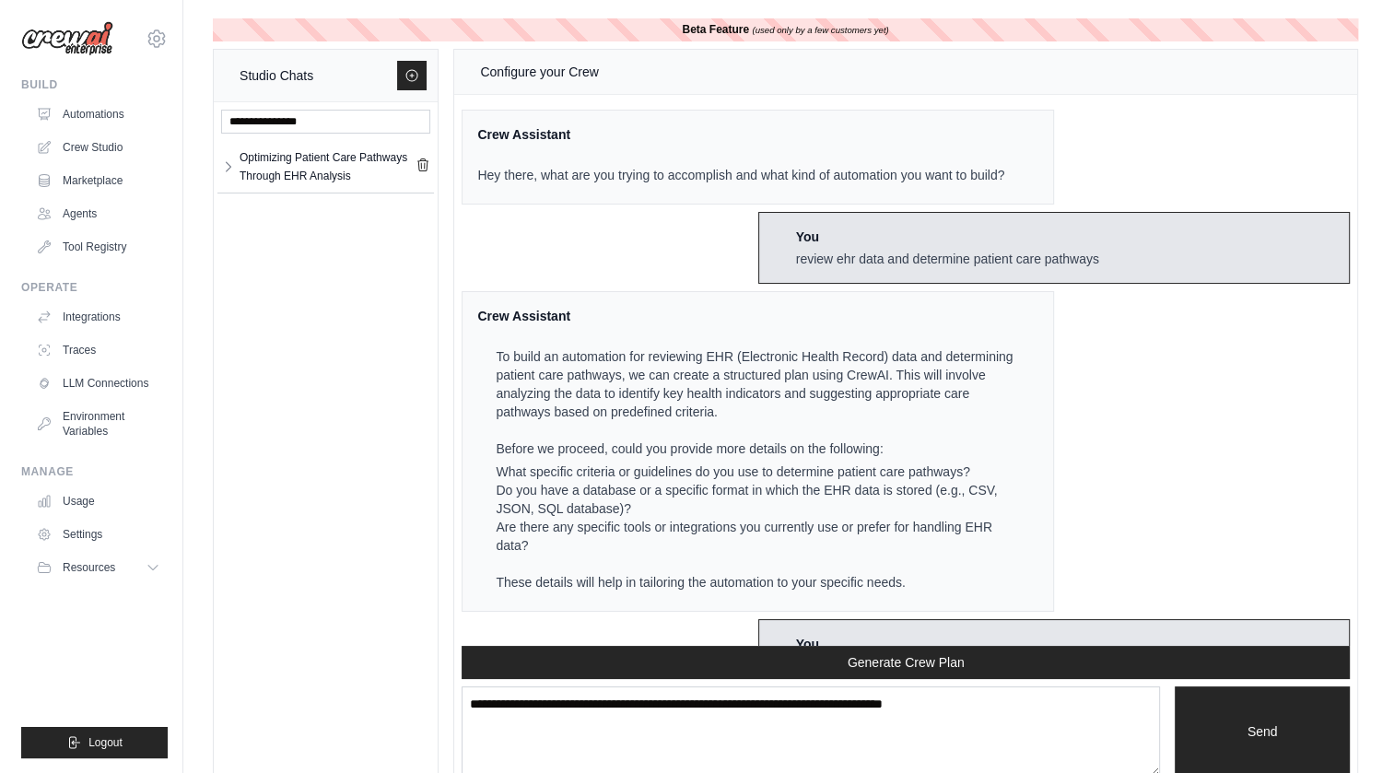
scroll to position [1637, 0]
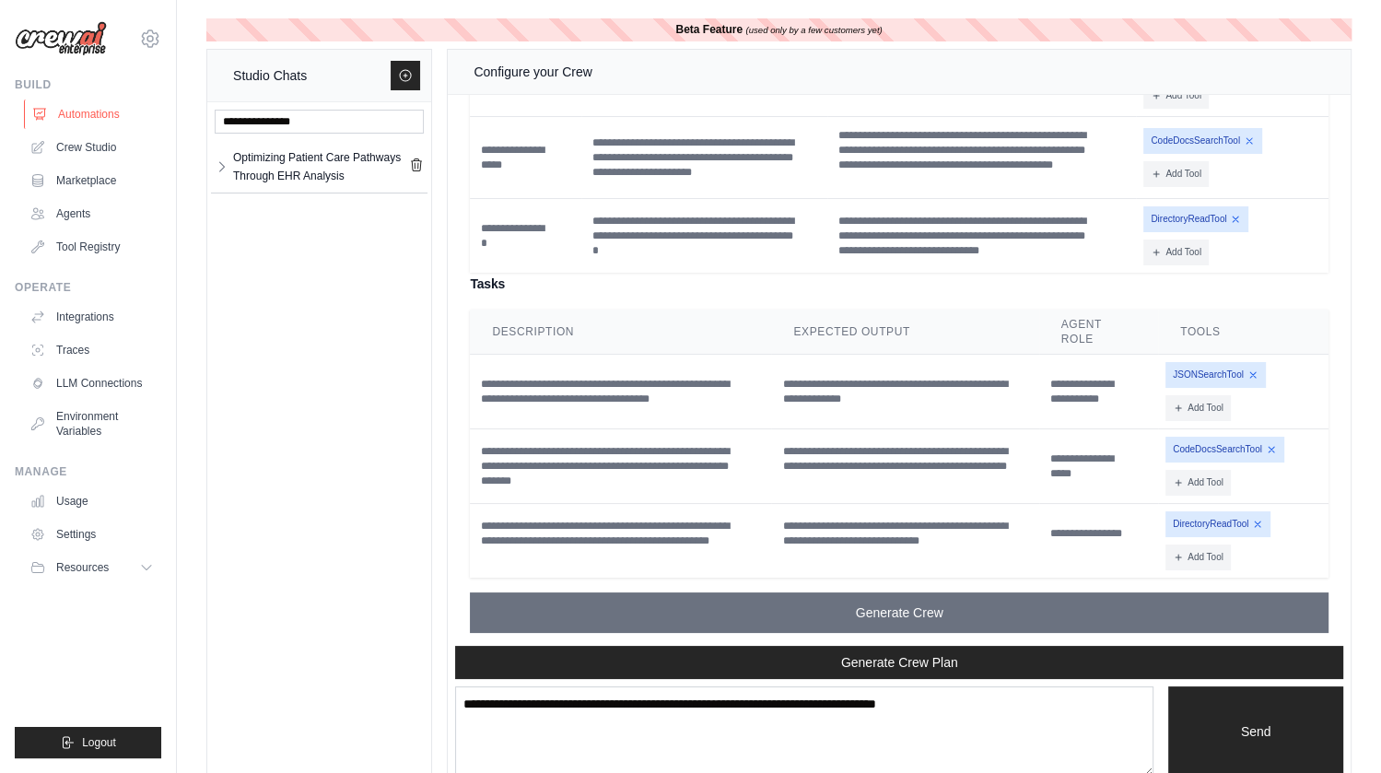
click at [82, 111] on link "Automations" at bounding box center [93, 114] width 139 height 29
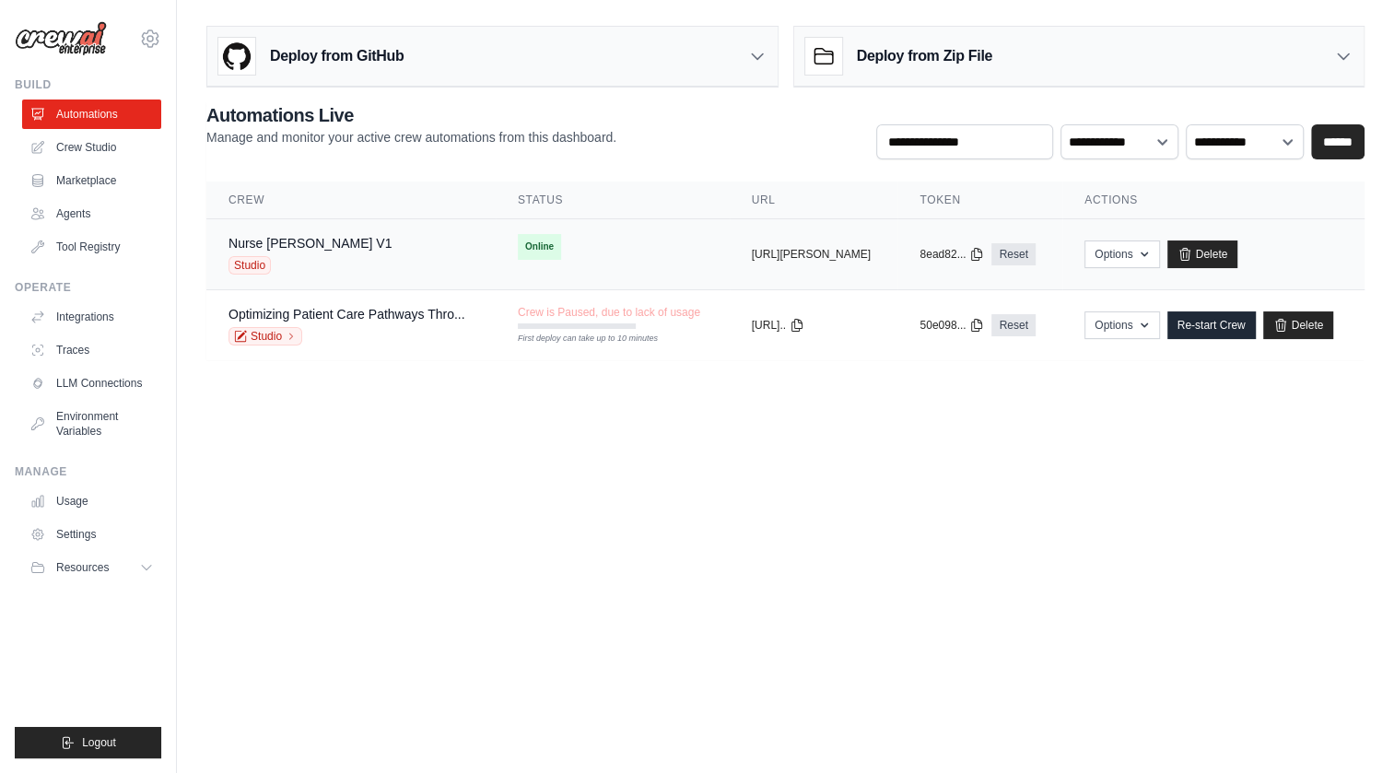
click at [322, 271] on div "Nurse Susie V1 Studio" at bounding box center [351, 254] width 245 height 41
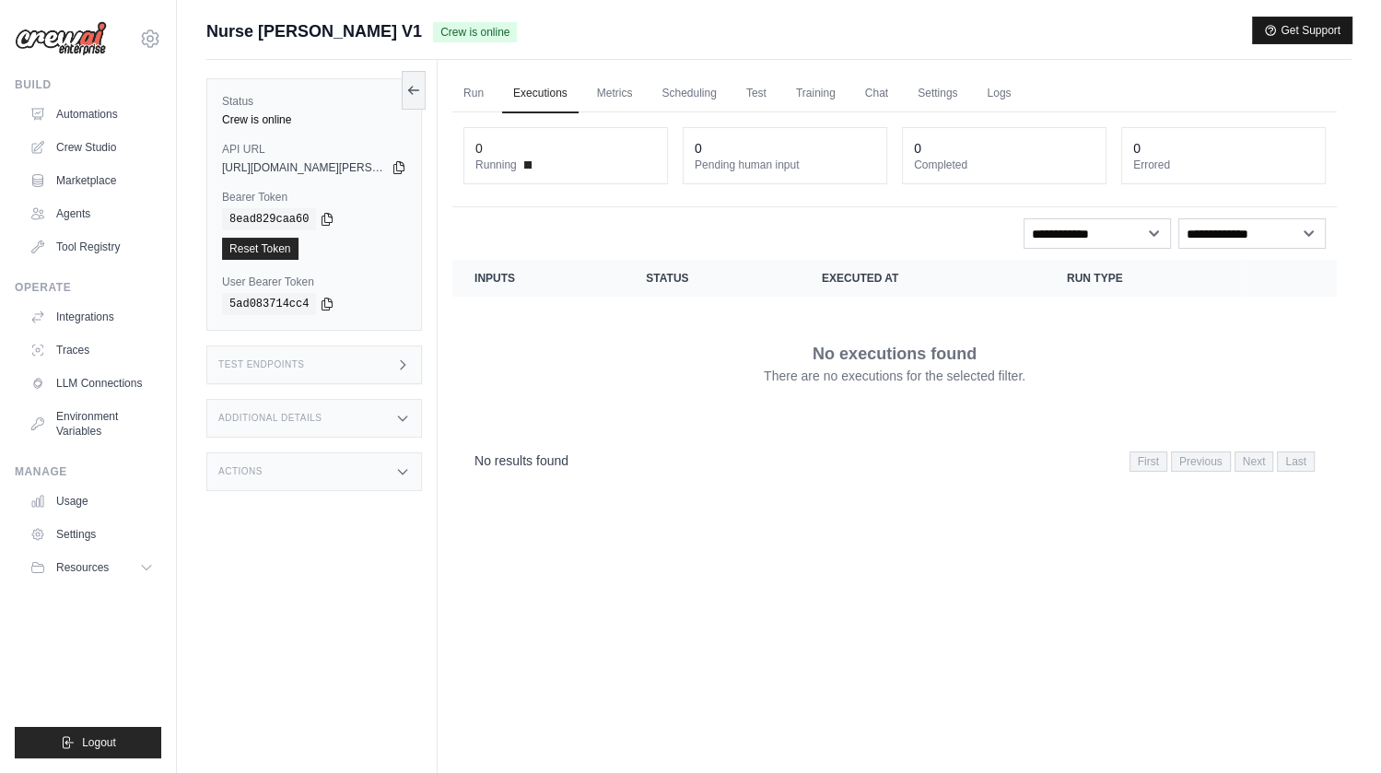
click at [1291, 35] on button "Get Support" at bounding box center [1302, 31] width 99 height 26
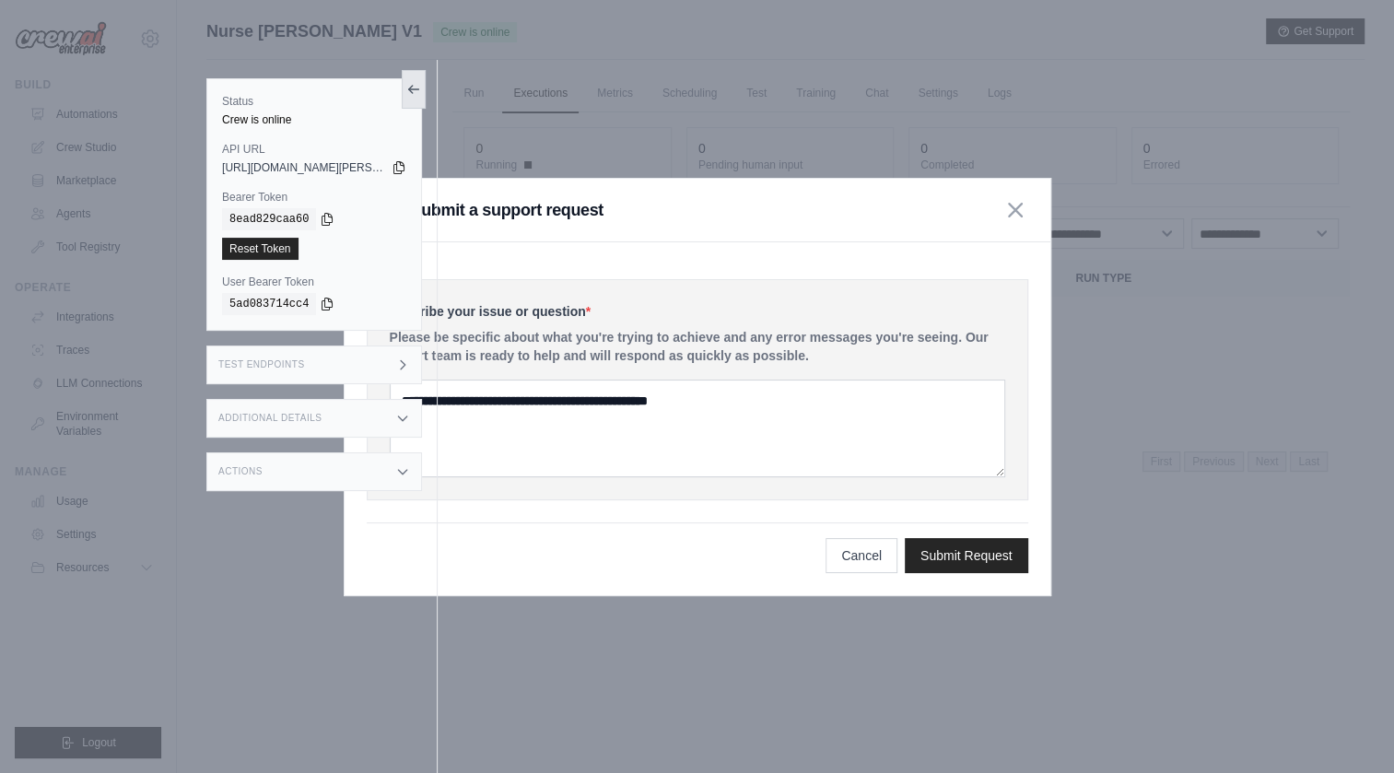
click at [417, 88] on icon at bounding box center [413, 89] width 15 height 15
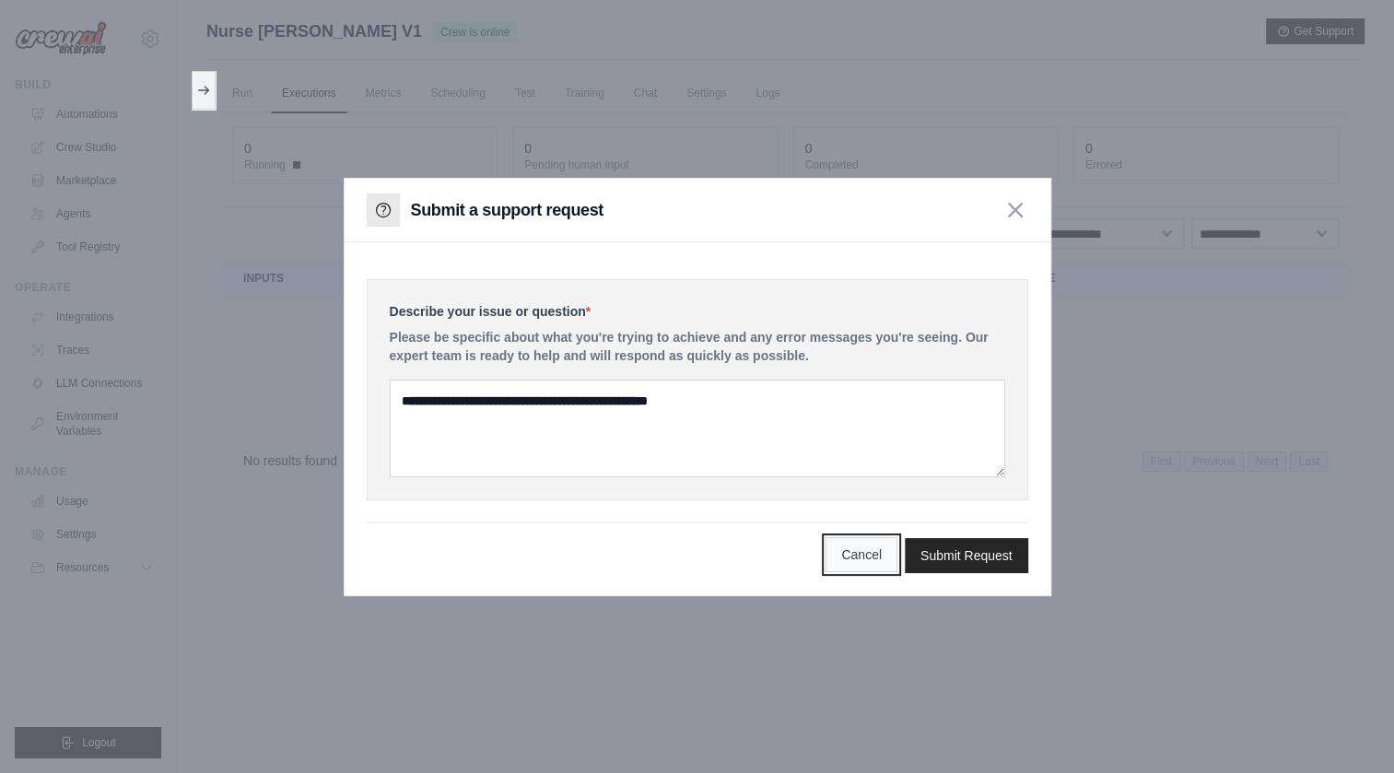
click at [877, 558] on button "Cancel" at bounding box center [862, 554] width 72 height 35
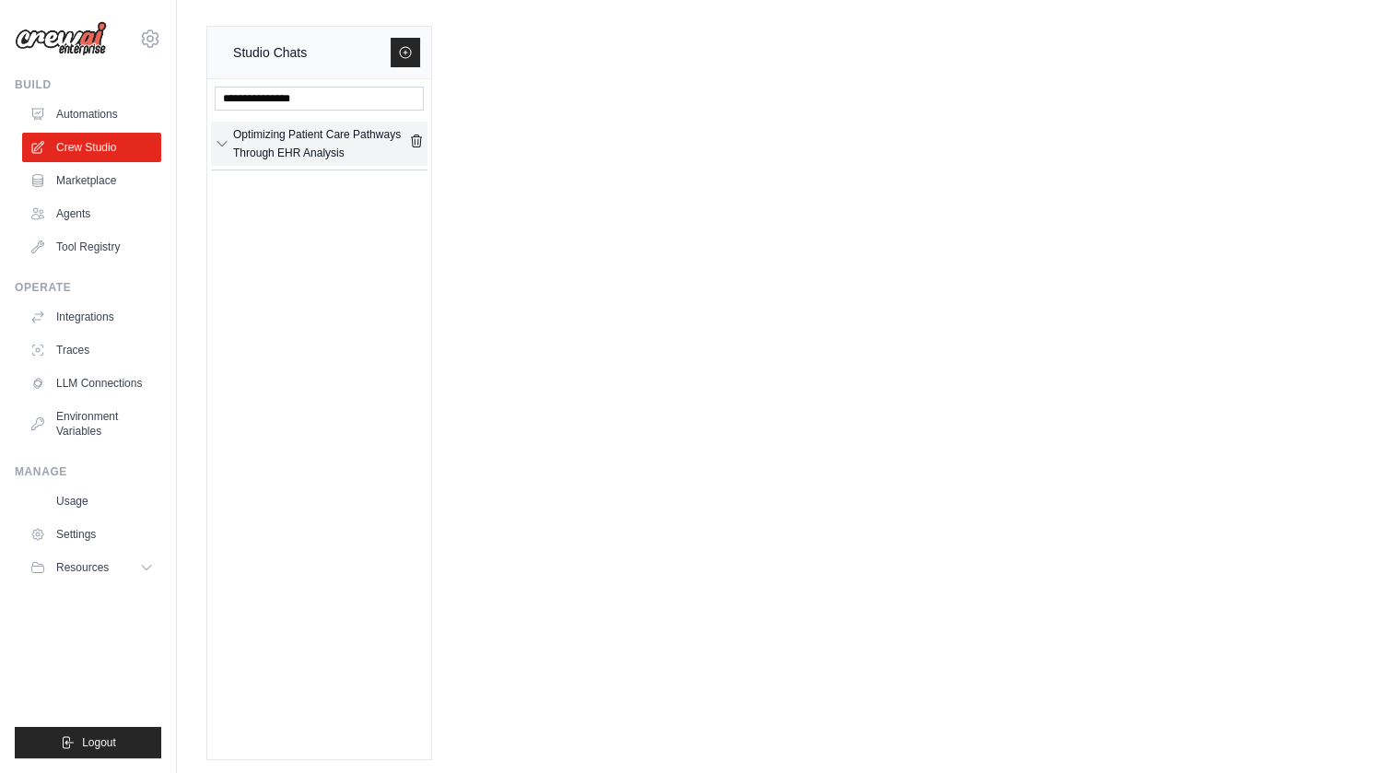
click at [415, 142] on icon "submit" at bounding box center [417, 141] width 10 height 12
click at [415, 140] on icon "submit" at bounding box center [417, 141] width 10 height 12
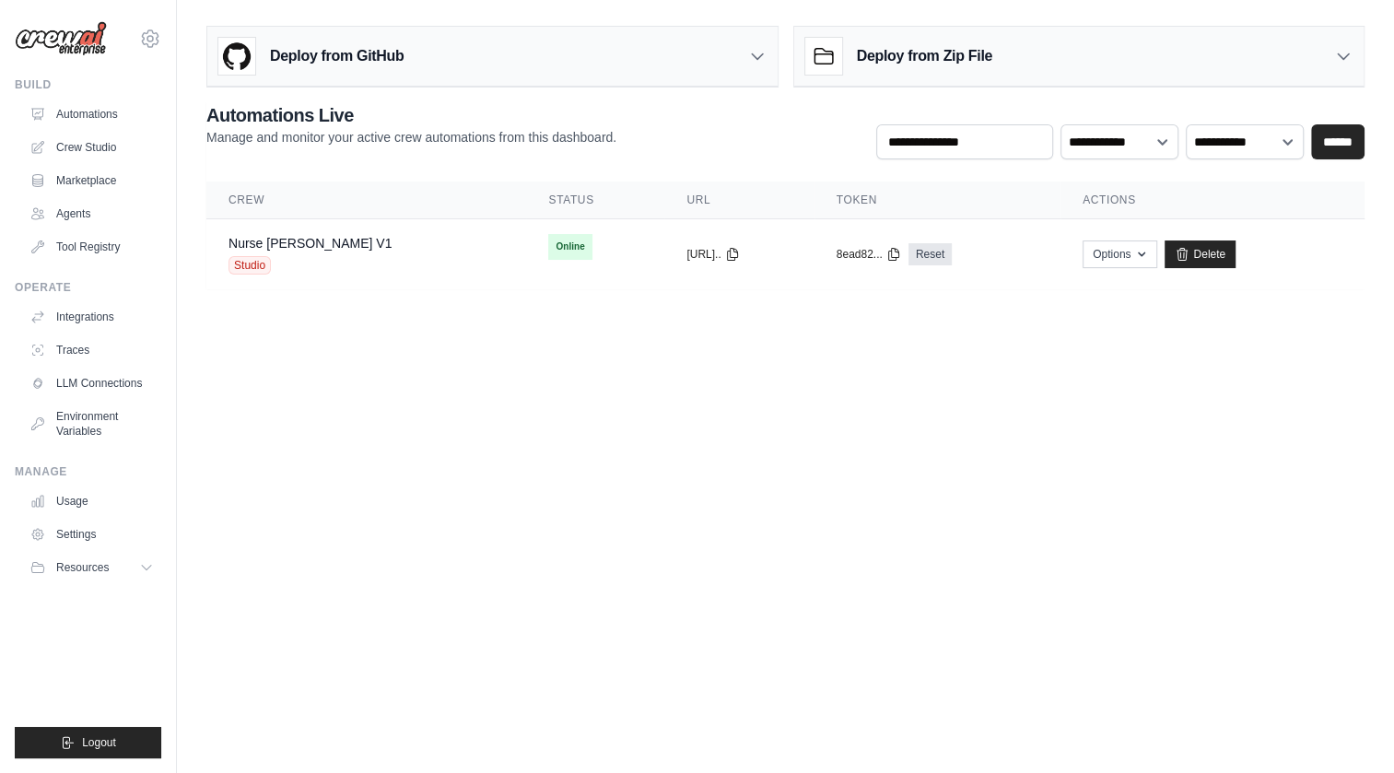
click at [486, 376] on body "[PERSON_NAME][EMAIL_ADDRESS][DOMAIN_NAME] Settings Build Automations Crew Studio" at bounding box center [697, 386] width 1394 height 773
click at [100, 155] on link "Crew Studio" at bounding box center [93, 147] width 139 height 29
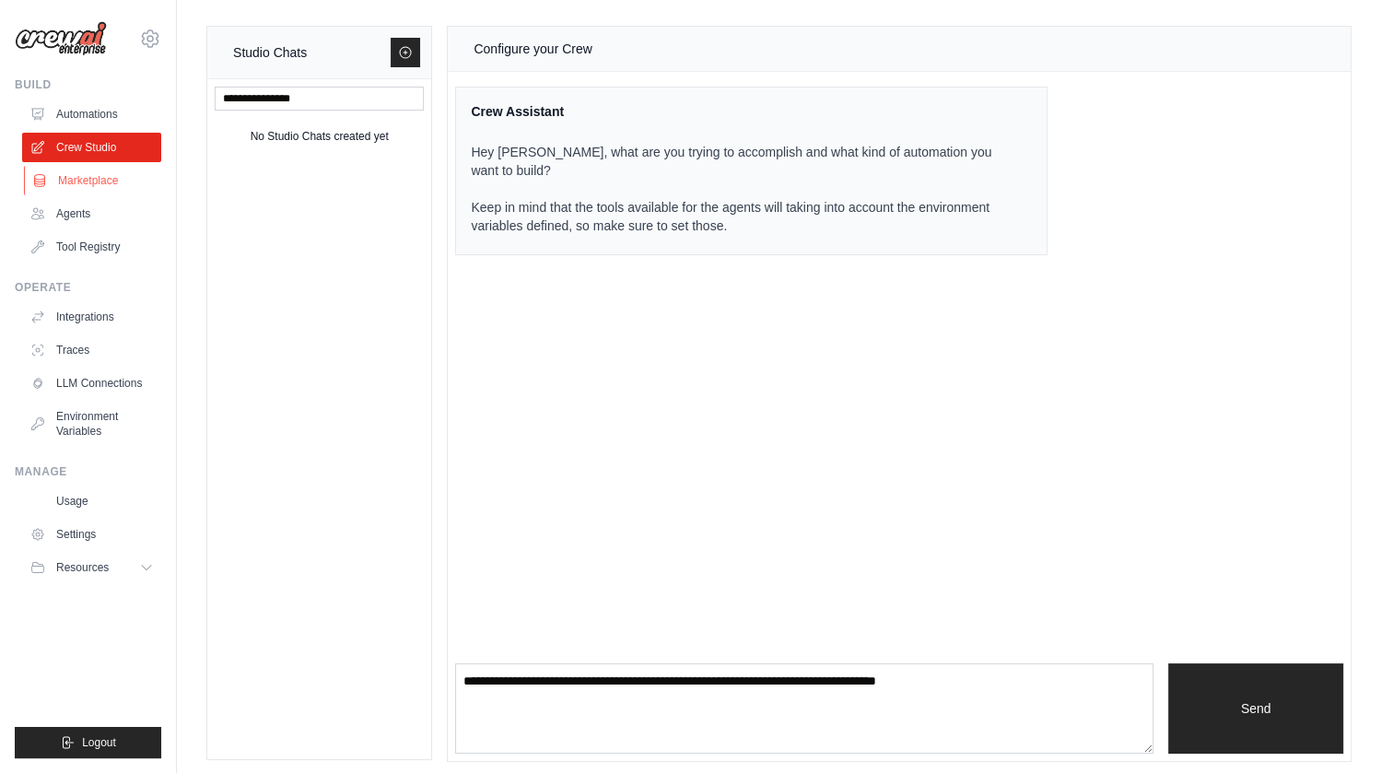
click at [100, 182] on link "Marketplace" at bounding box center [93, 180] width 139 height 29
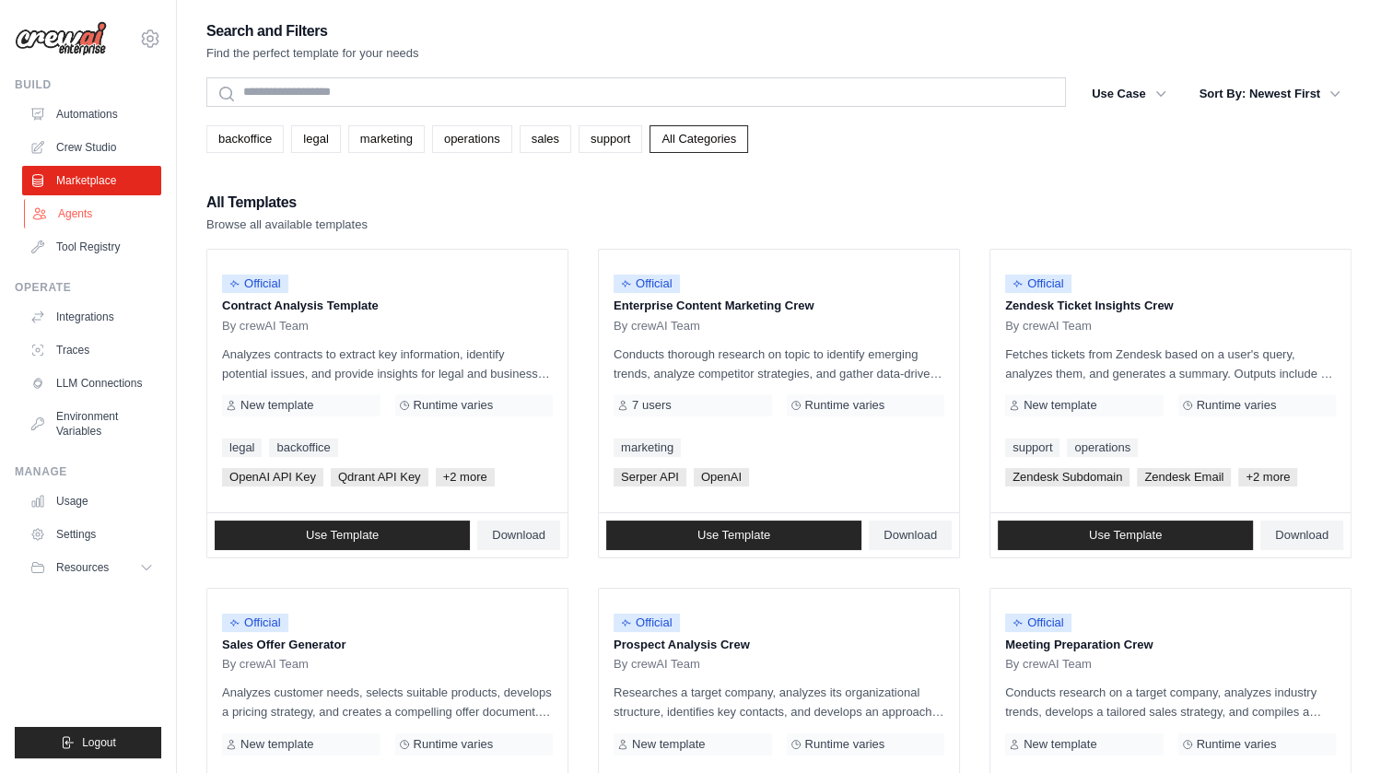
click at [94, 213] on link "Agents" at bounding box center [93, 213] width 139 height 29
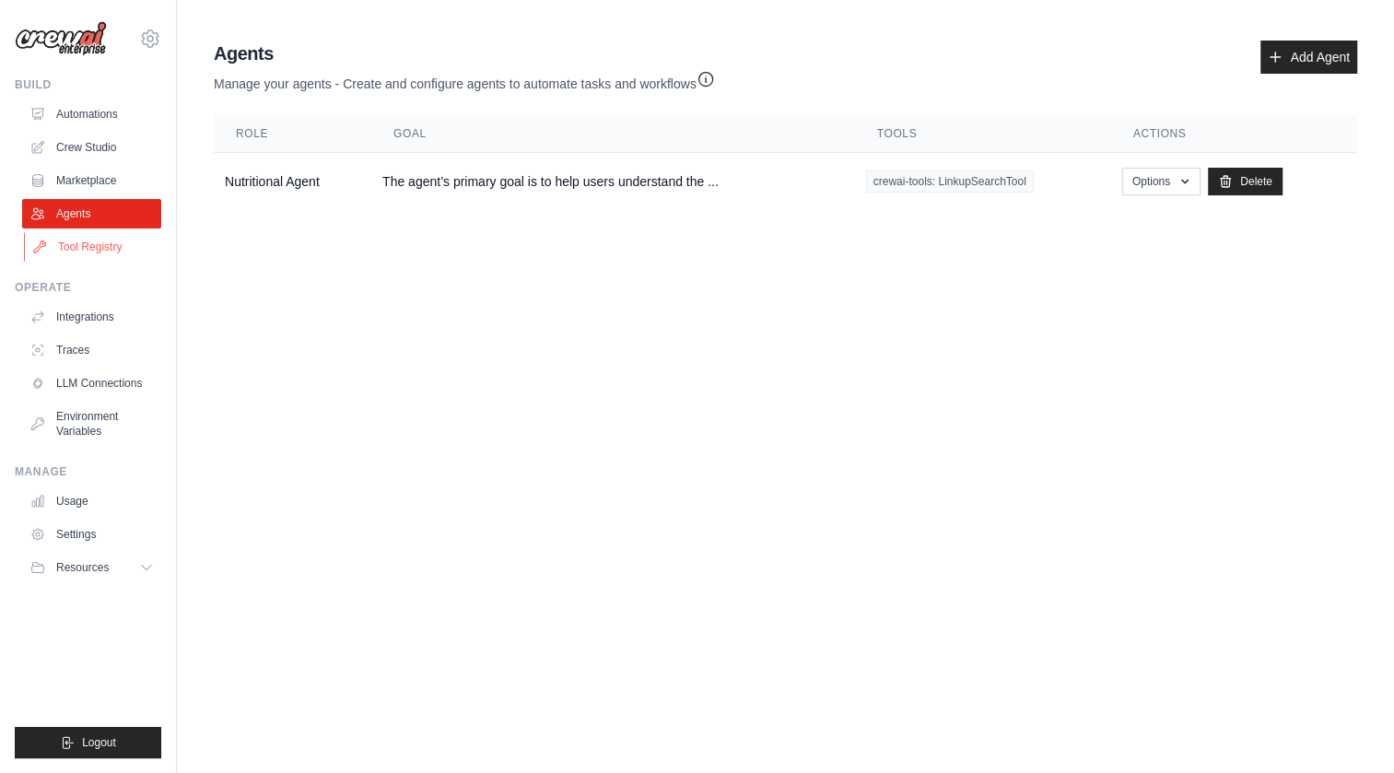
click at [86, 242] on link "Tool Registry" at bounding box center [93, 246] width 139 height 29
